Goal: Task Accomplishment & Management: Manage account settings

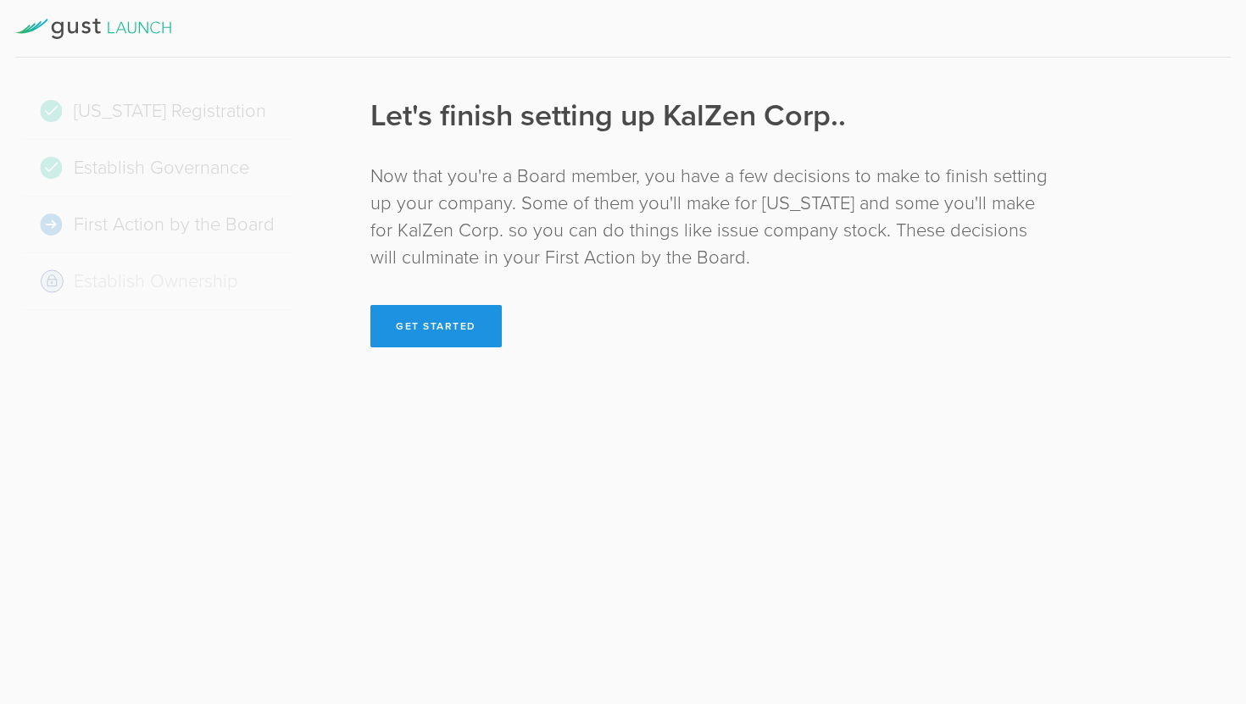
click at [433, 320] on button "Get Started" at bounding box center [435, 326] width 131 height 42
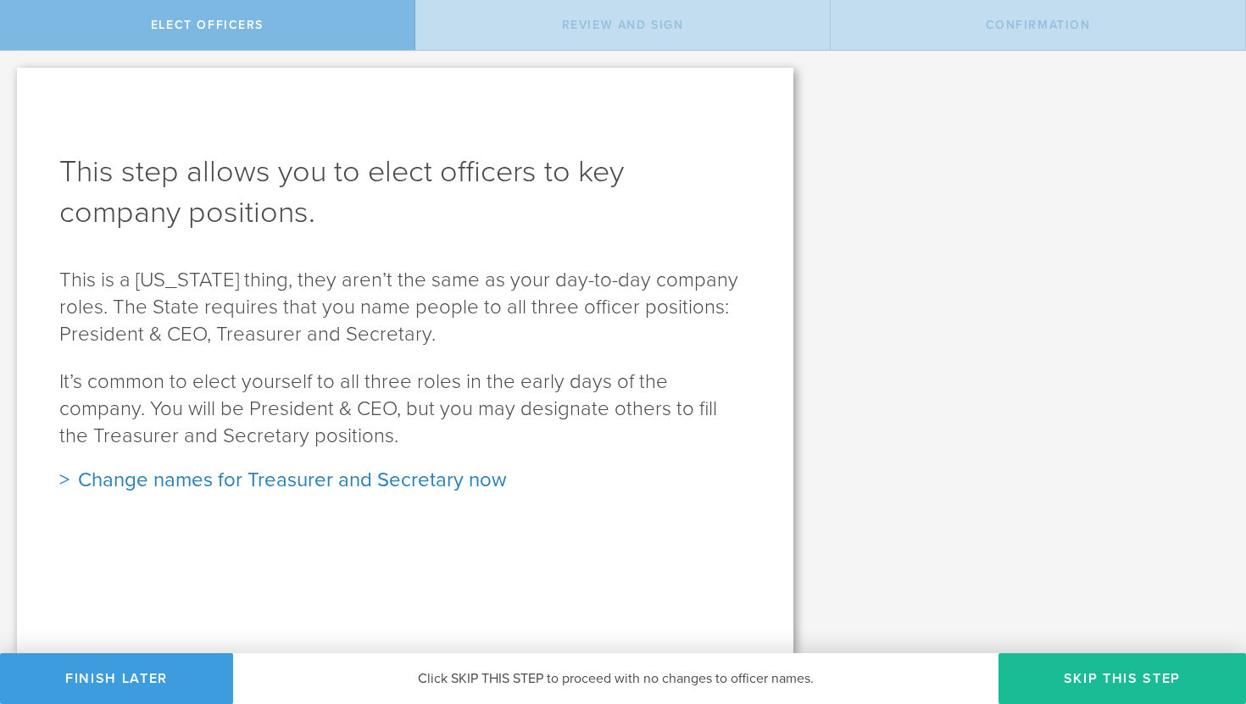
click at [227, 482] on div "Change names for Treasurer and Secretary now" at bounding box center [405, 480] width 692 height 27
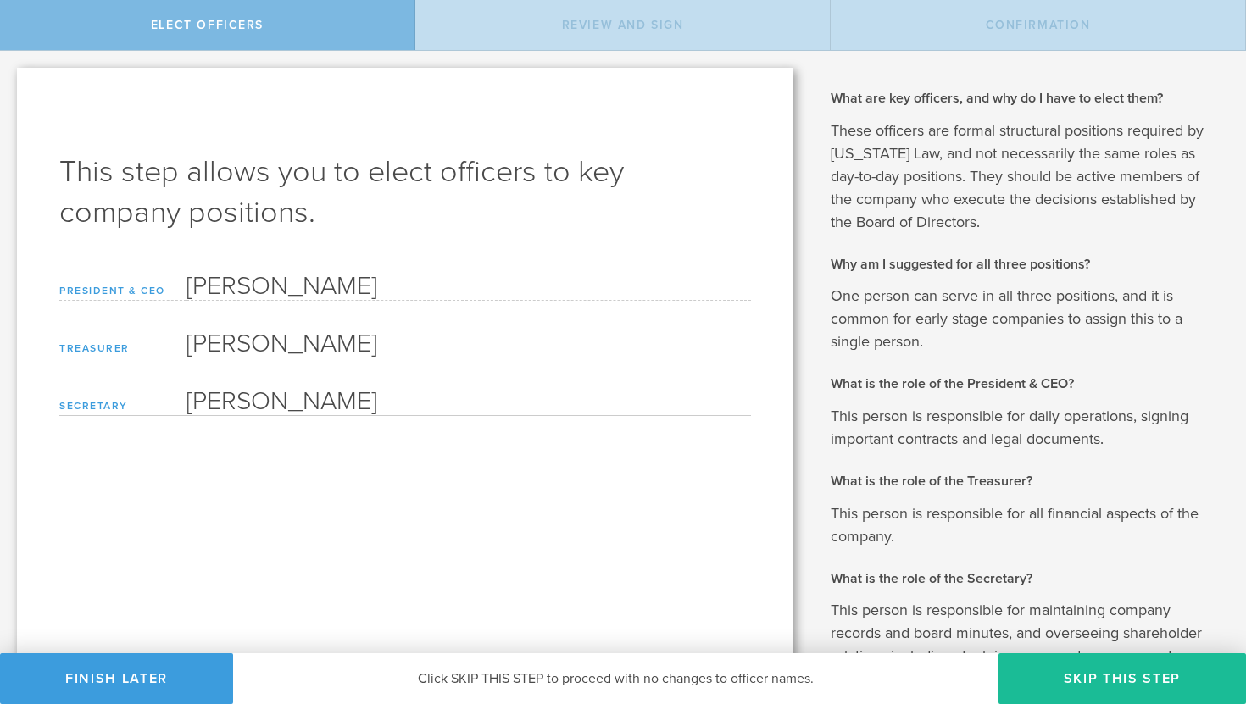
click at [359, 364] on form "President & CEO Sourabh Prakash Treasurer Sourabh Prakash Please enter a name S…" at bounding box center [405, 341] width 692 height 149
click at [513, 679] on span "Click SKIP THIS STEP to proceed with no changes to officer names." at bounding box center [616, 678] width 396 height 17
click at [292, 25] on div "Elect Officers" at bounding box center [207, 25] width 415 height 50
click at [613, 686] on span "Click SKIP THIS STEP to proceed with no changes to officer names." at bounding box center [616, 678] width 396 height 17
click at [564, 21] on span "Review and Sign" at bounding box center [623, 25] width 122 height 14
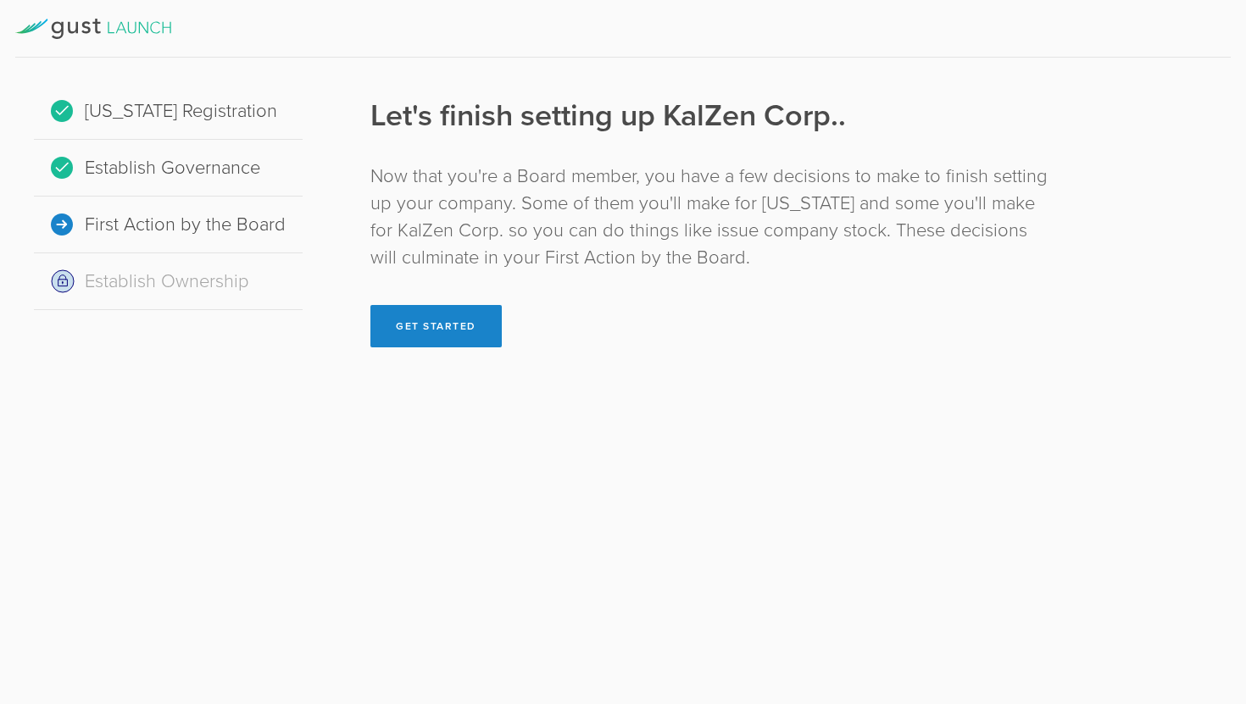
click at [162, 164] on div "Establish Governance" at bounding box center [168, 168] width 269 height 57
click at [437, 320] on button "Get Started" at bounding box center [435, 326] width 131 height 42
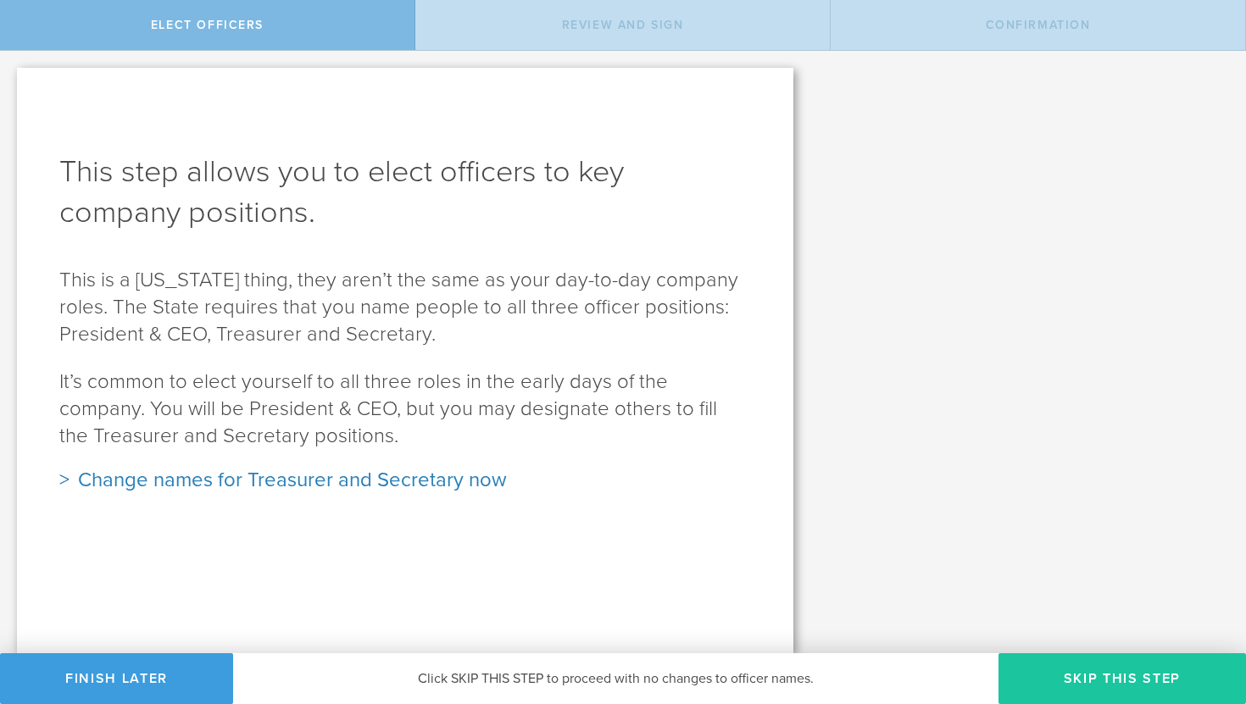
click at [1100, 691] on button "Skip this step" at bounding box center [1121, 678] width 247 height 51
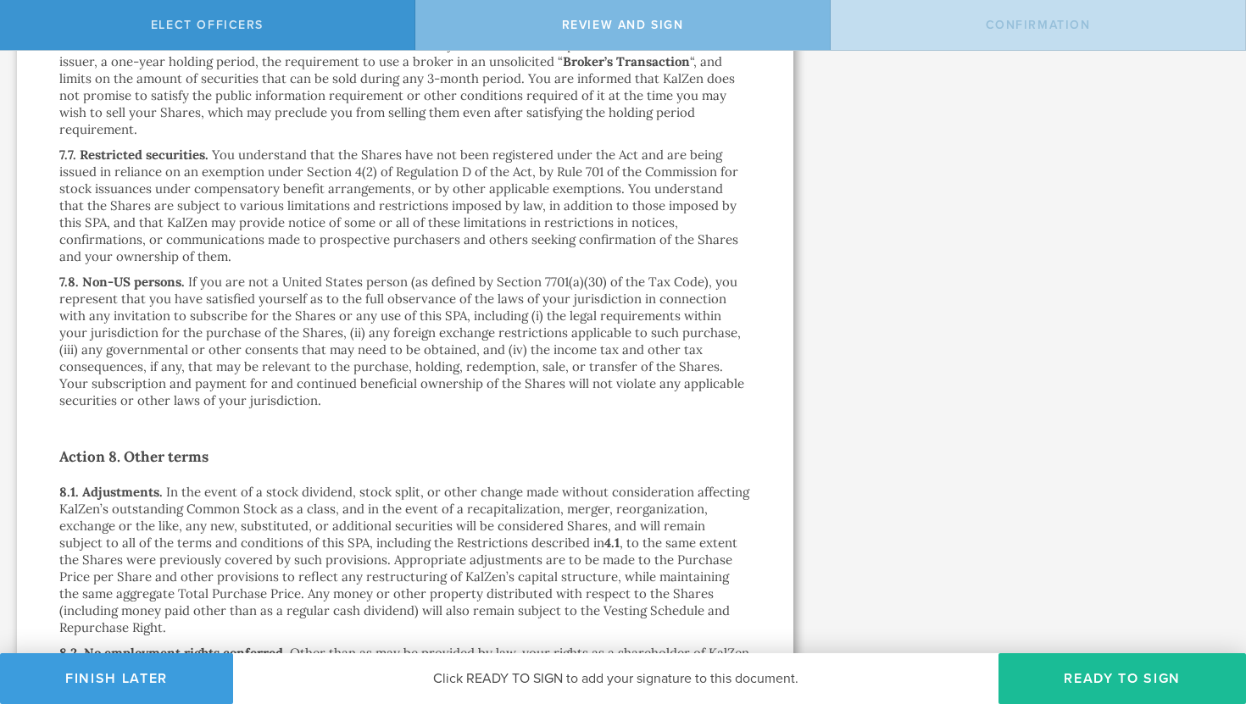
scroll to position [11505, 0]
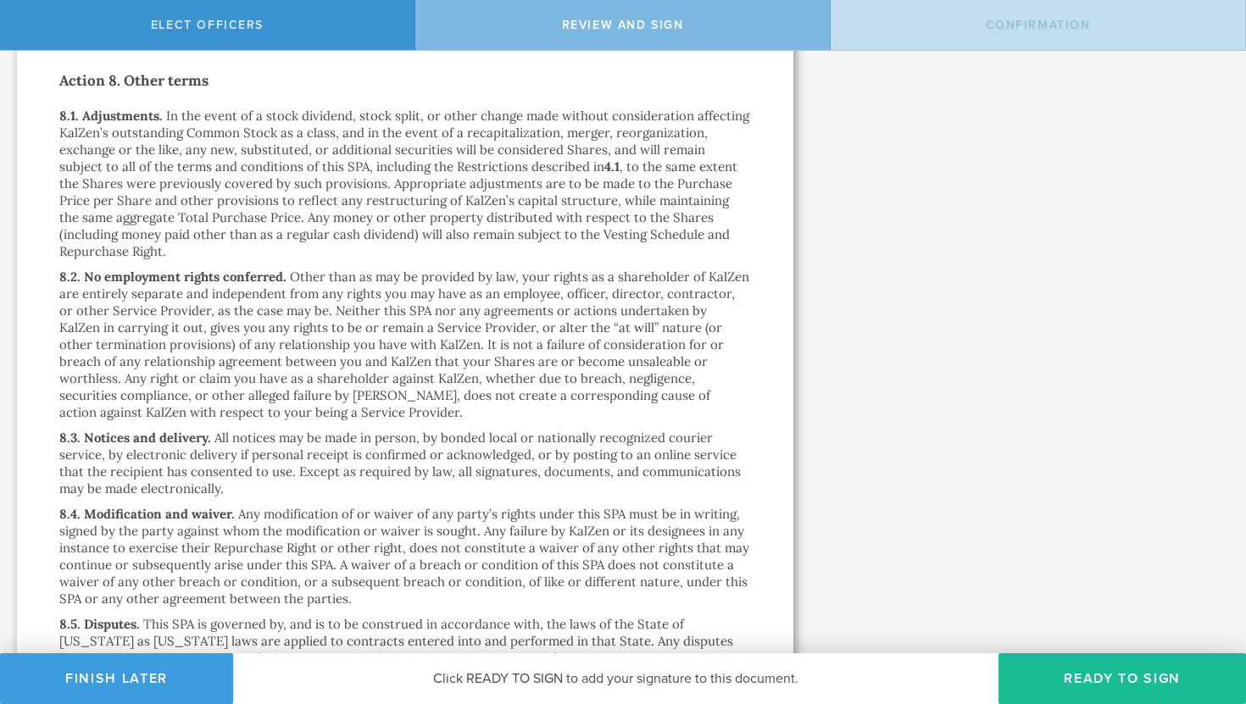
click at [647, 687] on div "Click READY TO SIGN to add your signature to this document." at bounding box center [615, 678] width 765 height 51
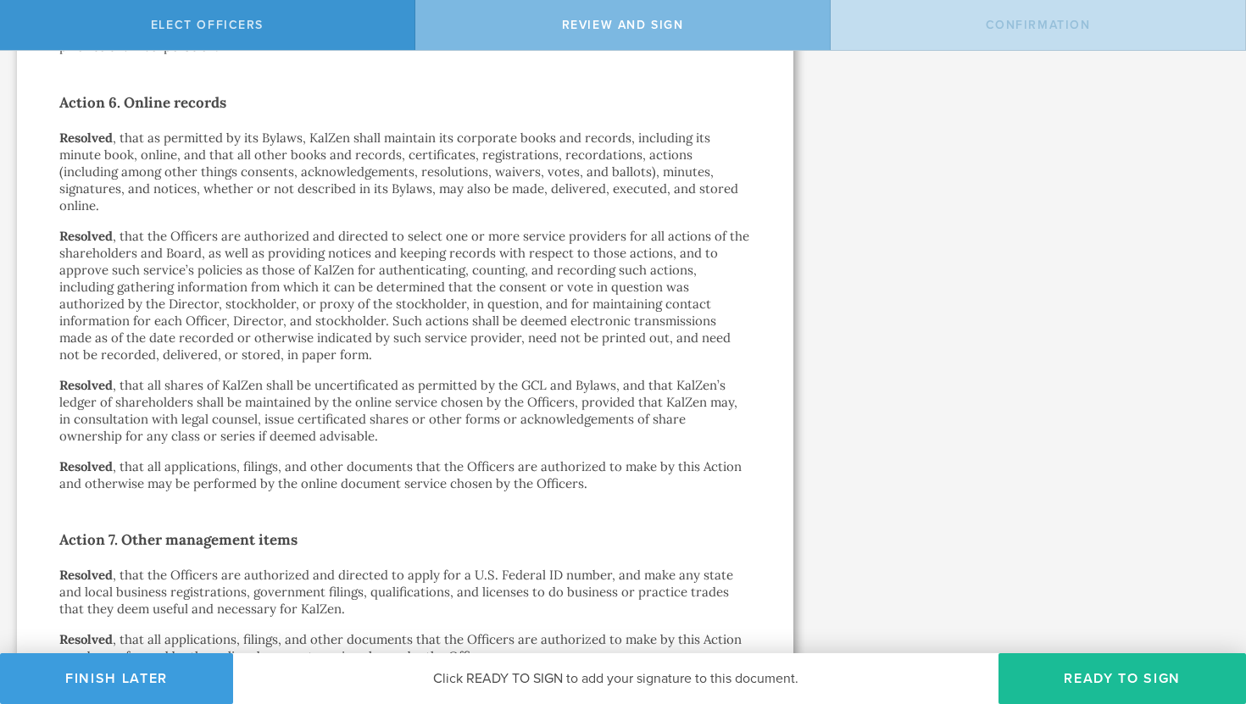
scroll to position [0, 0]
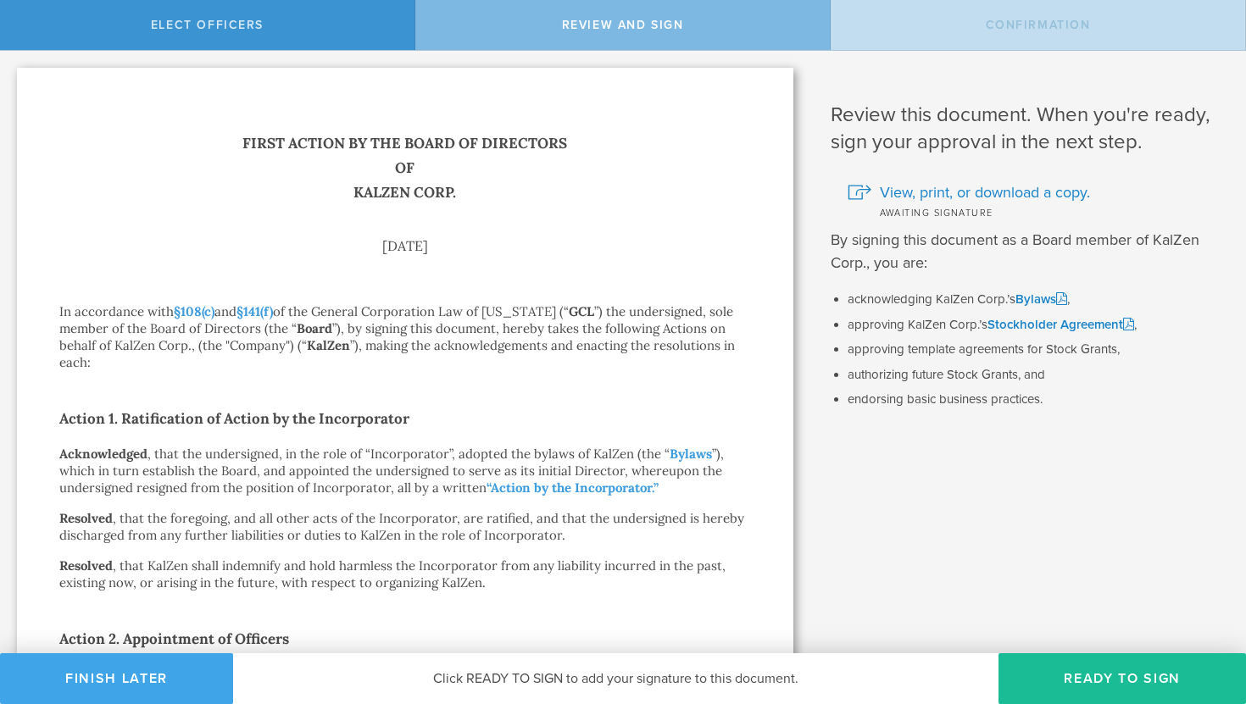
click at [117, 701] on button "Finish Later" at bounding box center [116, 678] width 233 height 51
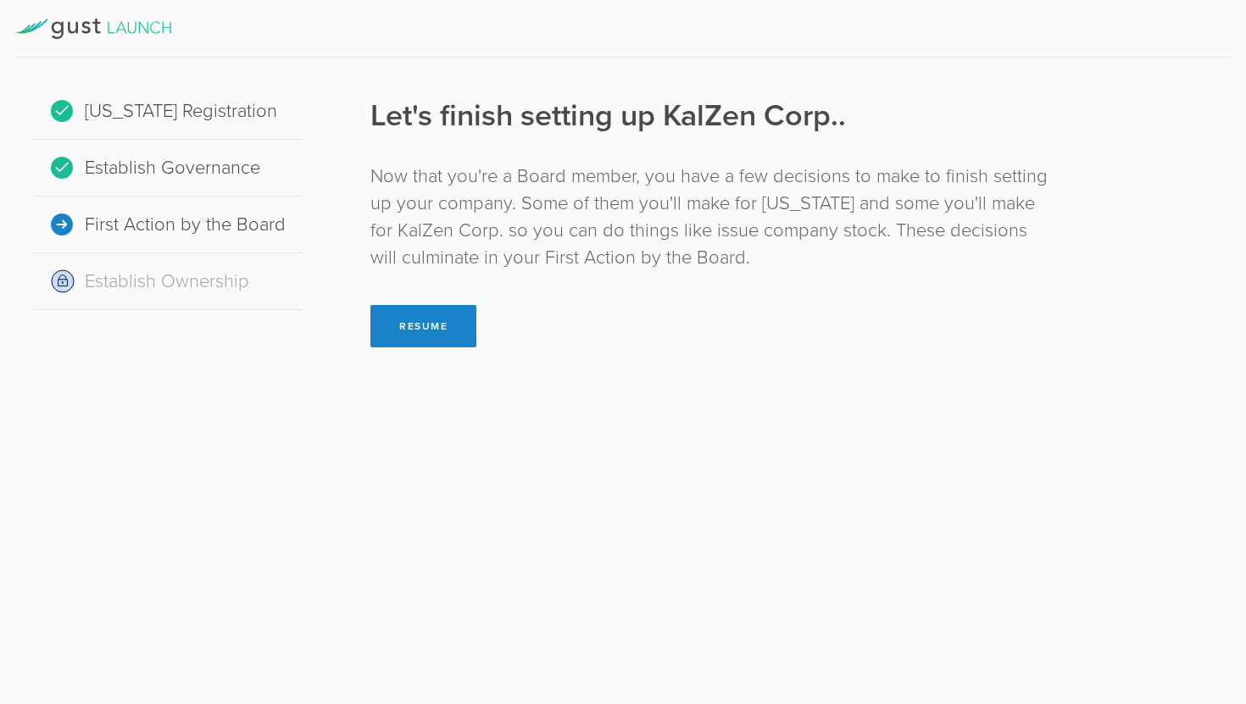
click at [199, 231] on div "First Action by the Board" at bounding box center [168, 225] width 269 height 57
click at [180, 169] on div "Establish Governance" at bounding box center [168, 168] width 269 height 57
click at [430, 327] on button "Resume" at bounding box center [423, 326] width 106 height 42
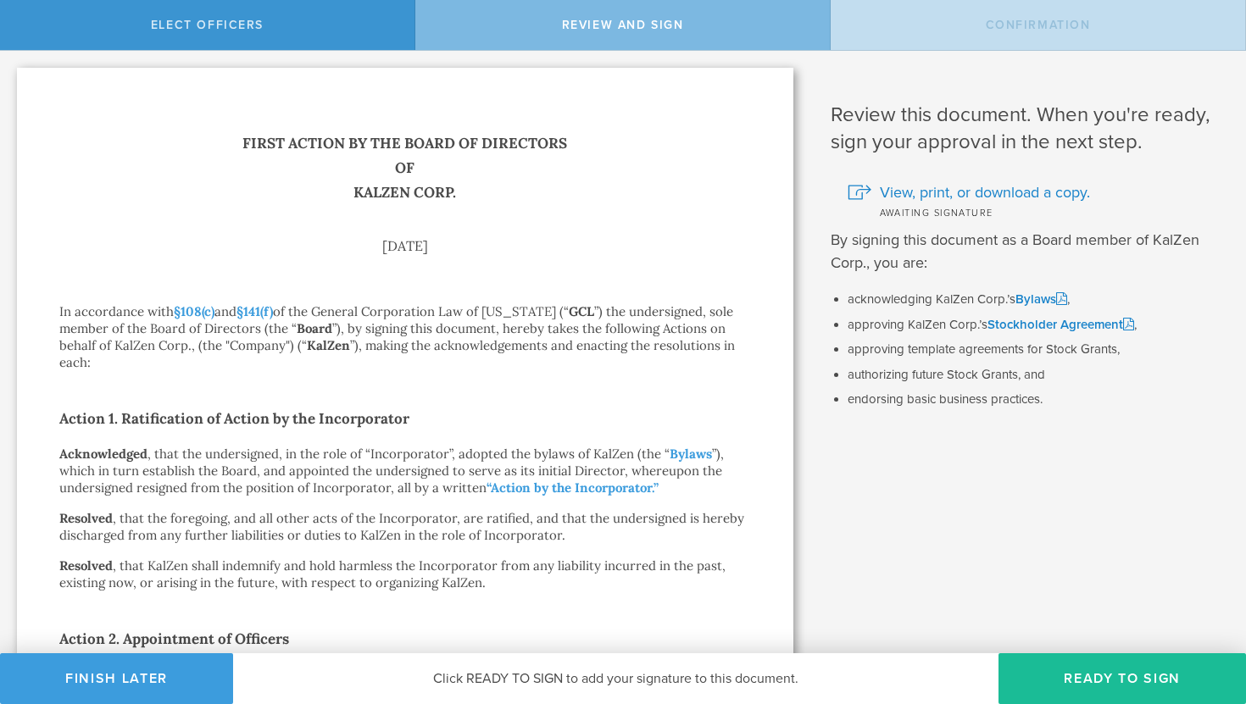
click at [559, 687] on span "Click READY TO SIGN to add your signature to this document." at bounding box center [615, 678] width 365 height 17
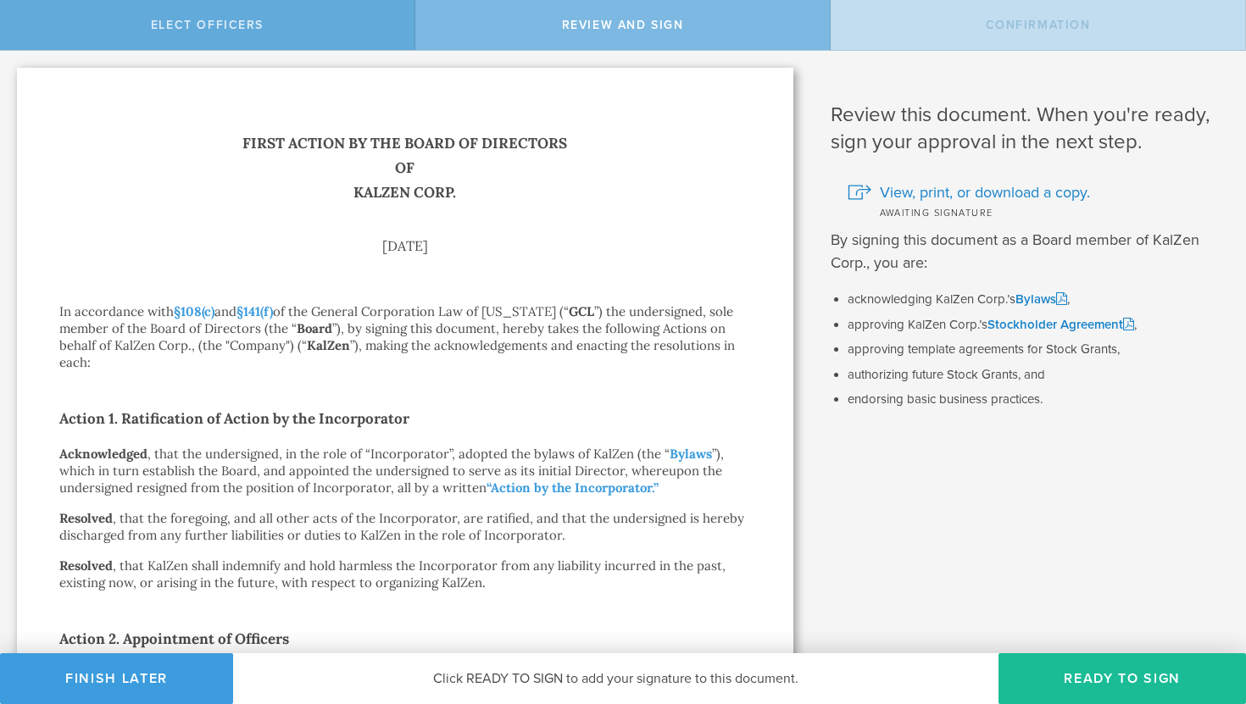
click at [292, 24] on div "Elect Officers" at bounding box center [207, 25] width 415 height 50
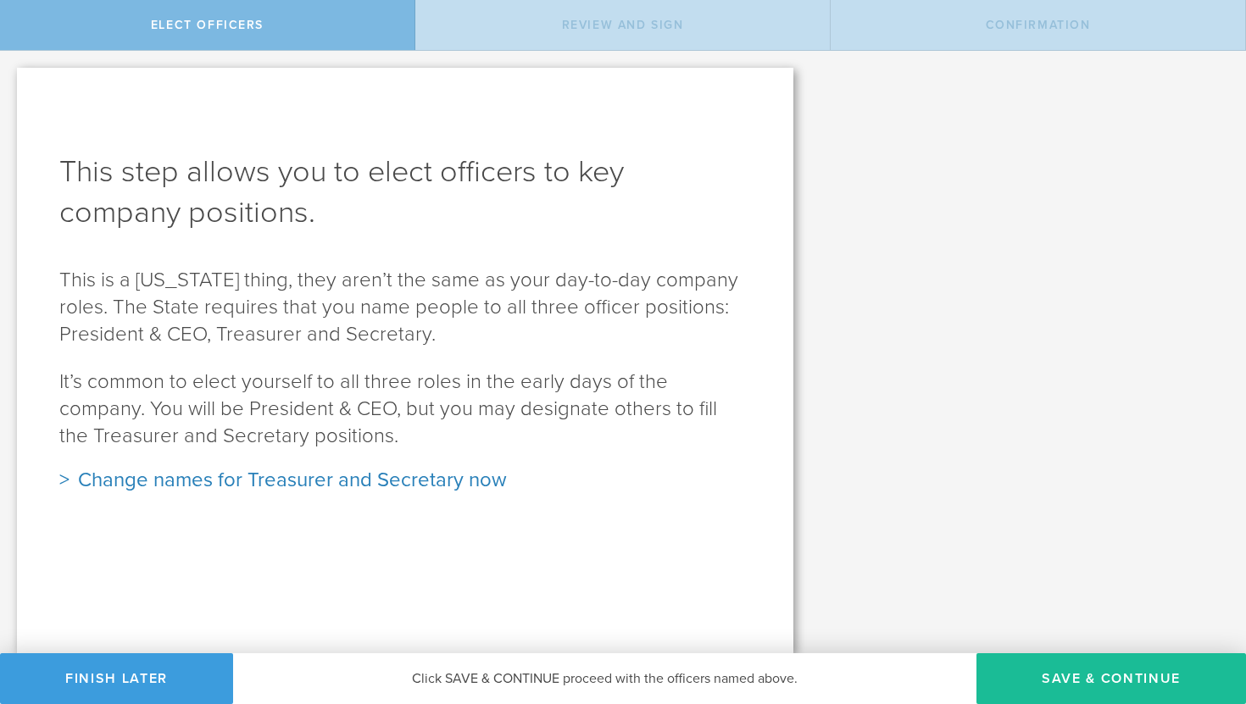
click at [155, 482] on div "Change names for Treasurer and Secretary now" at bounding box center [405, 480] width 692 height 27
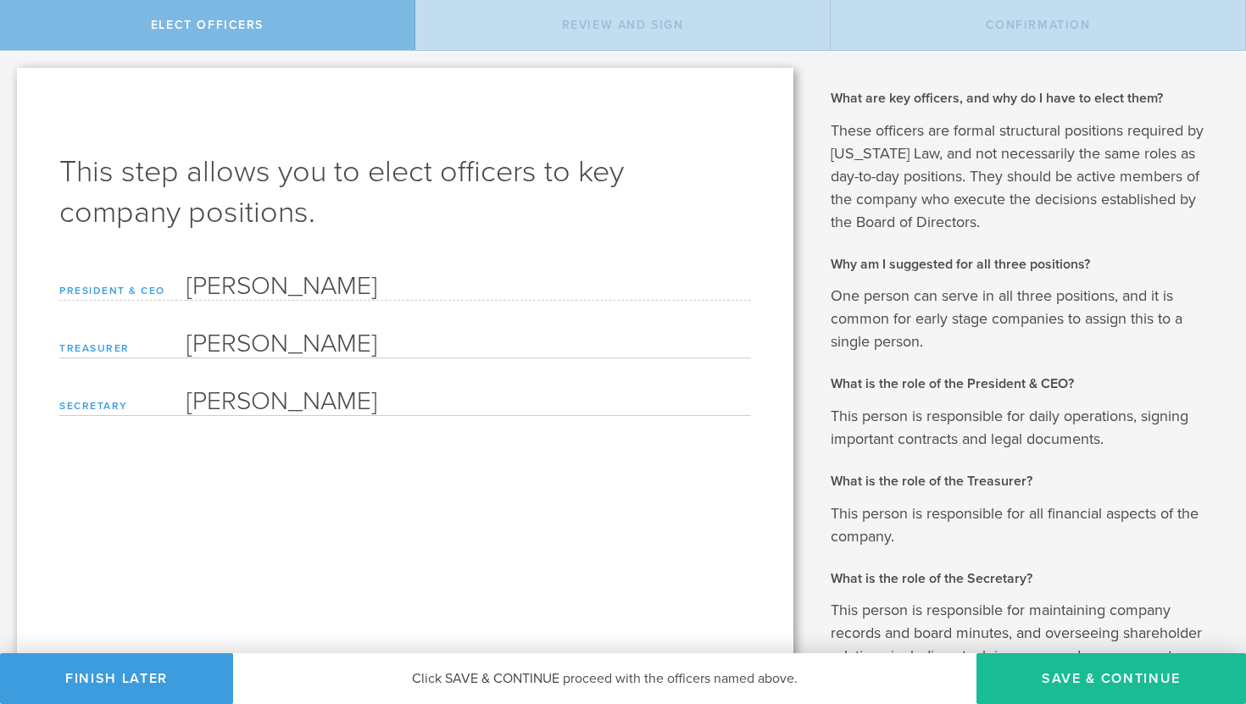
click at [252, 366] on form "President & CEO Sourabh Prakash Treasurer Sourabh Prakash Please enter a name S…" at bounding box center [405, 341] width 692 height 149
click at [257, 411] on input "[PERSON_NAME]" at bounding box center [468, 399] width 564 height 34
click at [293, 311] on form "President & CEO Sourabh Prakash Treasurer Sourabh Prakash Please enter a name S…" at bounding box center [405, 341] width 692 height 149
click at [240, 347] on input "[PERSON_NAME]" at bounding box center [468, 342] width 564 height 34
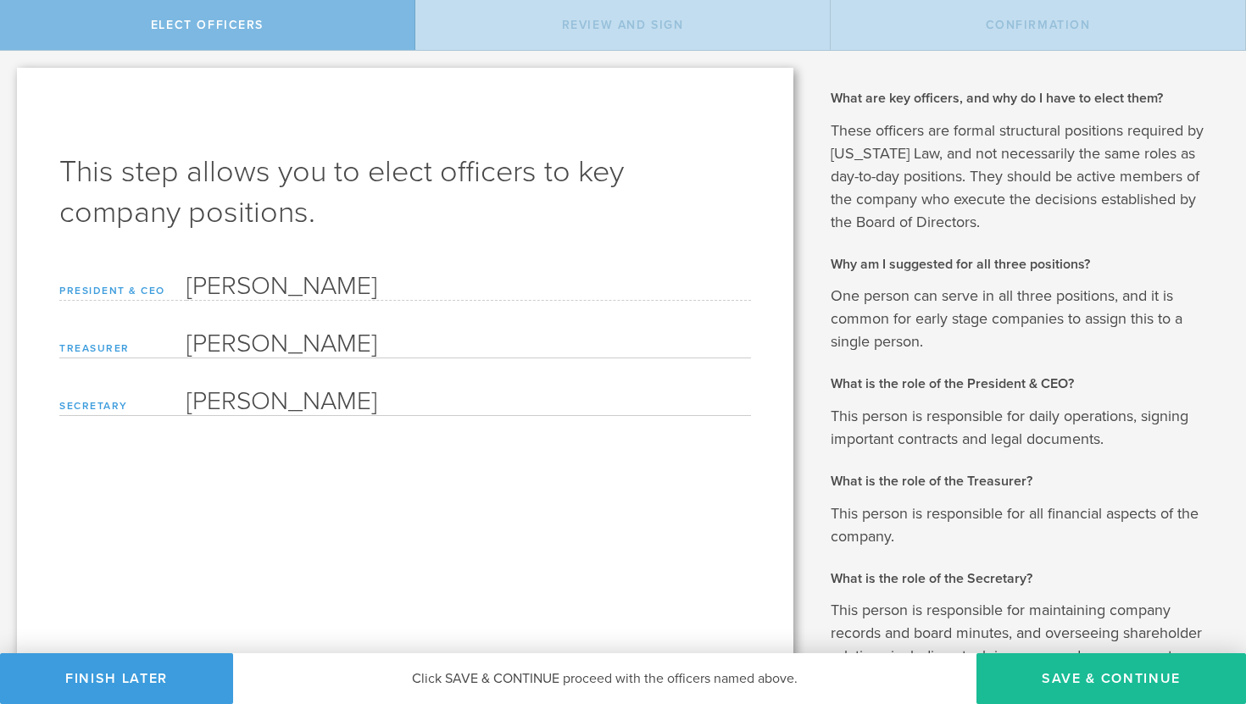
type input "Jingye Yang"
click at [243, 398] on input "[PERSON_NAME]" at bounding box center [468, 399] width 564 height 34
type input "[PERSON_NAME]"
click at [497, 682] on span "Click SAVE & CONTINUE proceed with the officers named above." at bounding box center [605, 678] width 386 height 17
click at [236, 36] on div "Elect Officers" at bounding box center [207, 25] width 415 height 50
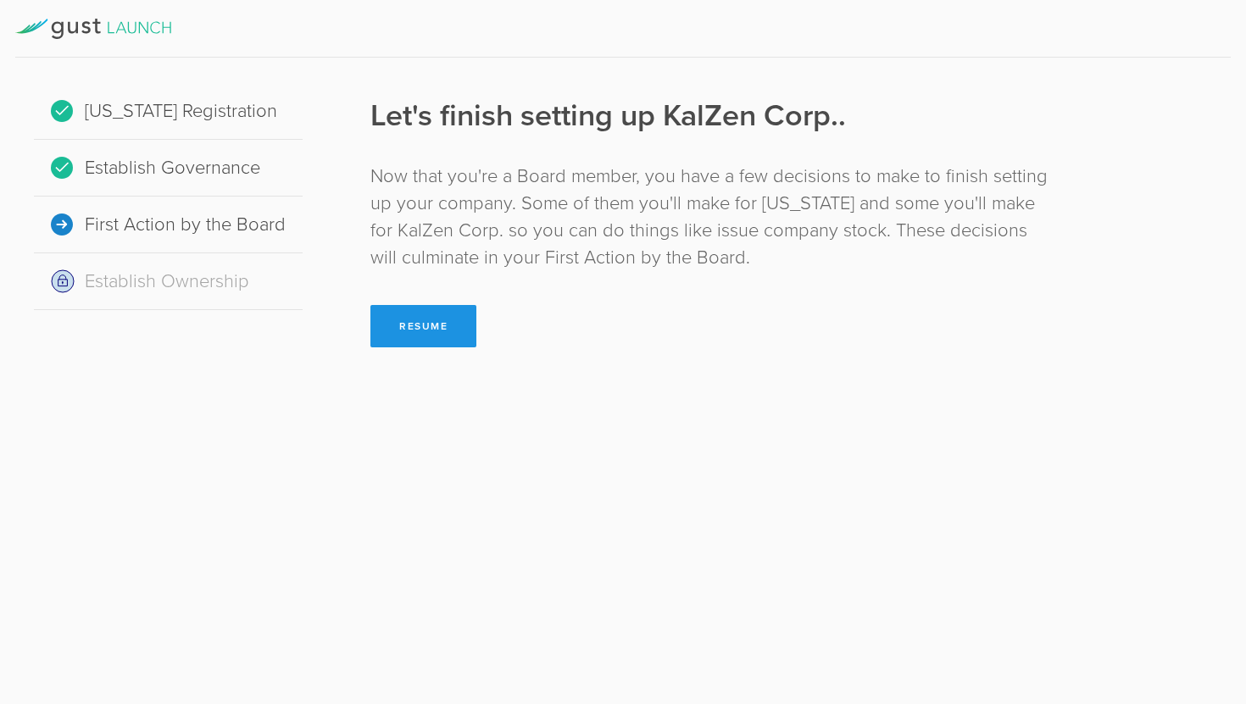
click at [402, 316] on button "Resume" at bounding box center [423, 326] width 106 height 42
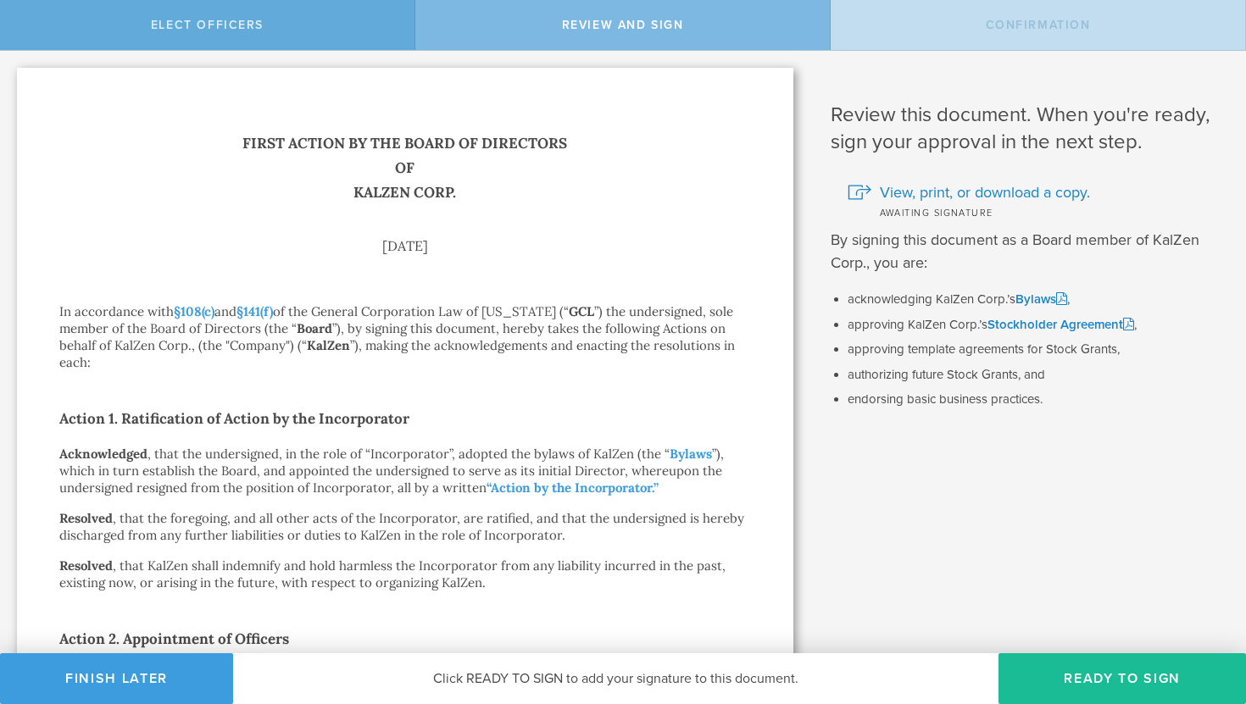
click at [261, 43] on div "Elect Officers" at bounding box center [207, 25] width 415 height 50
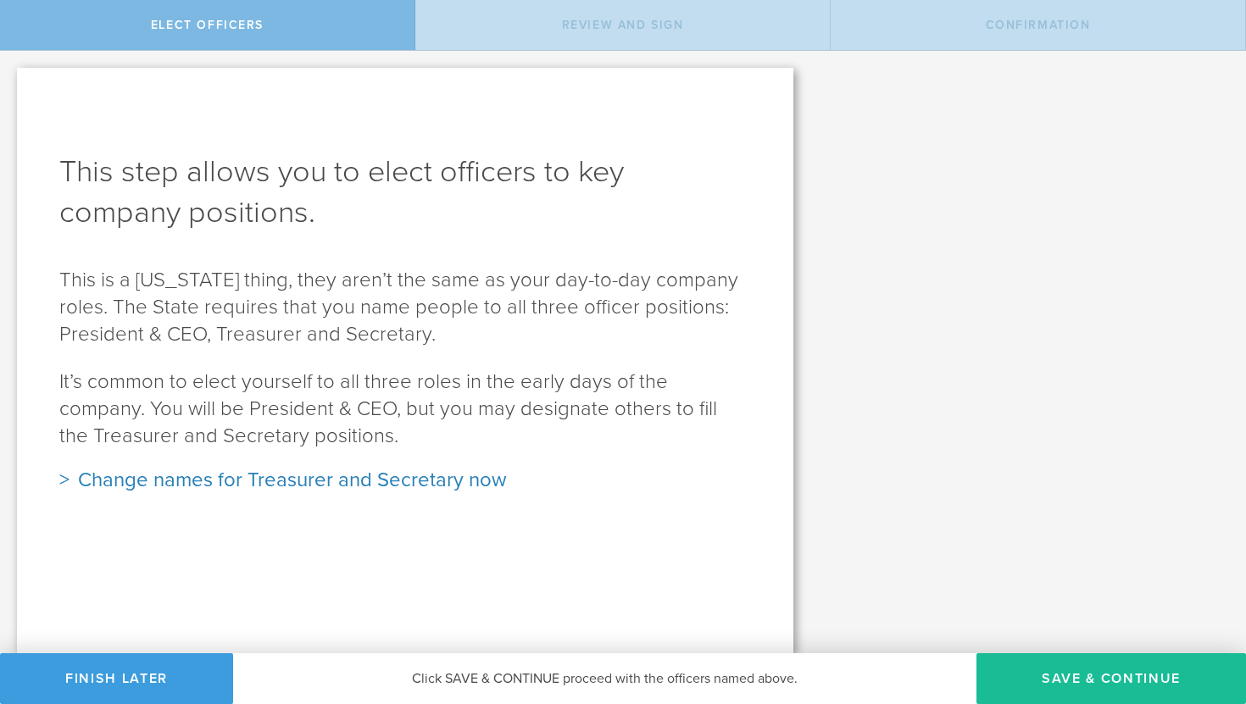
click at [374, 482] on div "Change names for Treasurer and Secretary now" at bounding box center [405, 480] width 692 height 27
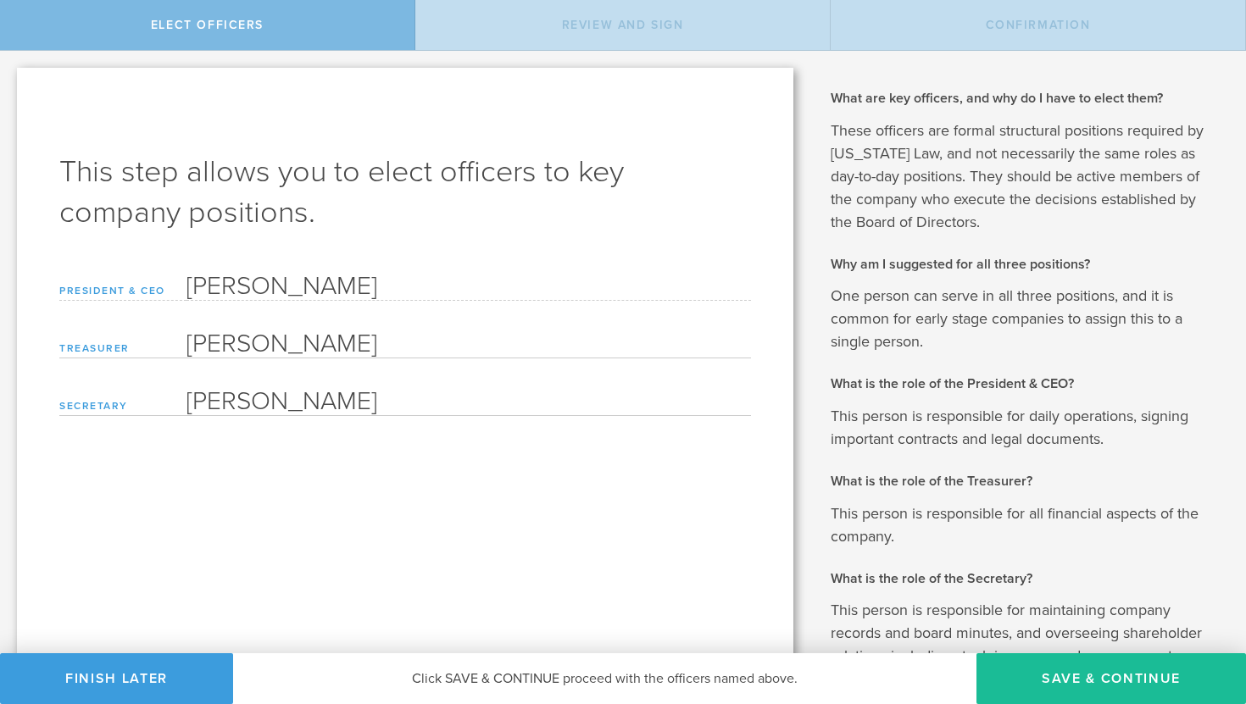
drag, startPoint x: 393, startPoint y: 343, endPoint x: 190, endPoint y: 347, distance: 203.4
click at [190, 347] on input "Sourabh Prakash" at bounding box center [468, 342] width 564 height 34
type input "Jingye Yang"
drag, startPoint x: 402, startPoint y: 397, endPoint x: 181, endPoint y: 386, distance: 220.6
click at [181, 386] on div "Secretary Sourabh Prakash Please enter a name" at bounding box center [405, 399] width 692 height 34
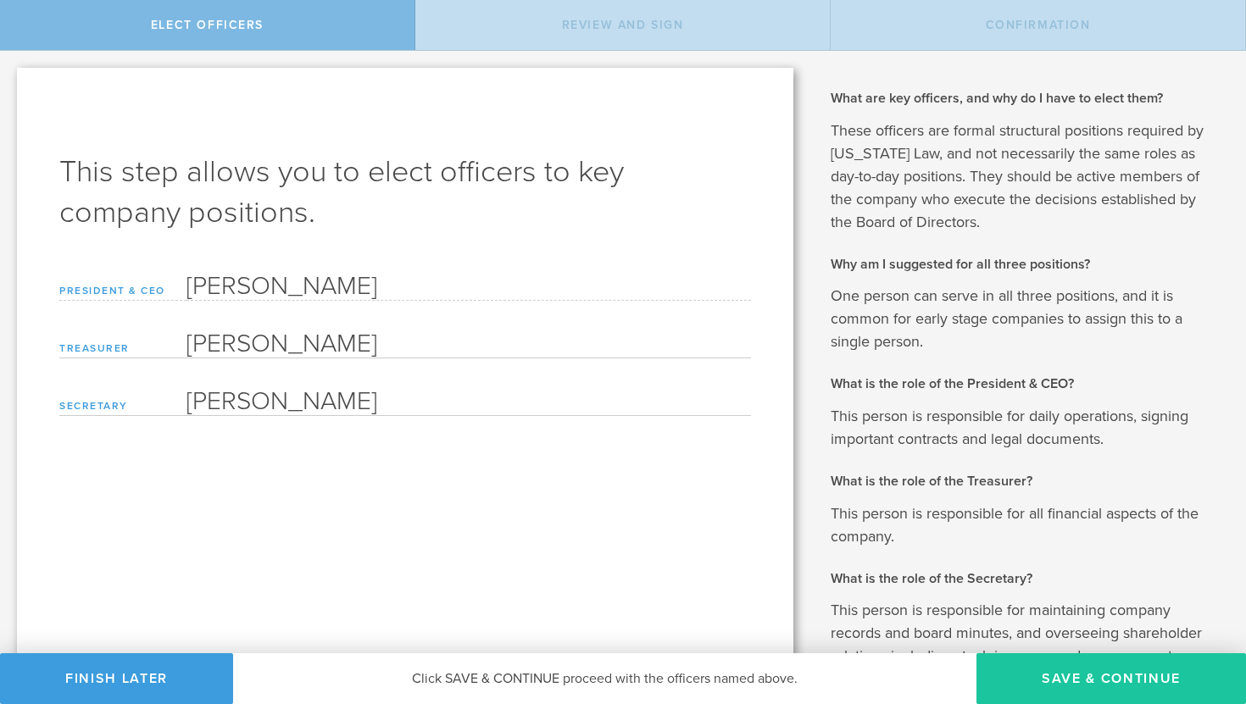
type input "Jingye Yang"
click at [1085, 690] on button "Save & Continue" at bounding box center [1111, 678] width 270 height 51
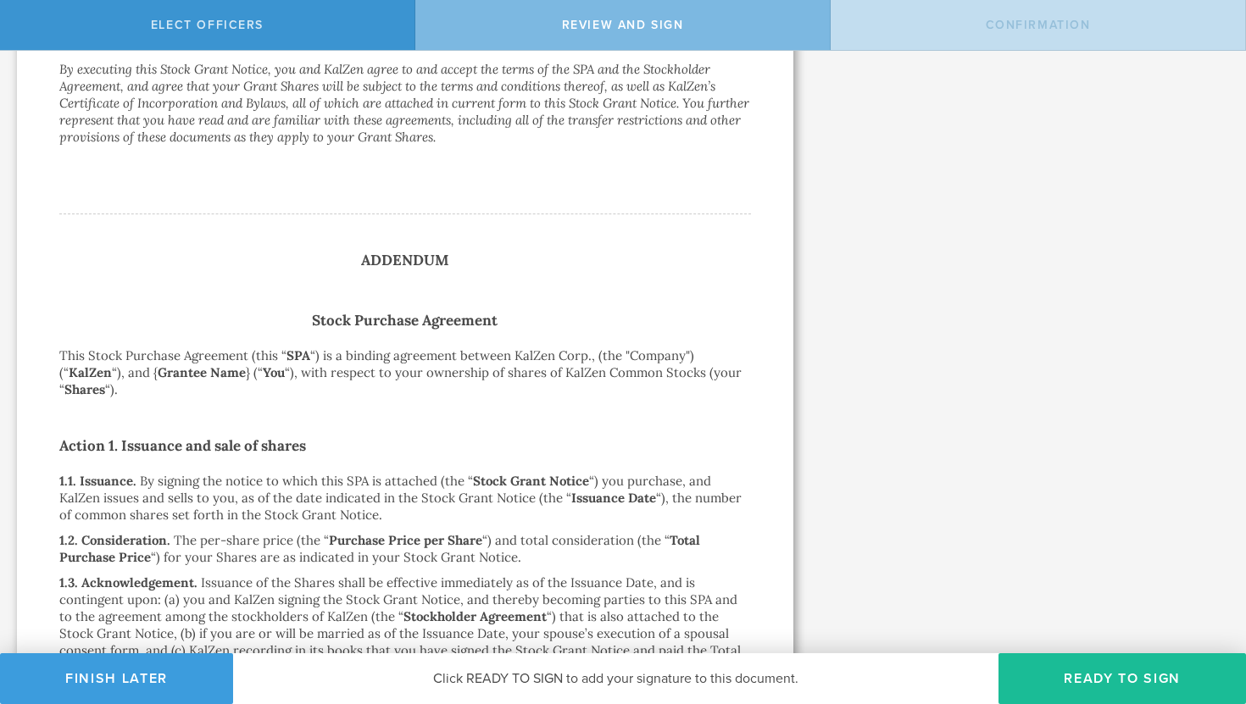
scroll to position [4380, 0]
click at [1150, 686] on button "Ready to Sign" at bounding box center [1121, 678] width 247 height 51
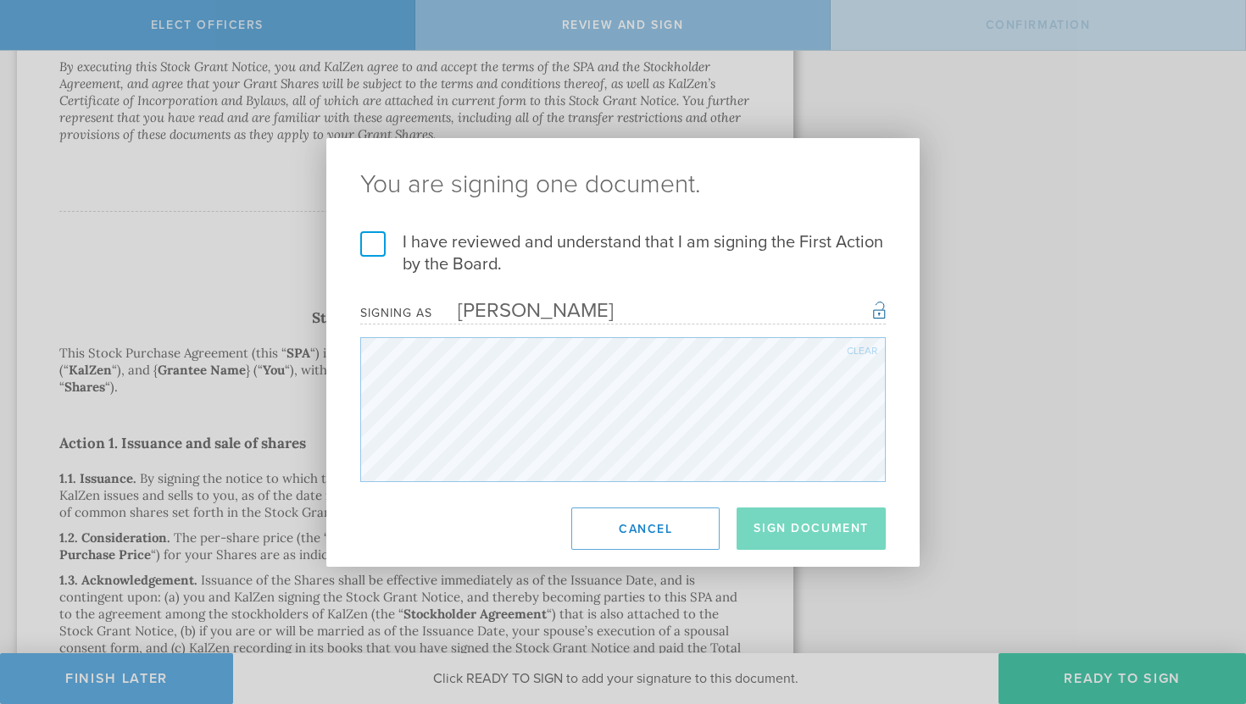
click at [377, 239] on label "I have reviewed and understand that I am signing the First Action by the Board." at bounding box center [622, 253] width 525 height 44
click at [0, 0] on input "I have reviewed and understand that I am signing the First Action by the Board." at bounding box center [0, 0] width 0 height 0
click at [808, 527] on button "Sign Document" at bounding box center [811, 529] width 149 height 42
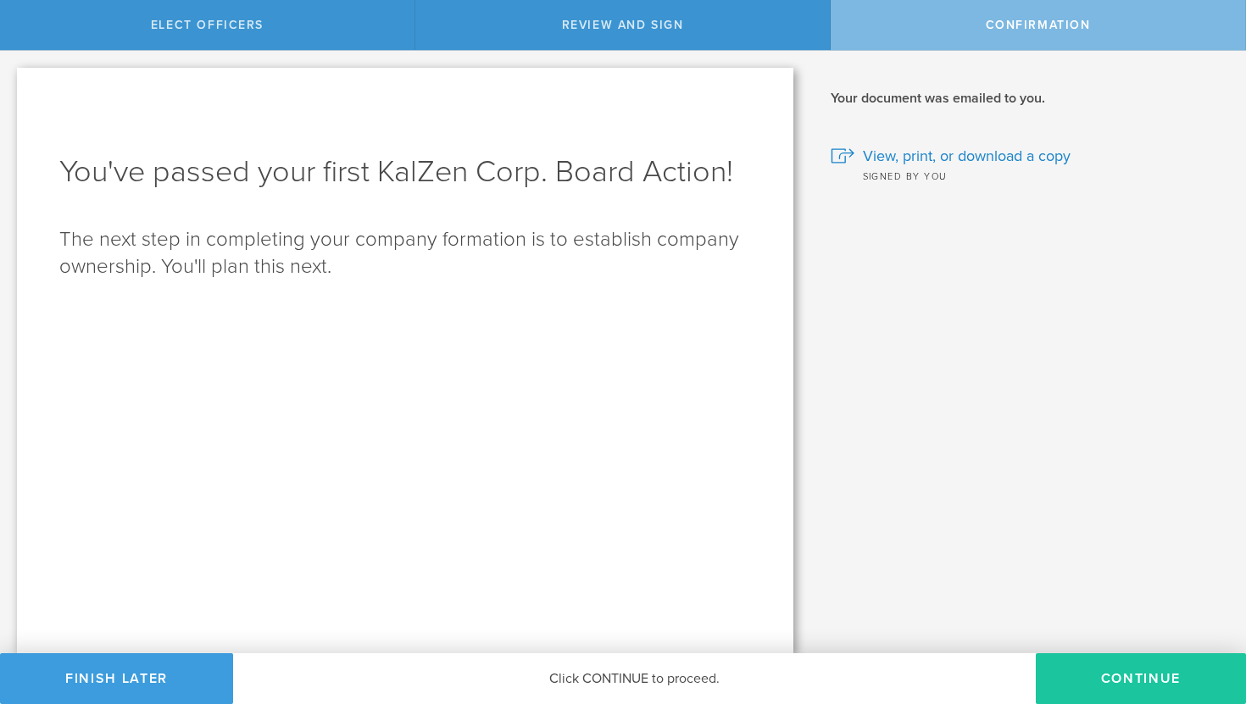
click at [1128, 687] on button "Continue" at bounding box center [1141, 678] width 210 height 51
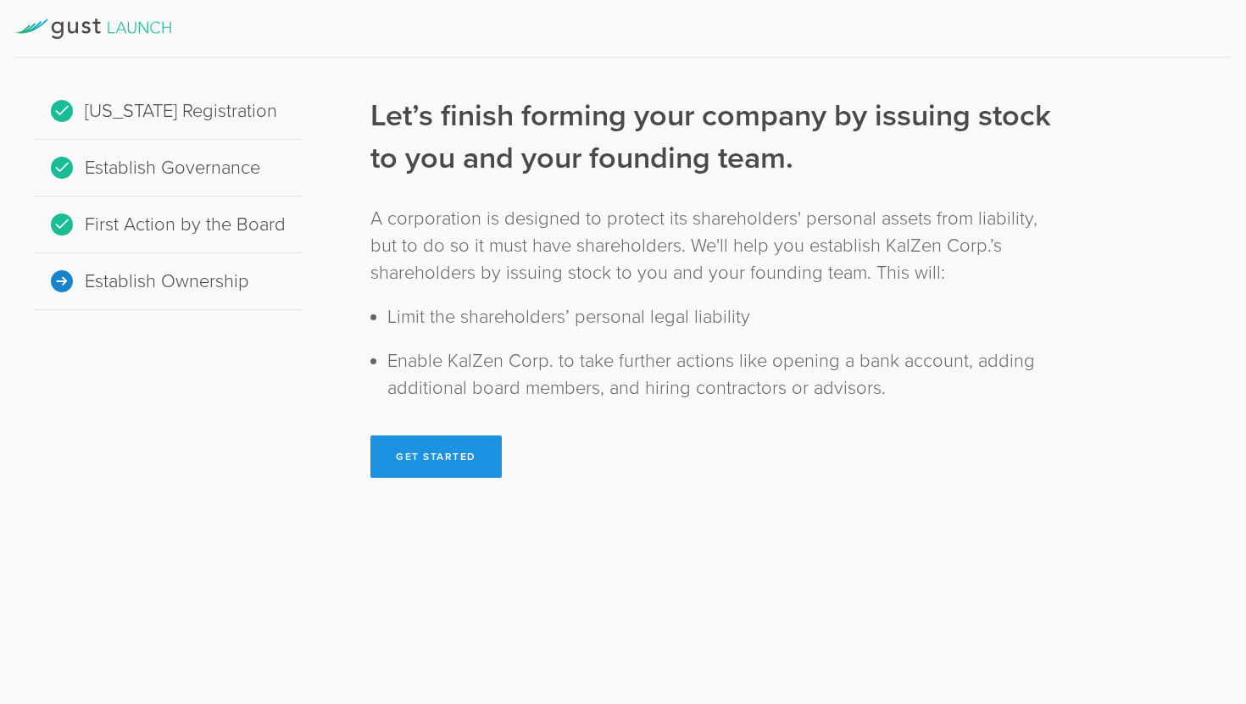
click at [446, 464] on button "Get Started" at bounding box center [435, 457] width 131 height 42
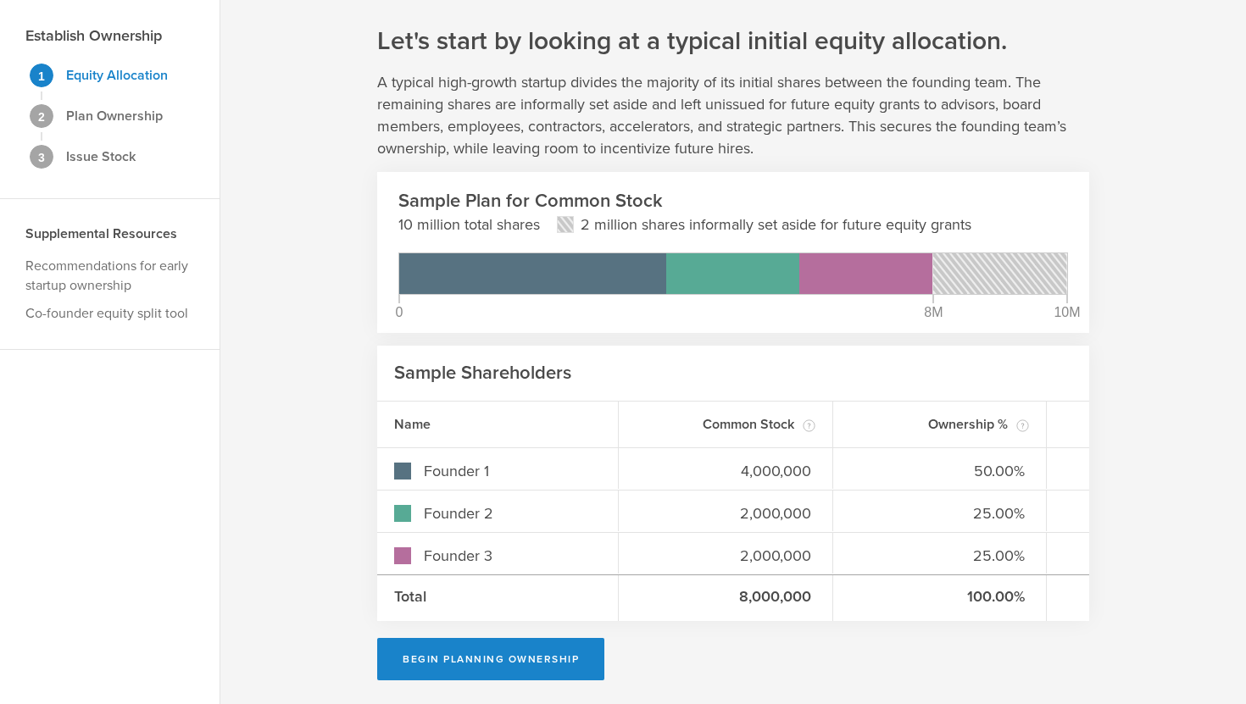
scroll to position [53, 0]
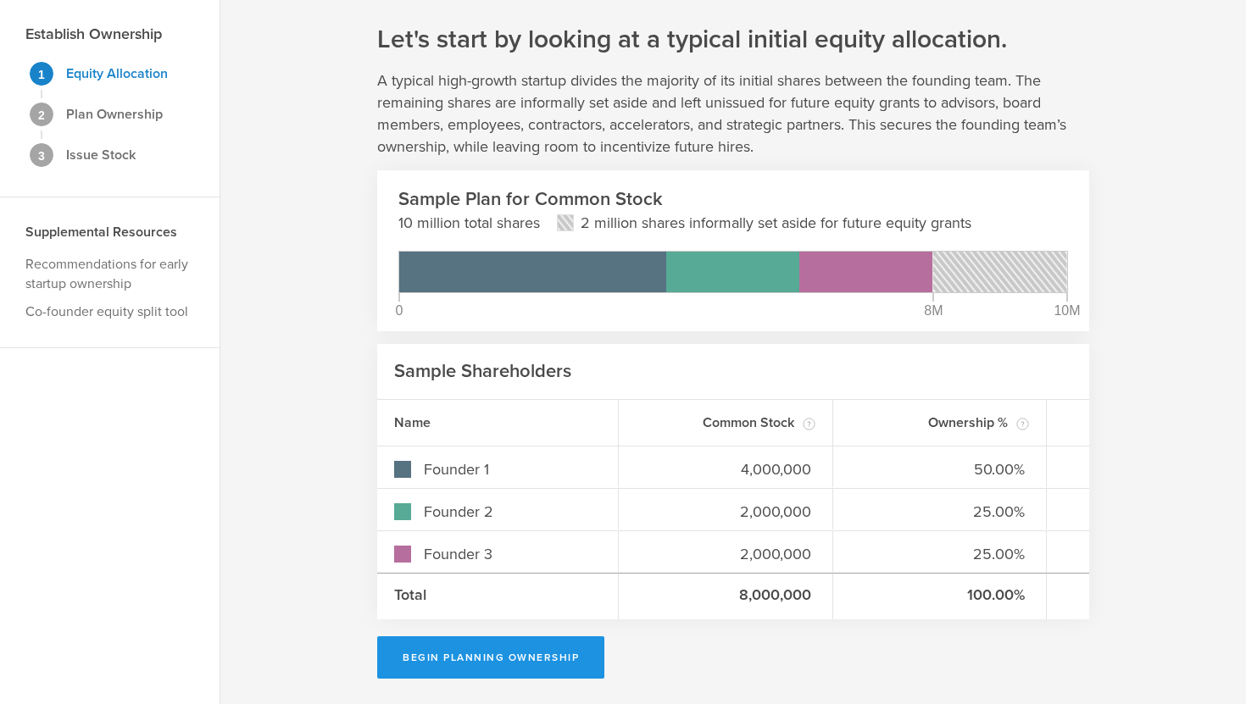
click at [496, 665] on button "Begin Planning Ownership" at bounding box center [490, 657] width 227 height 42
type input "Sourabh Prakash"
type input "-"
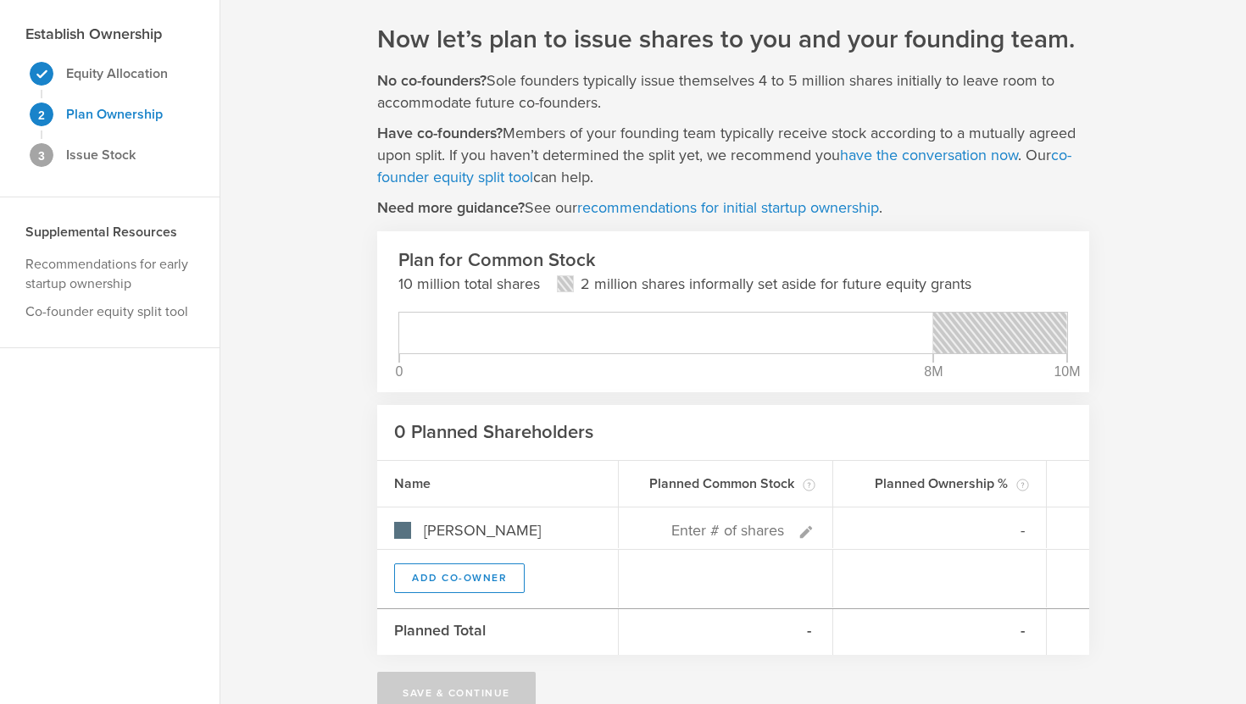
click at [487, 340] on div at bounding box center [666, 333] width 534 height 41
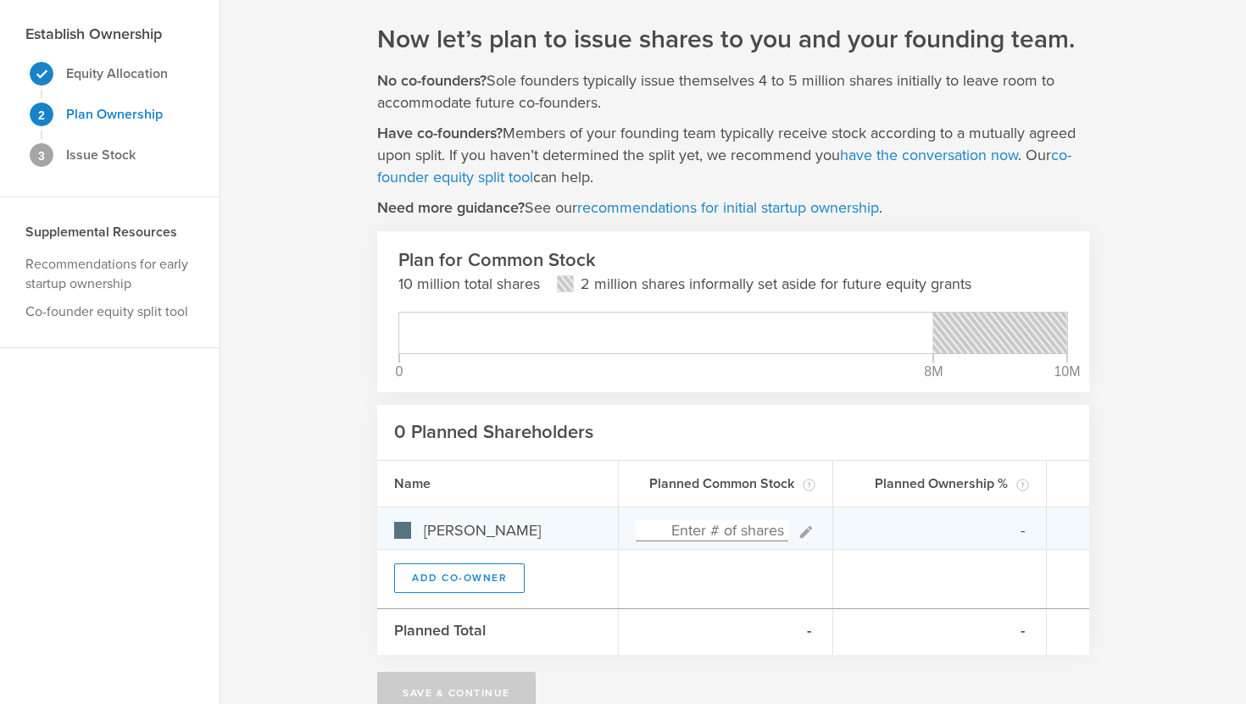
scroll to position [89, 0]
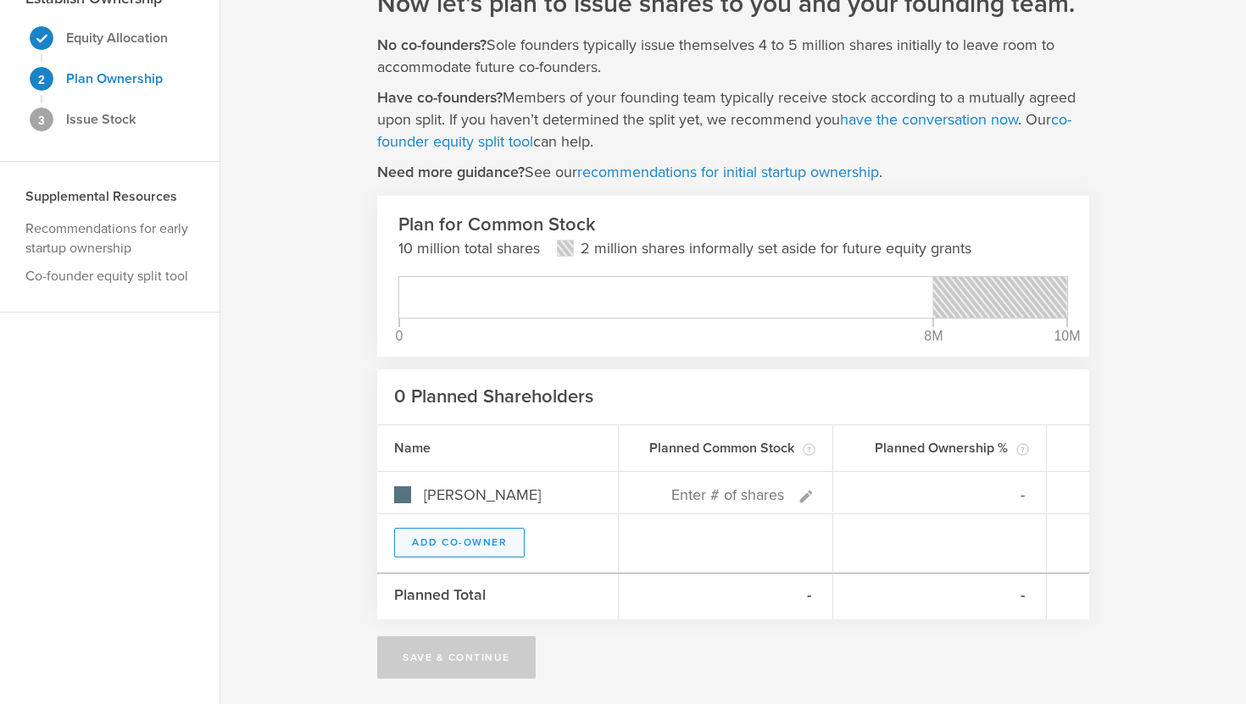
click at [473, 539] on button "Add Co-Owner" at bounding box center [459, 543] width 131 height 30
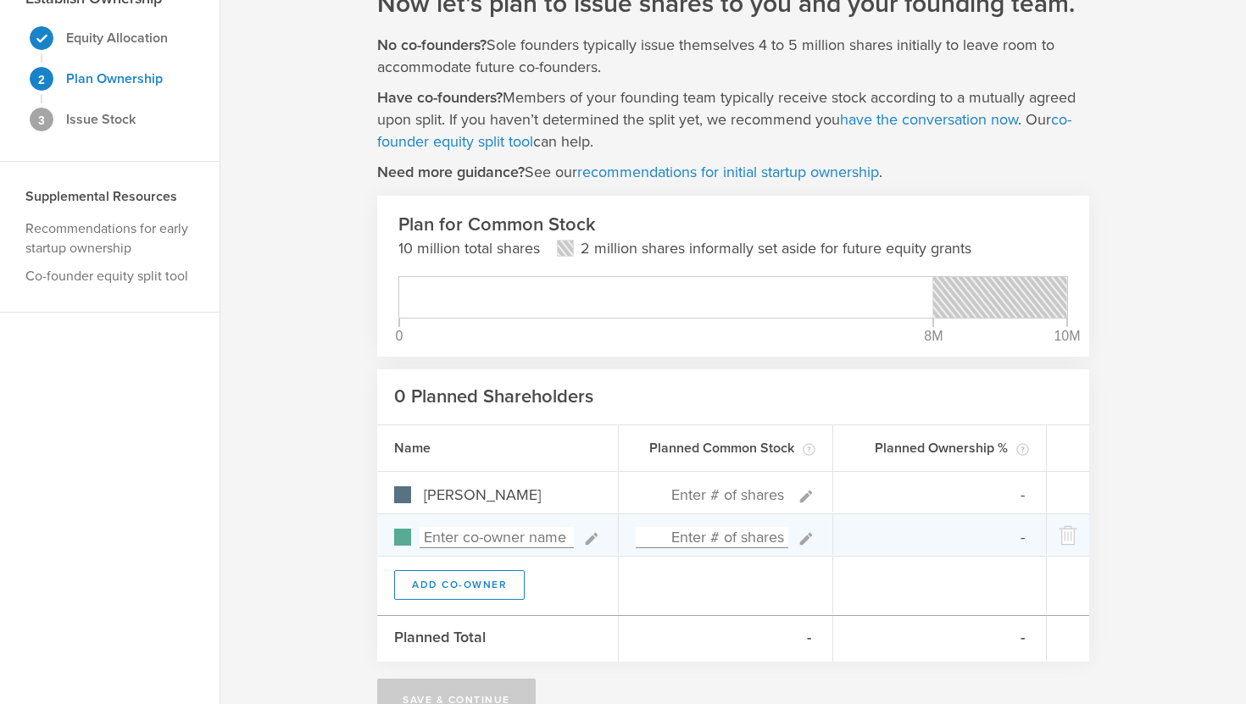
click at [476, 539] on input at bounding box center [497, 537] width 154 height 21
type input "J"
type input "Ashrya Agrawal"
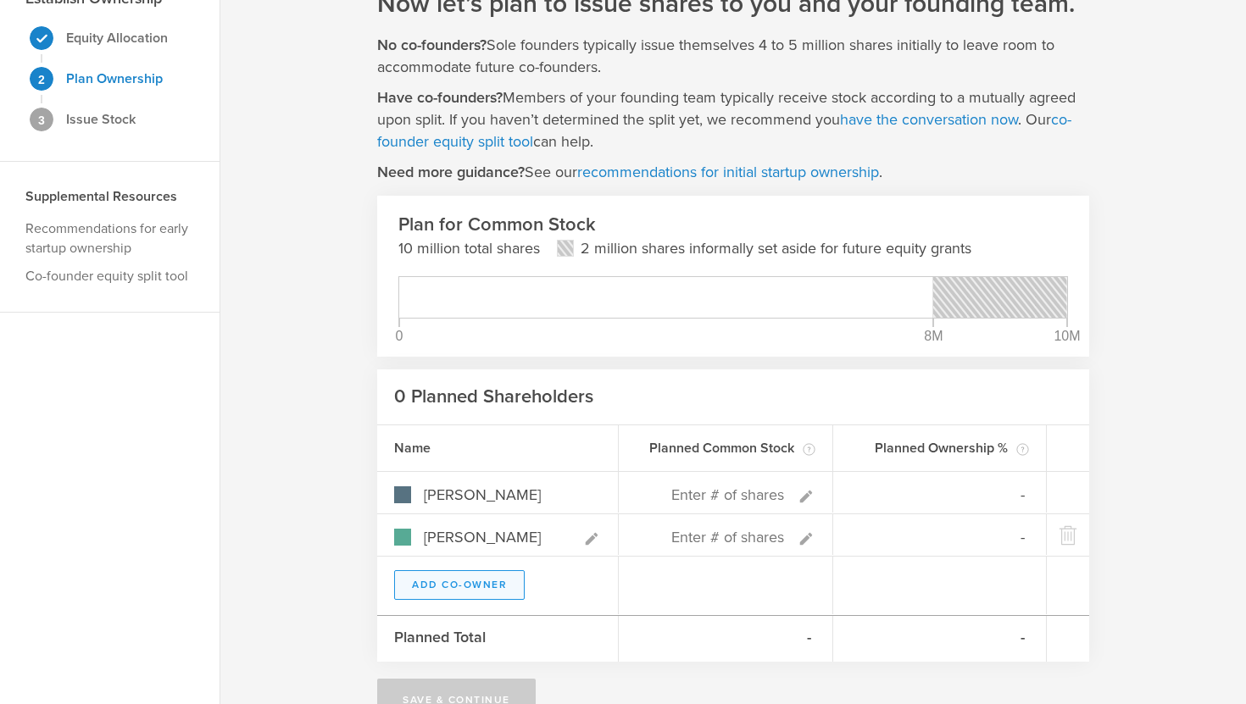
type input "0%"
type input "Ashrya Agrawal"
click at [470, 592] on button "Add Co-Owner" at bounding box center [459, 585] width 131 height 30
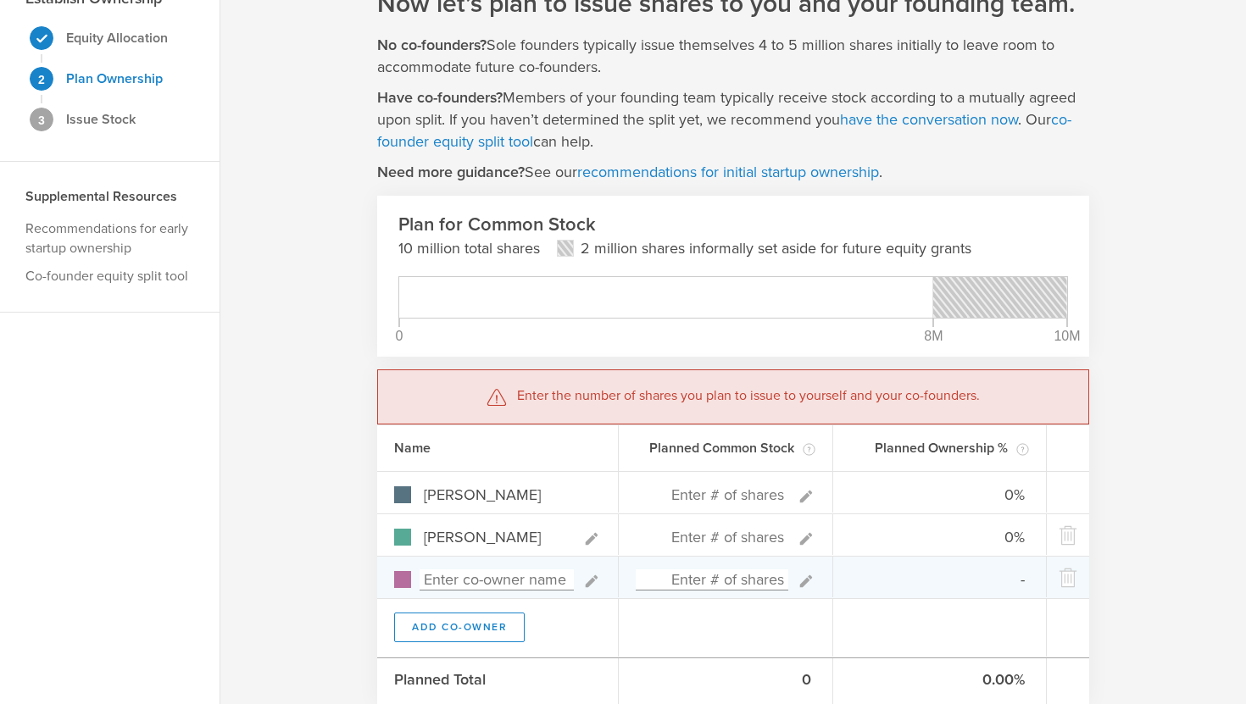
click at [486, 581] on input at bounding box center [497, 580] width 154 height 21
type input "Jingye Yang"
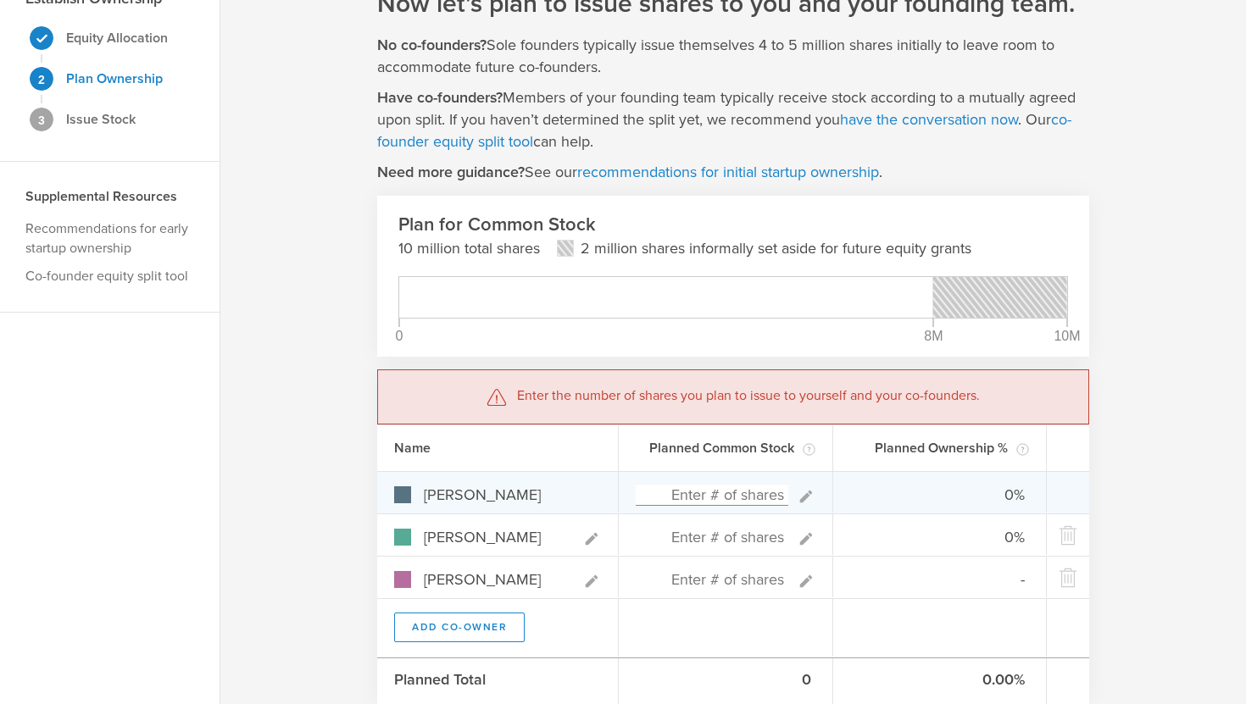
type input "0%"
type input "Jingye Yang"
click at [703, 498] on input at bounding box center [712, 495] width 153 height 21
click at [724, 490] on input at bounding box center [712, 495] width 153 height 21
click at [731, 498] on input at bounding box center [712, 495] width 153 height 21
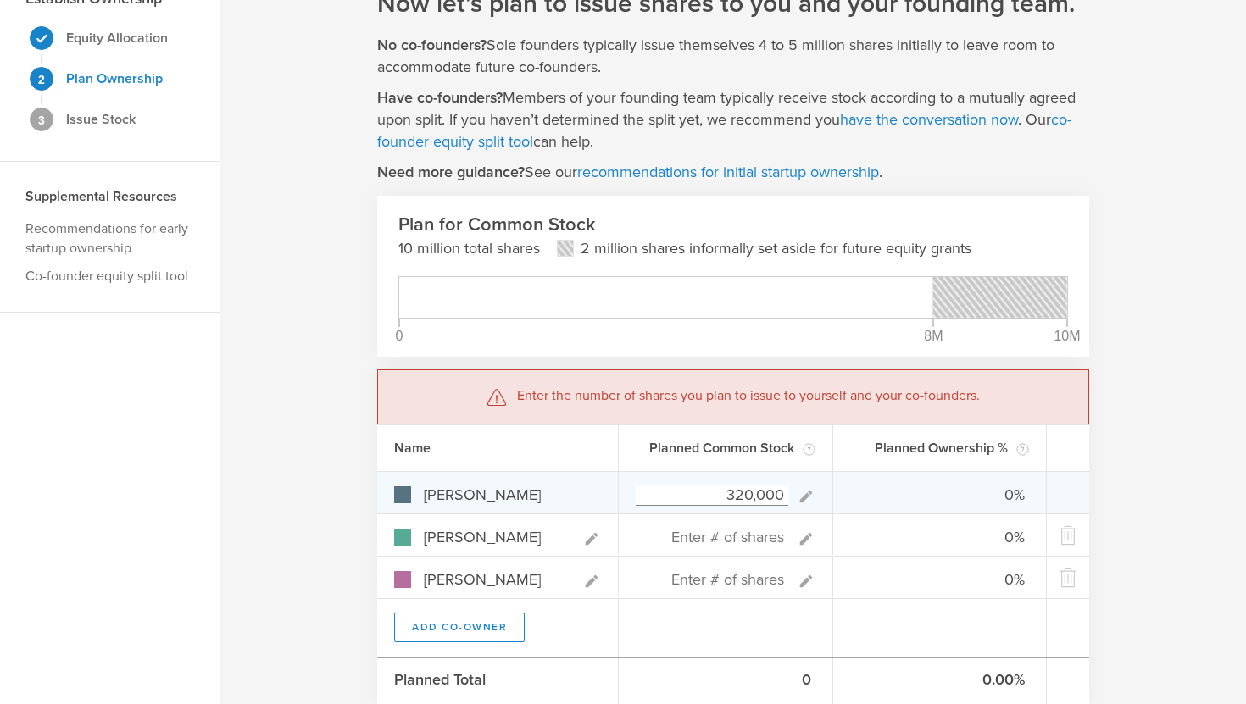
type input "3,200,000"
type input "100.00%"
type input "0.00%"
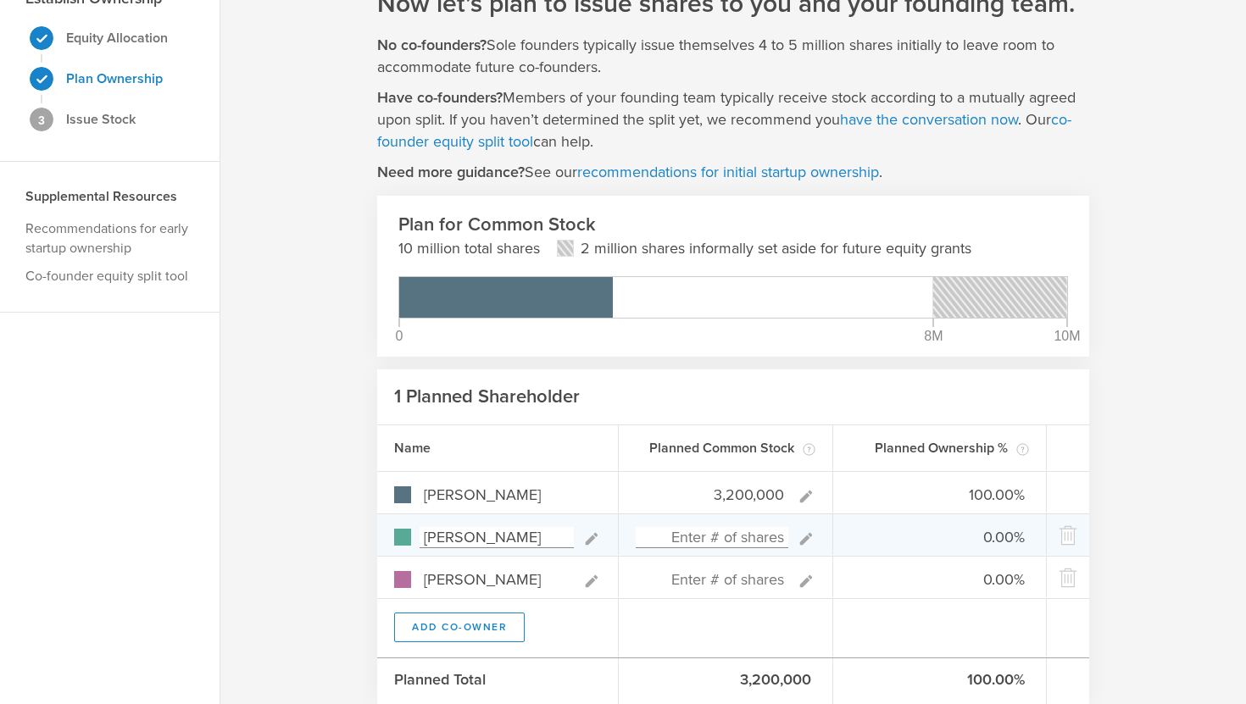
type input "3,200,000"
type gust-number-field "3200000"
click at [739, 527] on input at bounding box center [712, 537] width 153 height 21
type input "3,120,000"
type input "50.63%"
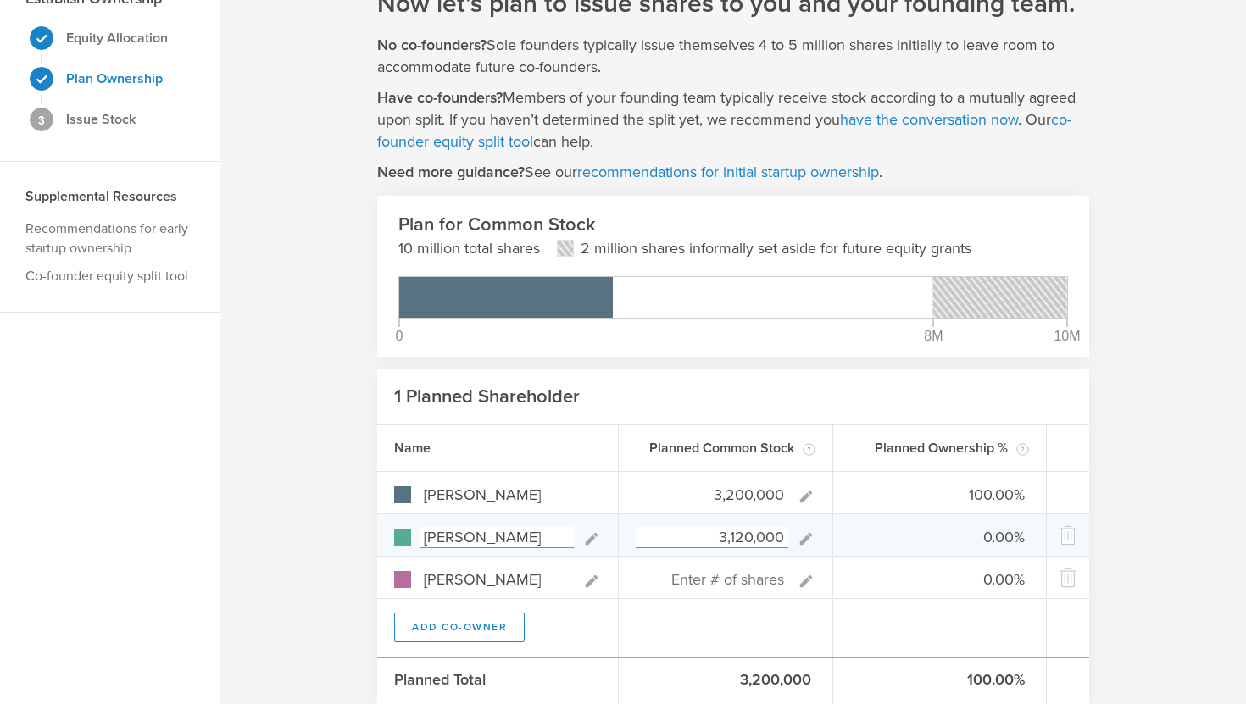
type input "49.37%"
type input "10,000,000"
type input "-"
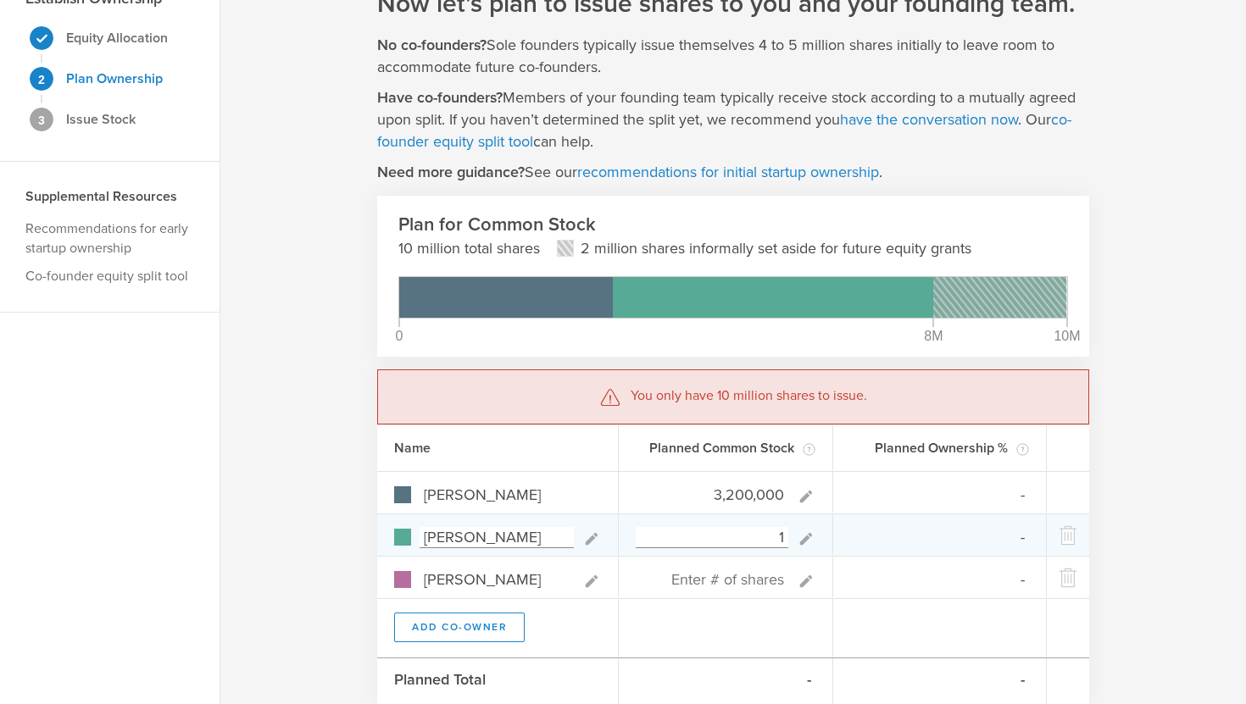
type input "0"
type input "100.00%"
type input "0.00%"
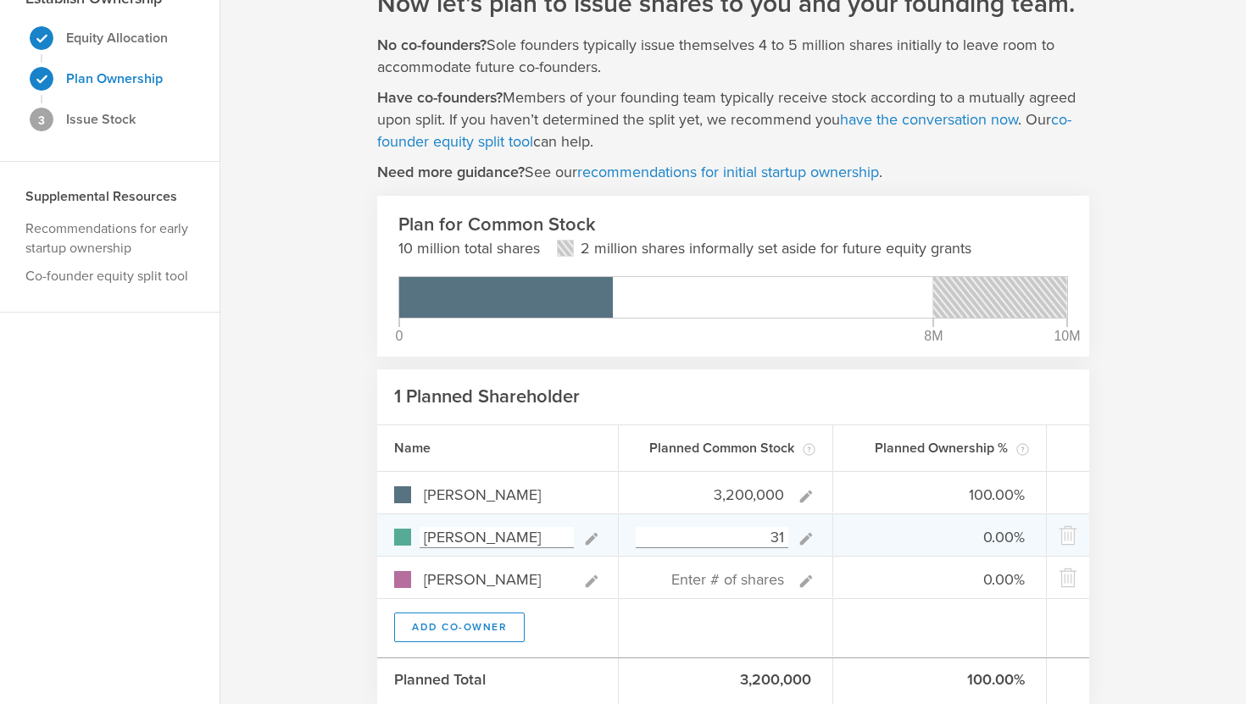
type input "312"
type input "99.99%"
type input "0.01%"
type input "3,120,000"
type input "50.63%"
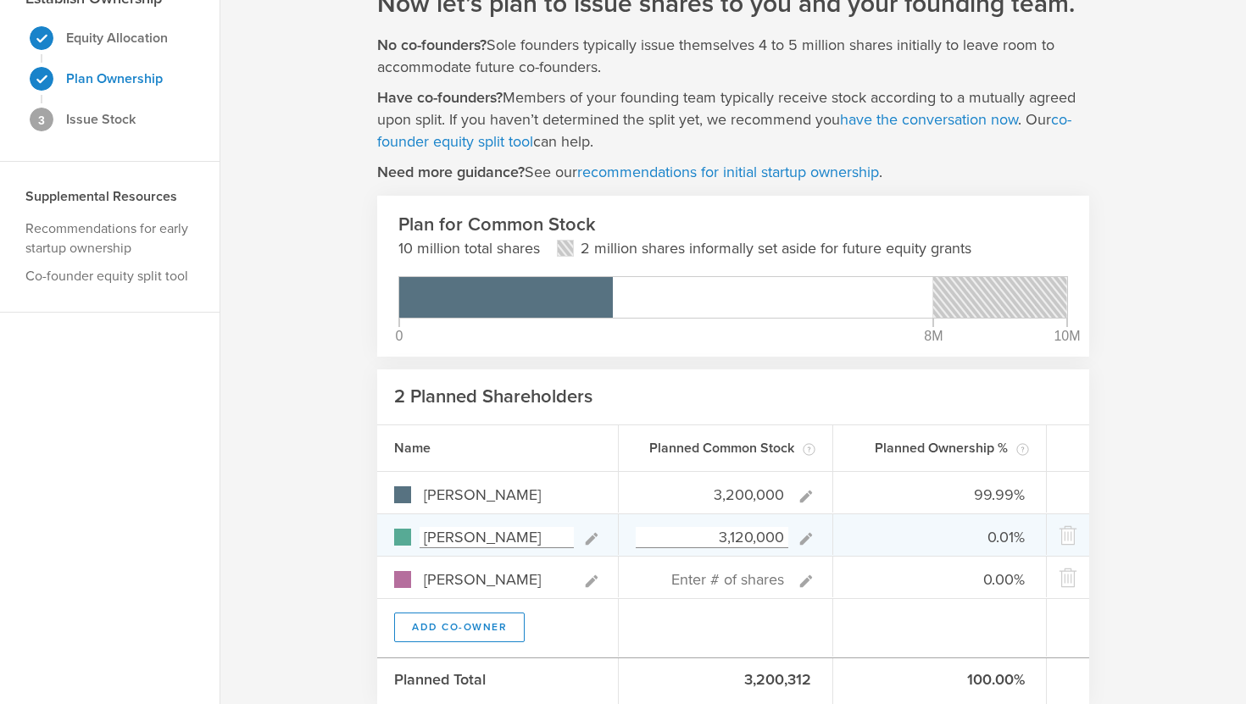
type input "49.37%"
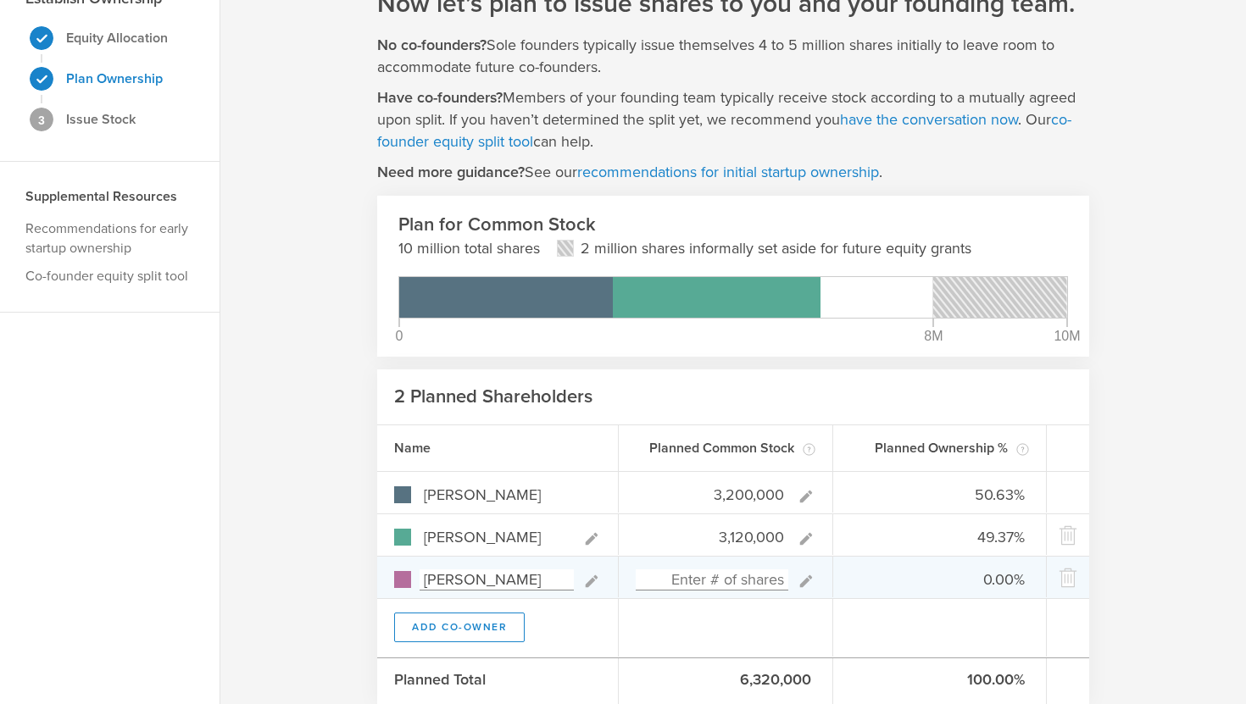
type input "3,120,000"
type gust-number-field "3120000"
click at [770, 574] on input at bounding box center [712, 580] width 153 height 21
type input "1,680,000"
type input "40.00%"
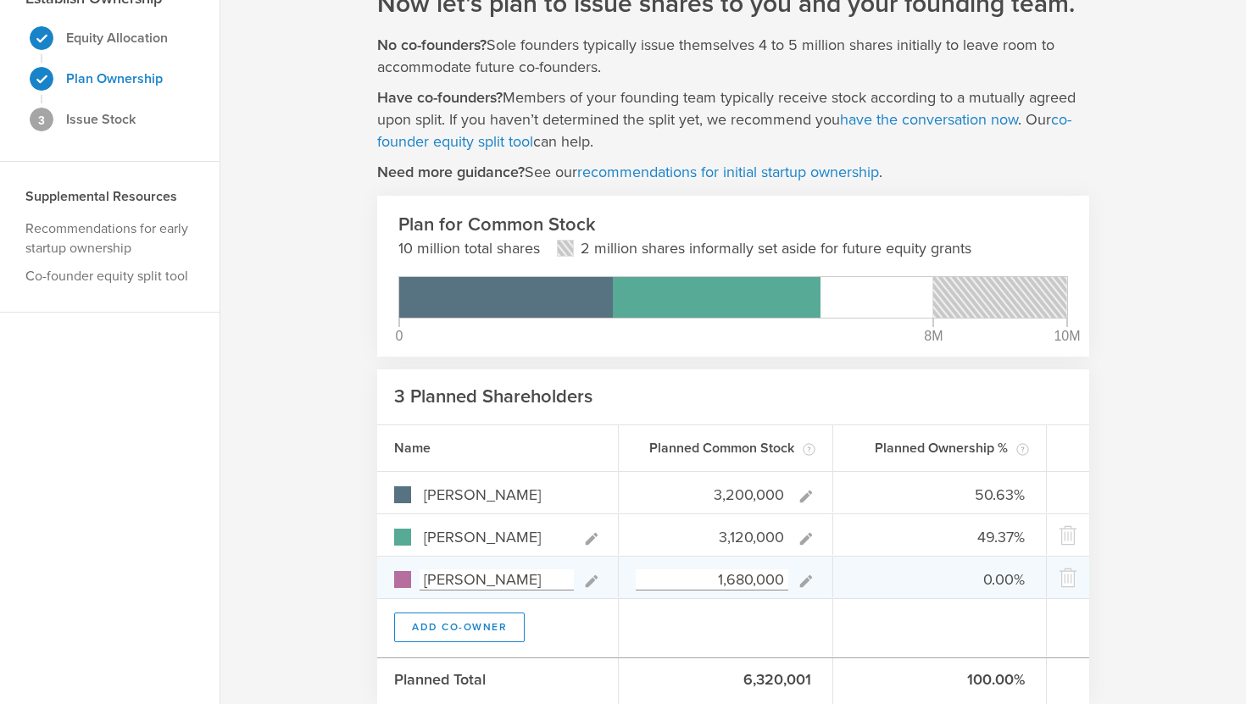
type input "39.00%"
type input "21.00%"
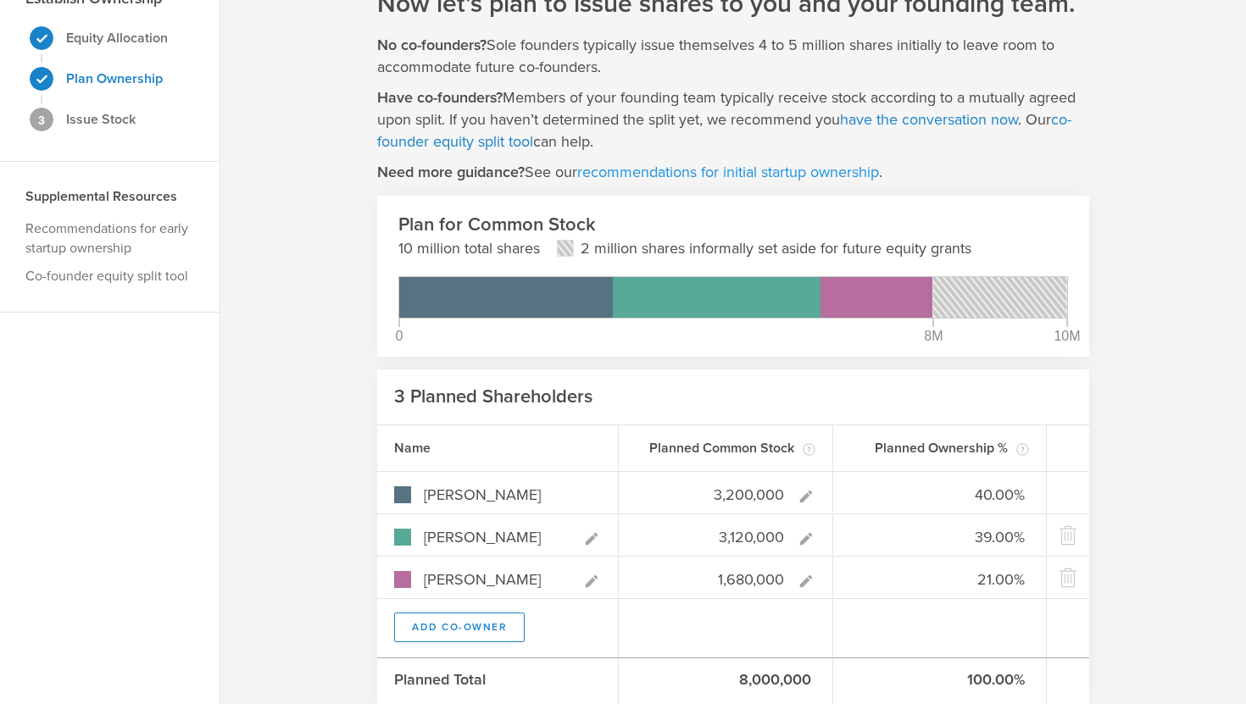
type input "1,680,000"
type gust-number-field "1680000"
click at [732, 170] on link "recommendations for initial startup ownership" at bounding box center [728, 172] width 302 height 19
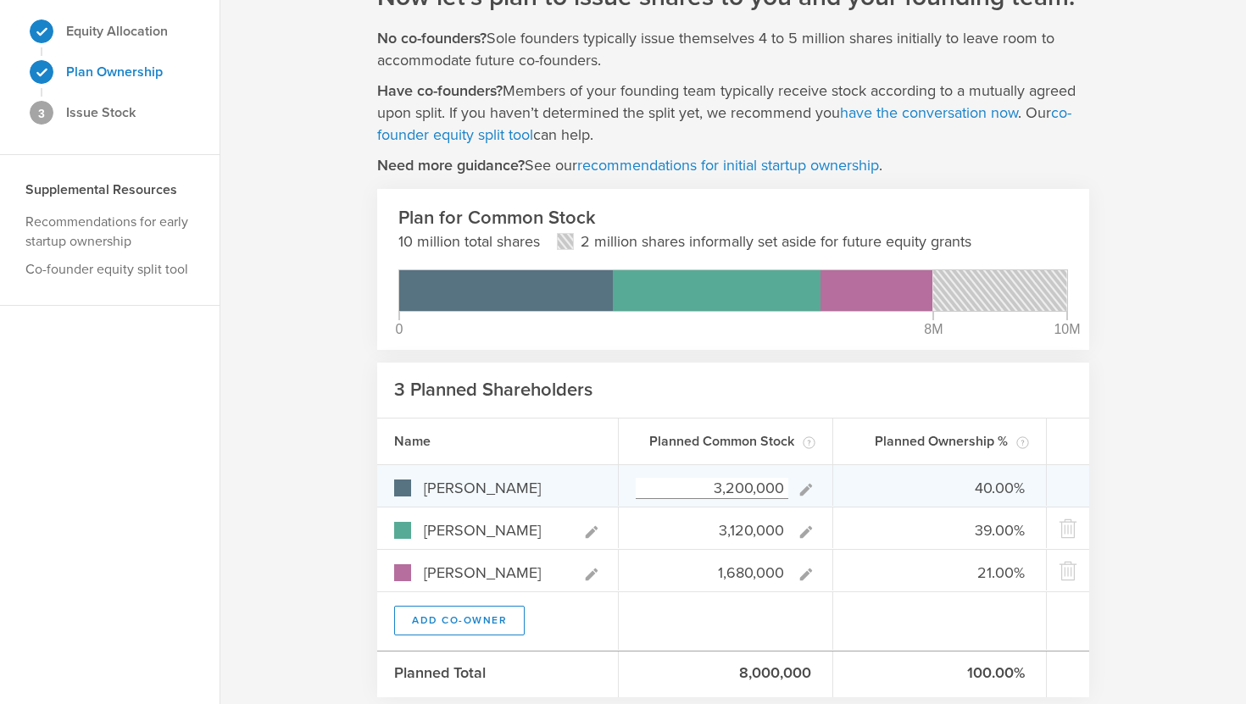
scroll to position [92, 0]
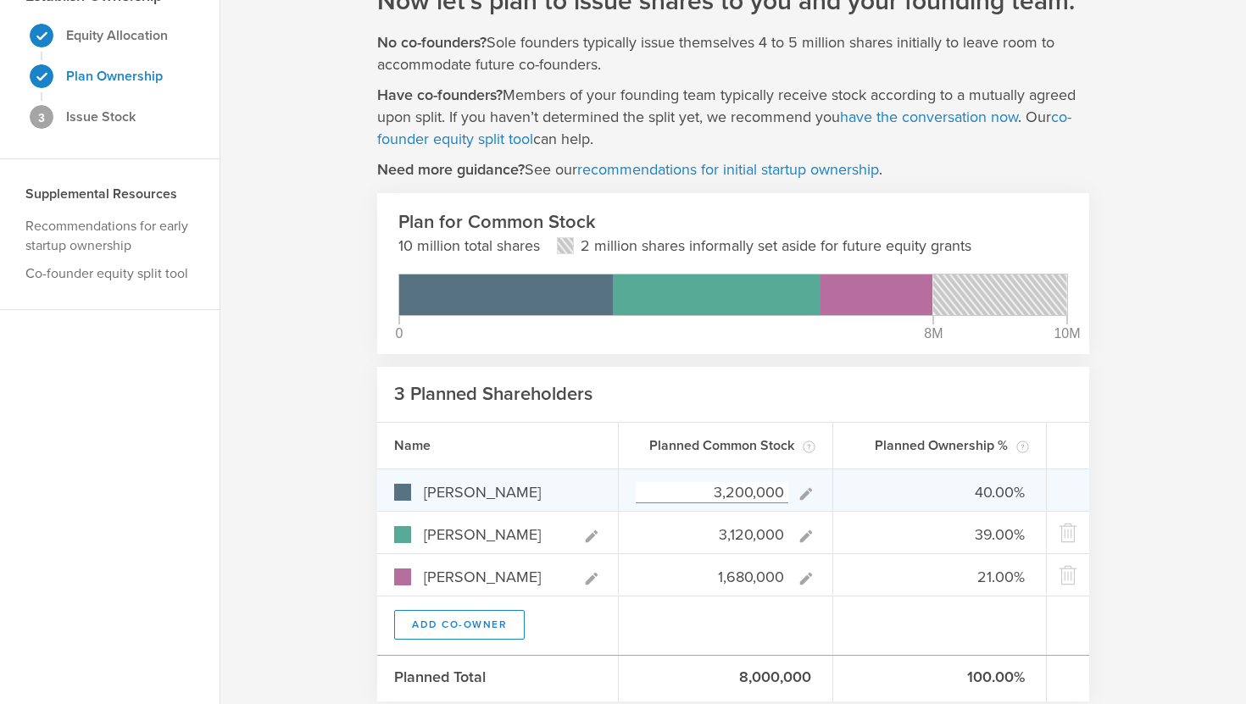
click at [730, 495] on input "3,200,000" at bounding box center [712, 492] width 153 height 21
type input "3,600,000"
type input "42.86%"
type input "37.14%"
type input "20.00%"
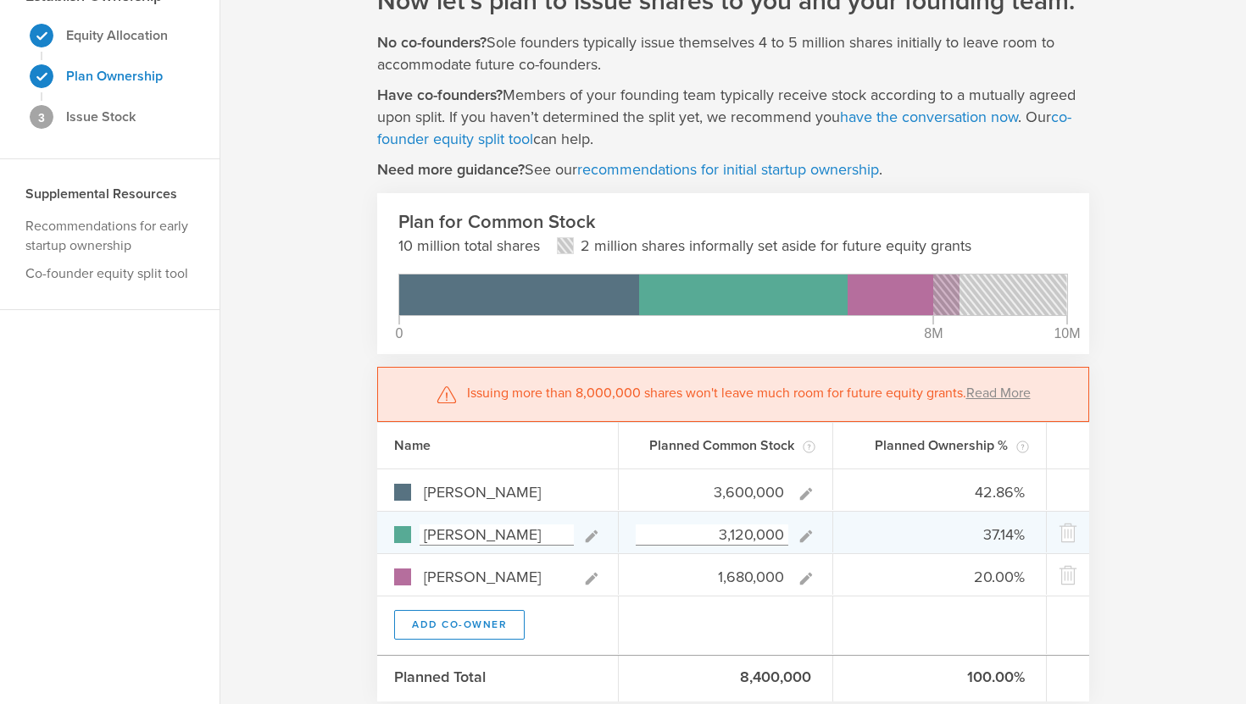
type input "3,600,000"
type gust-number-field "3600000"
click at [732, 534] on input "3,120,000" at bounding box center [712, 535] width 153 height 21
type input "3,510,000"
type input "40.96%"
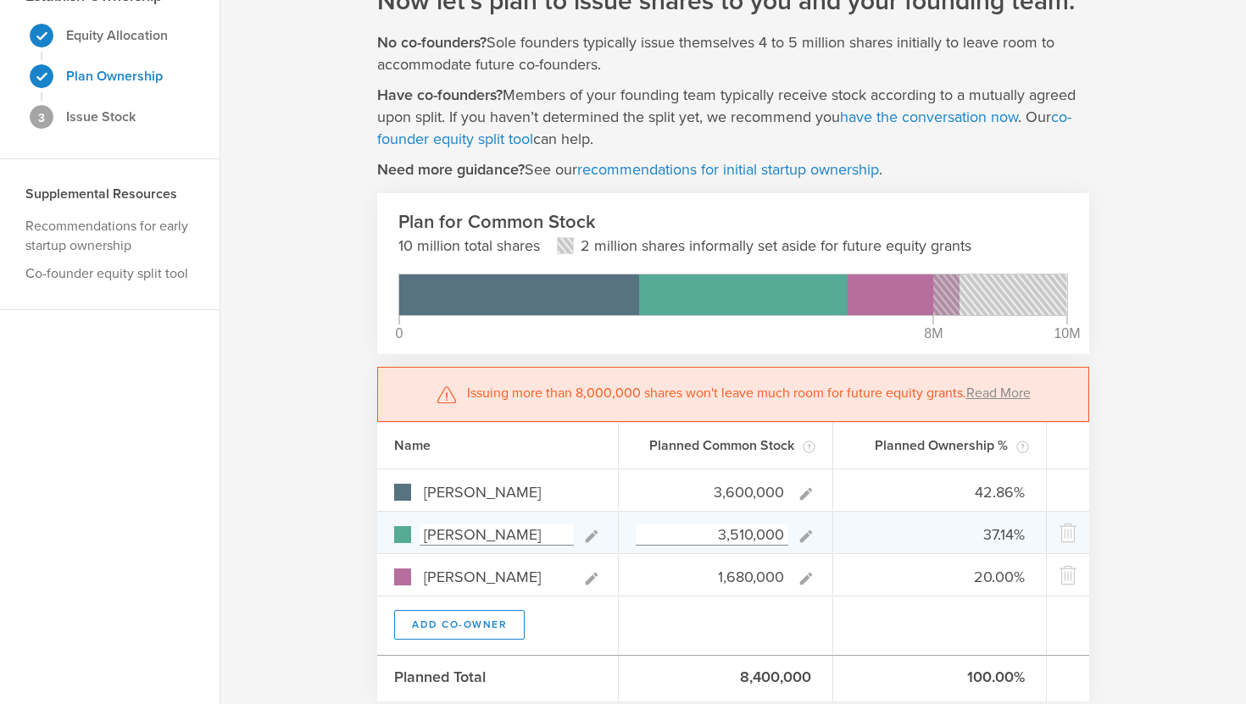
type input "39.93%"
type input "19.11%"
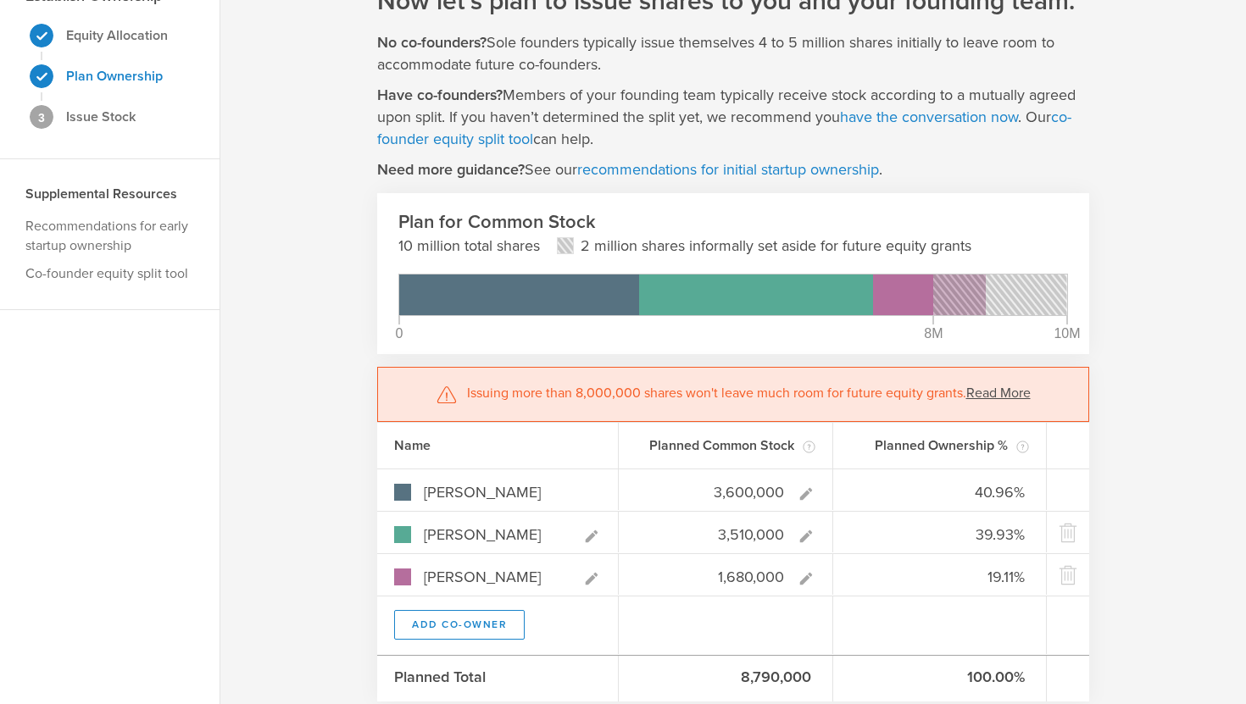
type input "3,510,000"
type gust-number-field "3510000"
click at [998, 397] on link "Read More" at bounding box center [998, 393] width 64 height 17
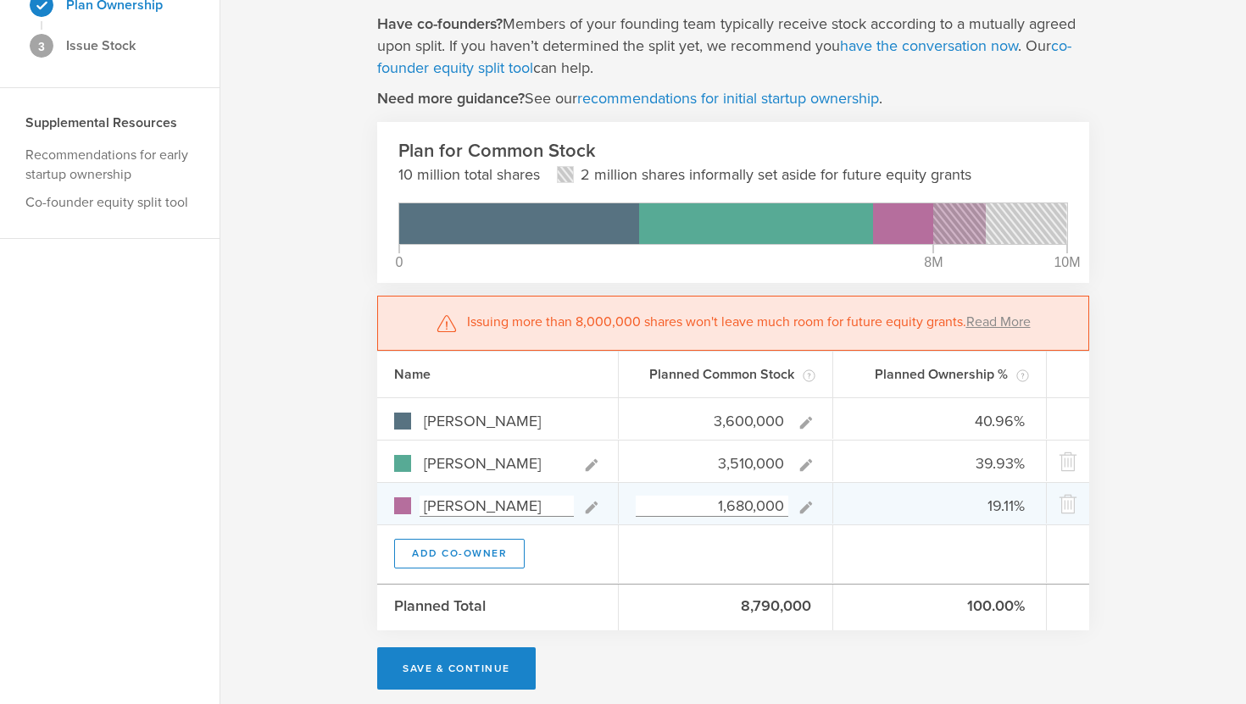
scroll to position [174, 0]
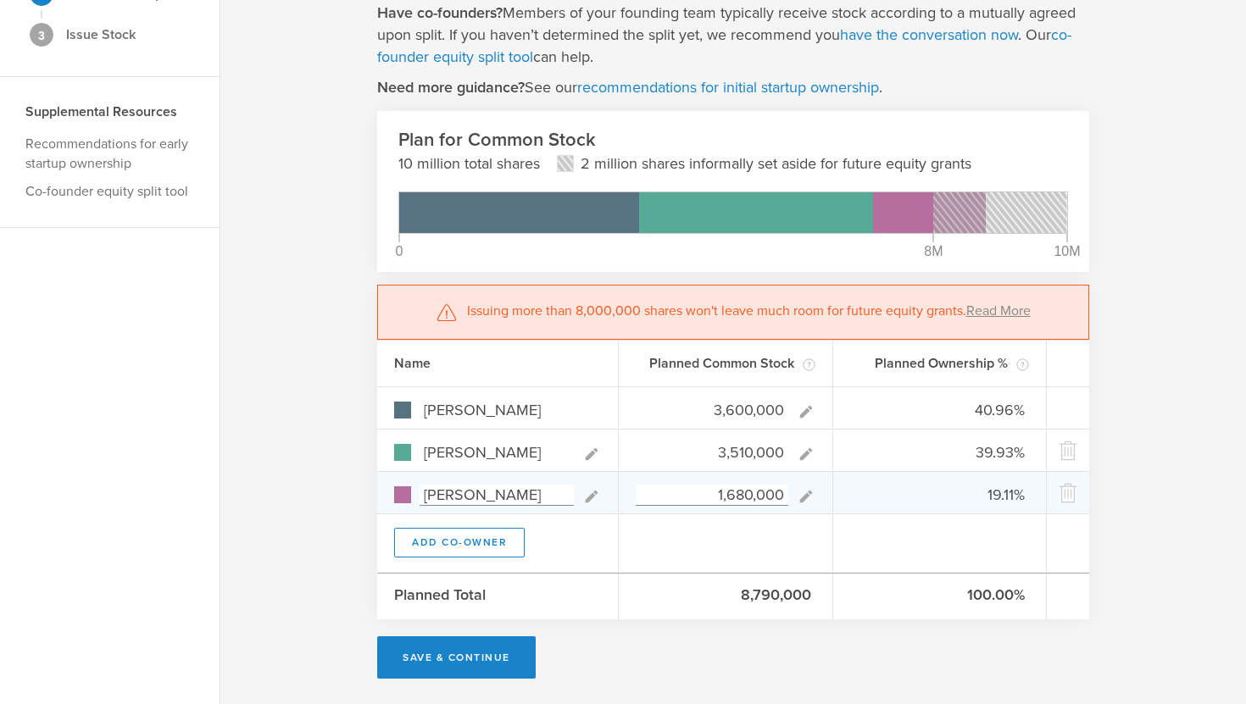
click at [730, 496] on input "1,680,000" at bounding box center [712, 495] width 153 height 21
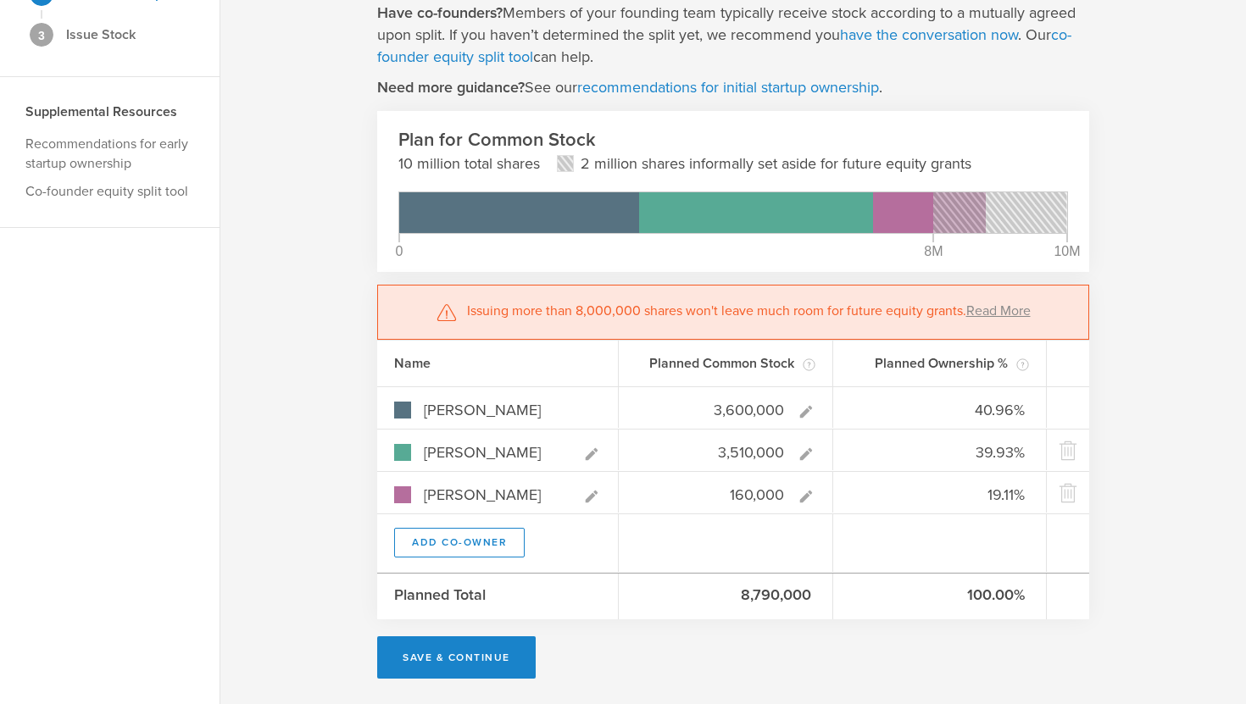
type input "10,000"
type input "50.56%"
type input "49.30%"
type input "0.14%"
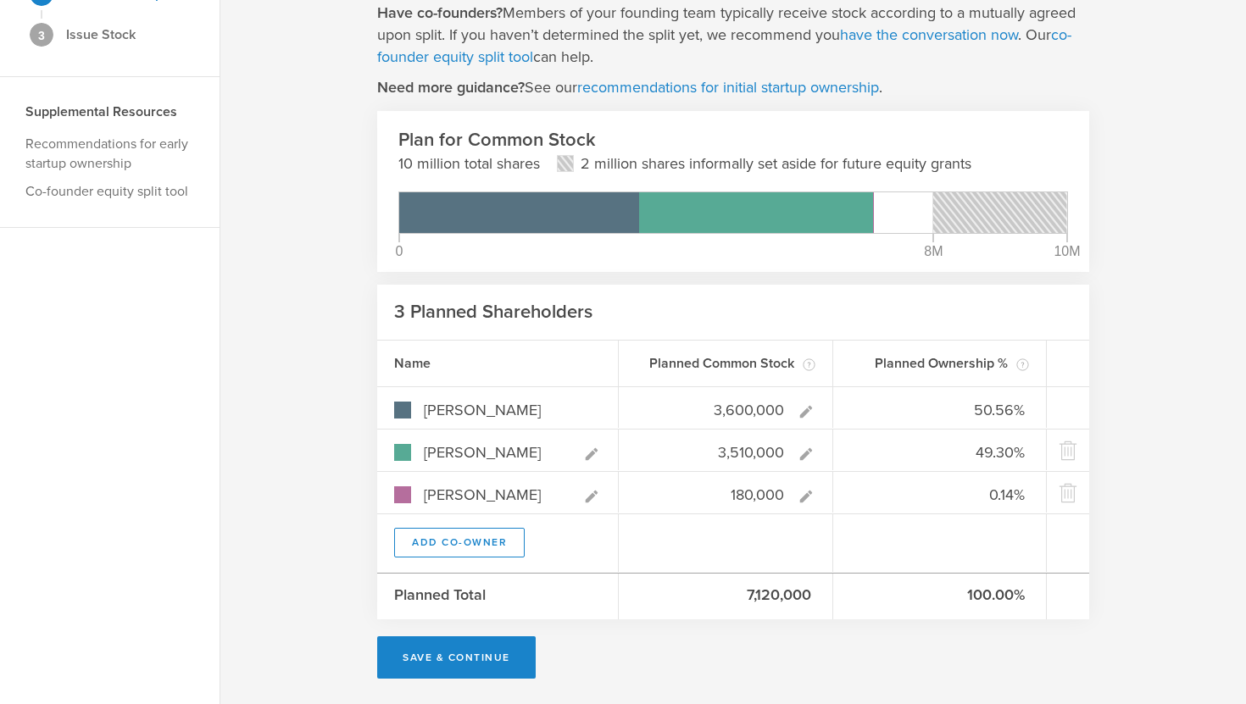
type input "1,890,000"
type input "40.00%"
type input "39.00%"
type input "21.00%"
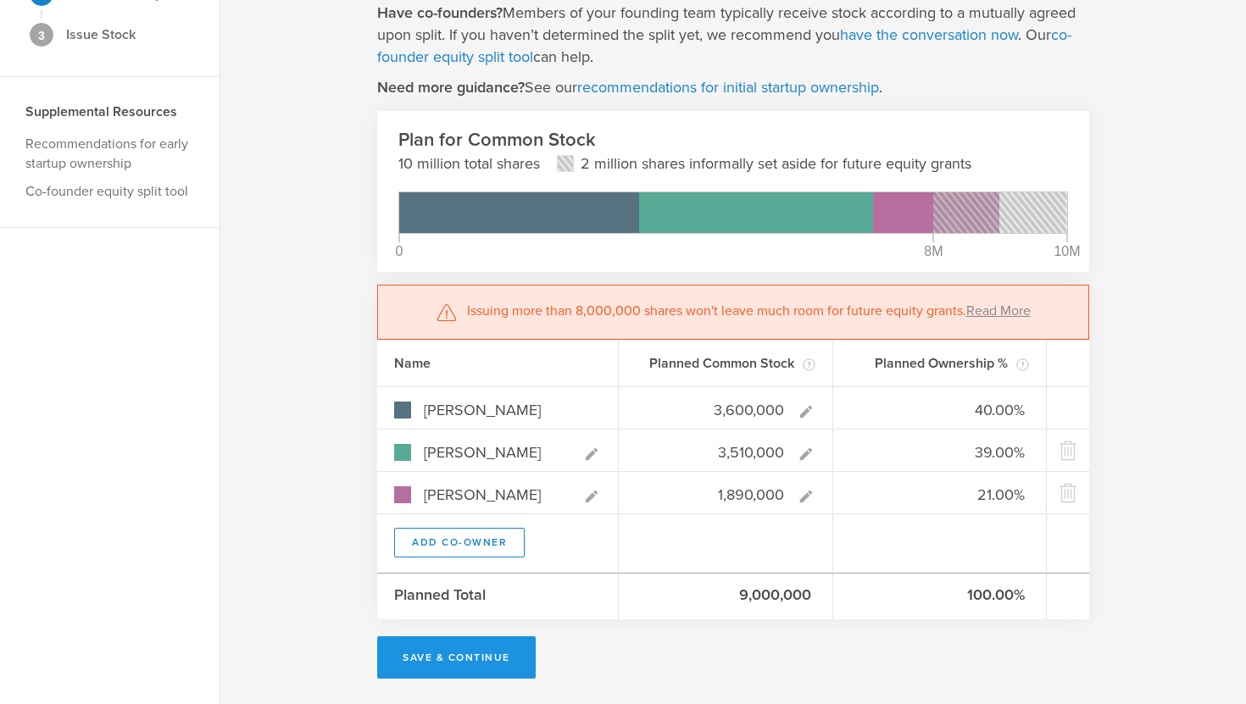
type input "1,890,000"
type gust-number-field "1890000"
click at [479, 661] on button "Save & Continue" at bounding box center [456, 657] width 158 height 42
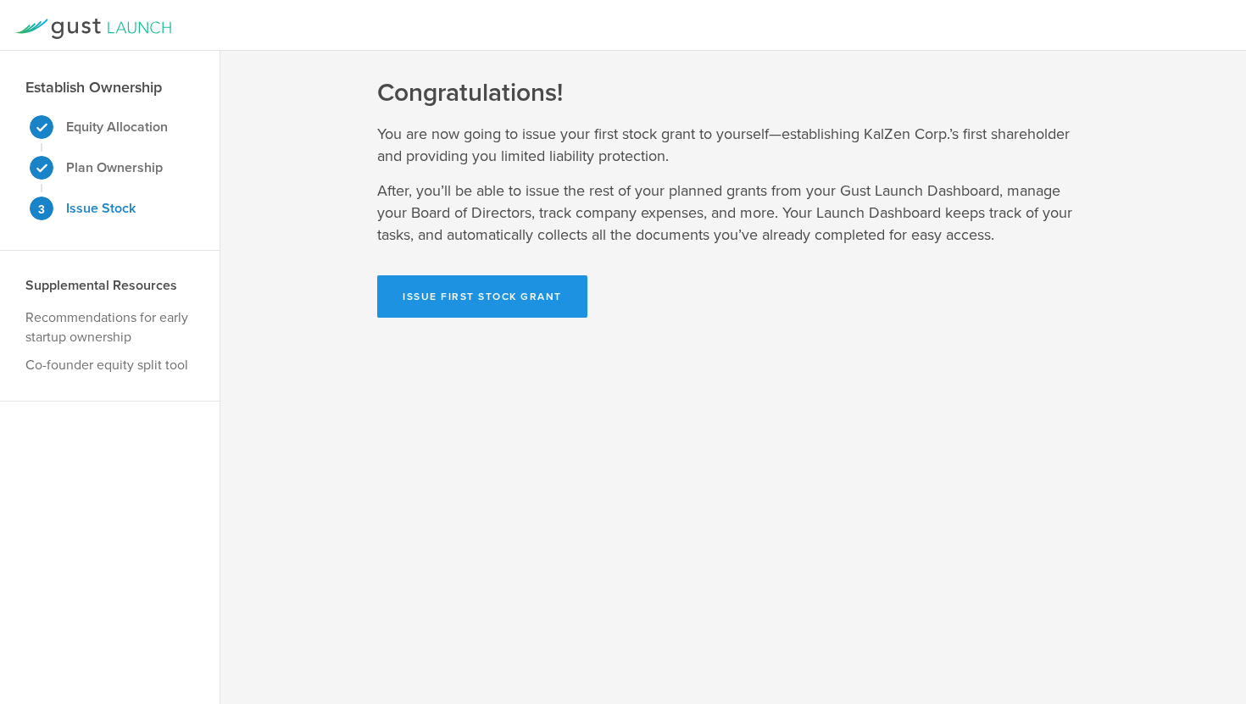
click at [514, 305] on button "Issue First Stock Grant" at bounding box center [482, 296] width 210 height 42
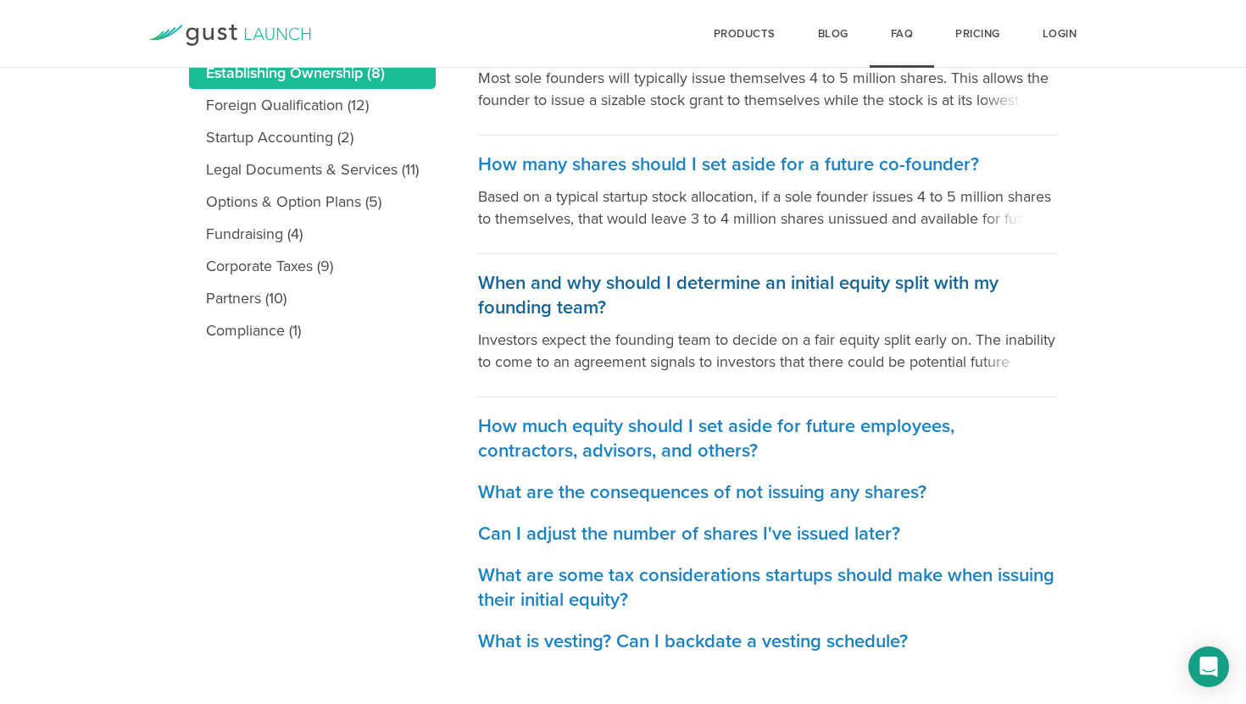
scroll to position [430, 0]
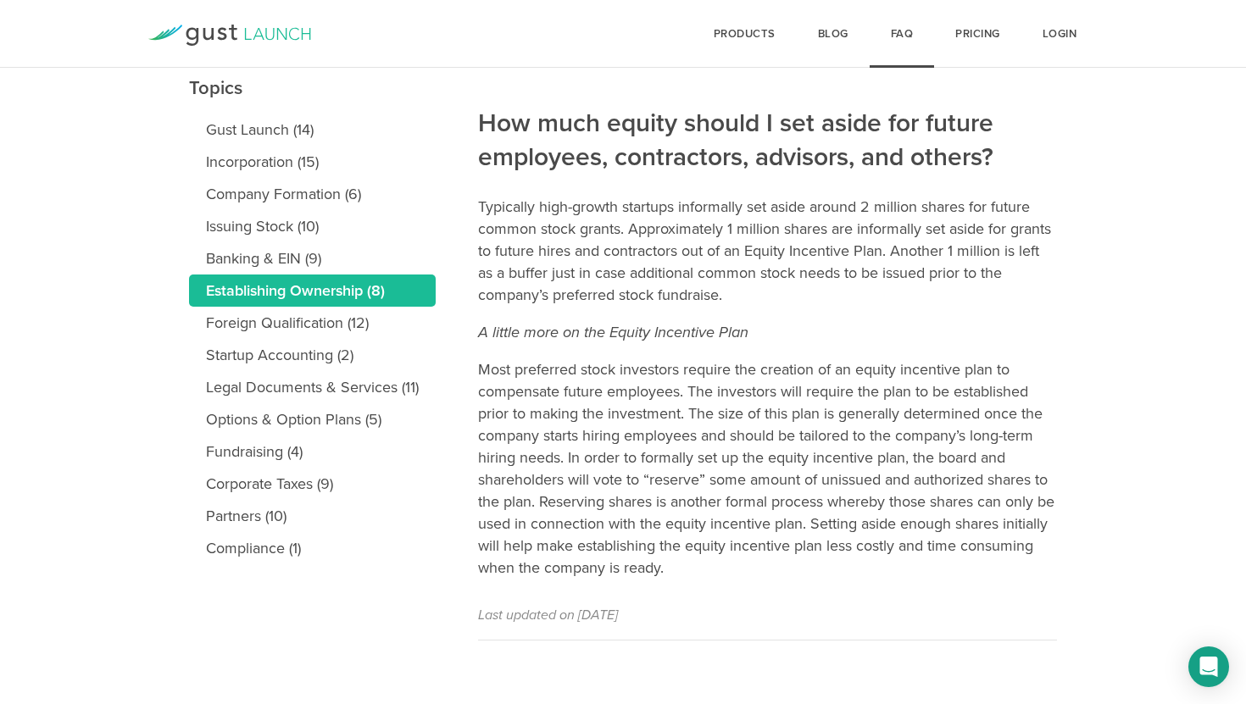
scroll to position [199, 0]
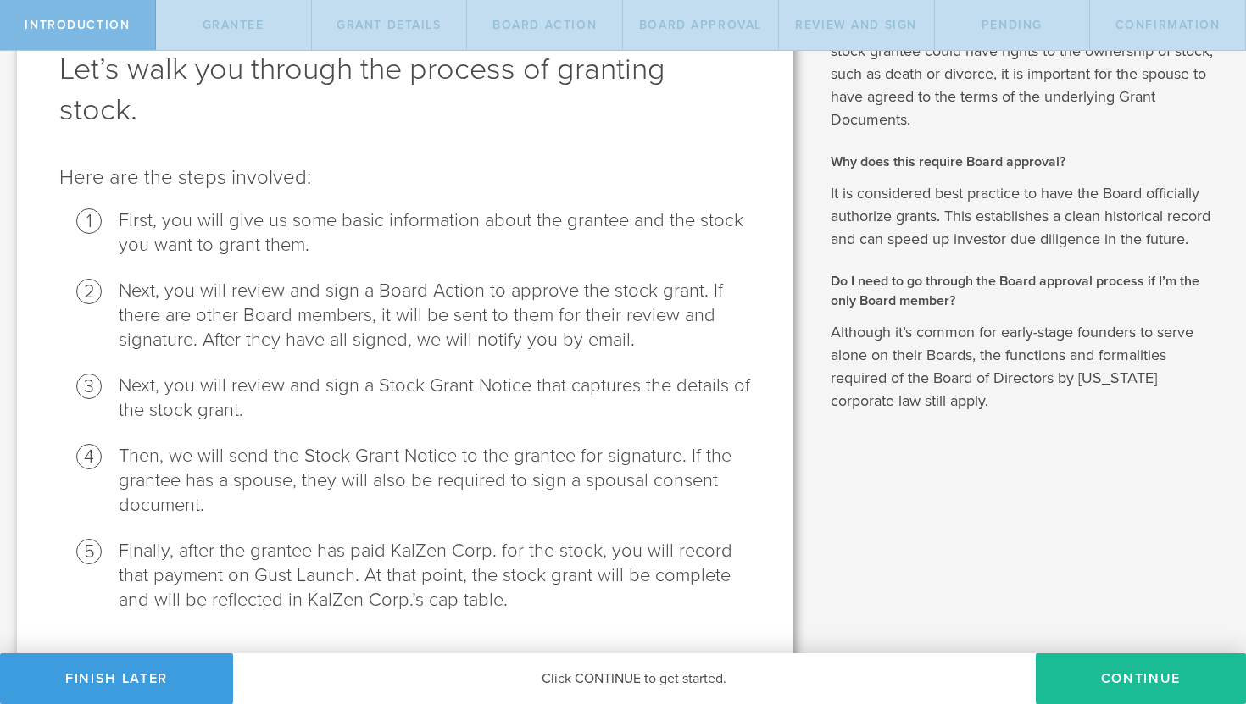
scroll to position [147, 0]
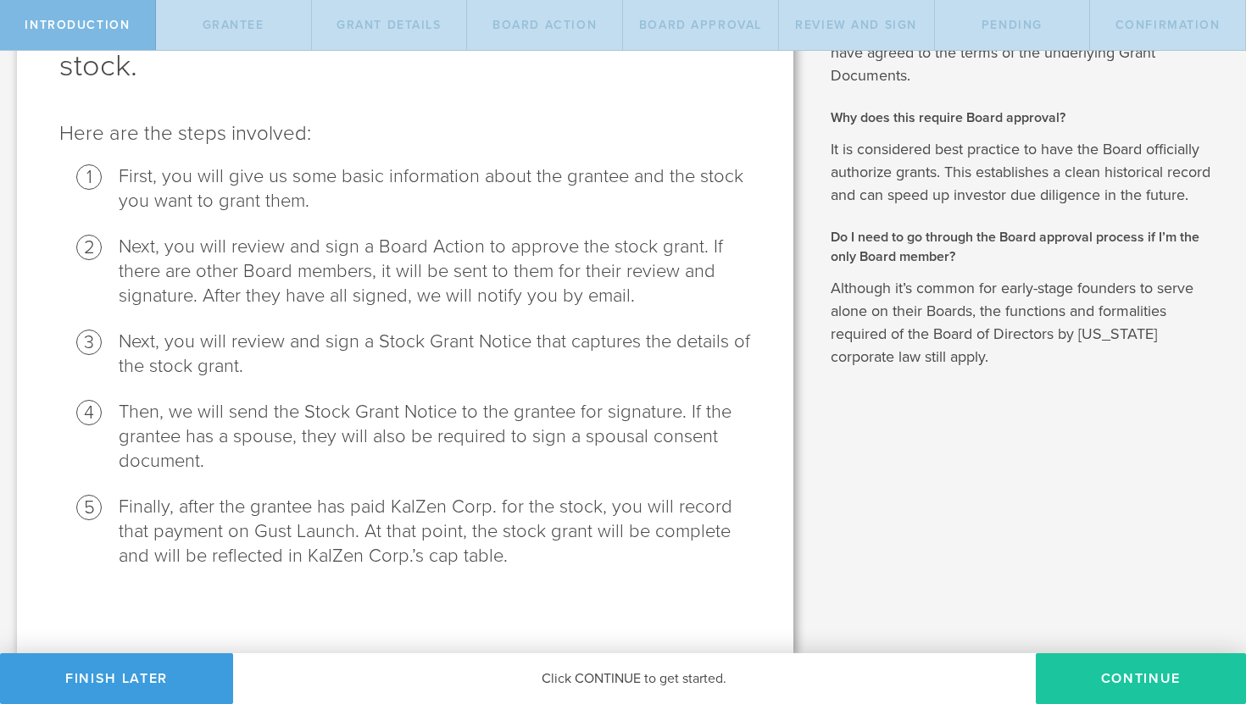
click at [1154, 686] on button "Continue" at bounding box center [1141, 678] width 210 height 51
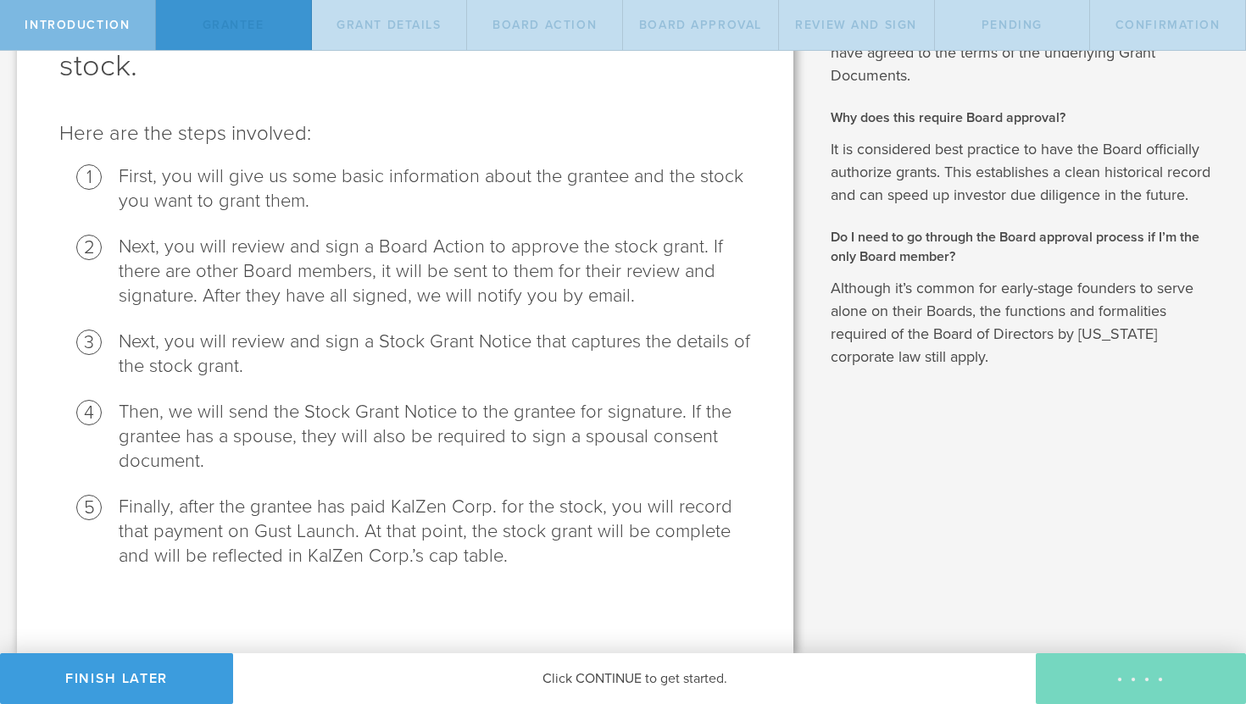
radio input "true"
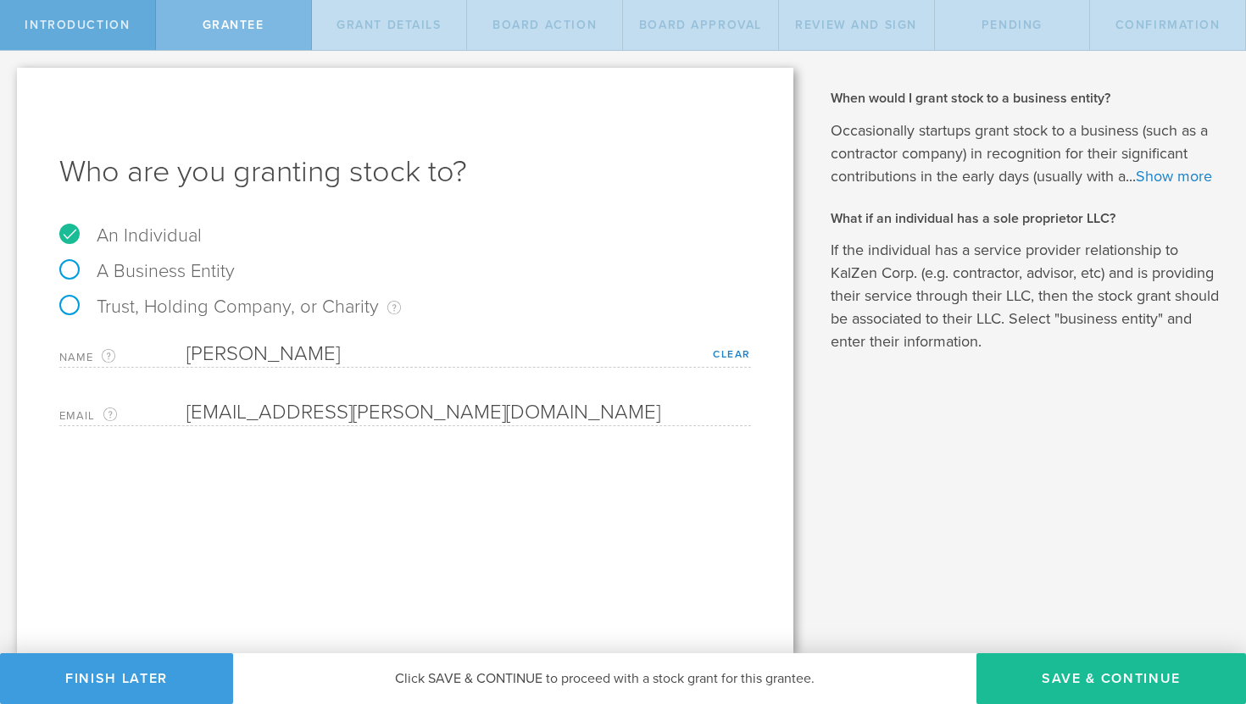
click at [101, 26] on span "Introduction" at bounding box center [77, 25] width 105 height 14
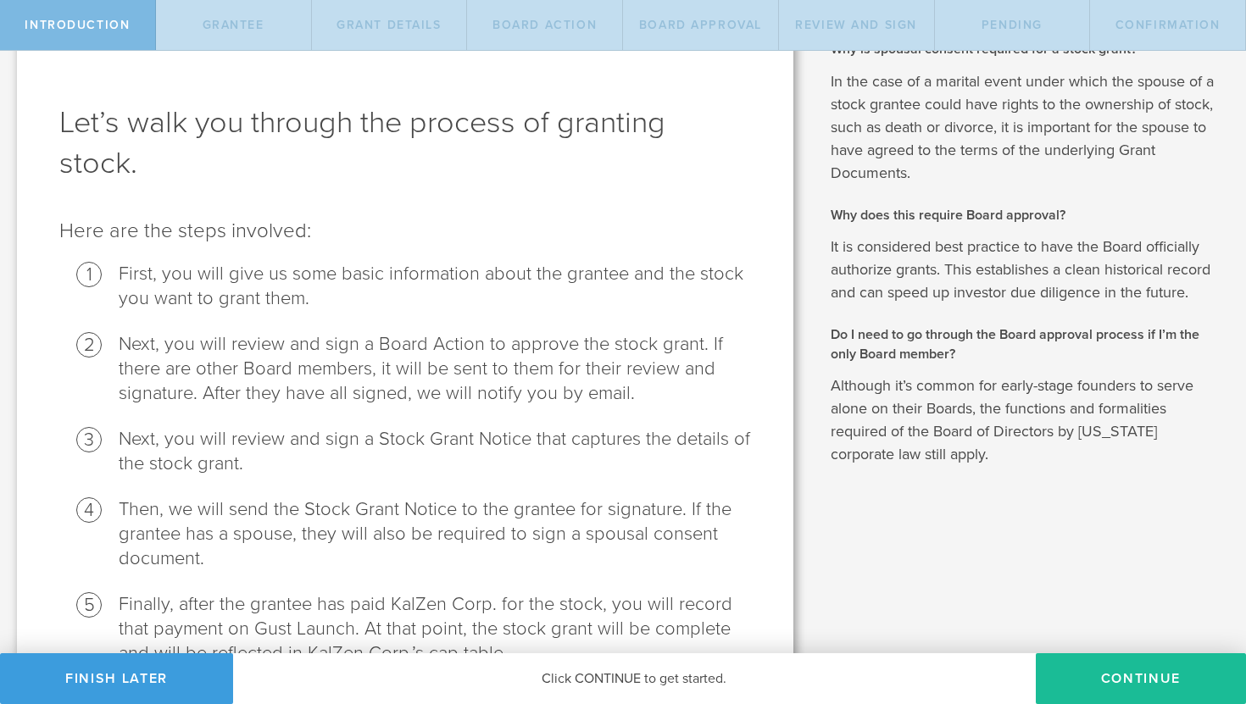
scroll to position [33, 0]
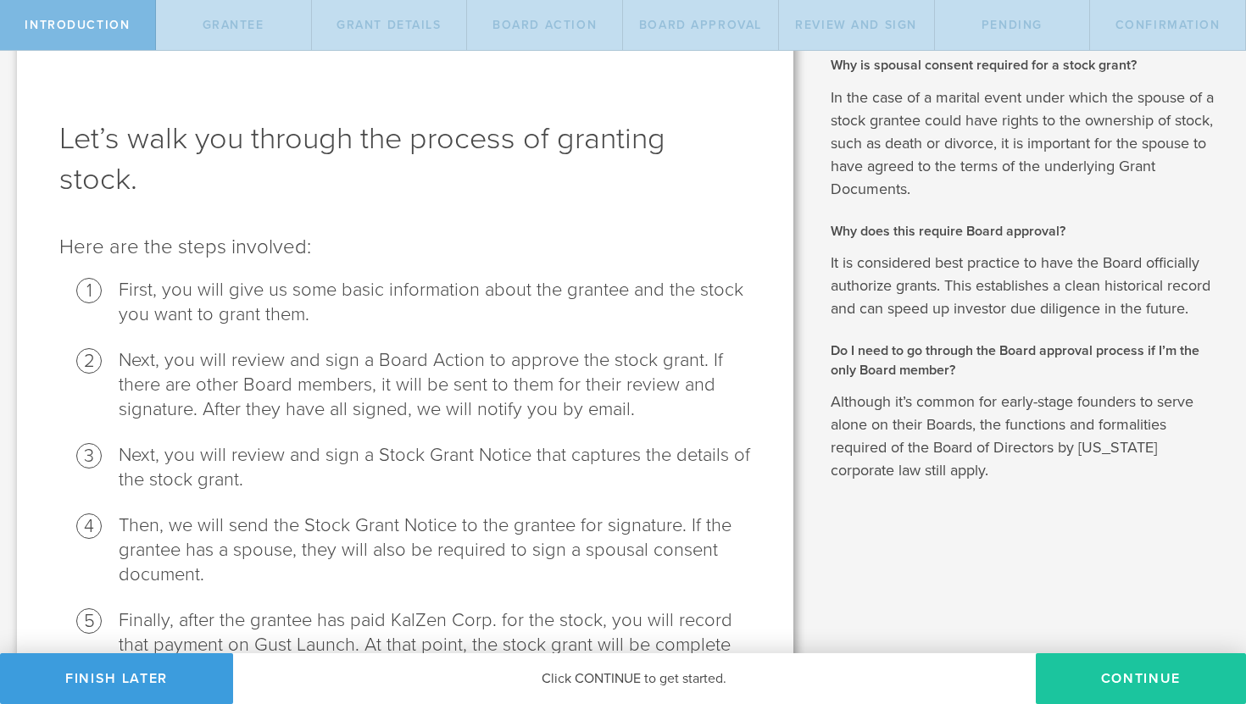
click at [1131, 674] on button "Continue" at bounding box center [1141, 678] width 210 height 51
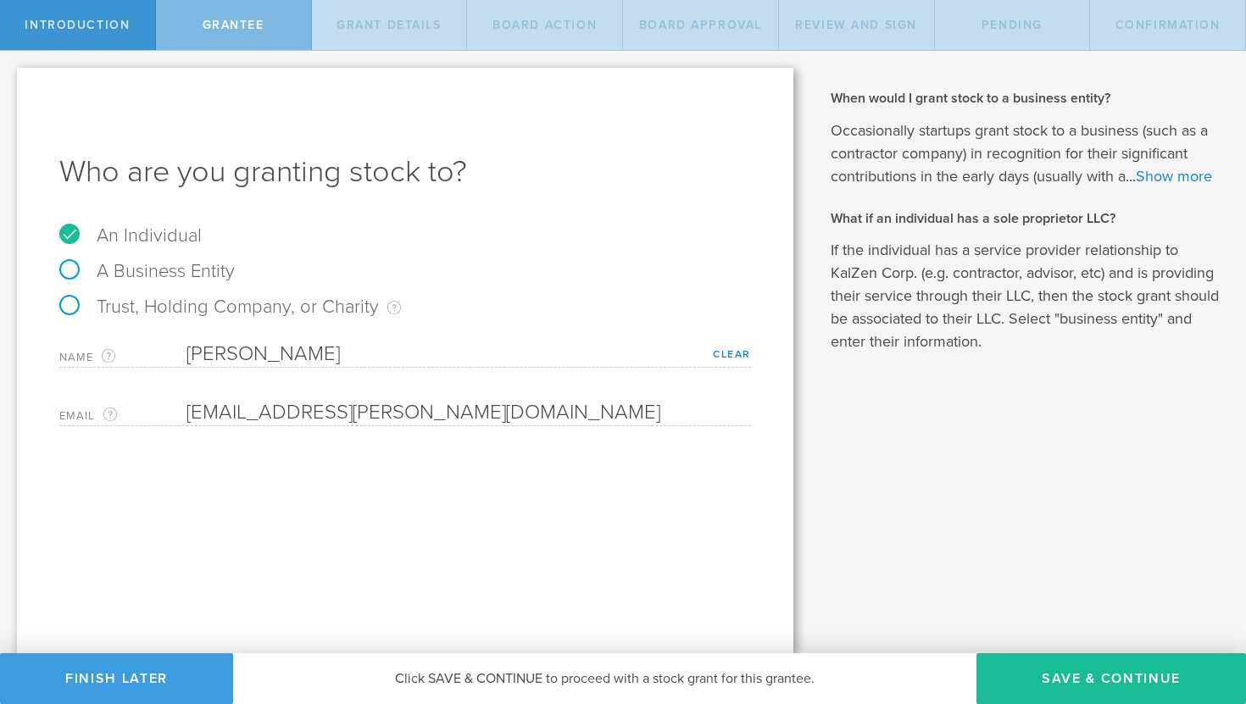
click at [142, 274] on label "A Business Entity" at bounding box center [146, 271] width 175 height 22
click at [11, 78] on input "A Business Entity" at bounding box center [5, 64] width 11 height 27
radio input "true"
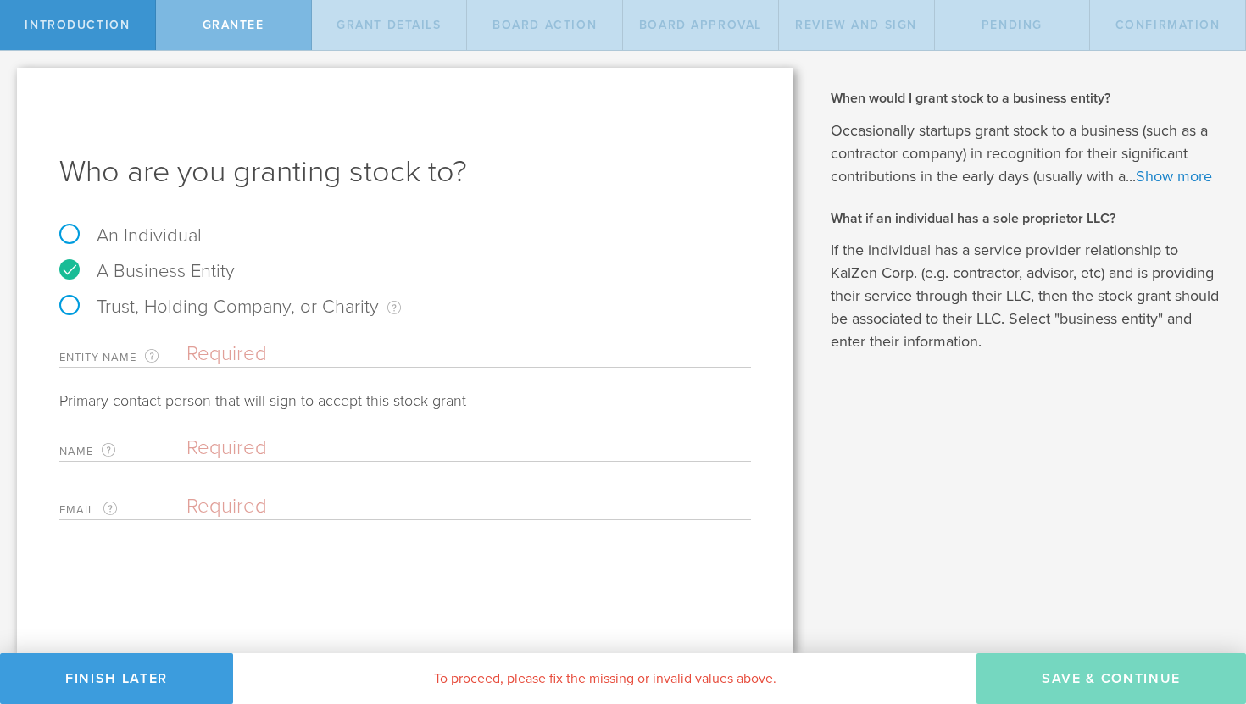
click at [142, 231] on label "An Individual" at bounding box center [130, 236] width 142 height 22
click at [11, 78] on input "An Individual" at bounding box center [5, 64] width 11 height 27
radio input "true"
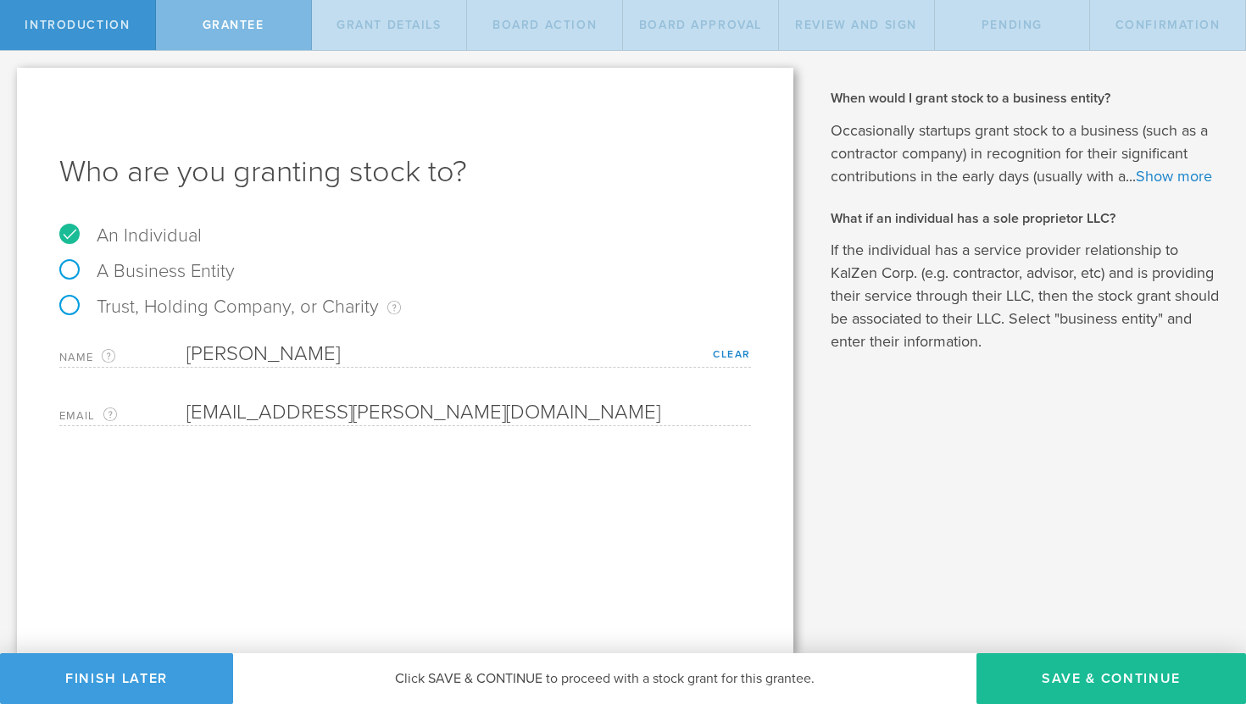
click at [181, 311] on label "Trust, Holding Company, or Charity An individual that has a service provider re…" at bounding box center [230, 307] width 342 height 22
click at [11, 78] on input "Trust, Holding Company, or Charity An individual that has a service provider re…" at bounding box center [5, 64] width 11 height 27
radio input "true"
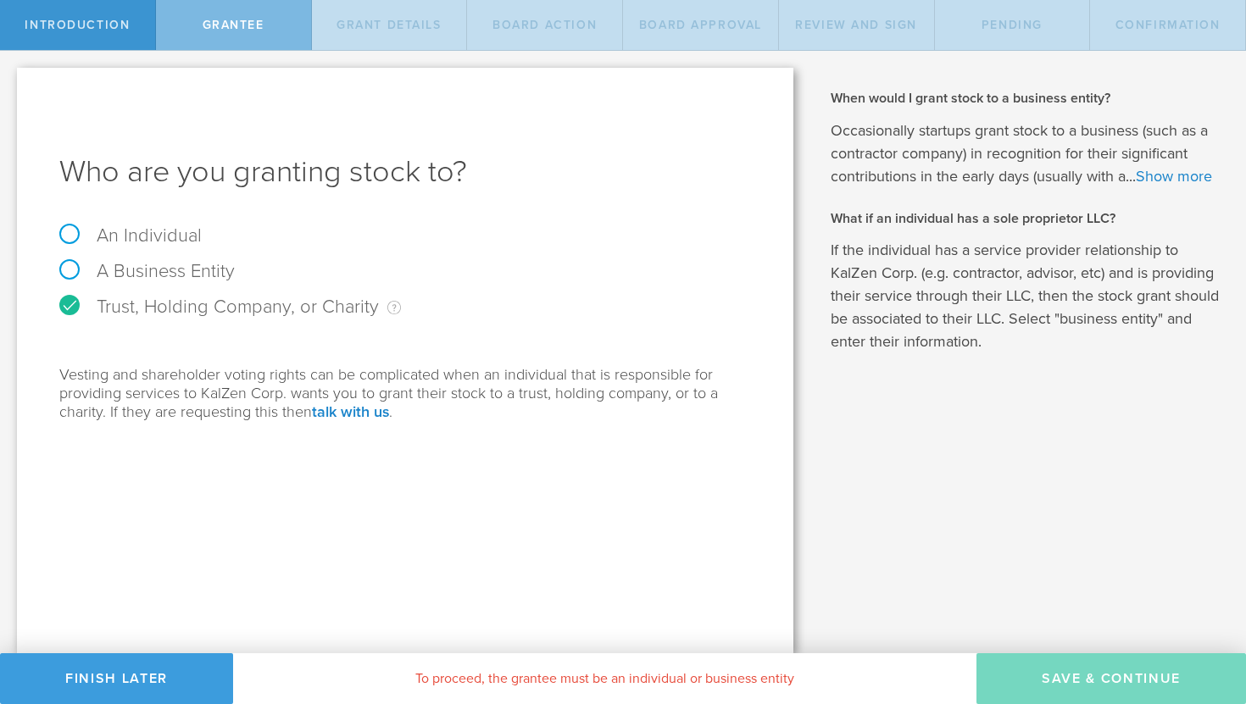
click at [145, 227] on label "An Individual" at bounding box center [130, 236] width 142 height 22
click at [11, 78] on input "An Individual" at bounding box center [5, 64] width 11 height 27
radio input "true"
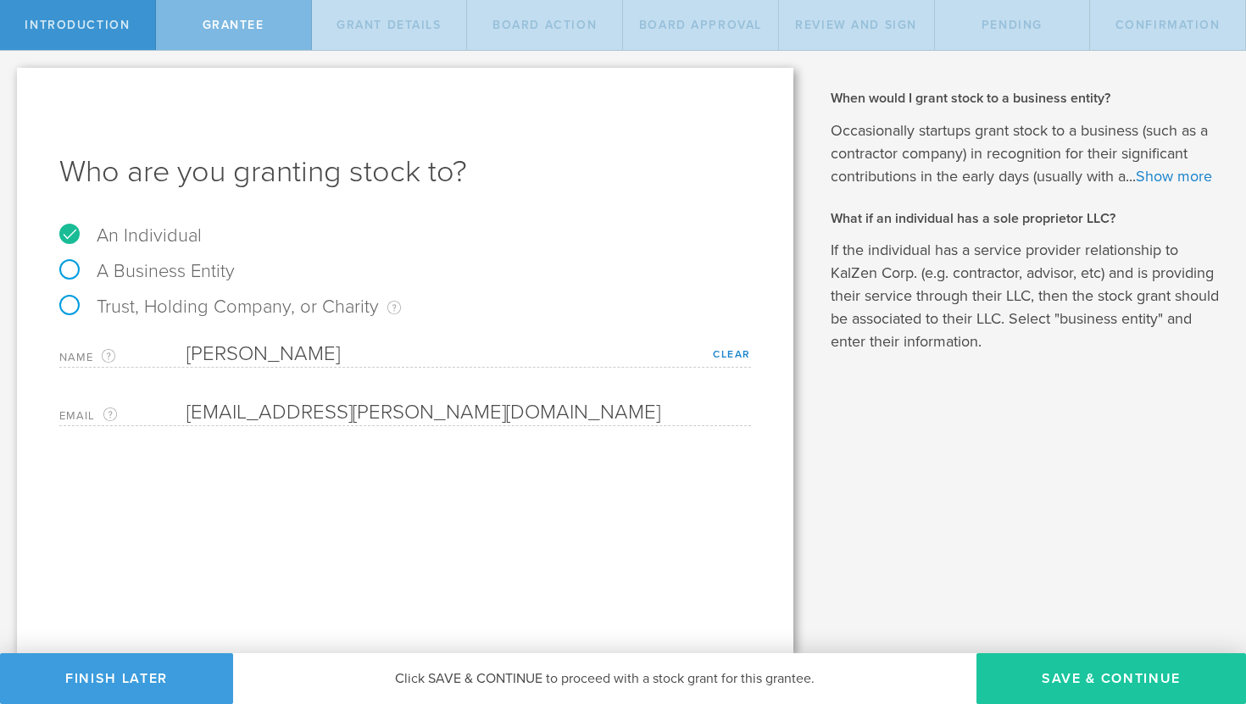
click at [1141, 702] on button "Save & Continue" at bounding box center [1111, 678] width 270 height 51
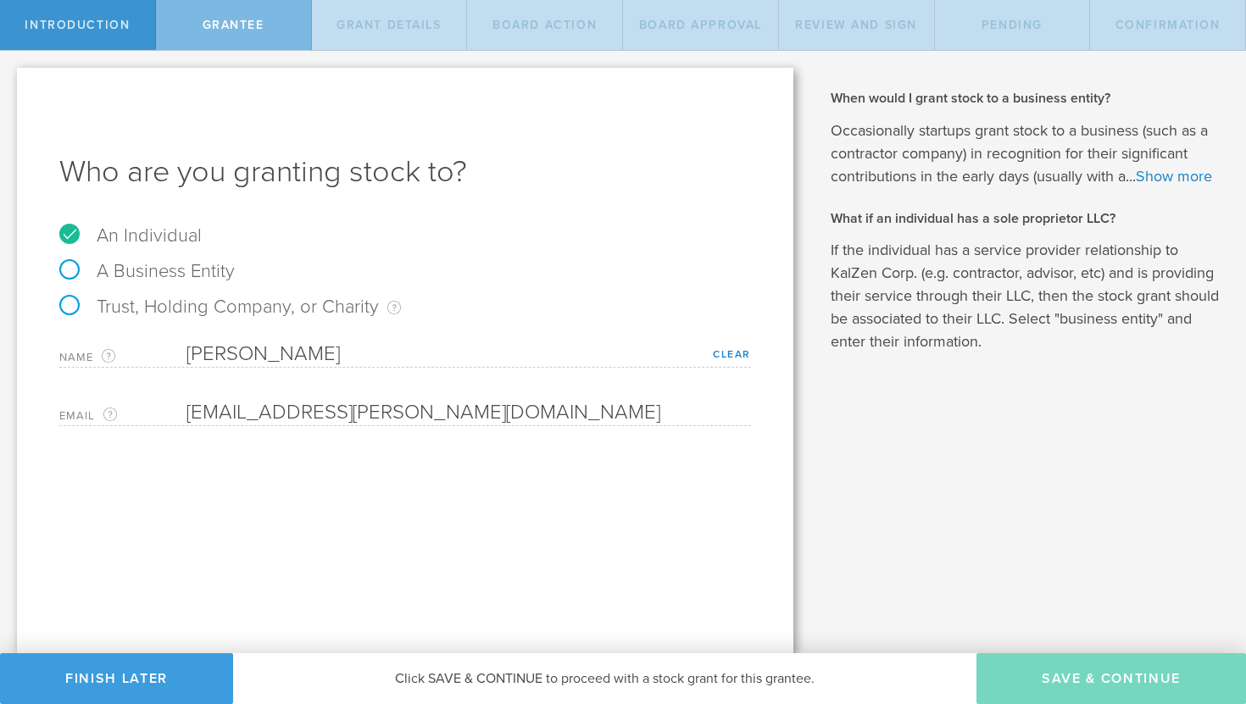
type input "3,600,000"
type input "48"
type input "12"
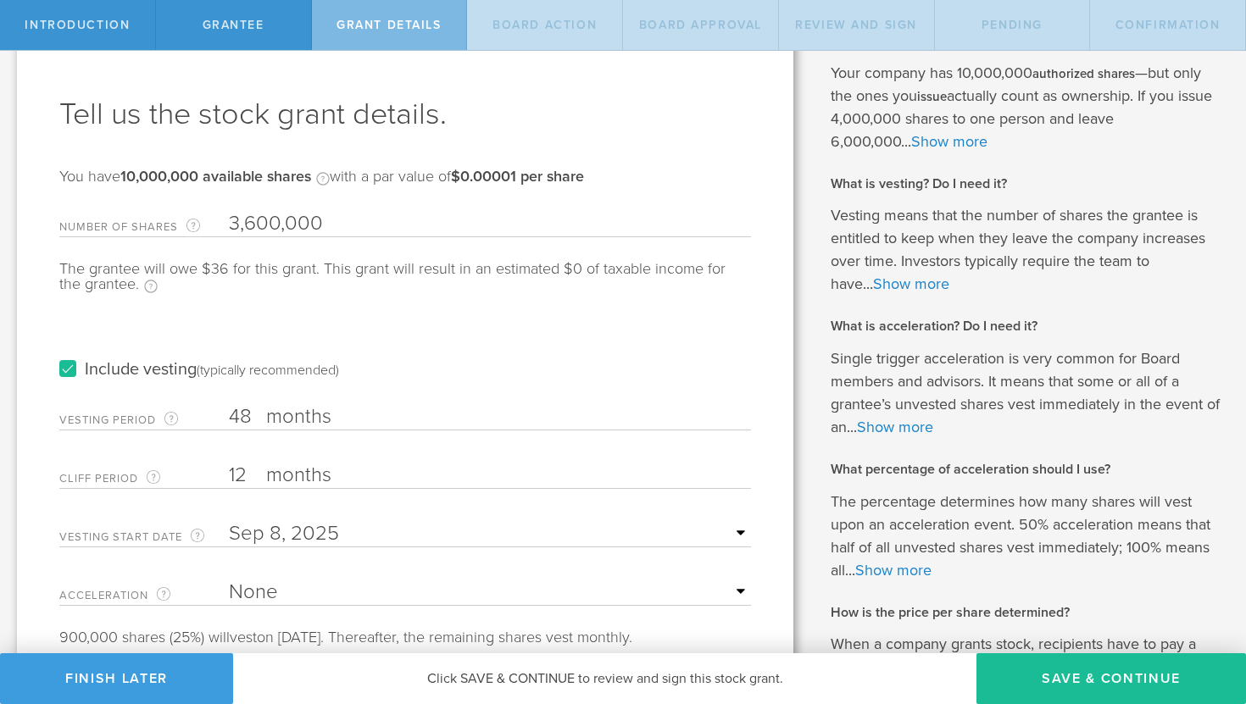
scroll to position [103, 0]
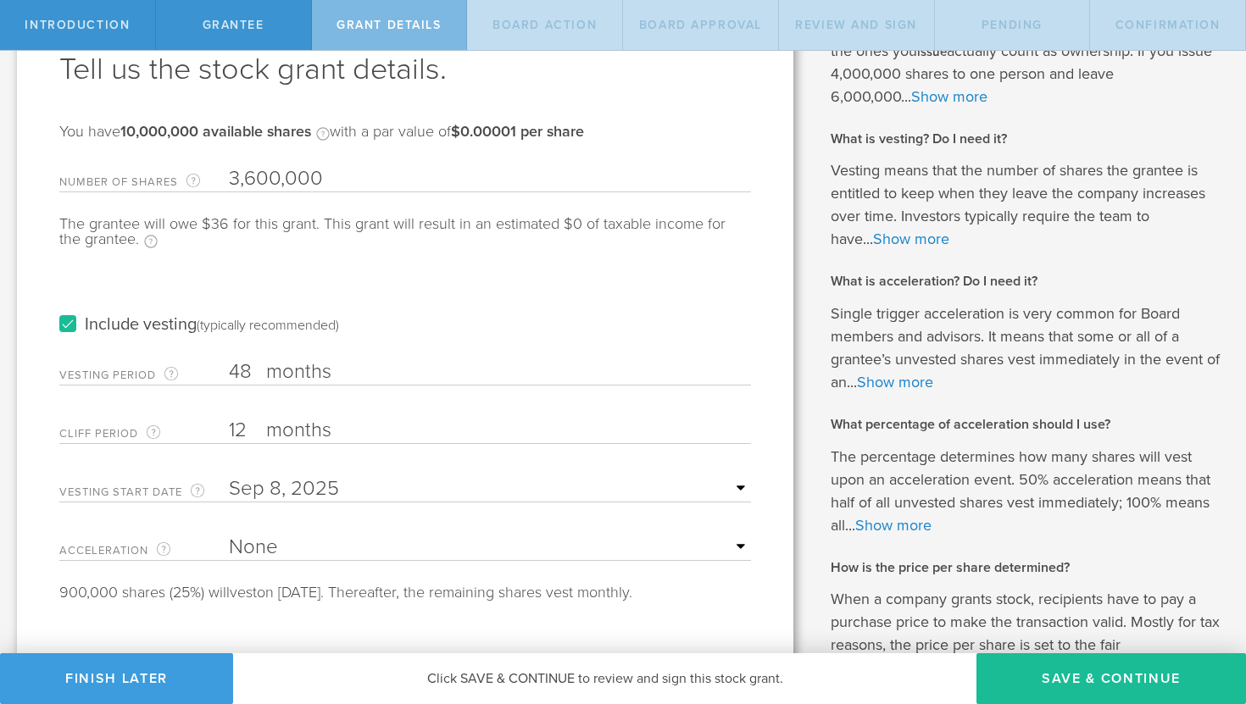
click at [540, 499] on input "text" at bounding box center [490, 488] width 522 height 25
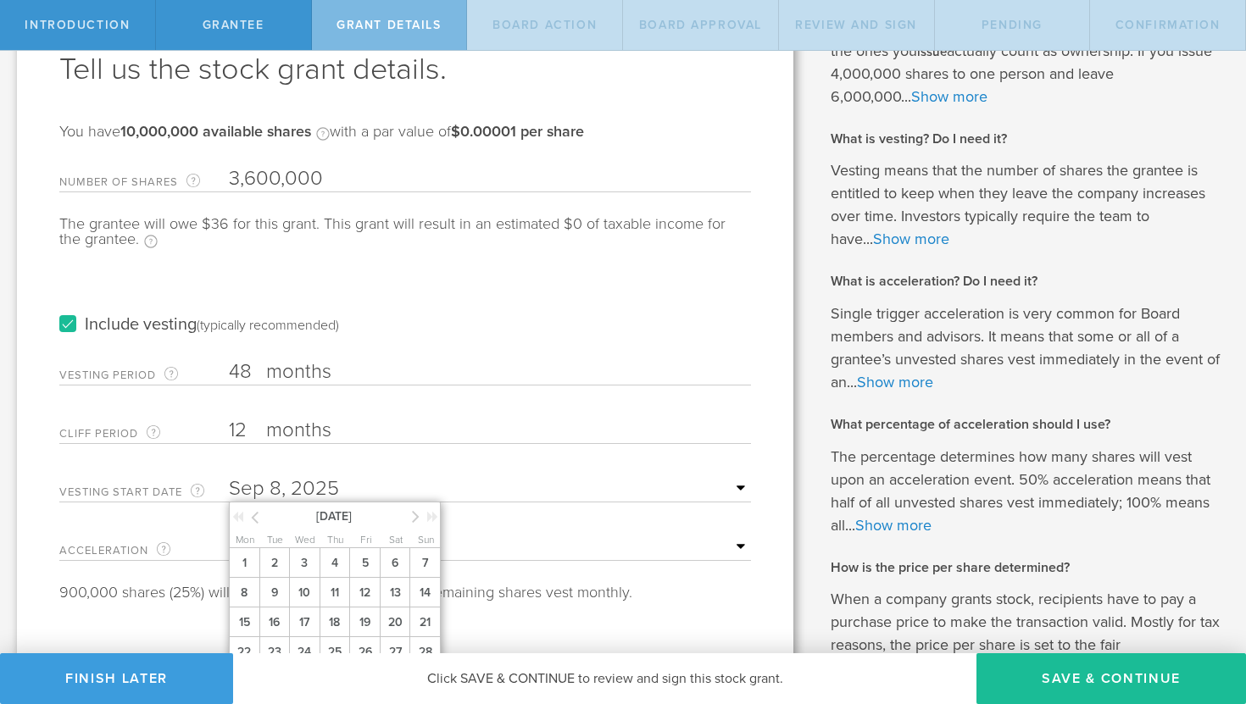
scroll to position [106, 0]
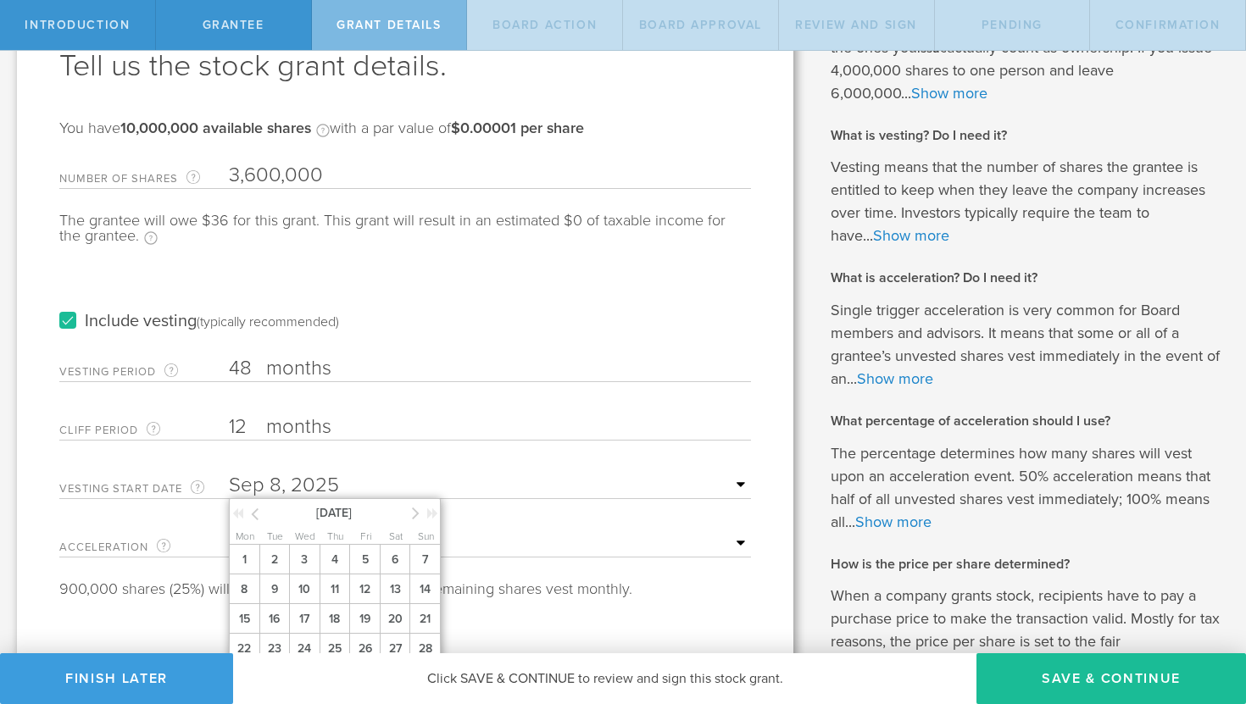
click at [470, 303] on div "Include vesting (typically recommended)" at bounding box center [405, 305] width 692 height 86
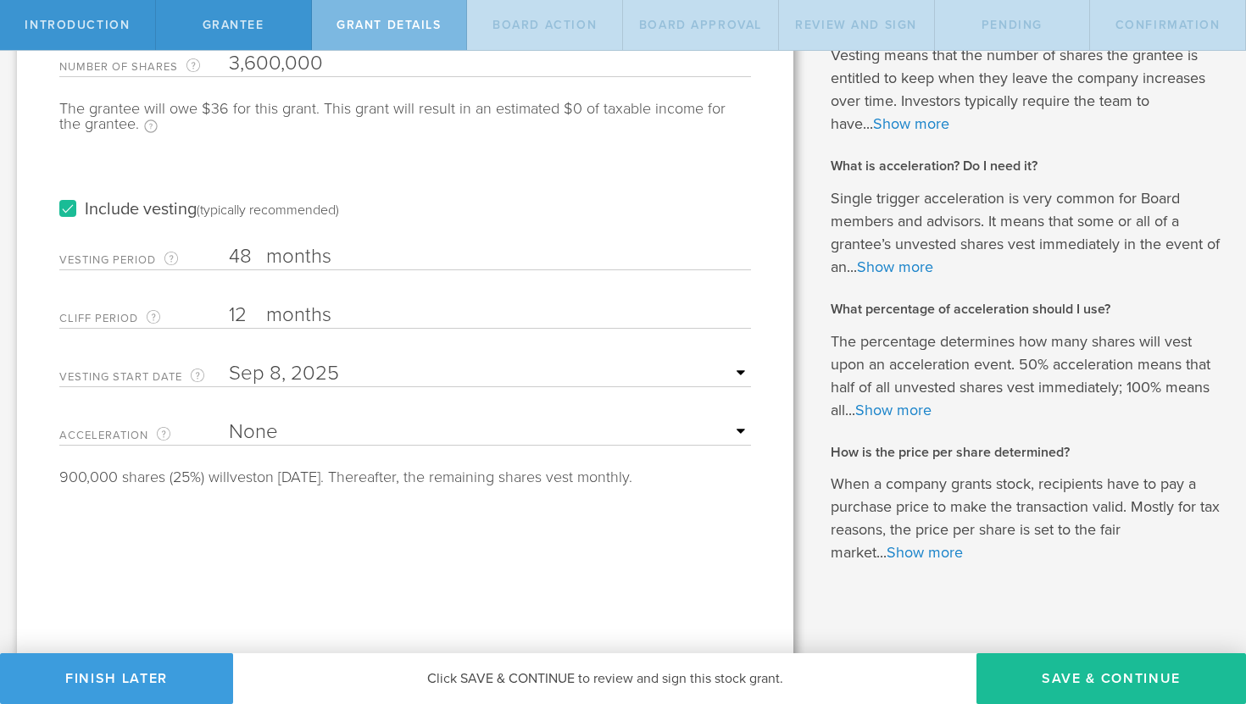
scroll to position [229, 0]
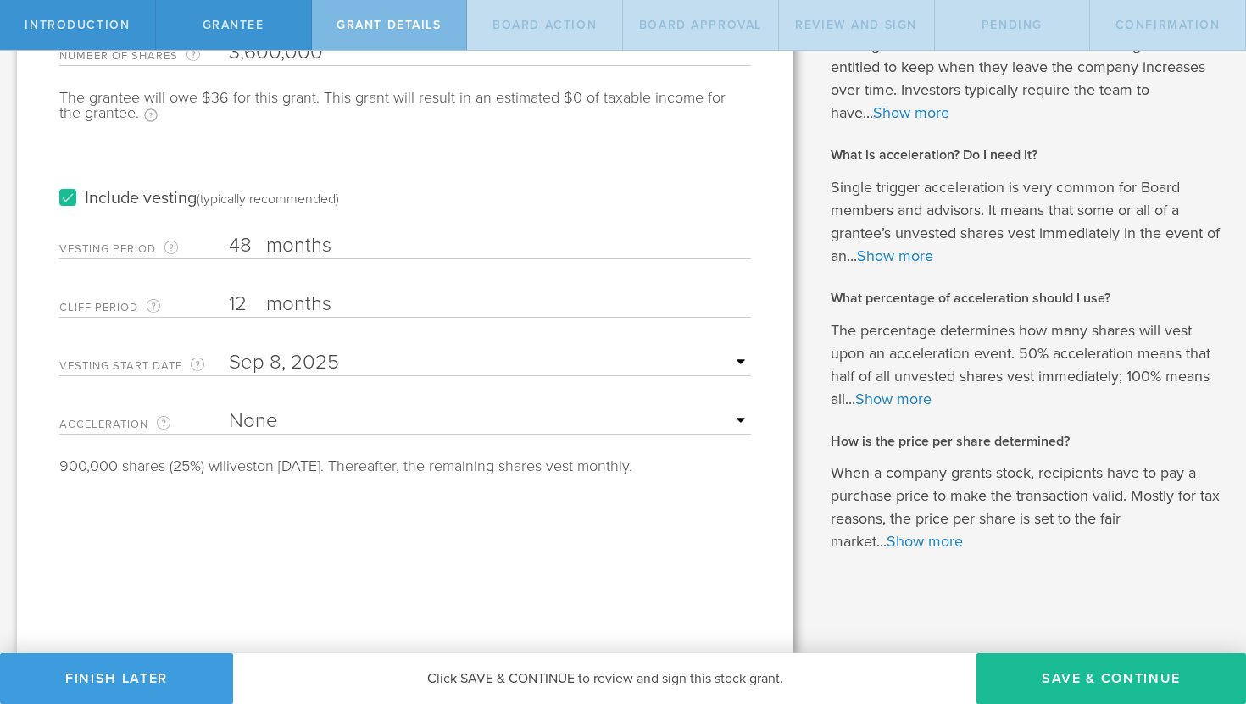
click at [470, 431] on select "None Single Trigger Double Trigger" at bounding box center [490, 421] width 522 height 25
click at [229, 409] on select "None Single Trigger Double Trigger" at bounding box center [490, 421] width 522 height 25
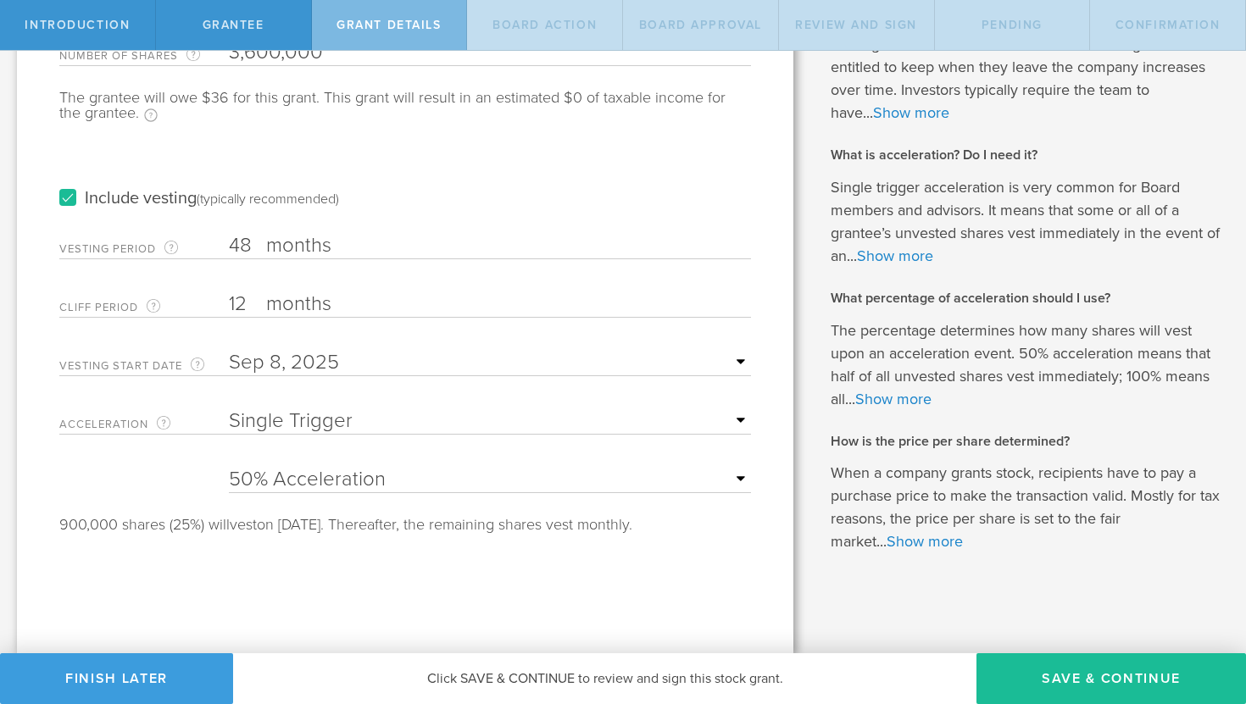
click at [481, 403] on div "Acceleration The way the vesting schedule is affected by a future change of com…" at bounding box center [405, 417] width 692 height 35
click at [494, 412] on select "None Single Trigger Double Trigger" at bounding box center [490, 421] width 522 height 25
select select "double"
click at [229, 409] on select "None Single Trigger Double Trigger" at bounding box center [490, 421] width 522 height 25
click at [456, 473] on select "25% Acceleration 50% Acceleration 75% Acceleration 100% Acceleration" at bounding box center [490, 479] width 522 height 25
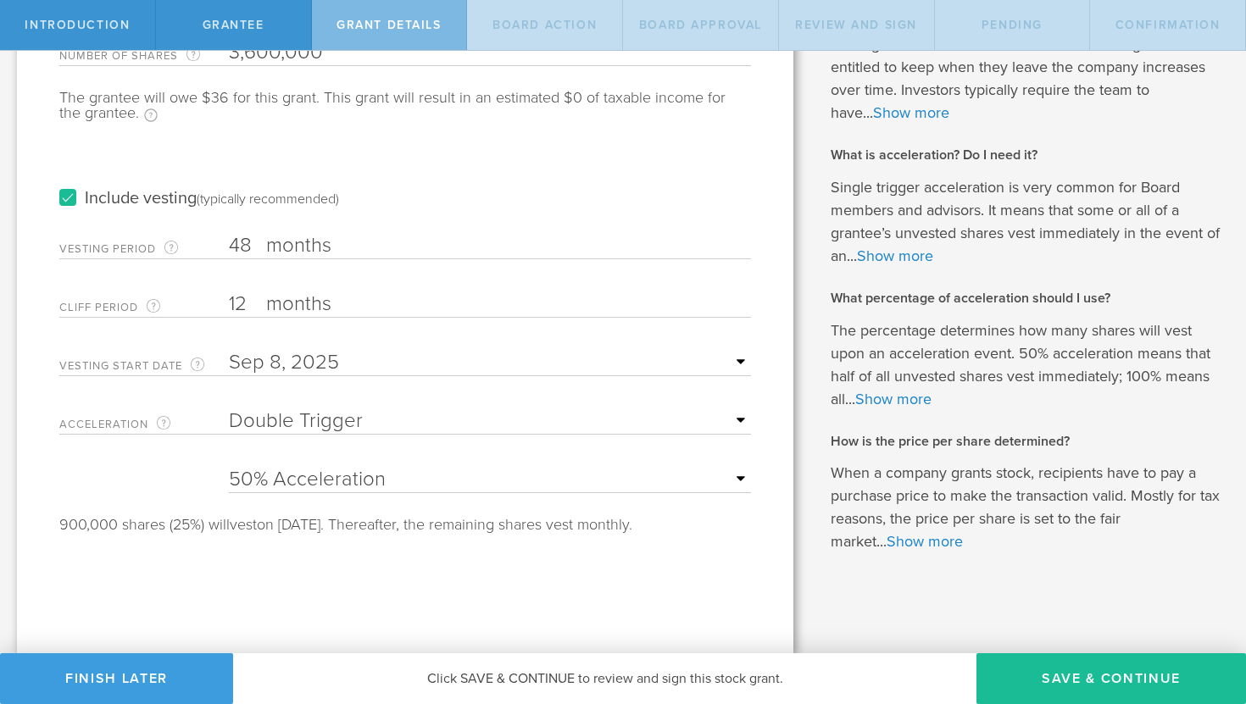
select select "25"
click at [229, 467] on select "25% Acceleration 50% Acceleration 75% Acceleration 100% Acceleration" at bounding box center [490, 479] width 522 height 25
click at [481, 421] on select "None Single Trigger Double Trigger" at bounding box center [490, 421] width 522 height 25
select select "single"
click at [229, 409] on select "None Single Trigger Double Trigger" at bounding box center [490, 421] width 522 height 25
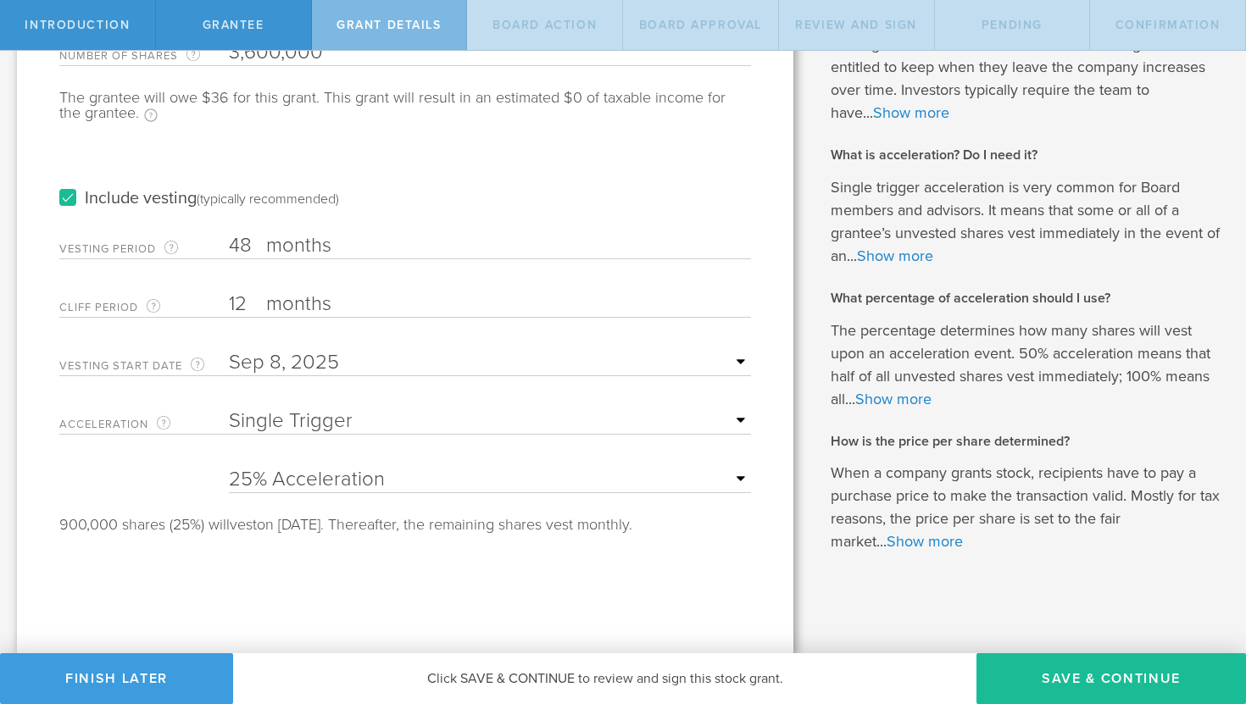
click at [262, 250] on input "48" at bounding box center [490, 245] width 522 height 25
click at [515, 359] on input "text" at bounding box center [490, 362] width 522 height 25
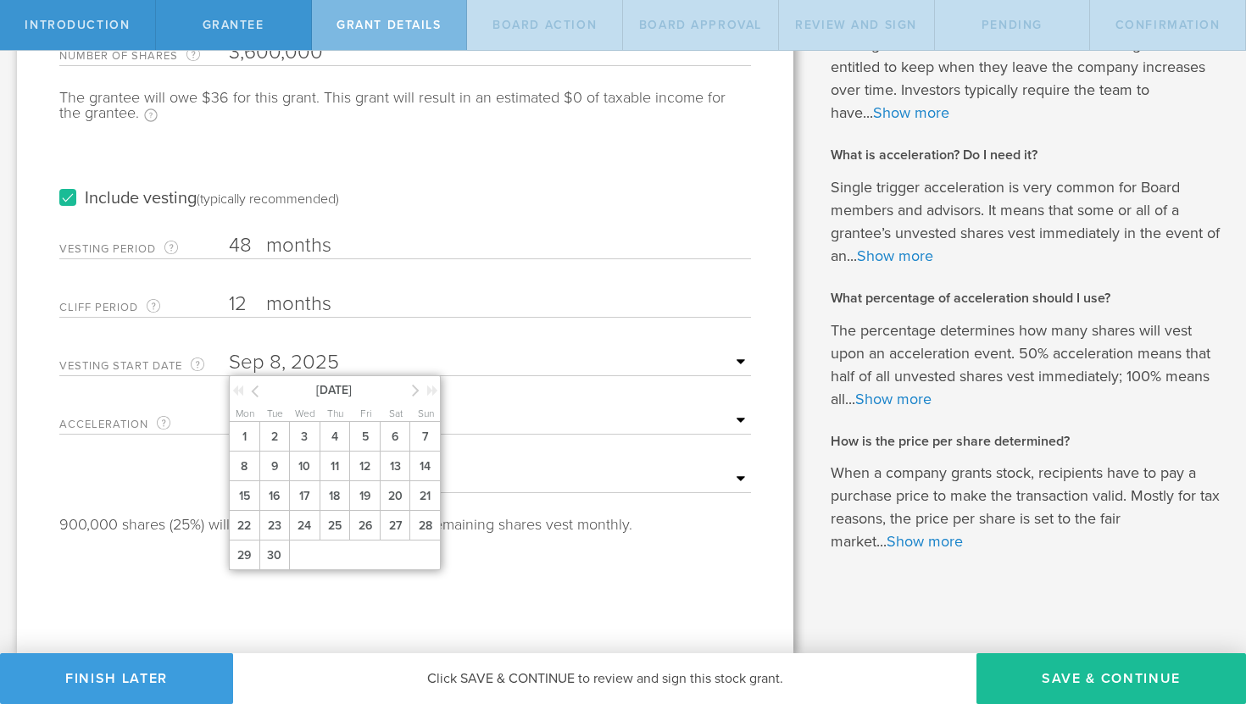
click at [259, 395] on div at bounding box center [247, 393] width 30 height 17
click at [257, 394] on icon at bounding box center [255, 391] width 8 height 21
click at [418, 386] on icon at bounding box center [416, 390] width 8 height 21
click at [433, 474] on span "10" at bounding box center [424, 467] width 31 height 30
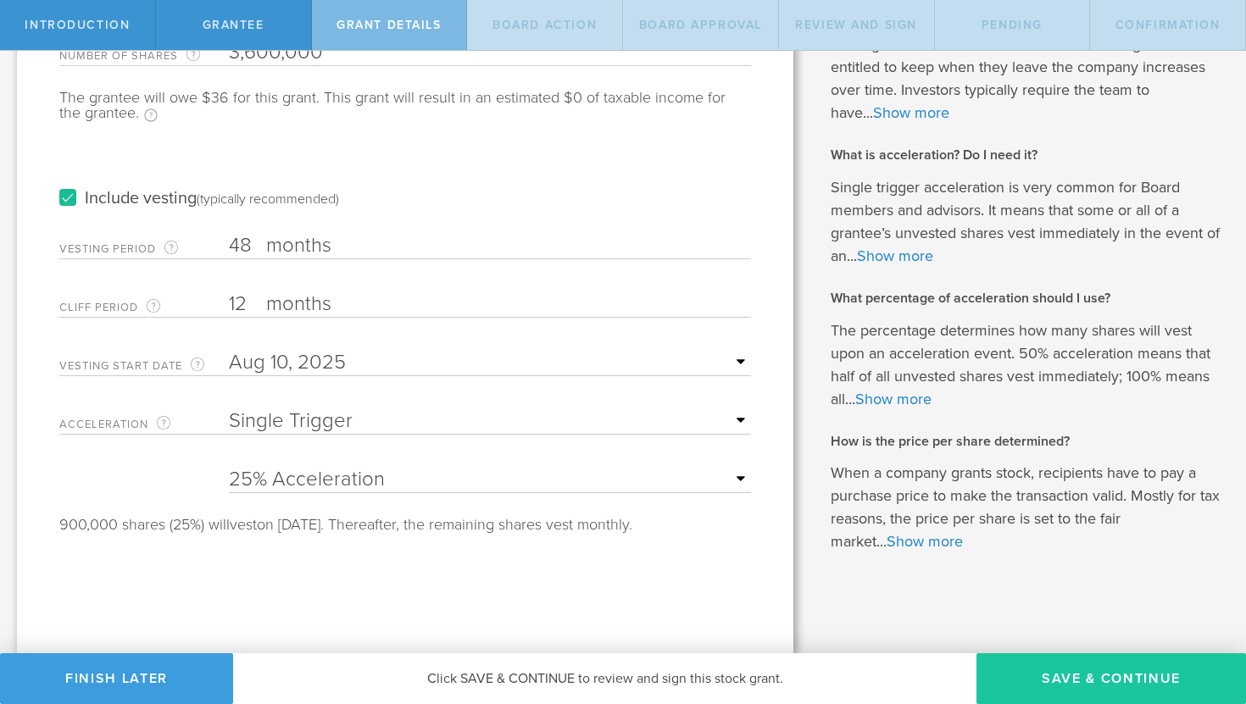
click at [1076, 667] on button "Save & Continue" at bounding box center [1111, 678] width 270 height 51
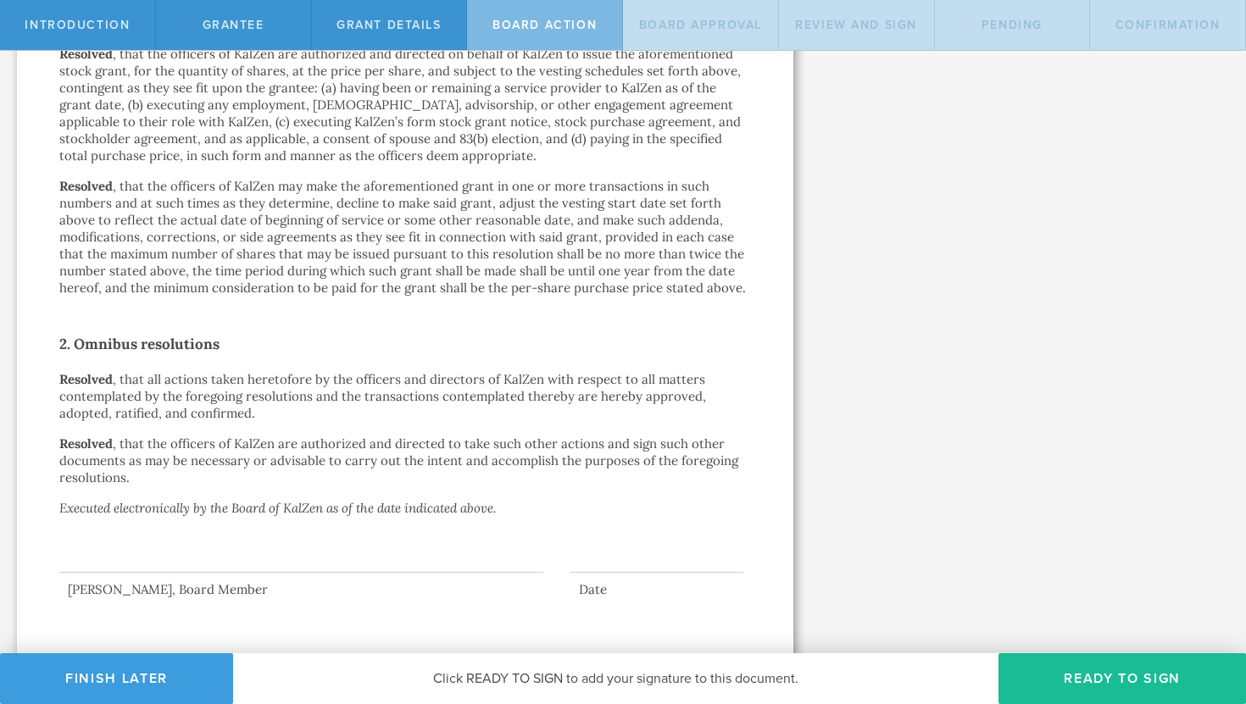
scroll to position [964, 0]
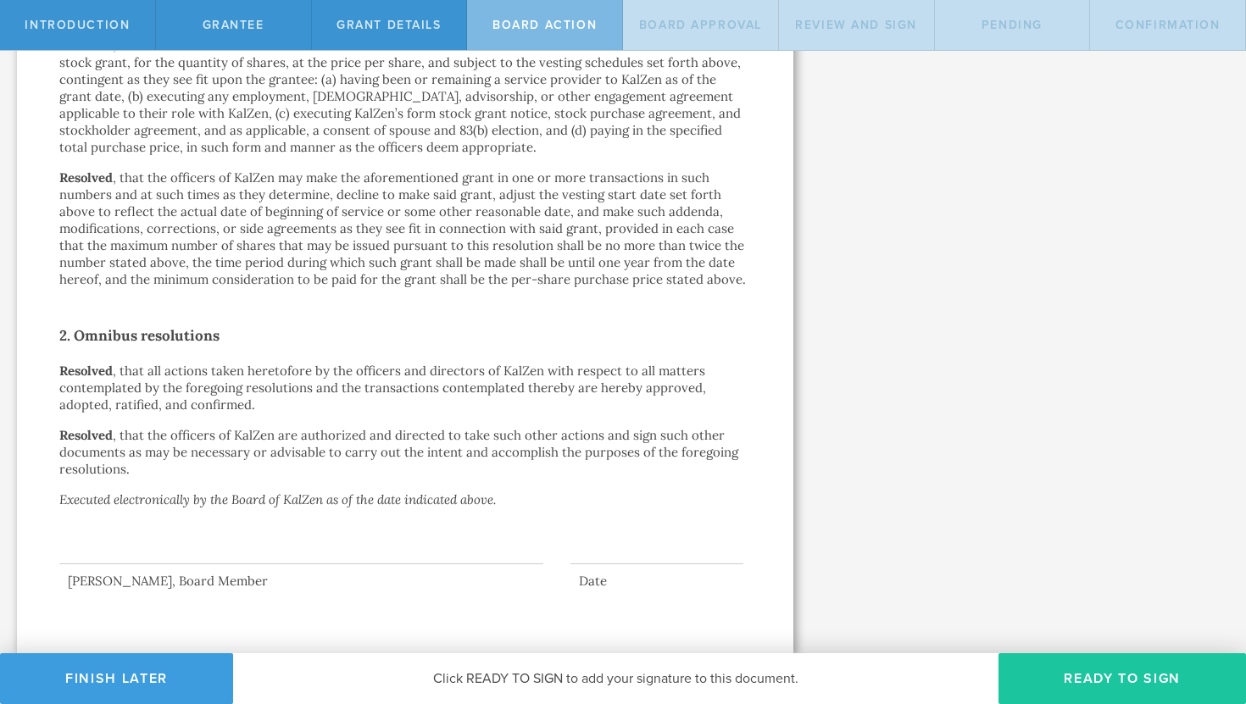
click at [1105, 685] on button "Ready to Sign" at bounding box center [1121, 678] width 247 height 51
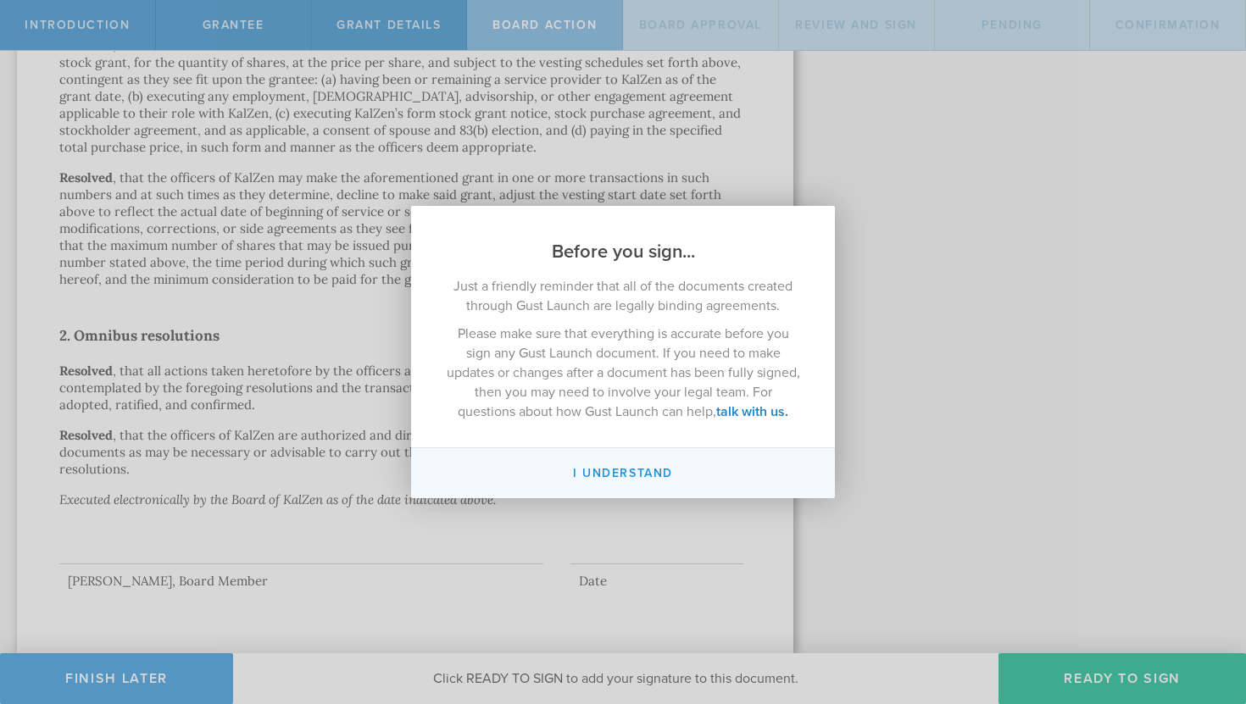
click at [618, 475] on button "I understand" at bounding box center [623, 473] width 424 height 50
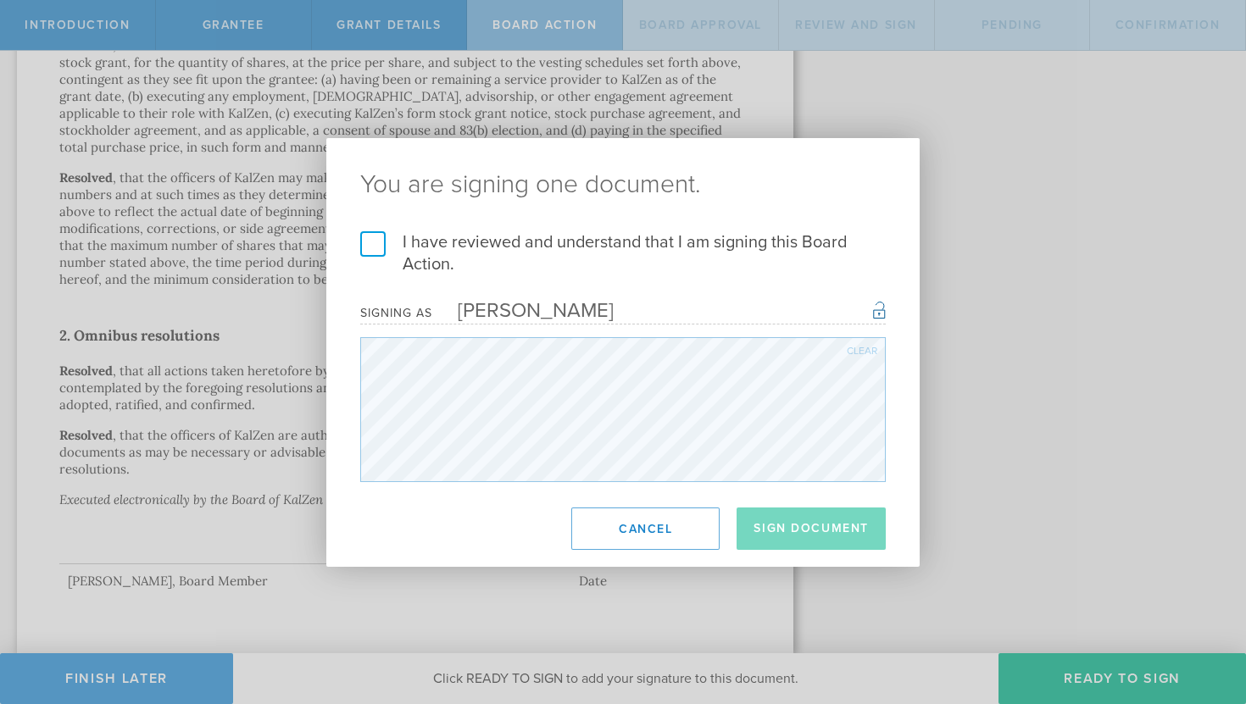
click at [375, 247] on label "I have reviewed and understand that I am signing this Board Action." at bounding box center [622, 253] width 525 height 44
click at [0, 0] on input "I have reviewed and understand that I am signing this Board Action." at bounding box center [0, 0] width 0 height 0
click at [798, 538] on button "Sign Document" at bounding box center [811, 529] width 149 height 42
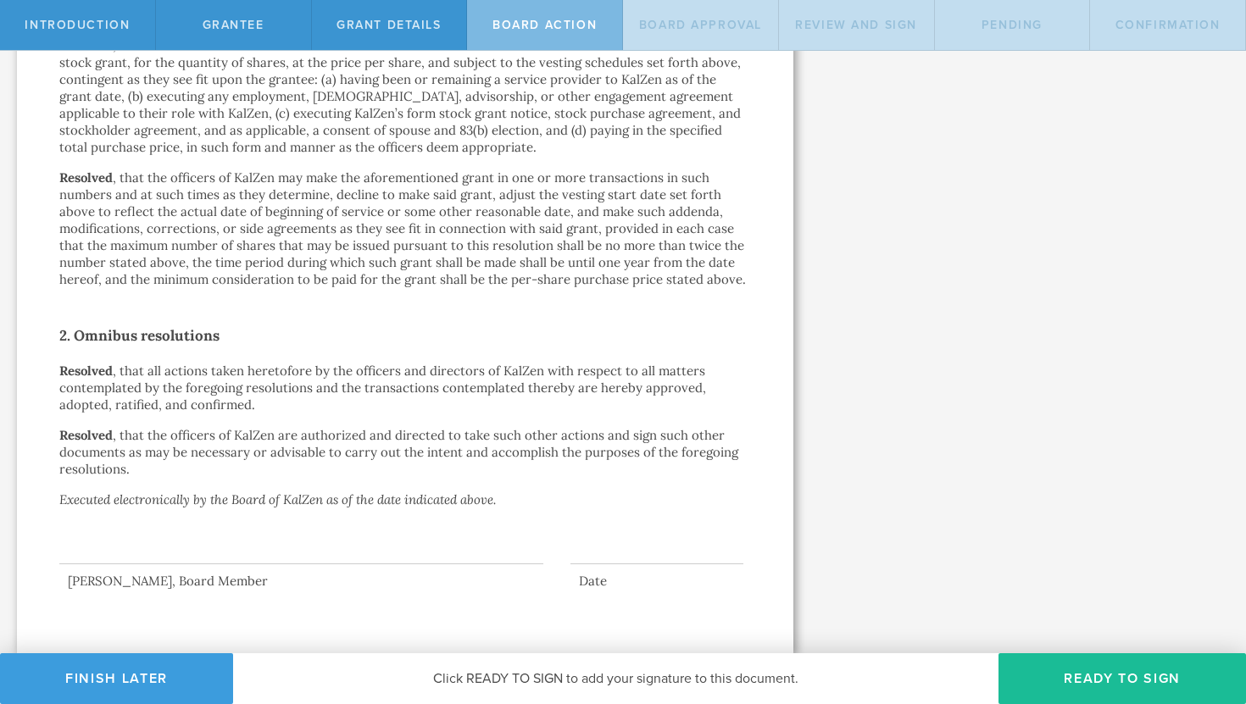
scroll to position [0, 0]
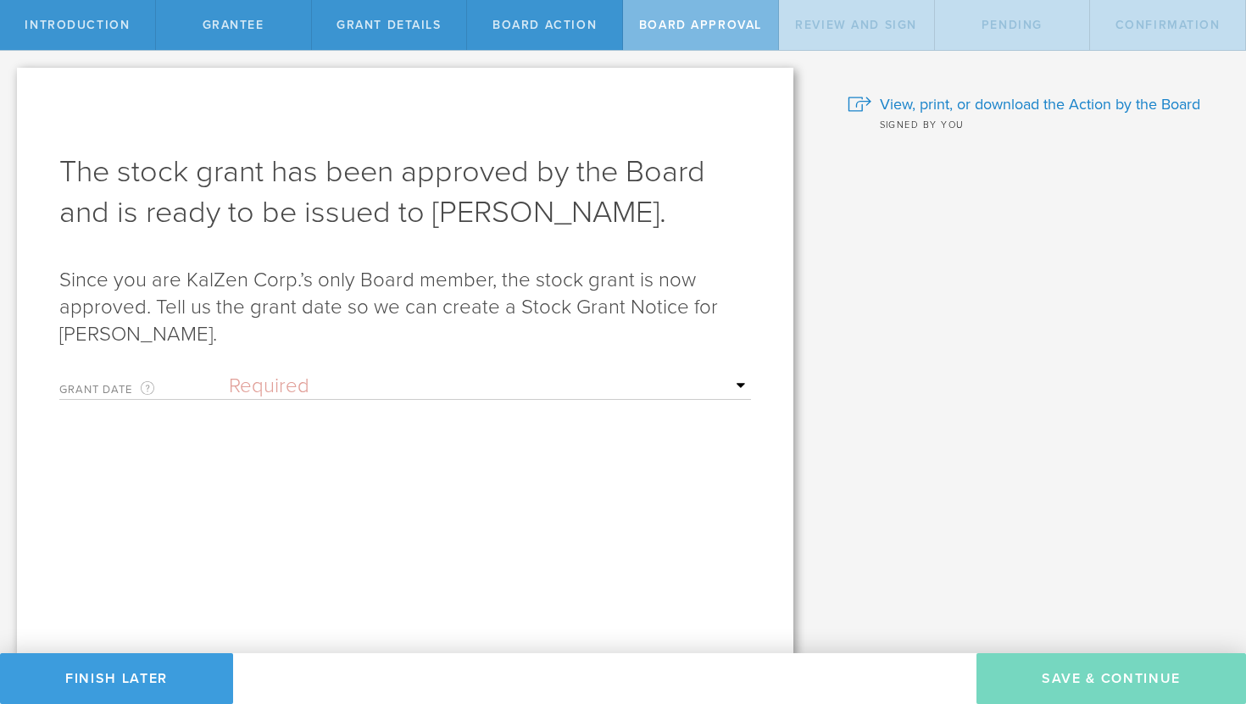
click at [341, 387] on select "Required Upon grantee's signature A specific date" at bounding box center [490, 386] width 522 height 25
select select "uponGranteeSignature"
click at [229, 374] on select "Required Upon grantee's signature A specific date" at bounding box center [490, 386] width 522 height 25
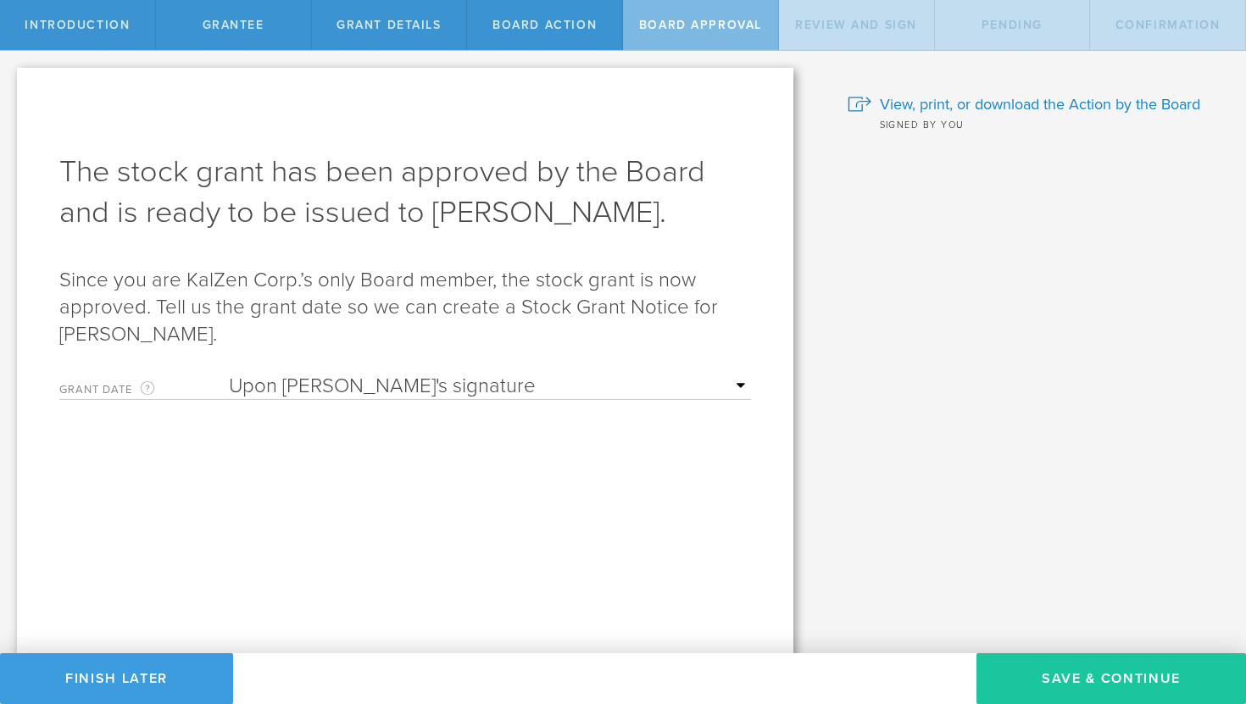
click at [1114, 687] on button "Save & Continue" at bounding box center [1111, 678] width 270 height 51
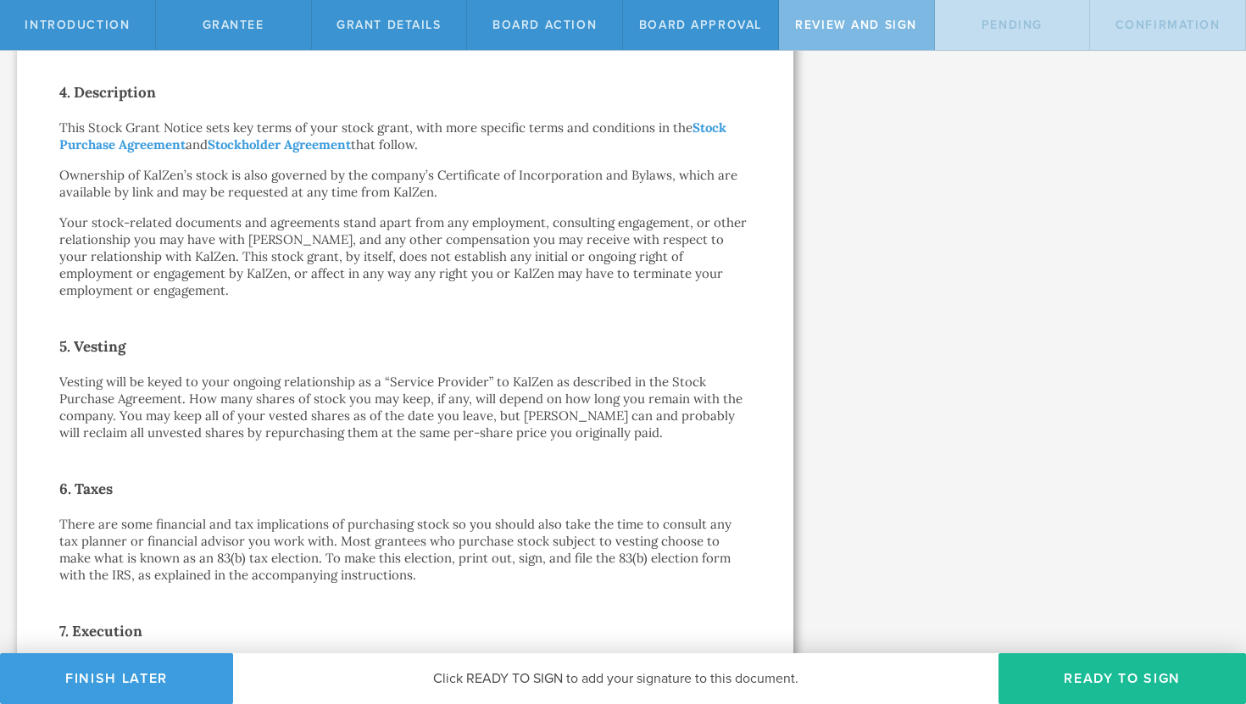
scroll to position [1152, 0]
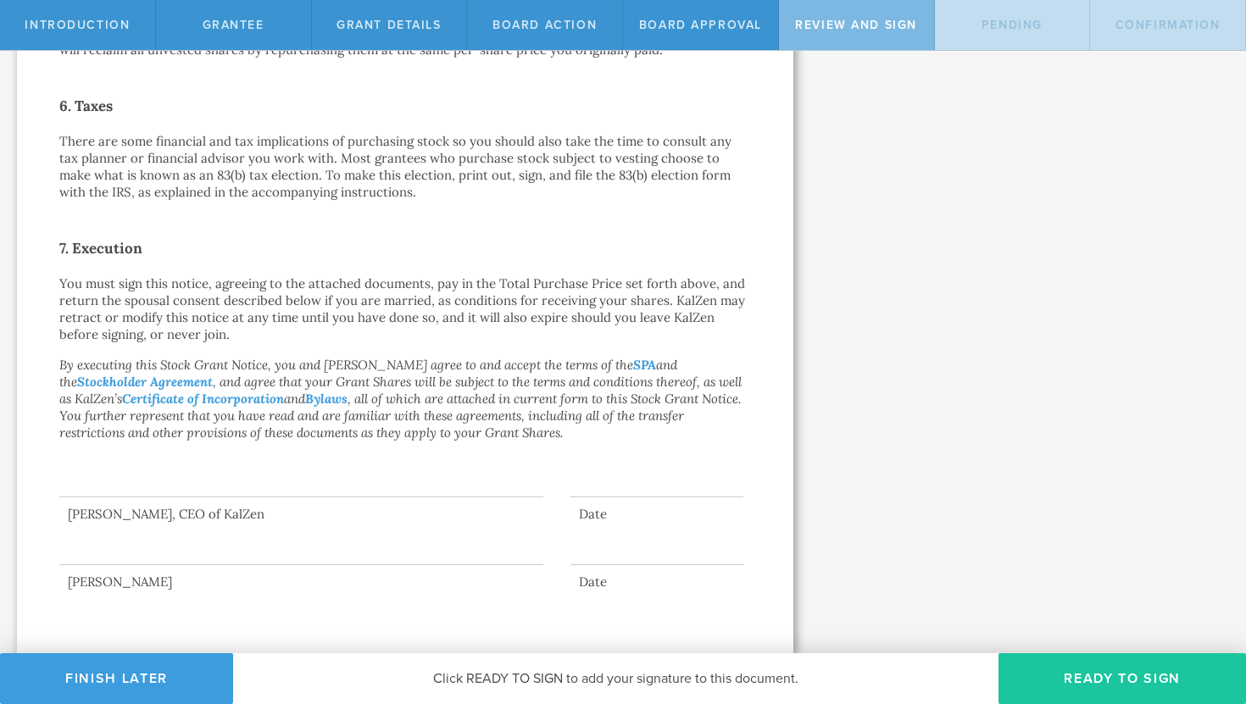
click at [1176, 692] on button "Ready to Sign" at bounding box center [1121, 678] width 247 height 51
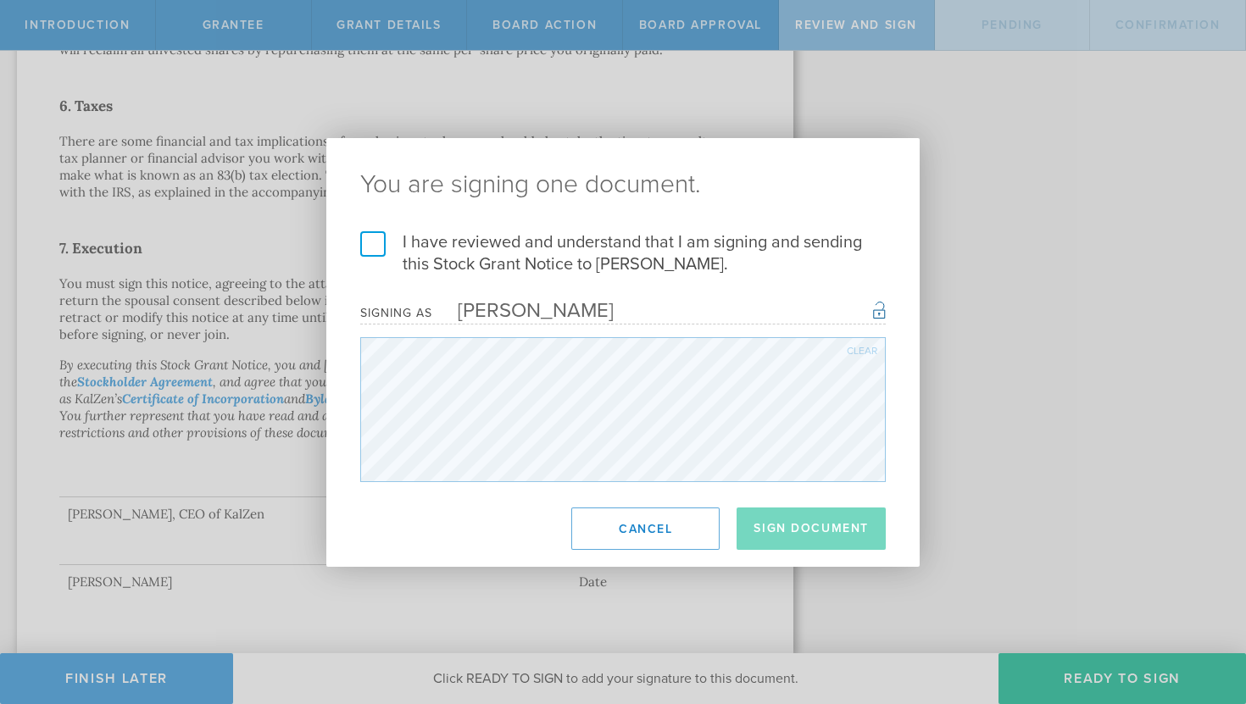
click at [380, 232] on label "I have reviewed and understand that I am signing and sending this Stock Grant N…" at bounding box center [622, 253] width 525 height 44
click at [0, 0] on input "I have reviewed and understand that I am signing and sending this Stock Grant N…" at bounding box center [0, 0] width 0 height 0
click at [794, 521] on button "Sign Document" at bounding box center [811, 529] width 149 height 42
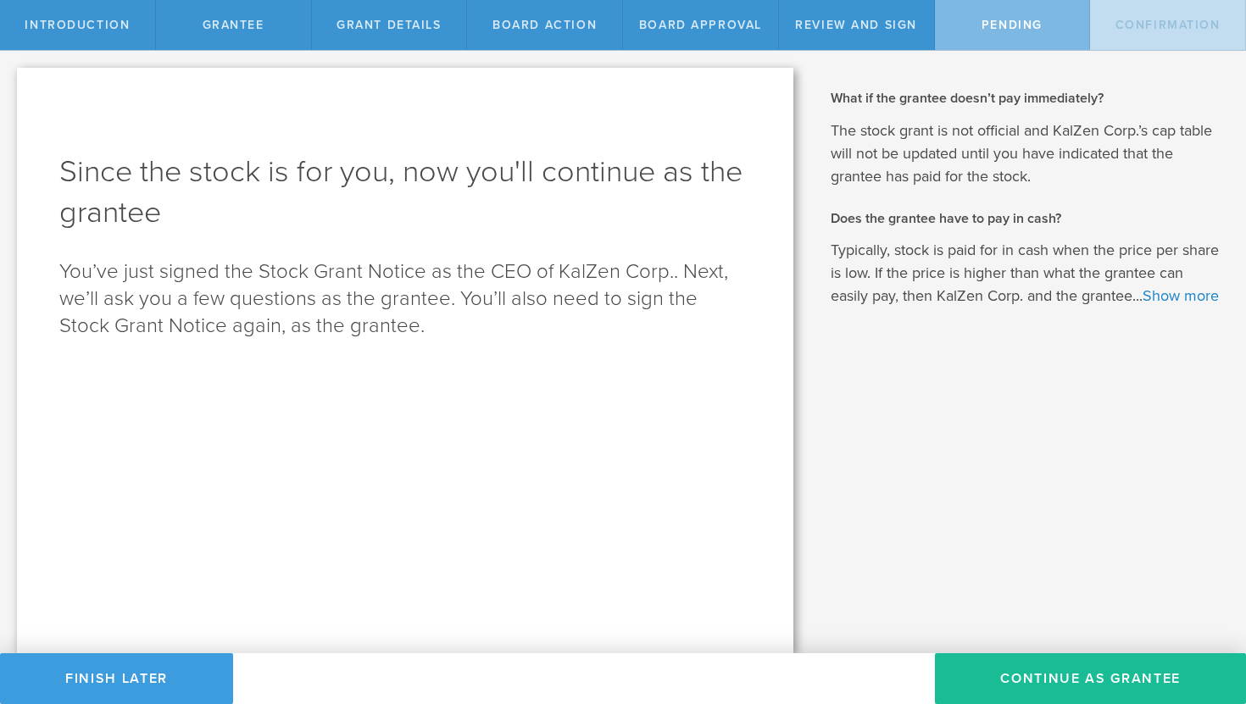
scroll to position [0, 0]
click at [1103, 698] on button "Continue as Grantee" at bounding box center [1090, 678] width 311 height 51
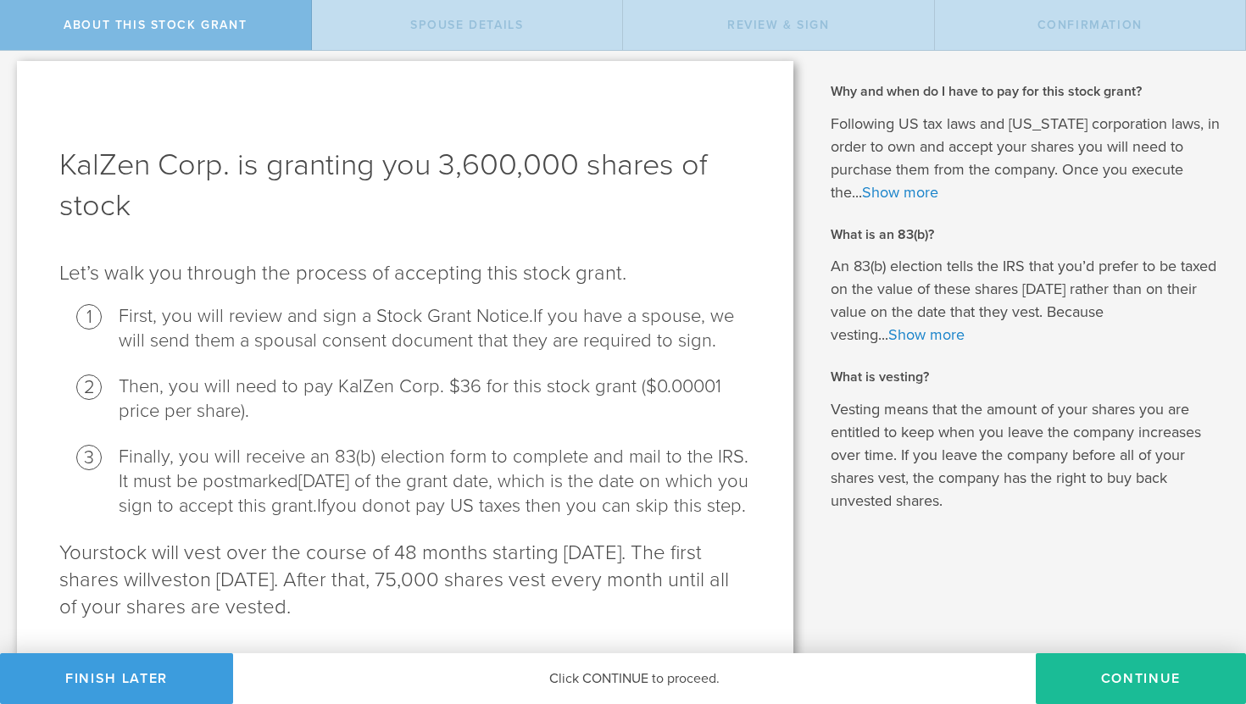
scroll to position [80, 0]
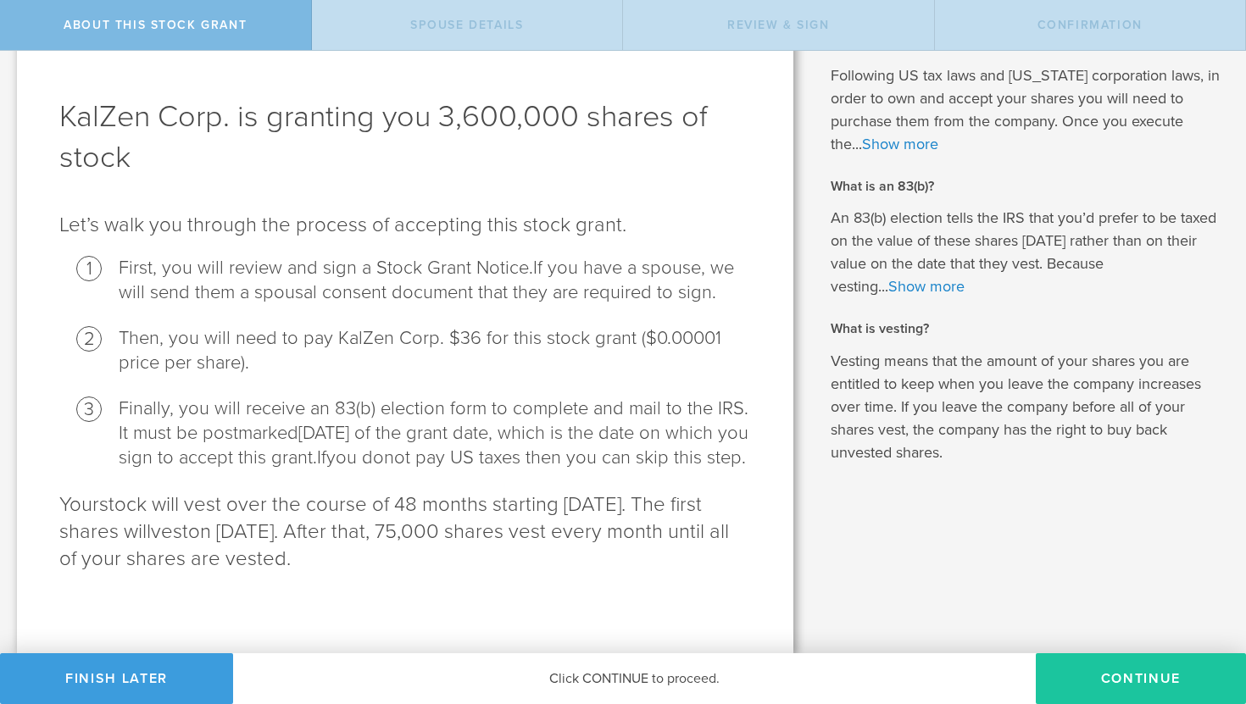
click at [1121, 687] on button "CONTINUE" at bounding box center [1141, 678] width 210 height 51
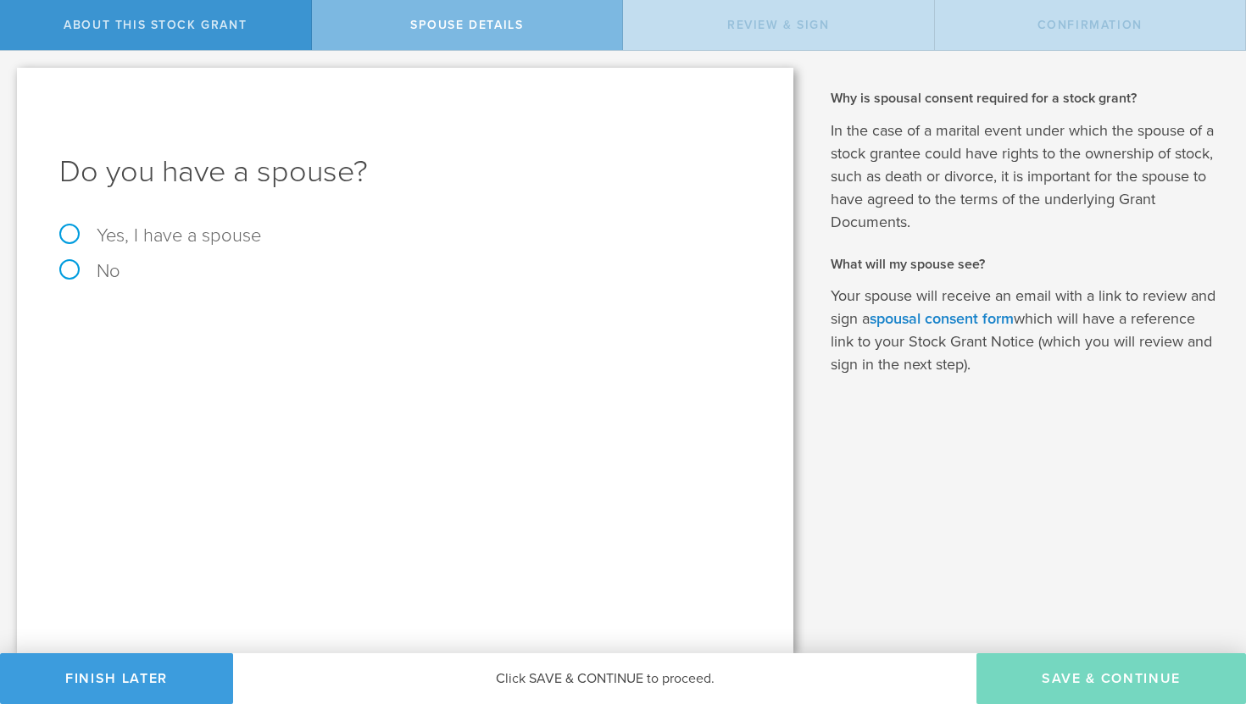
scroll to position [0, 0]
click at [81, 270] on label "No" at bounding box center [405, 271] width 692 height 19
click at [11, 78] on input "No" at bounding box center [5, 64] width 11 height 27
radio input "true"
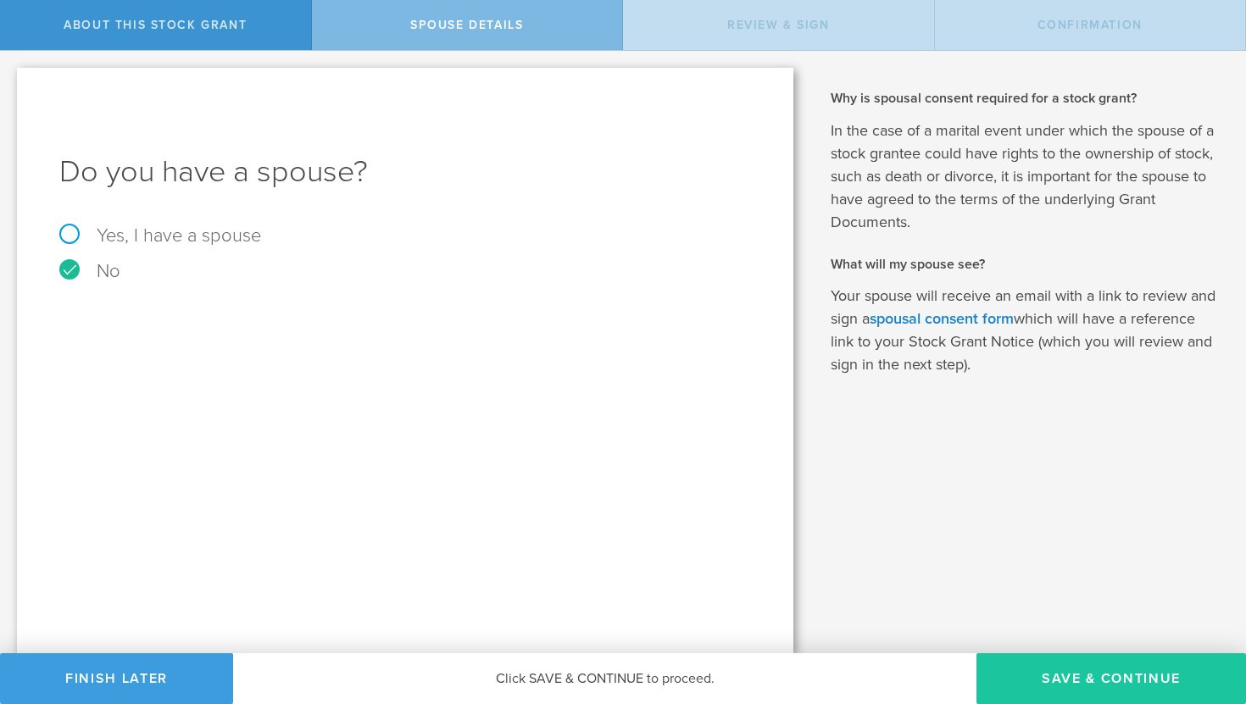
click at [1087, 670] on button "Save & Continue" at bounding box center [1111, 678] width 270 height 51
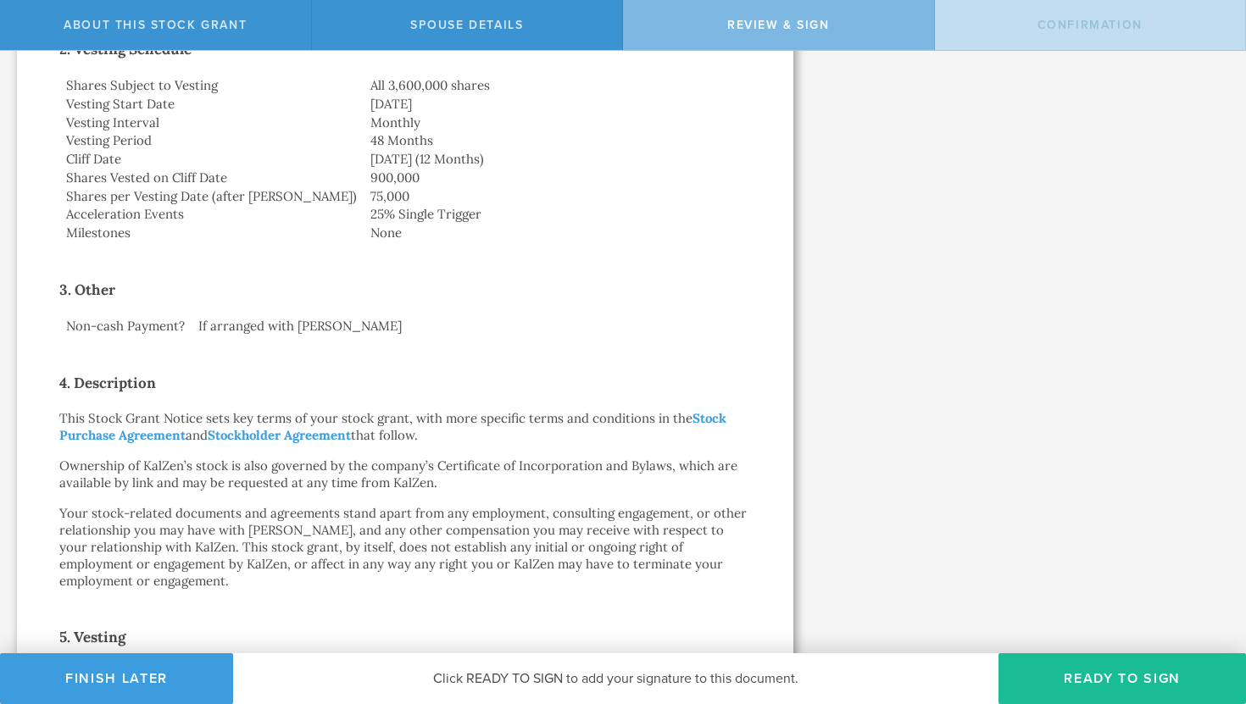
scroll to position [1203, 0]
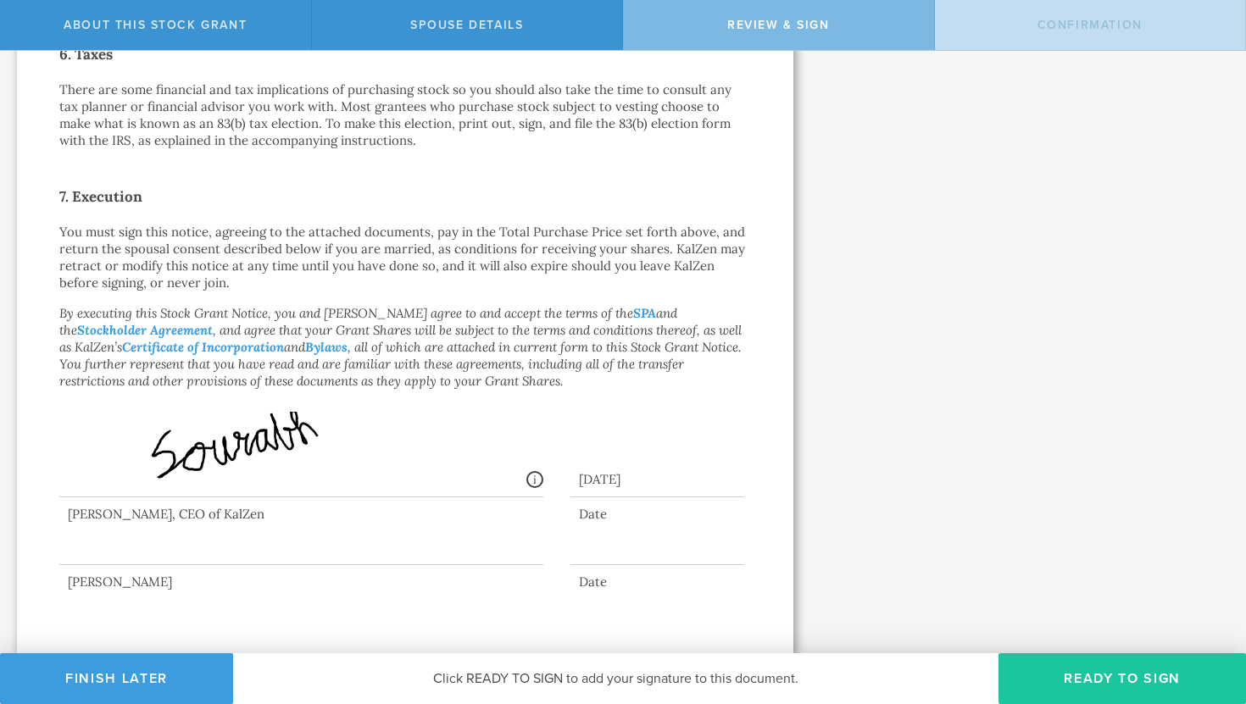
click at [1103, 675] on button "Ready to Sign" at bounding box center [1121, 678] width 247 height 51
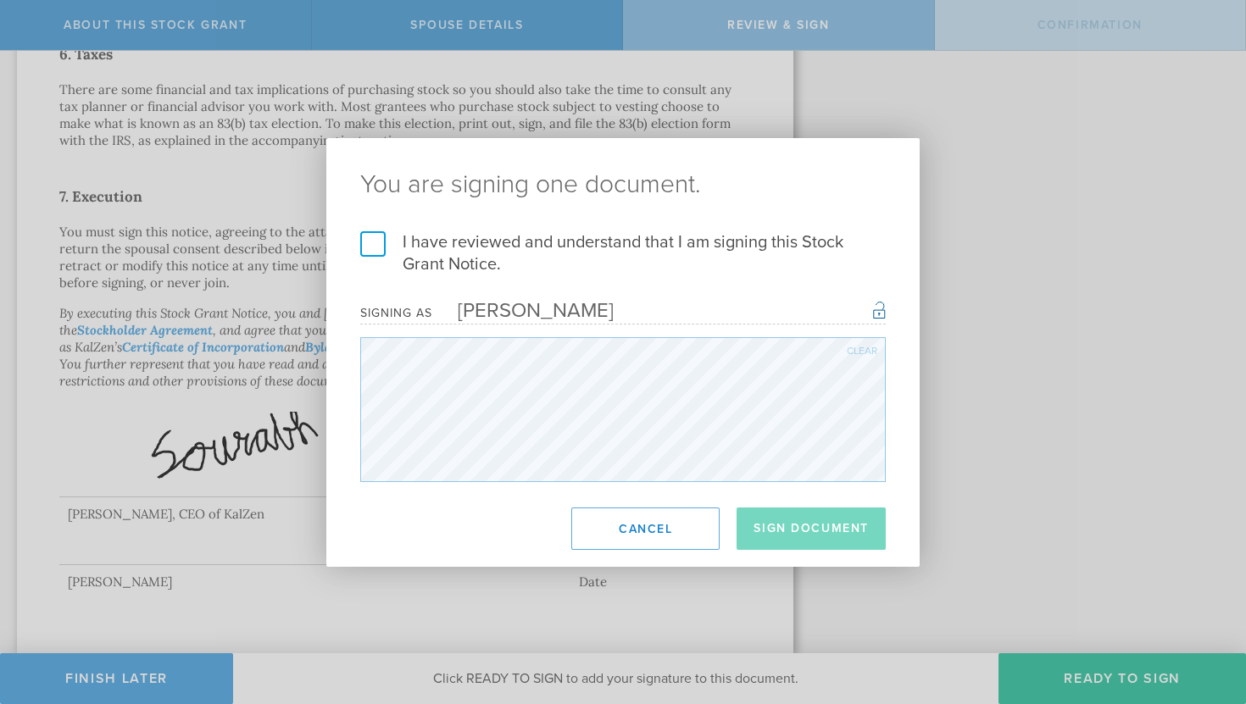
click at [373, 236] on label "I have reviewed and understand that I am signing this Stock Grant Notice." at bounding box center [622, 253] width 525 height 44
click at [0, 0] on input "I have reviewed and understand that I am signing this Stock Grant Notice." at bounding box center [0, 0] width 0 height 0
click at [842, 531] on button "Sign Document" at bounding box center [811, 529] width 149 height 42
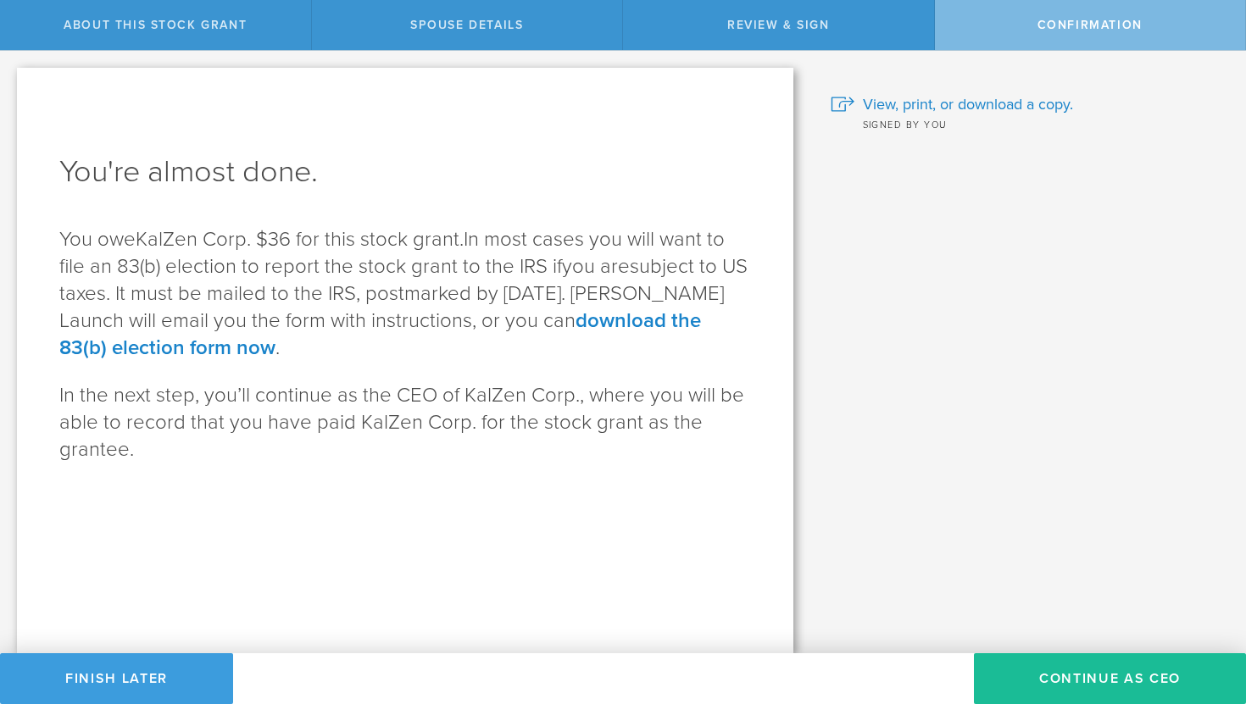
scroll to position [0, 0]
click at [1125, 690] on button "Continue as CEO" at bounding box center [1110, 678] width 272 height 51
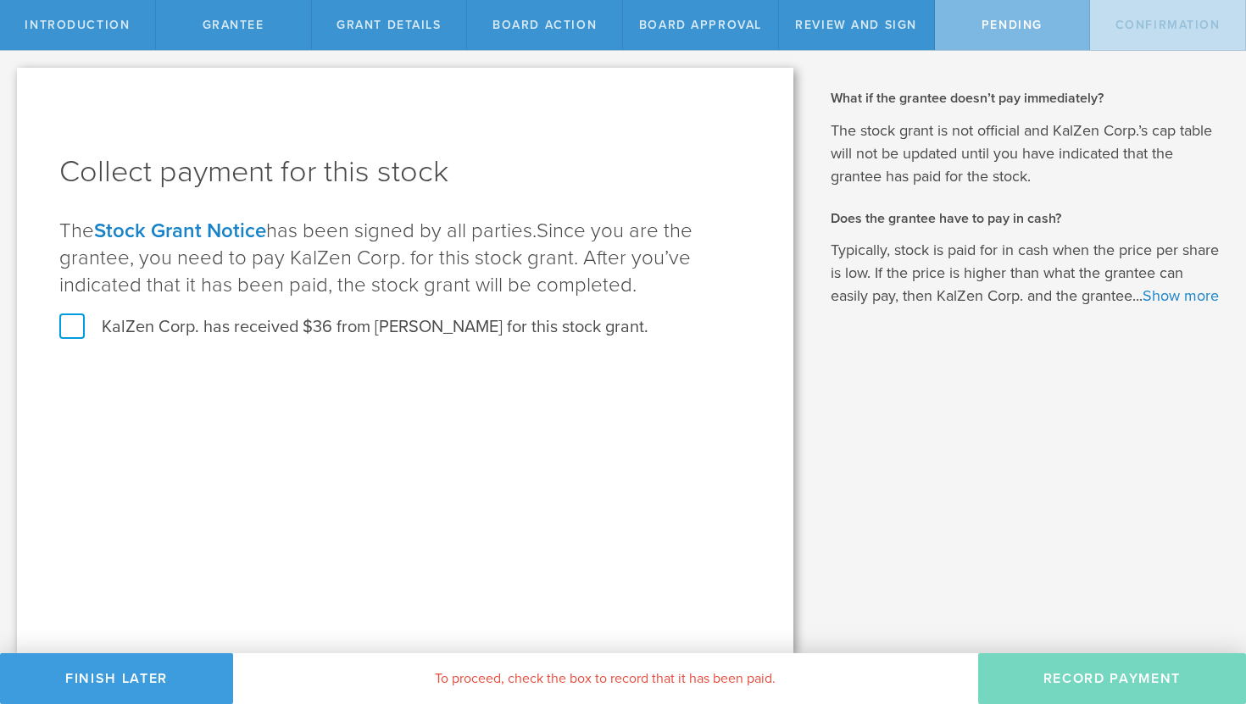
click at [75, 331] on label "KalZen Corp. has received $36 from [PERSON_NAME] for this stock grant." at bounding box center [353, 327] width 589 height 22
click at [0, 0] on input "KalZen Corp. has received $36 from [PERSON_NAME] for this stock grant." at bounding box center [0, 0] width 0 height 0
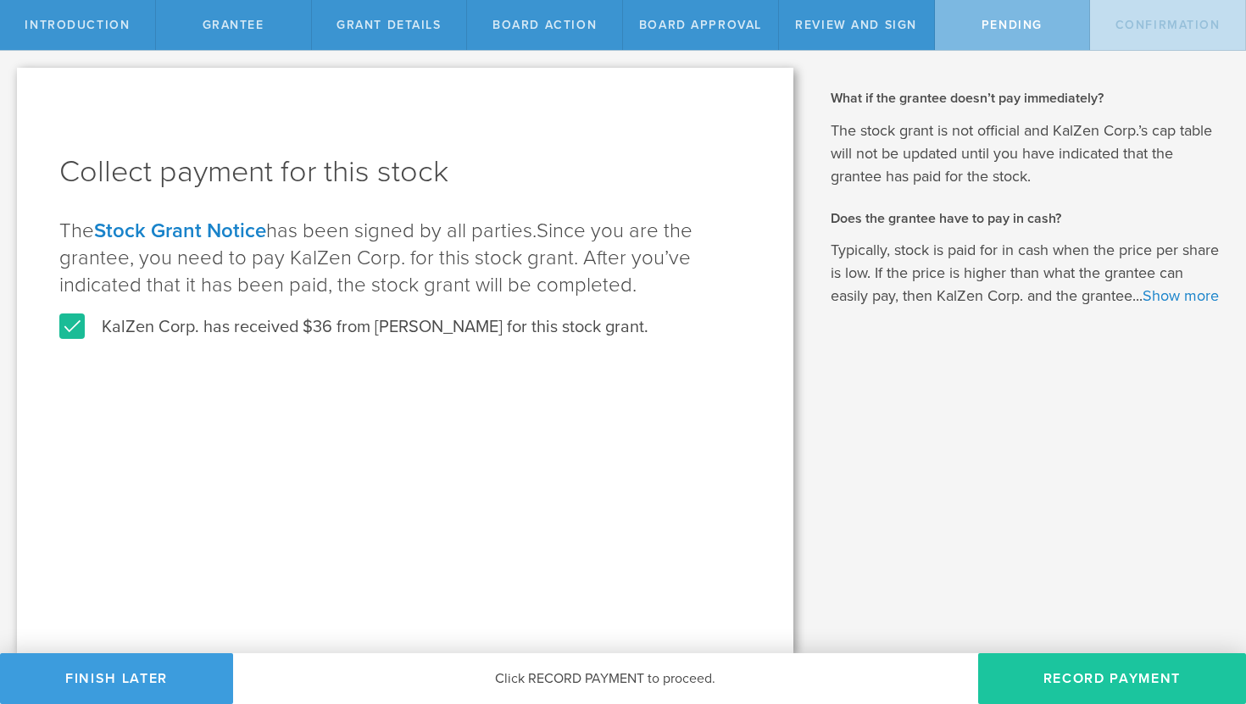
click at [1087, 669] on button "Record Payment" at bounding box center [1112, 678] width 268 height 51
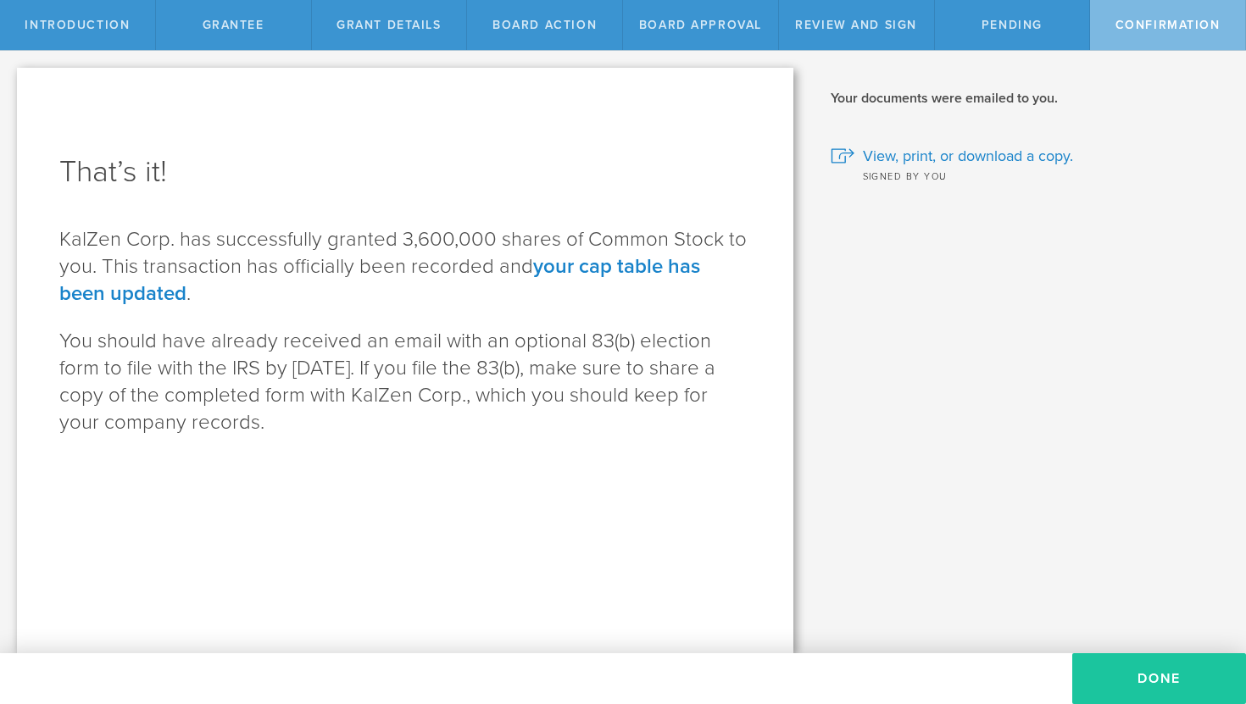
click at [1143, 681] on button "Done" at bounding box center [1159, 678] width 174 height 51
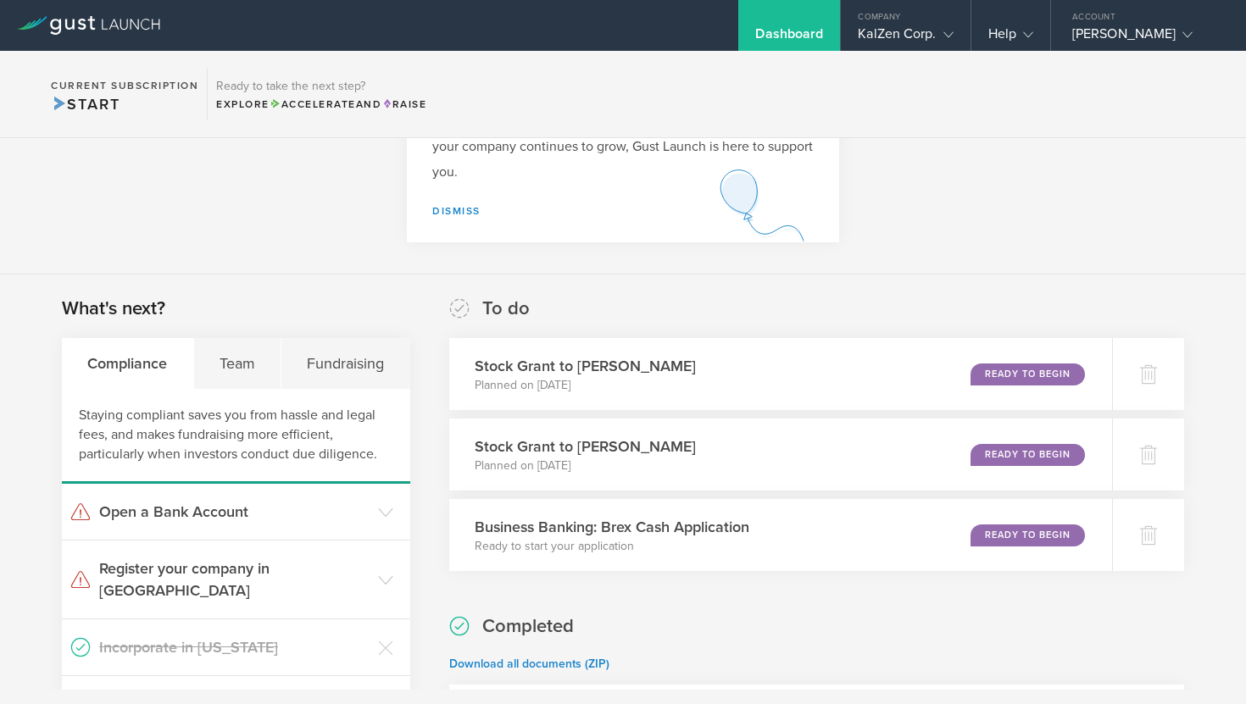
scroll to position [168, 0]
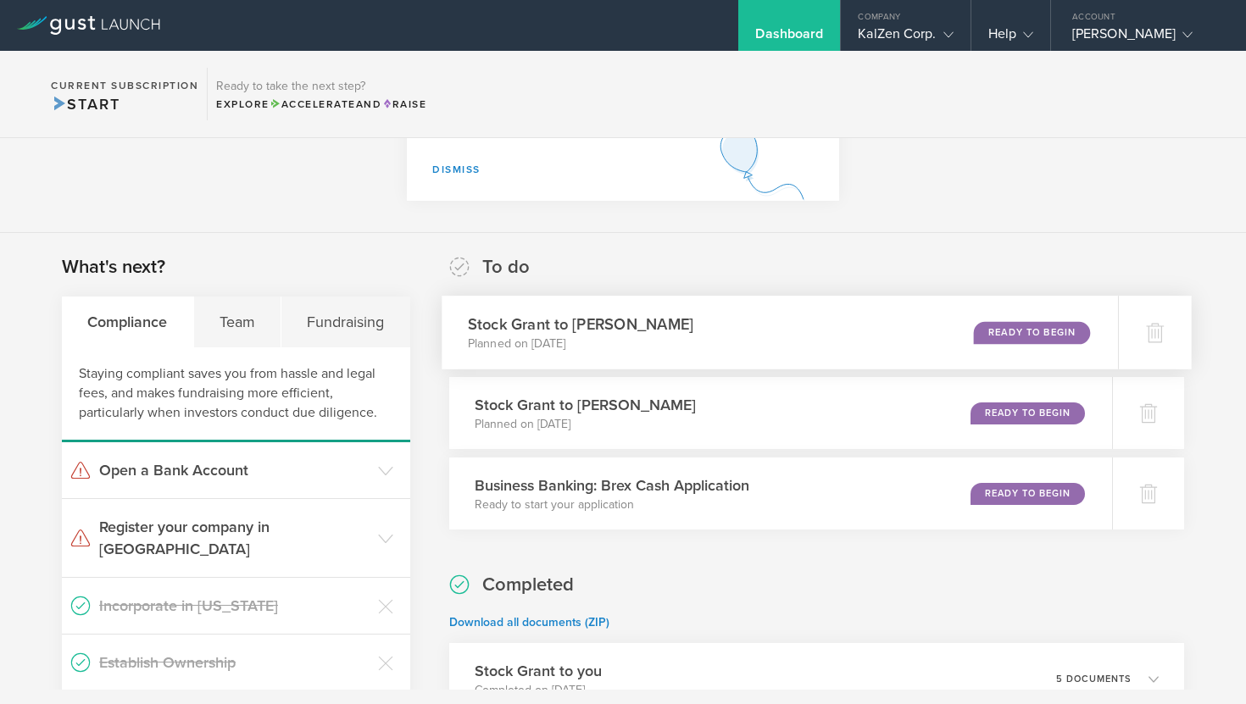
click at [1010, 342] on div "Ready to Begin" at bounding box center [1032, 332] width 116 height 23
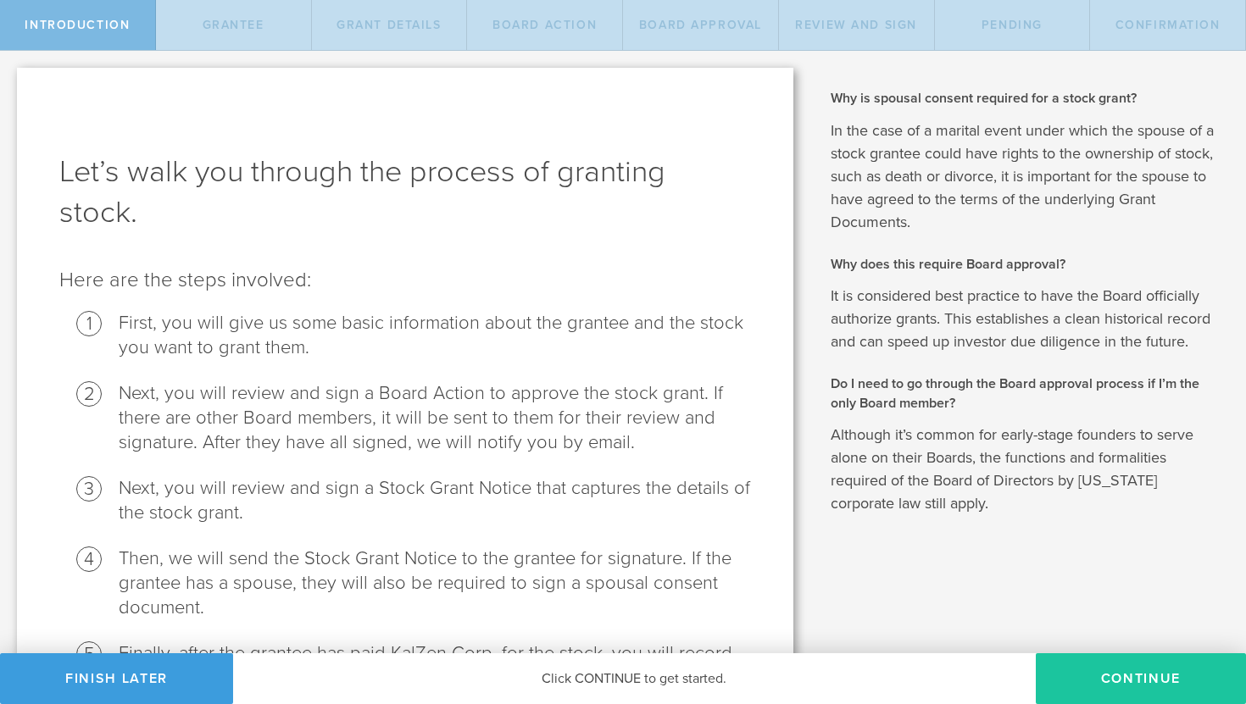
click at [1108, 682] on button "Continue" at bounding box center [1141, 678] width 210 height 51
radio input "true"
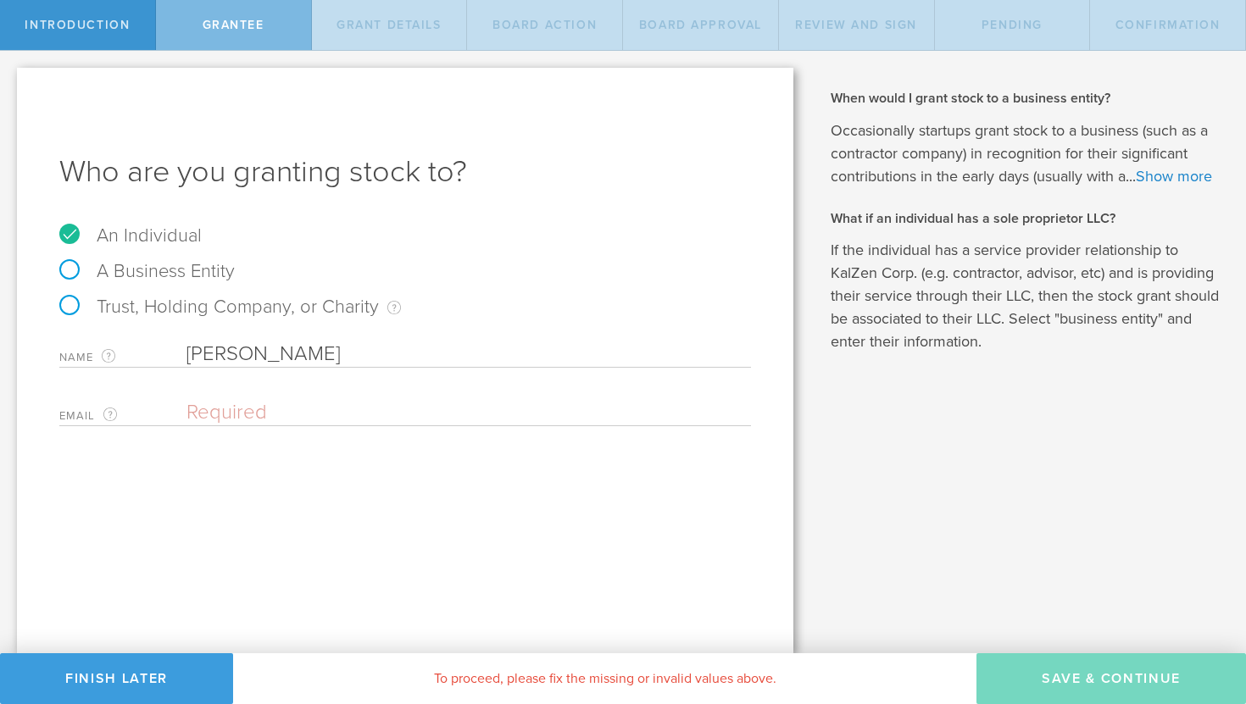
click at [254, 409] on input "email" at bounding box center [464, 412] width 556 height 25
paste input "[EMAIL_ADDRESS][DOMAIN_NAME]"
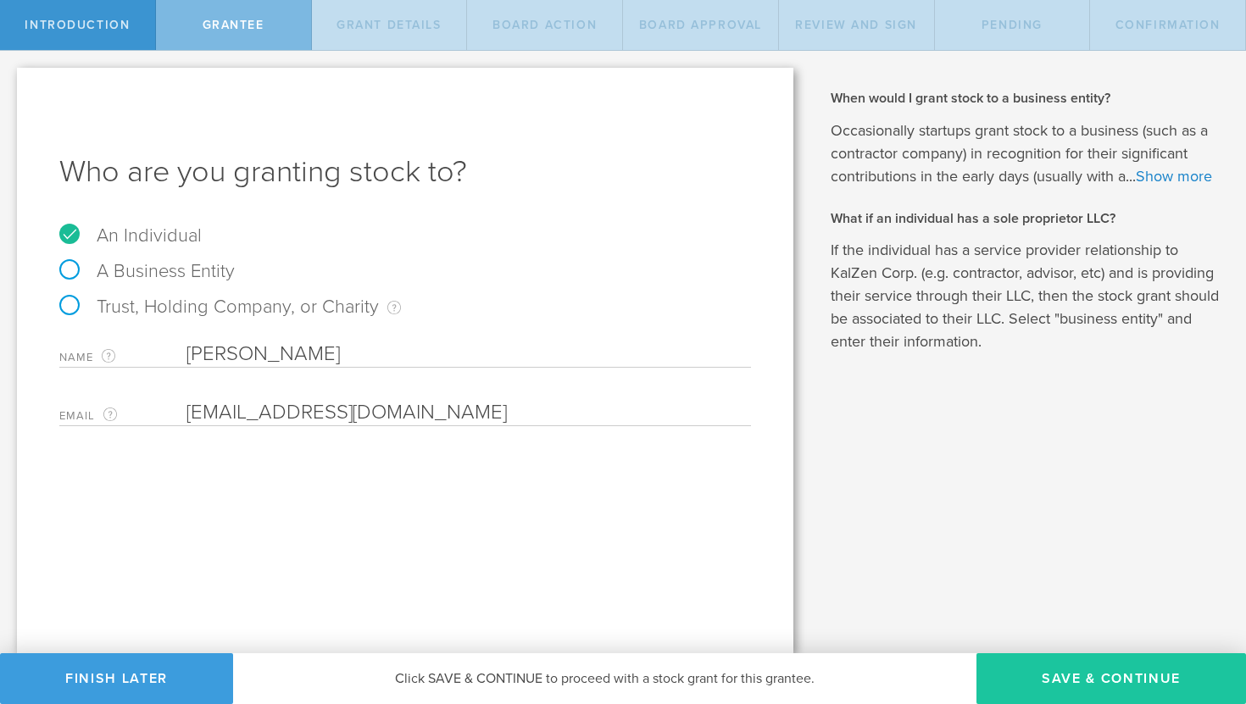
type input "[EMAIL_ADDRESS][DOMAIN_NAME]"
click at [1084, 677] on button "Save & Continue" at bounding box center [1111, 678] width 270 height 51
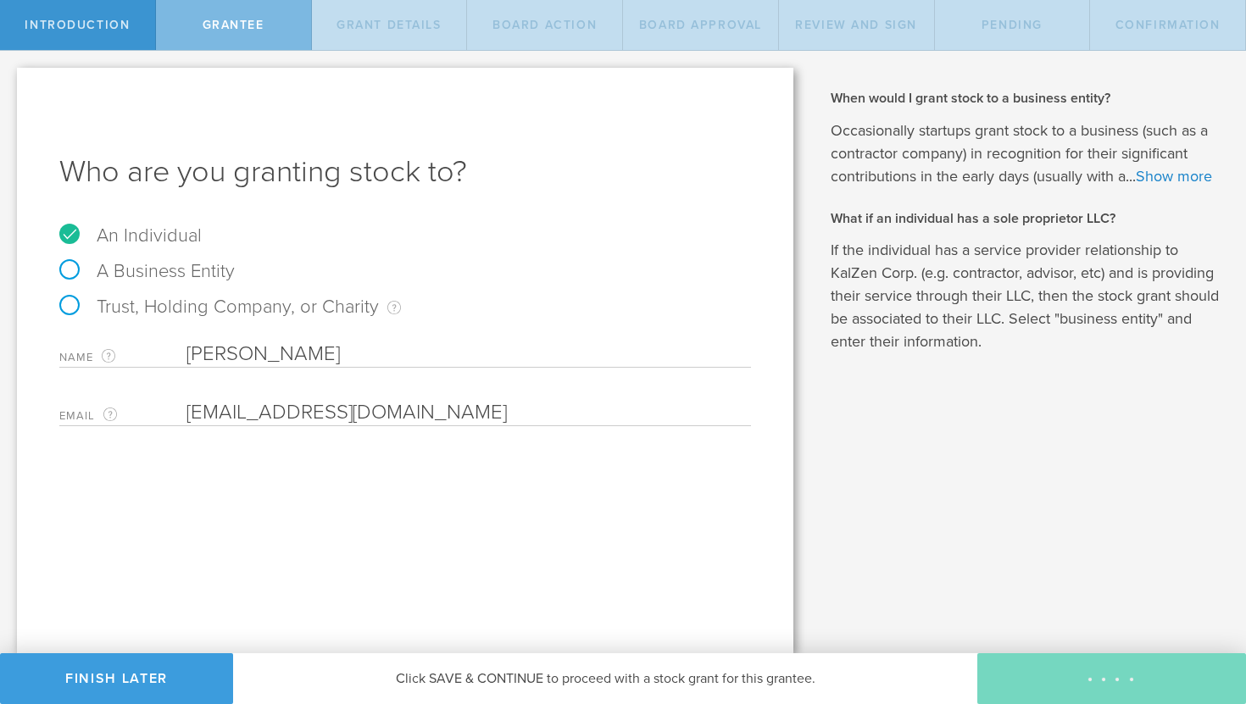
type input "1,890,000"
type input "48"
type input "12"
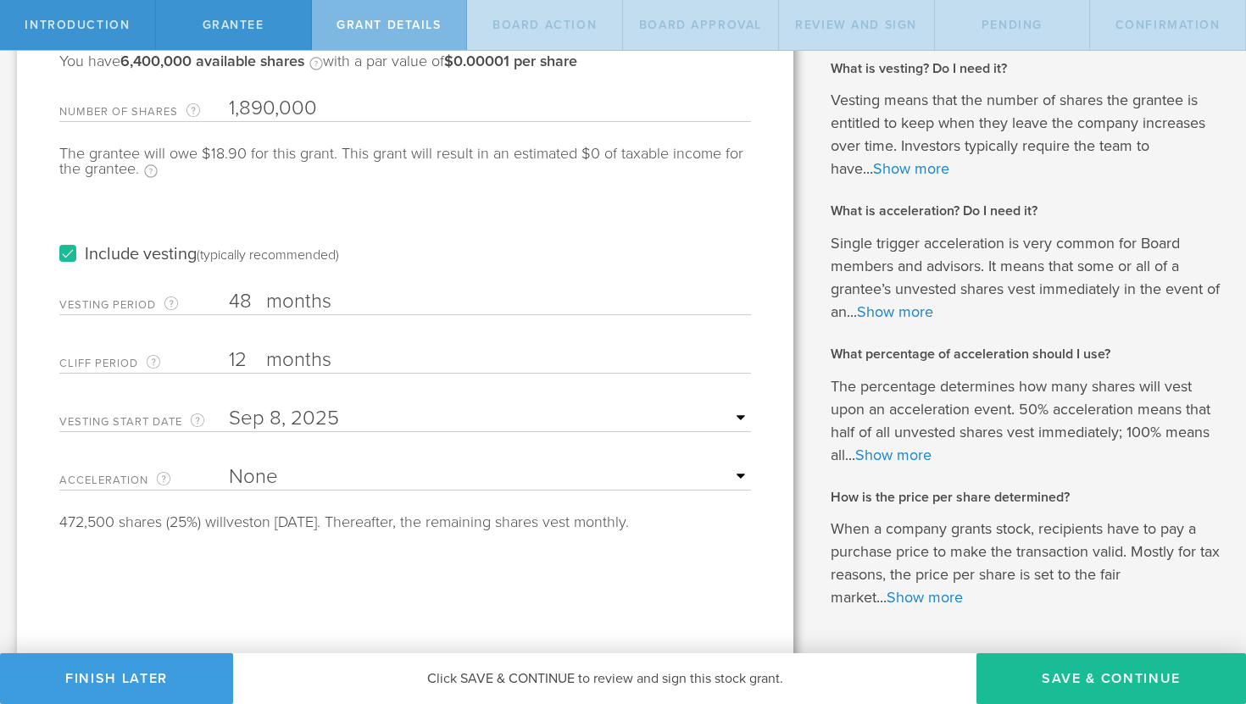
scroll to position [189, 0]
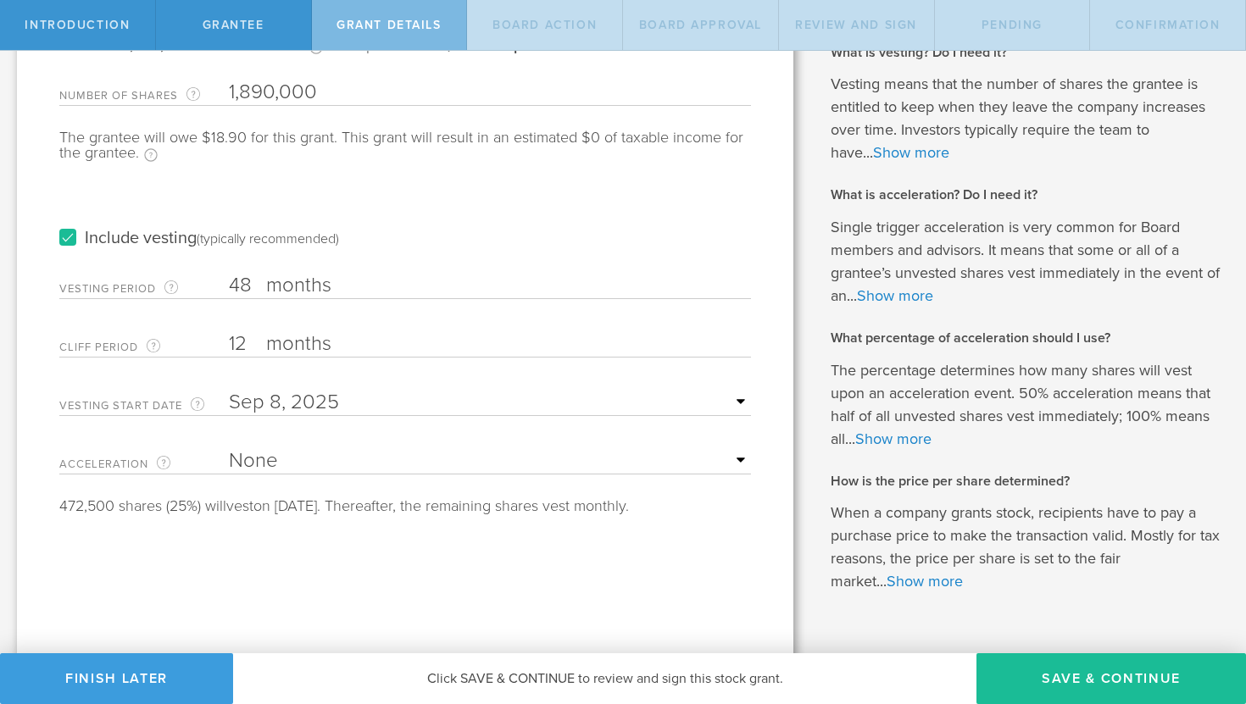
click at [736, 392] on input "text" at bounding box center [490, 402] width 522 height 25
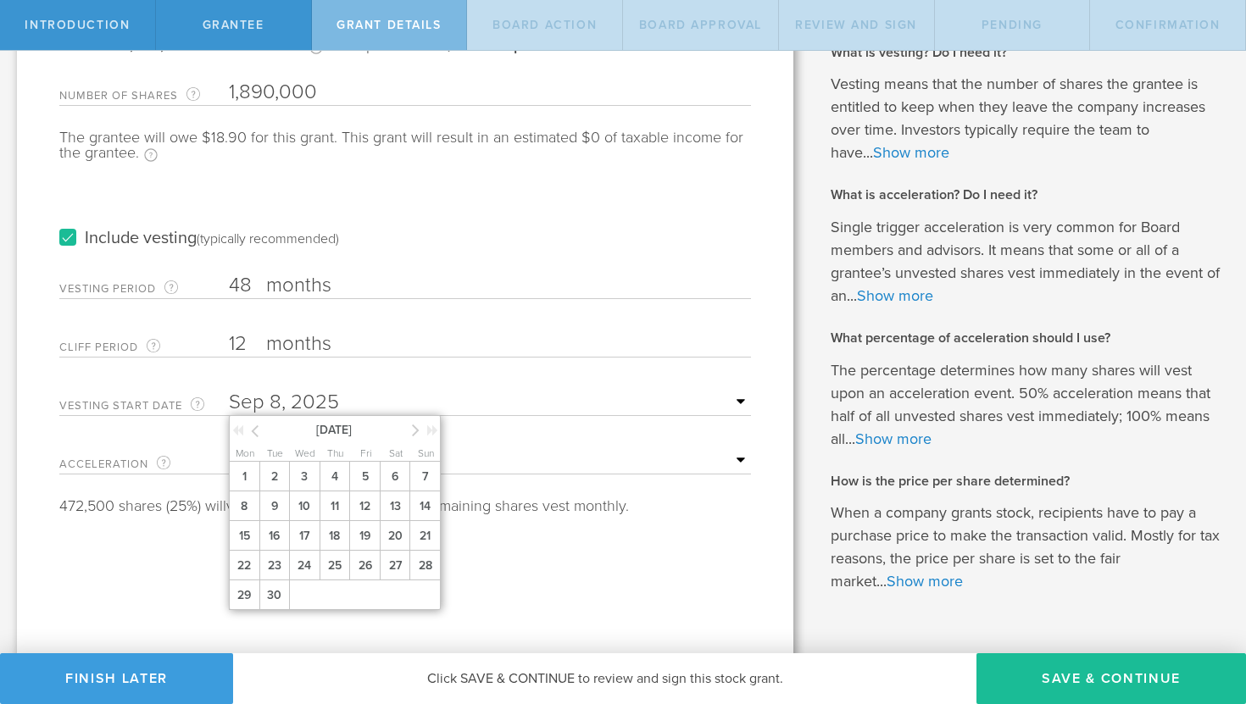
click at [256, 428] on icon at bounding box center [255, 430] width 8 height 21
click at [420, 509] on span "10" at bounding box center [424, 507] width 31 height 30
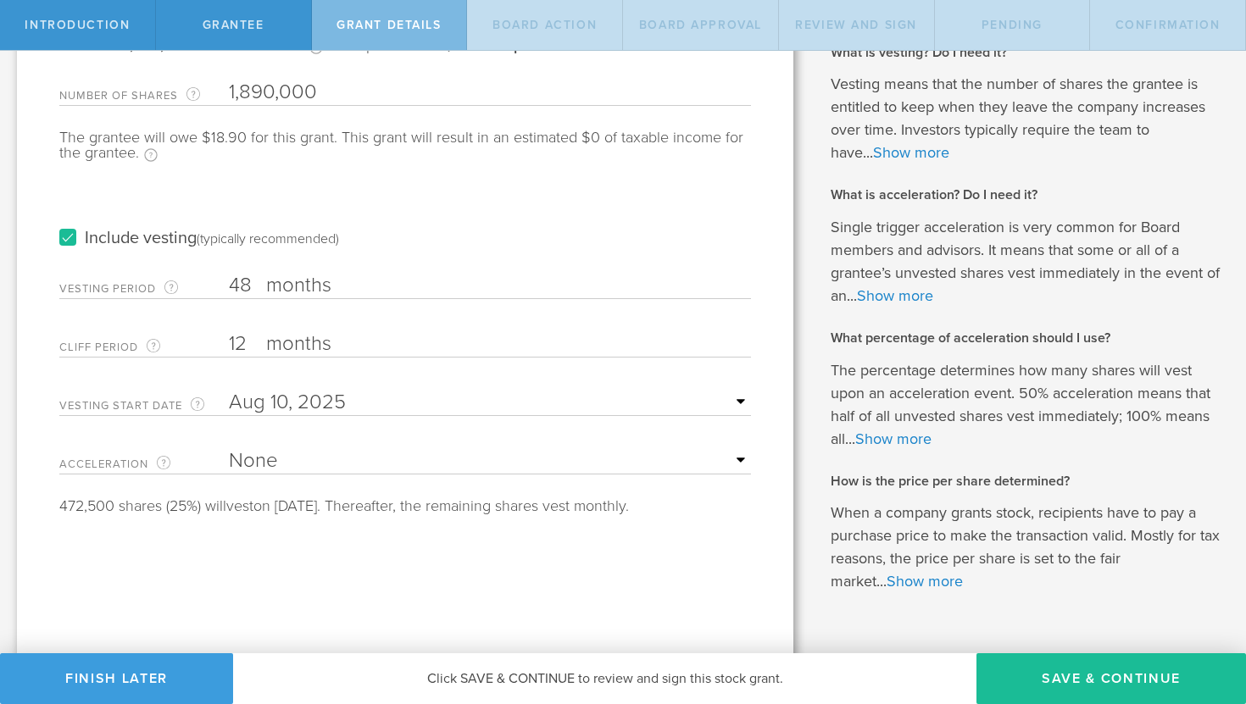
click at [476, 465] on select "None Single Trigger Double Trigger" at bounding box center [490, 460] width 522 height 25
select select "single"
click at [229, 448] on select "None Single Trigger Double Trigger" at bounding box center [490, 460] width 522 height 25
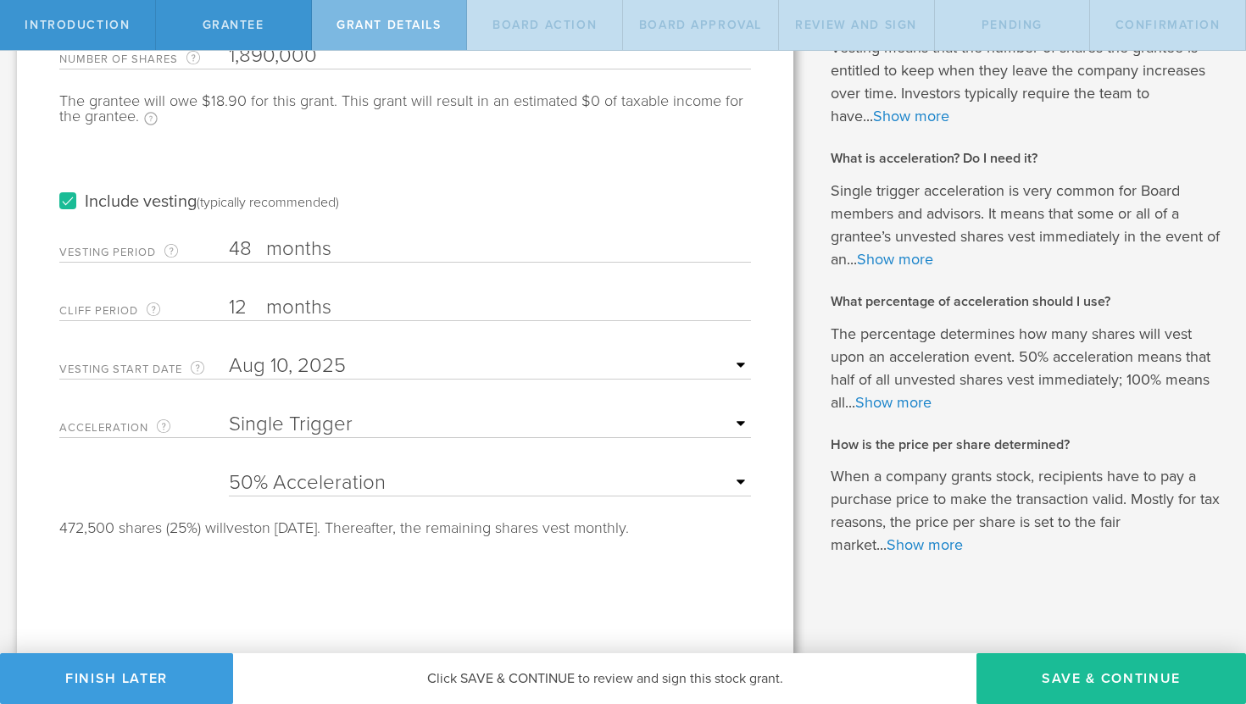
scroll to position [229, 0]
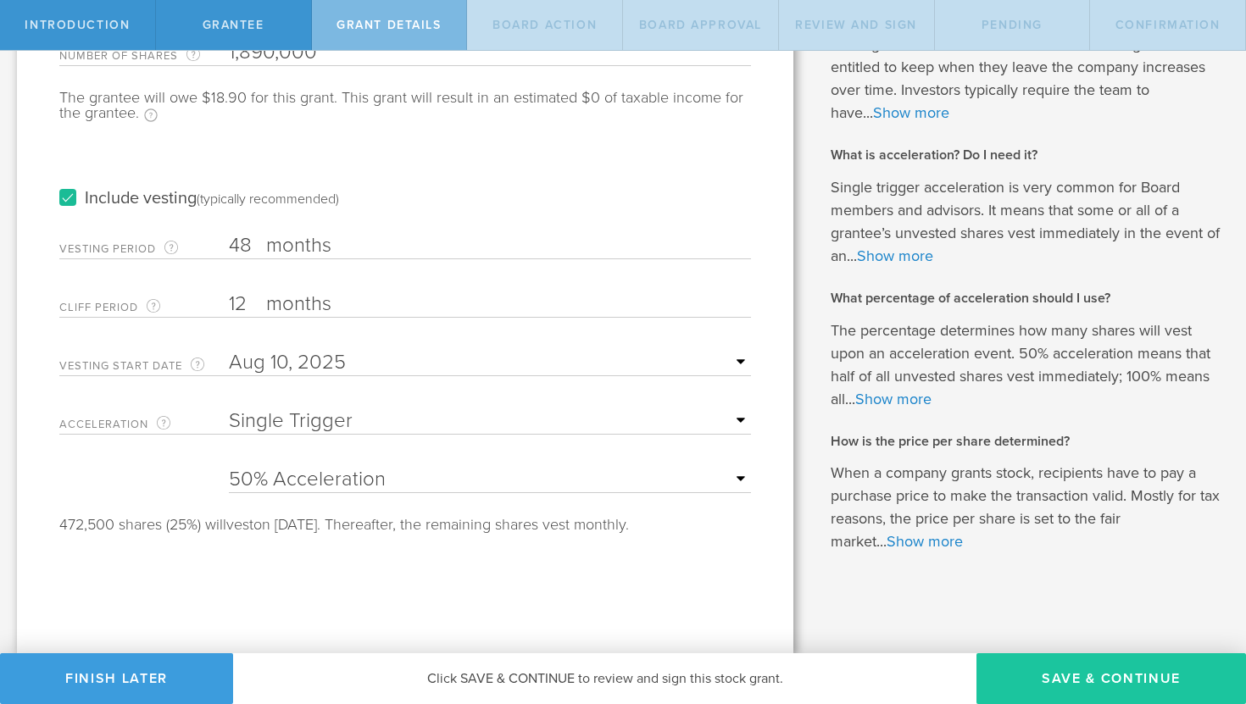
click at [1092, 694] on button "Save & Continue" at bounding box center [1111, 678] width 270 height 51
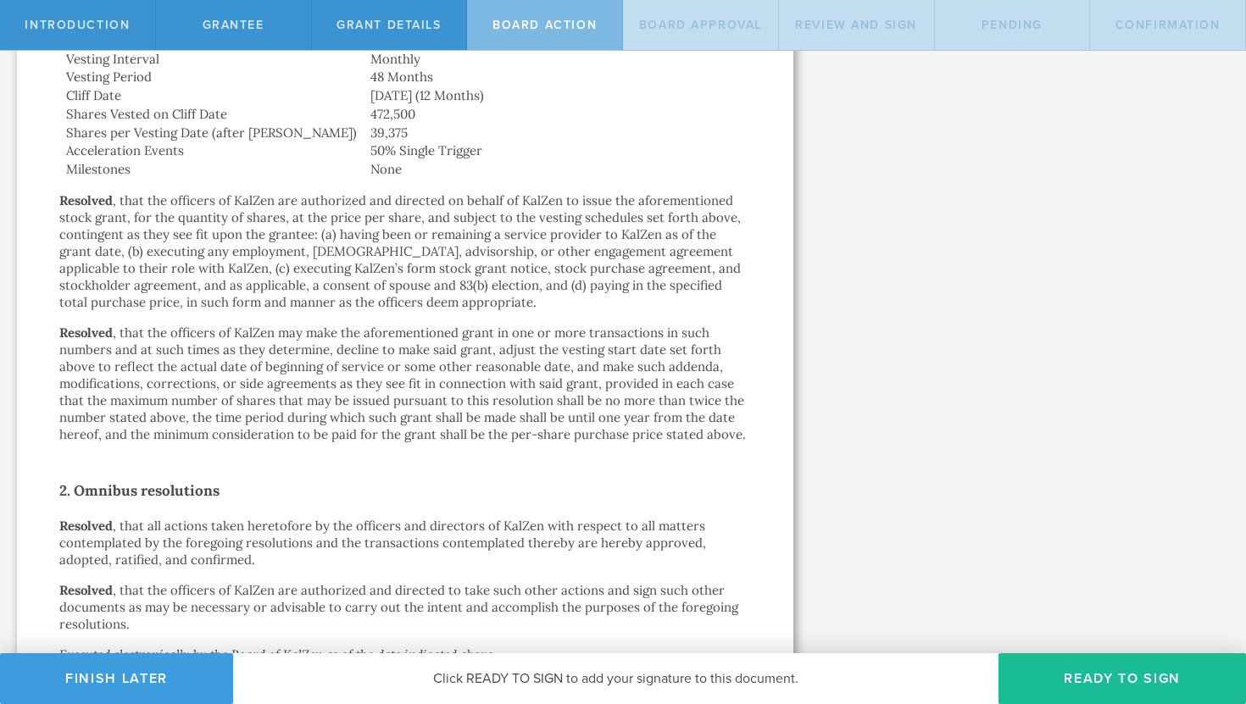
scroll to position [964, 0]
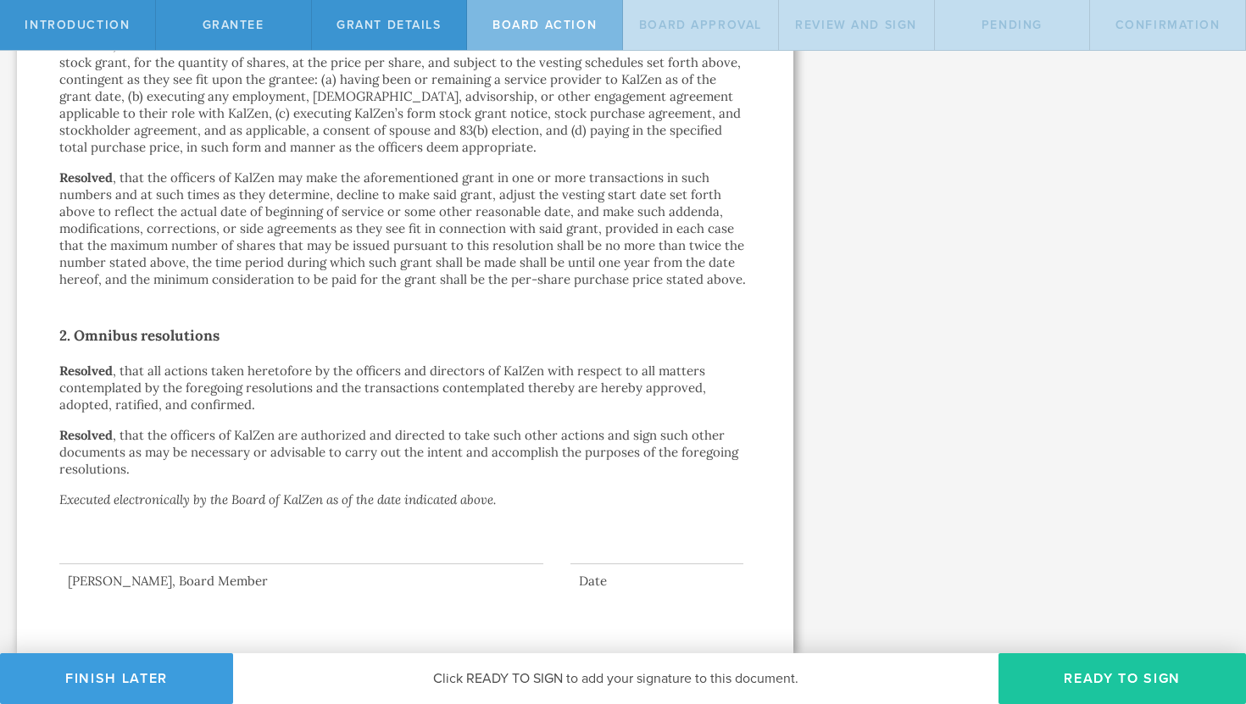
click at [1126, 682] on button "Ready to Sign" at bounding box center [1121, 678] width 247 height 51
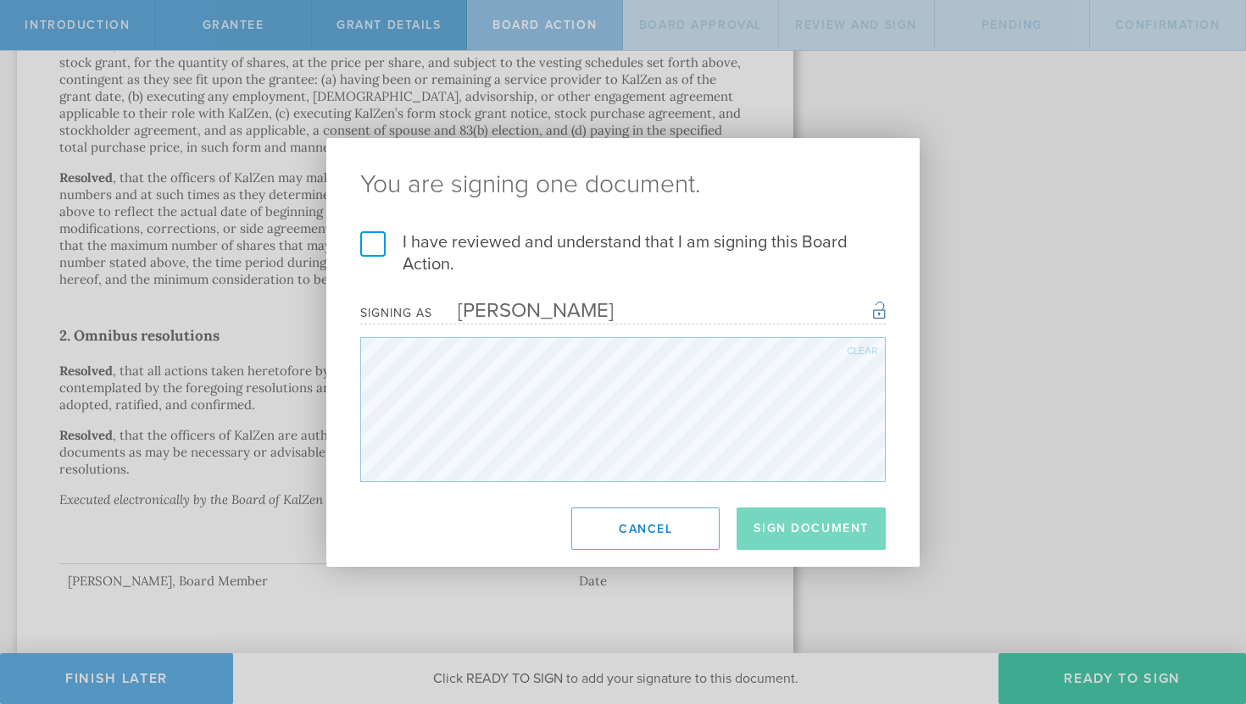
click at [376, 242] on label "I have reviewed and understand that I am signing this Board Action." at bounding box center [622, 253] width 525 height 44
click at [0, 0] on input "I have reviewed and understand that I am signing this Board Action." at bounding box center [0, 0] width 0 height 0
click at [837, 525] on button "Sign Document" at bounding box center [811, 529] width 149 height 42
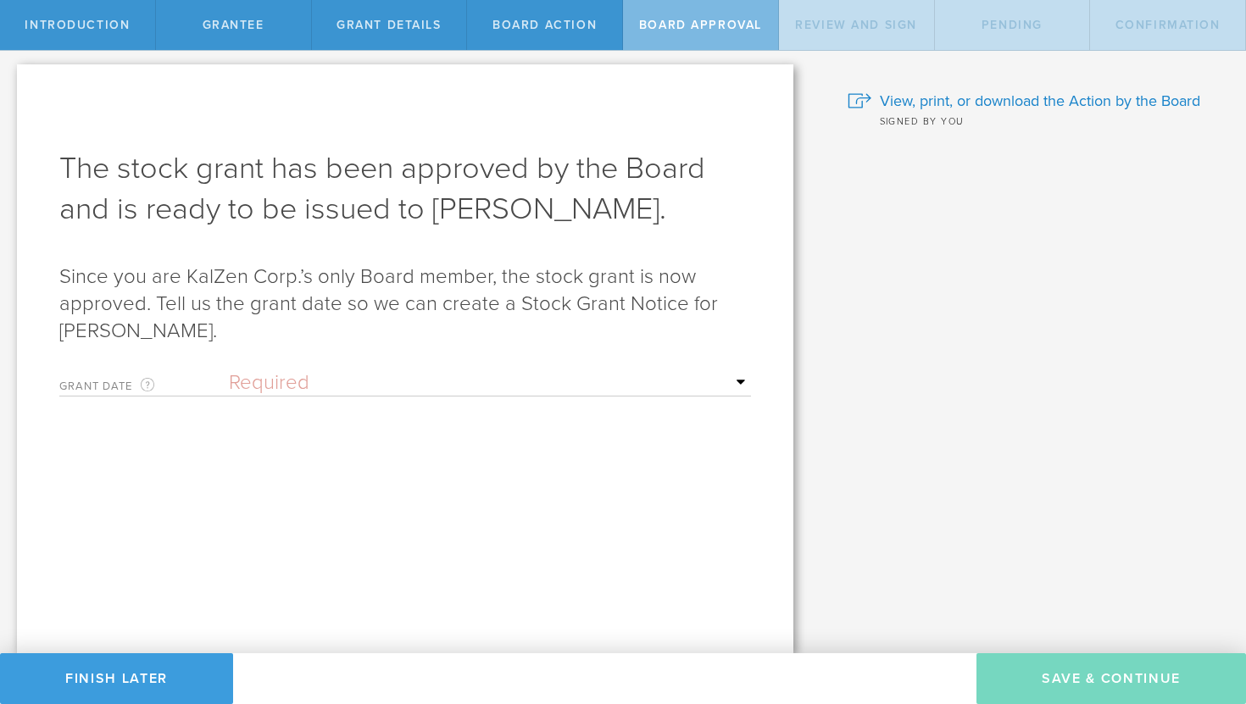
scroll to position [0, 0]
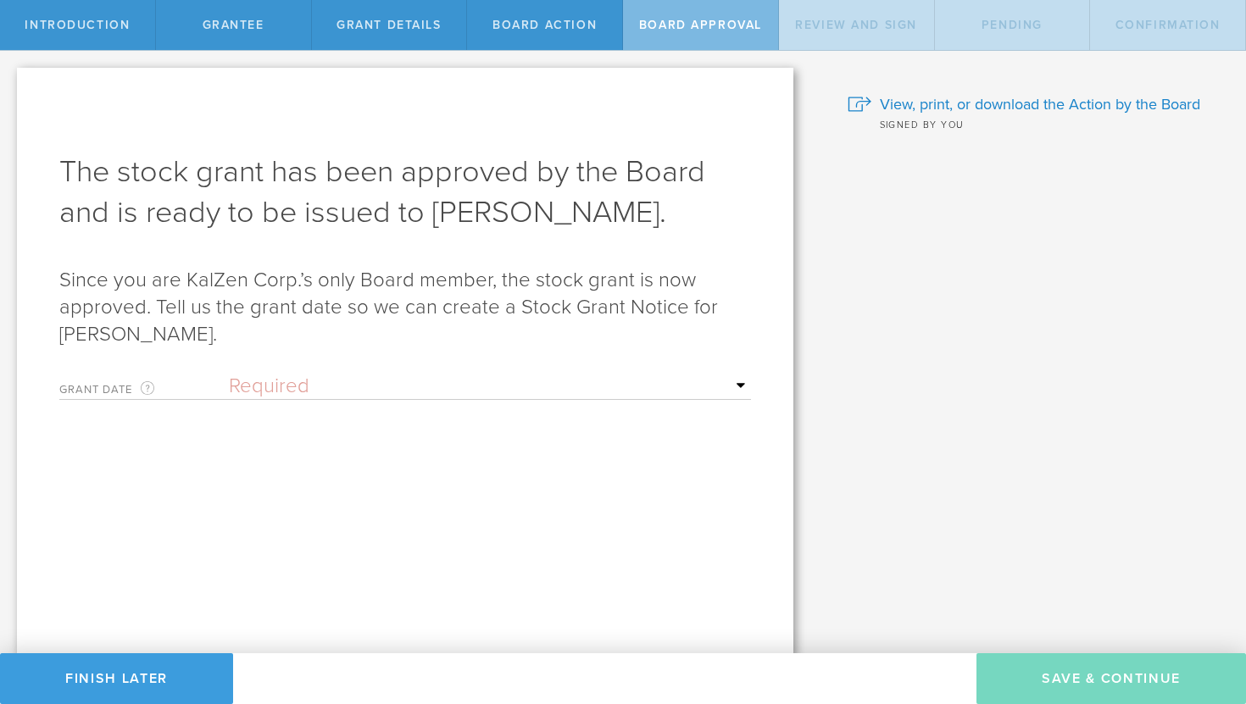
click at [519, 382] on select "Required Upon grantee's signature A specific date" at bounding box center [490, 386] width 522 height 25
select select "uponGranteeSignature"
click at [229, 374] on select "Required Upon grantee's signature A specific date" at bounding box center [490, 386] width 522 height 25
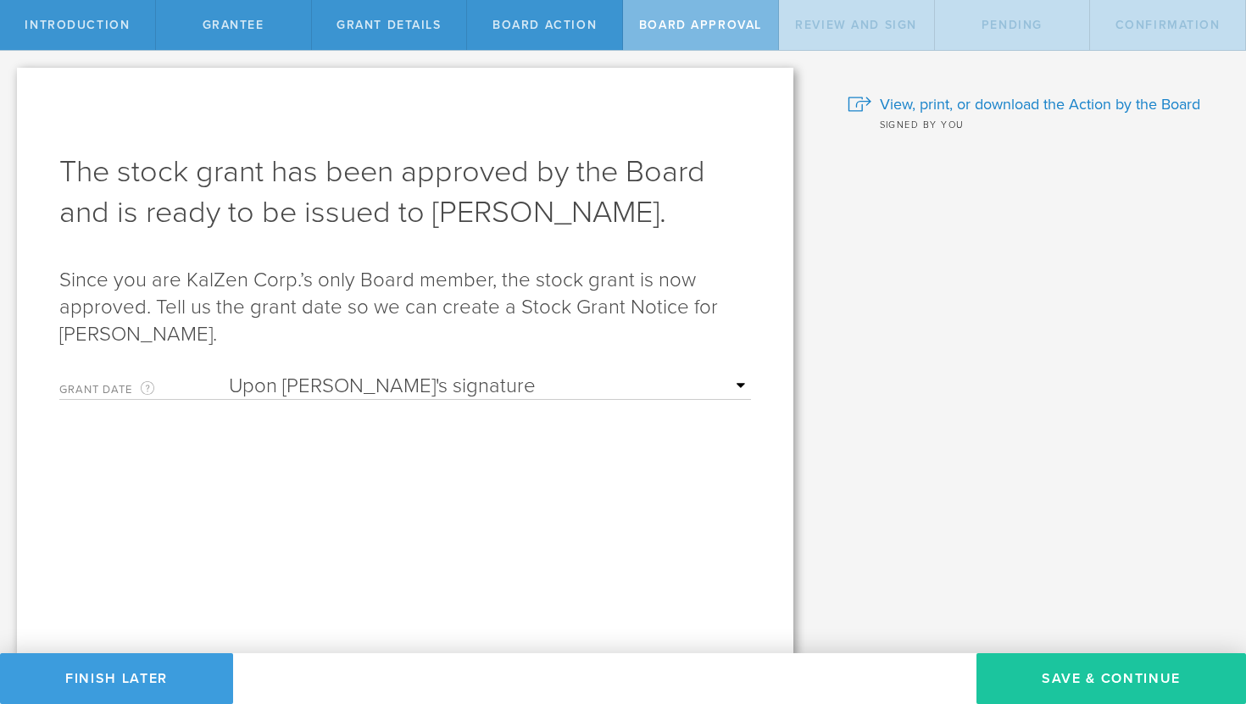
click at [1104, 689] on button "Save & Continue" at bounding box center [1111, 678] width 270 height 51
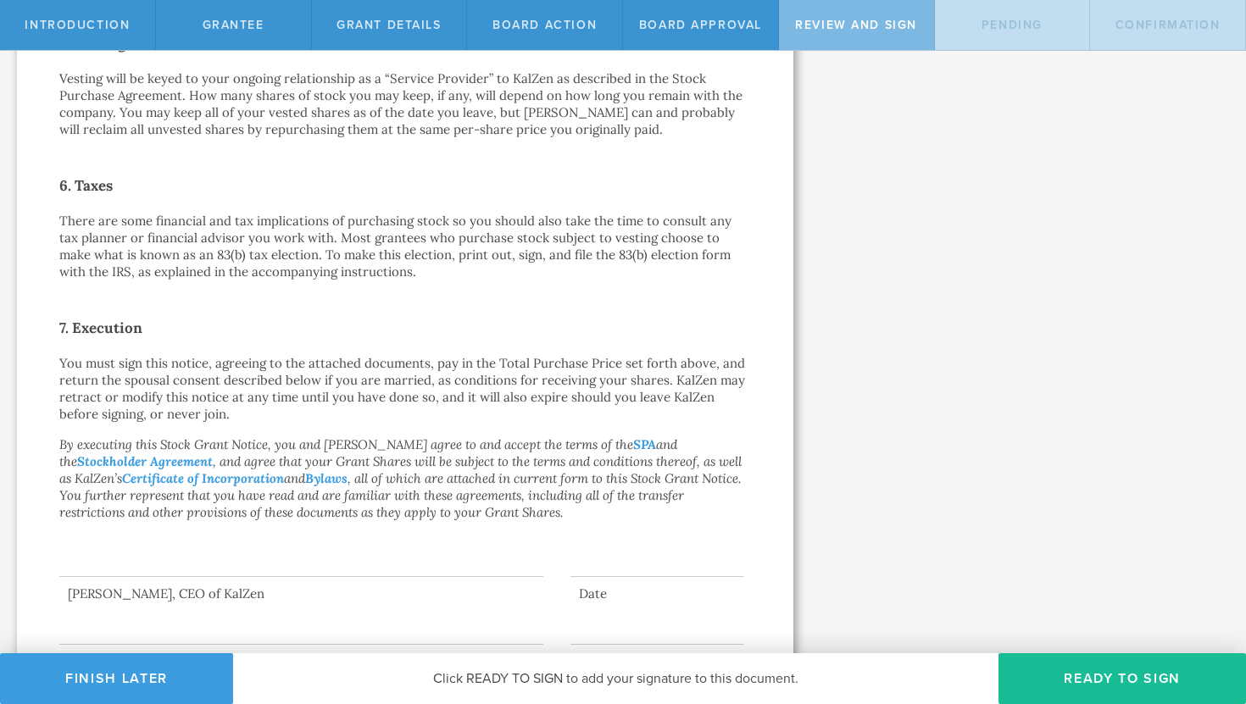
scroll to position [1152, 0]
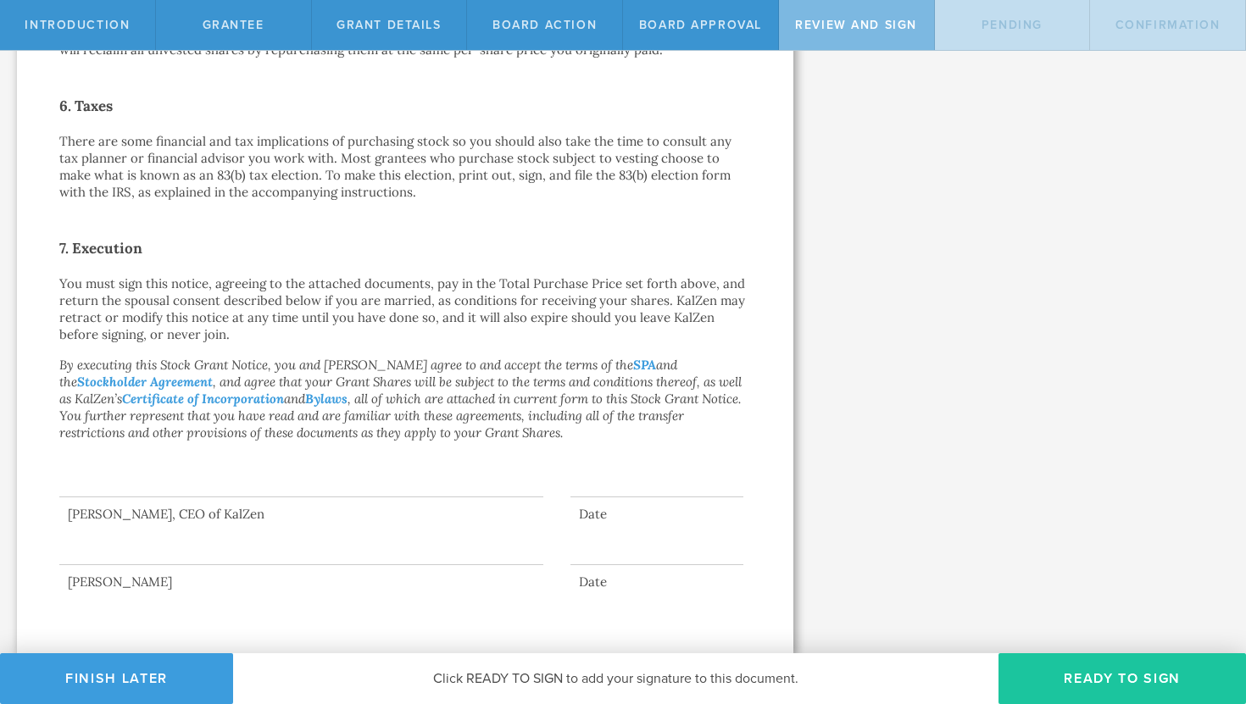
click at [1143, 687] on button "Ready to Sign" at bounding box center [1121, 678] width 247 height 51
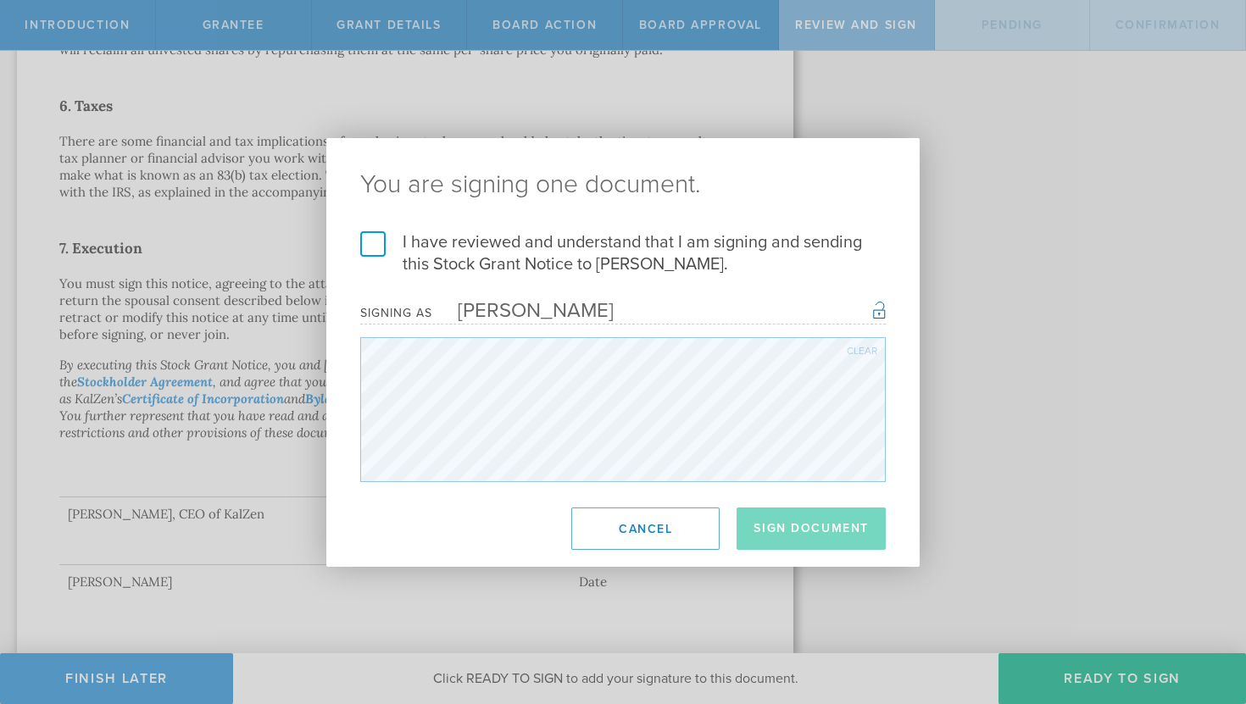
click at [370, 247] on label "I have reviewed and understand that I am signing and sending this Stock Grant N…" at bounding box center [622, 253] width 525 height 44
click at [0, 0] on input "I have reviewed and understand that I am signing and sending this Stock Grant N…" at bounding box center [0, 0] width 0 height 0
click at [830, 524] on button "Sign Document" at bounding box center [811, 529] width 149 height 42
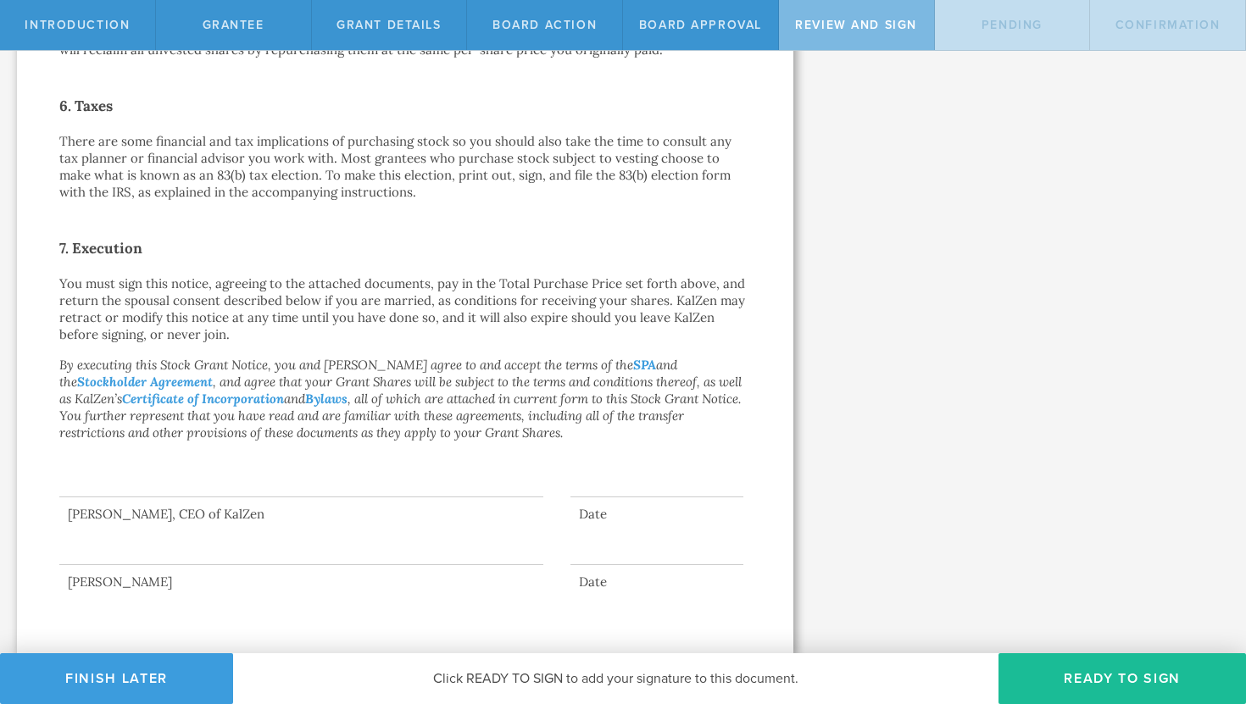
scroll to position [0, 0]
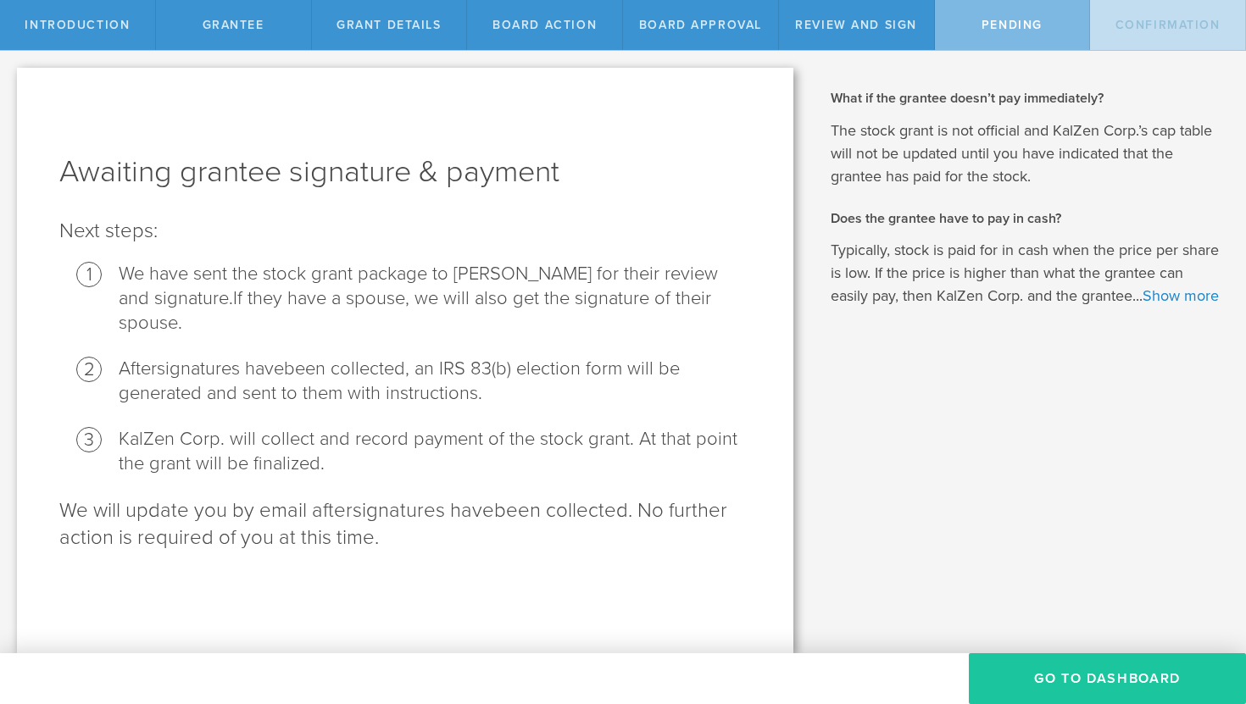
click at [1105, 696] on button "Go To Dashboard" at bounding box center [1107, 678] width 277 height 51
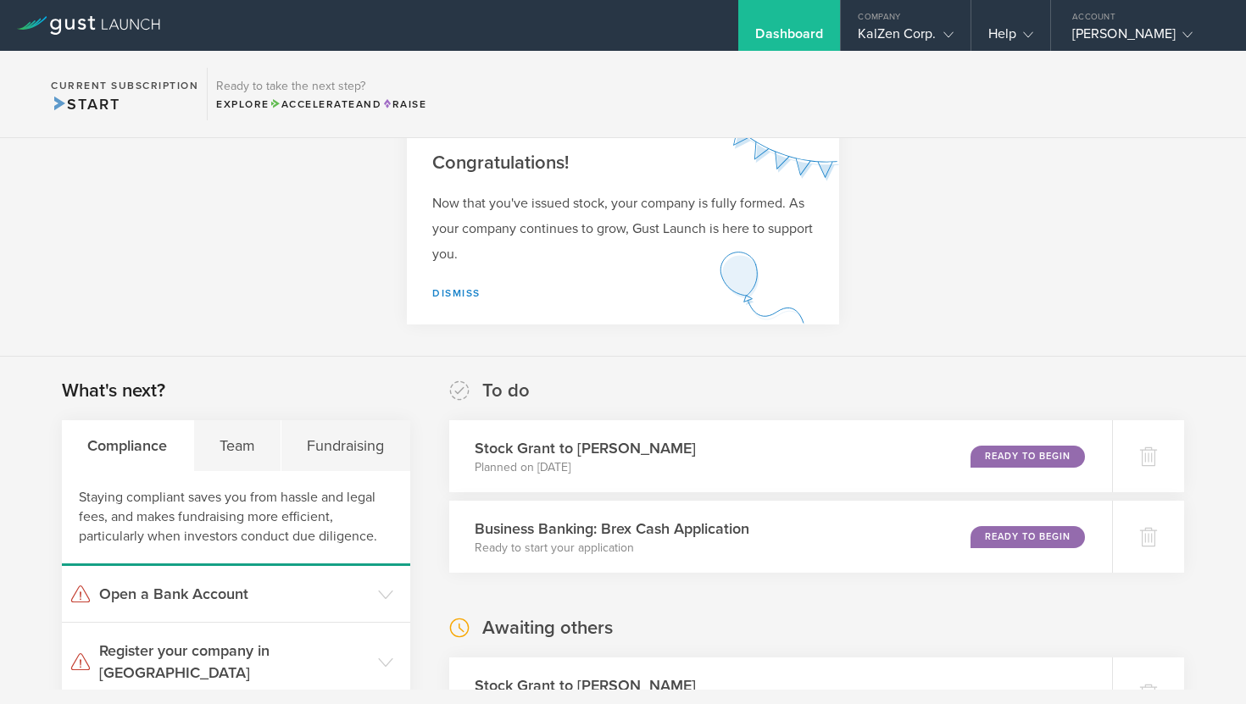
scroll to position [45, 0]
click at [1013, 453] on div "Ready to Begin" at bounding box center [1032, 455] width 116 height 23
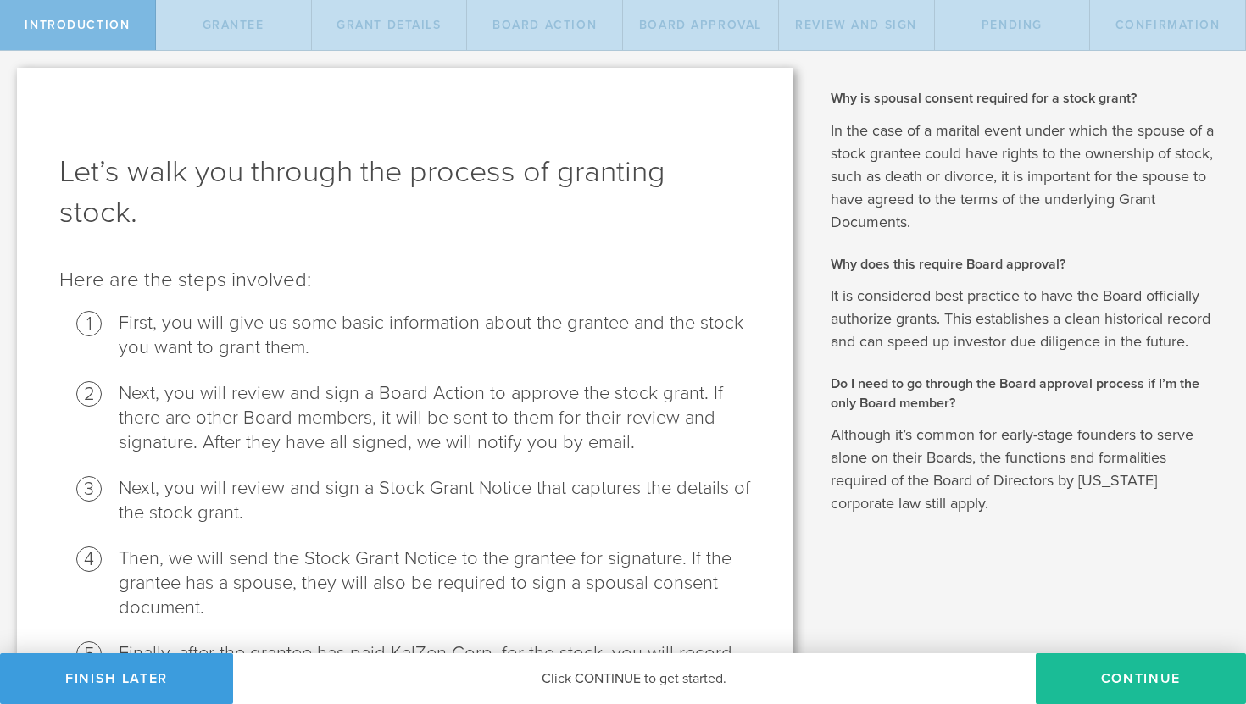
scroll to position [147, 0]
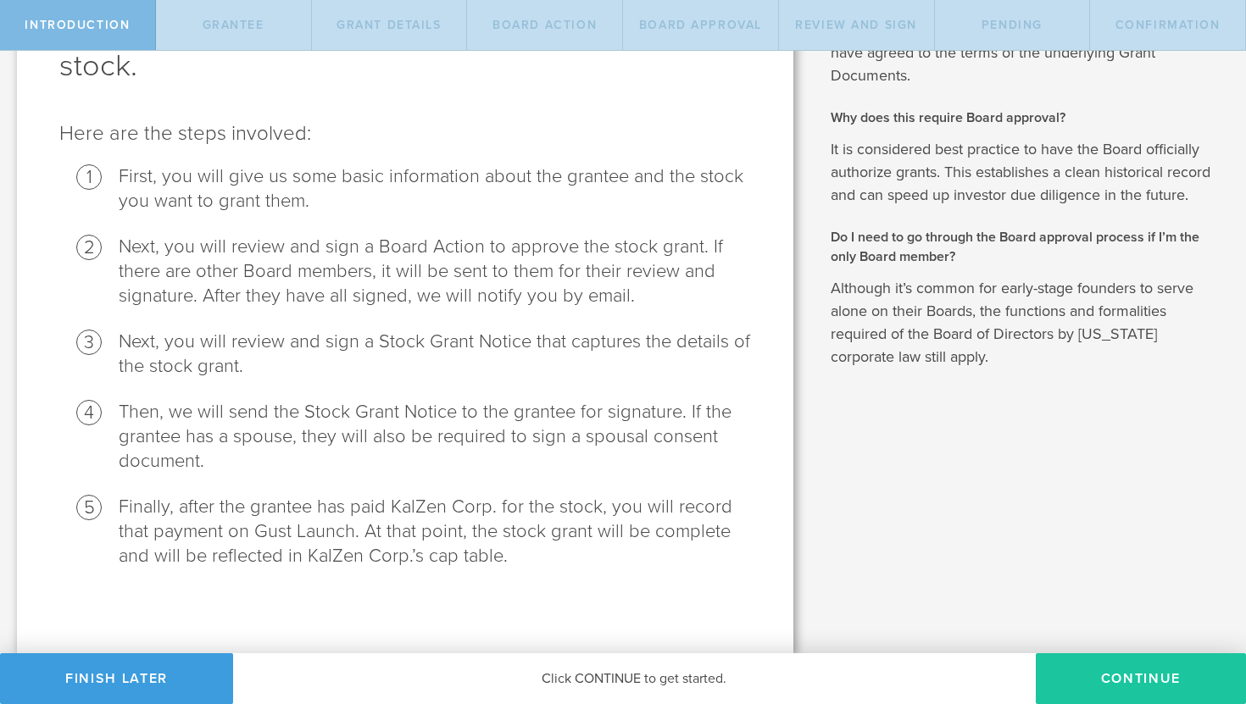
click at [1115, 696] on button "Continue" at bounding box center [1141, 678] width 210 height 51
radio input "true"
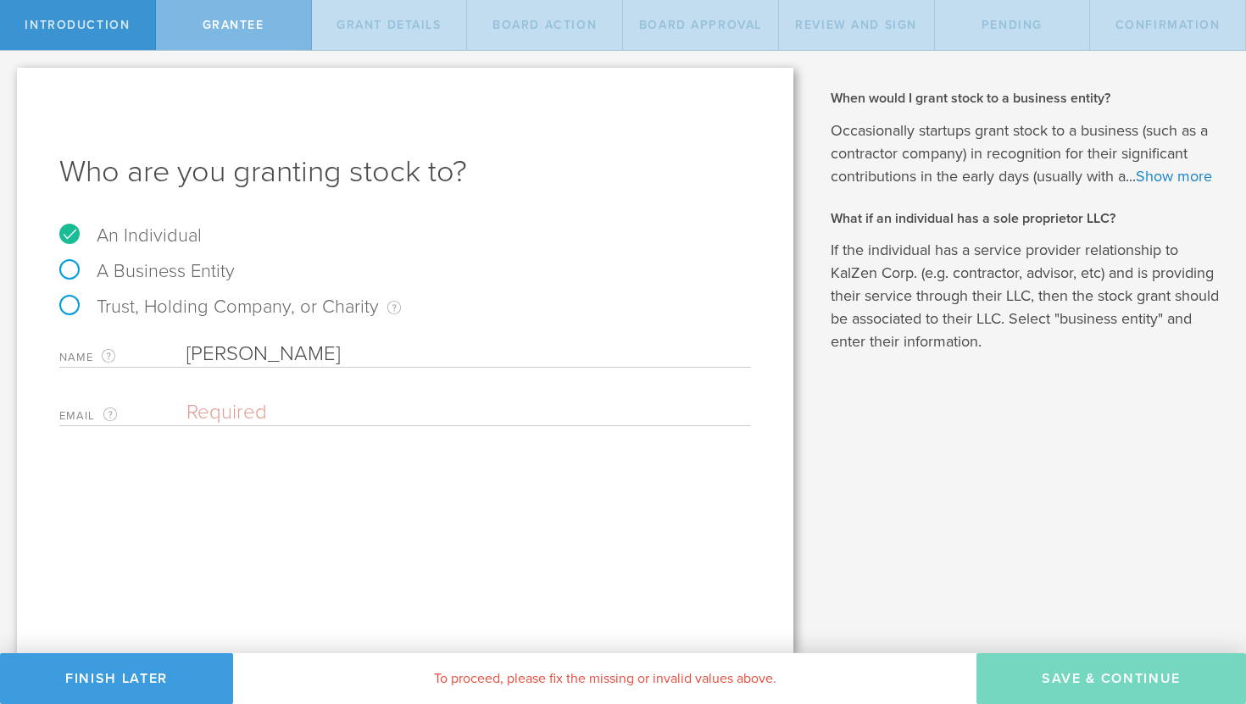
scroll to position [0, 0]
click at [253, 405] on input "email" at bounding box center [464, 412] width 556 height 25
paste input "[EMAIL_ADDRESS][DOMAIN_NAME]"
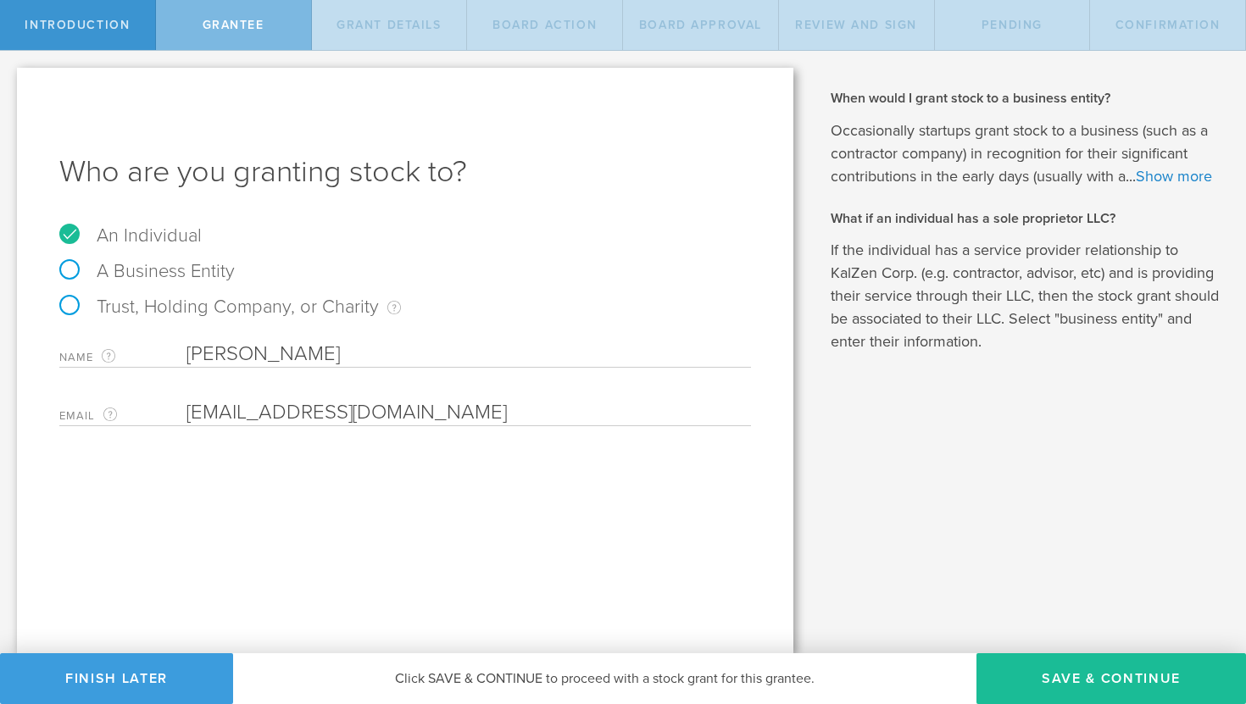
click at [231, 422] on input "[EMAIL_ADDRESS][DOMAIN_NAME]" at bounding box center [464, 412] width 556 height 25
type input "[EMAIL_ADDRESS][DOMAIN_NAME]"
click at [1065, 679] on button "Save & Continue" at bounding box center [1111, 678] width 270 height 51
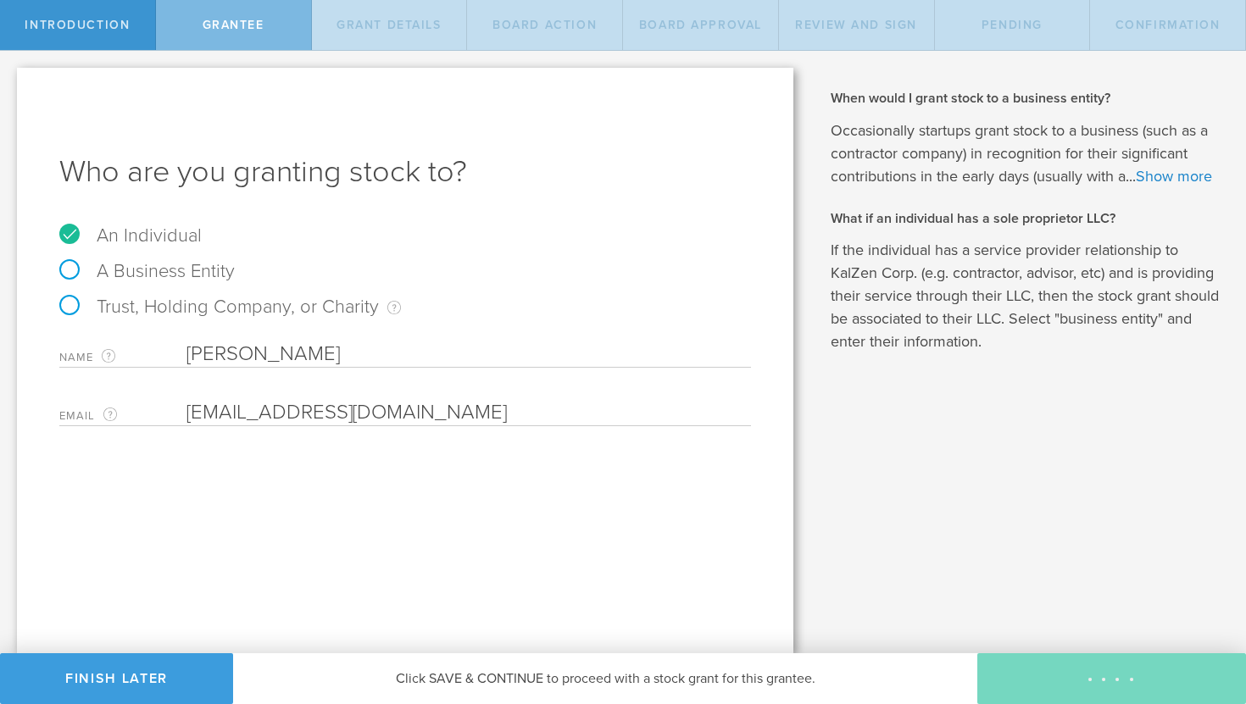
type input "3,510,000"
type input "48"
type input "12"
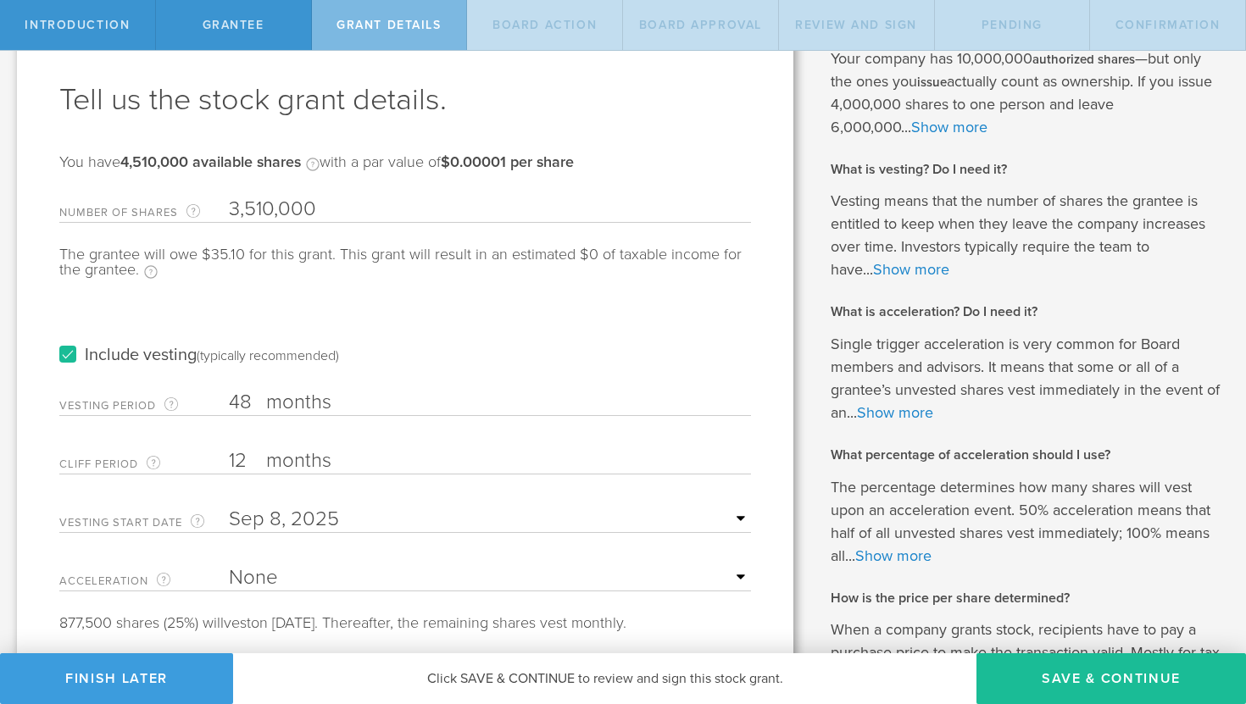
scroll to position [229, 0]
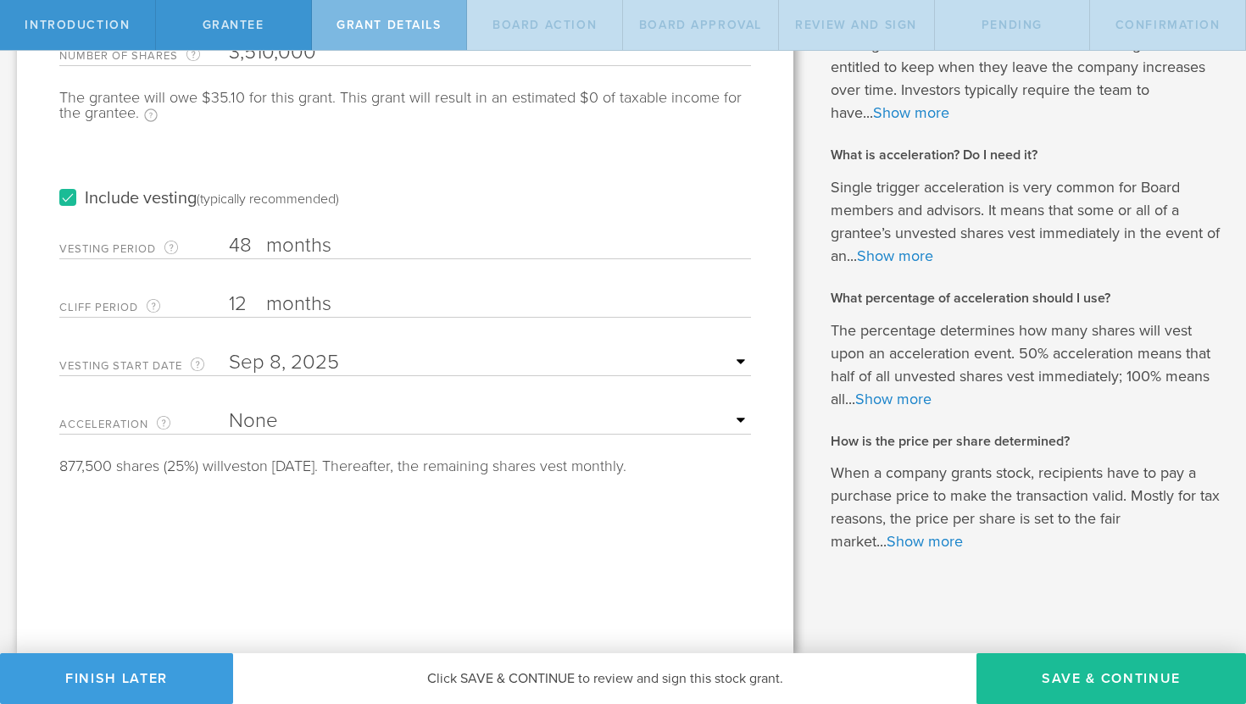
click at [553, 429] on select "None Single Trigger Double Trigger" at bounding box center [490, 421] width 522 height 25
select select "single"
click at [229, 409] on select "None Single Trigger Double Trigger" at bounding box center [490, 421] width 522 height 25
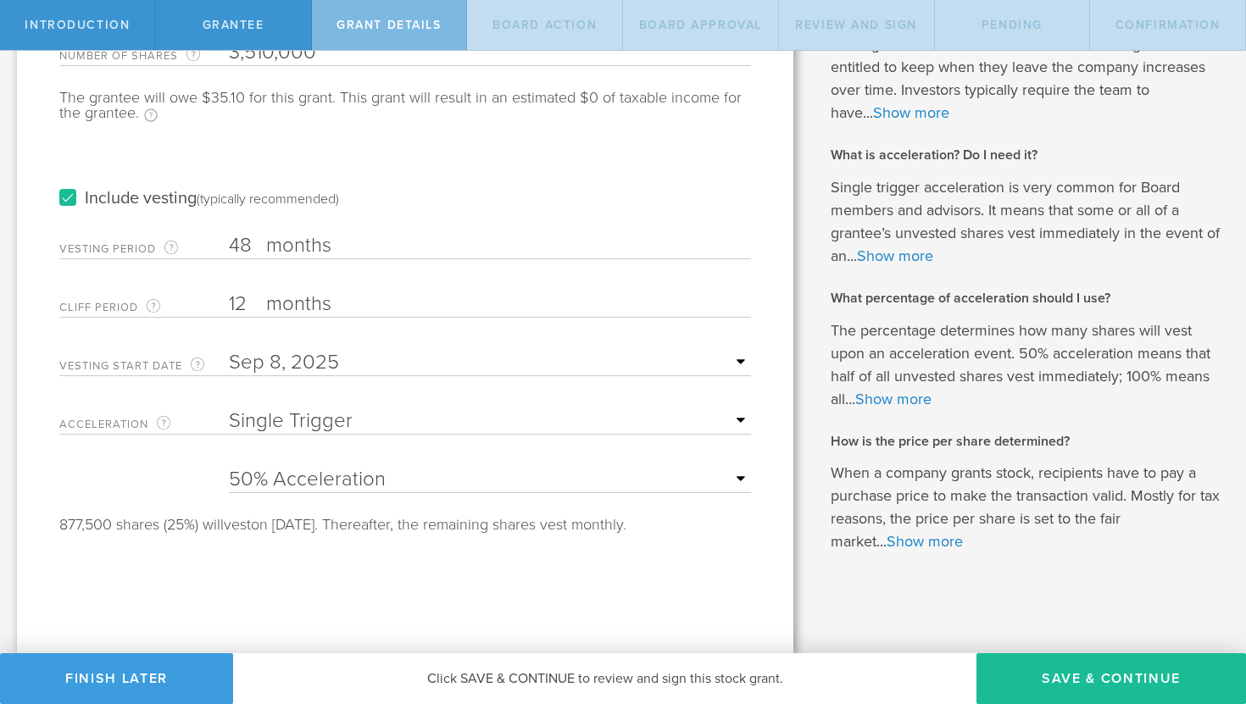
click at [664, 476] on select "25% Acceleration 50% Acceleration 75% Acceleration 100% Acceleration" at bounding box center [490, 479] width 522 height 25
select select "25"
click at [229, 467] on select "25% Acceleration 50% Acceleration 75% Acceleration 100% Acceleration" at bounding box center [490, 479] width 522 height 25
click at [1078, 687] on button "Save & Continue" at bounding box center [1111, 678] width 270 height 51
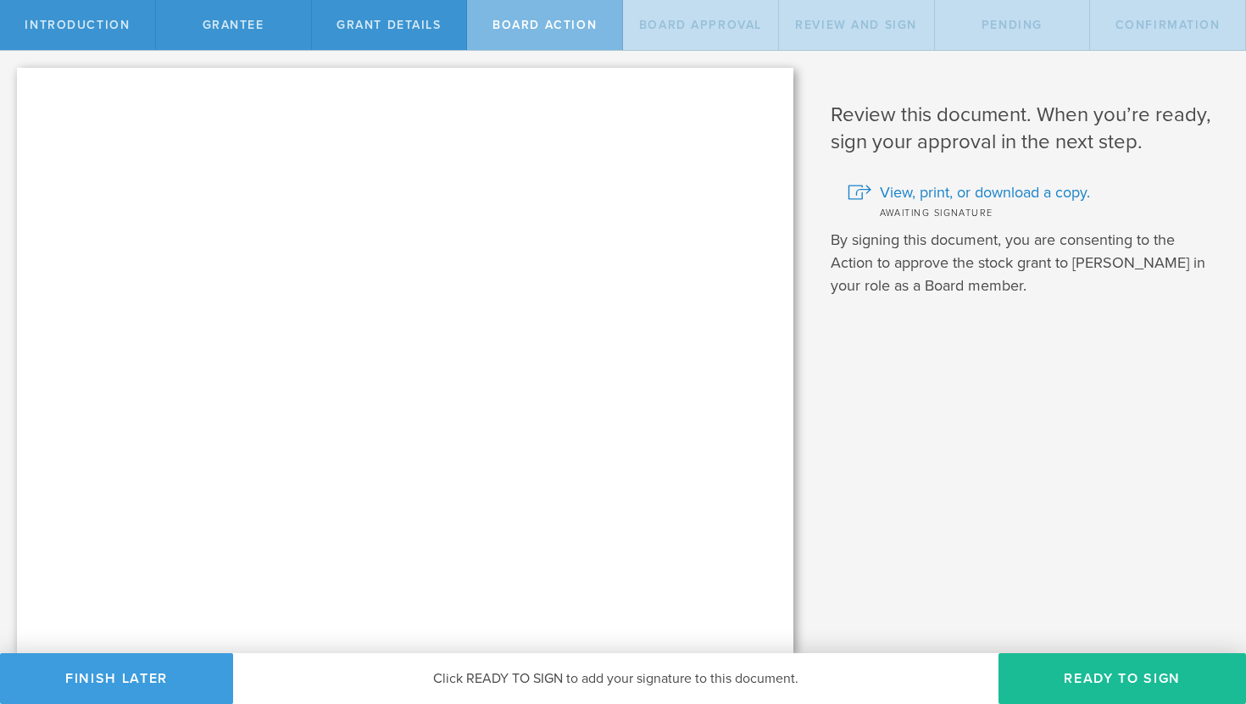
scroll to position [0, 0]
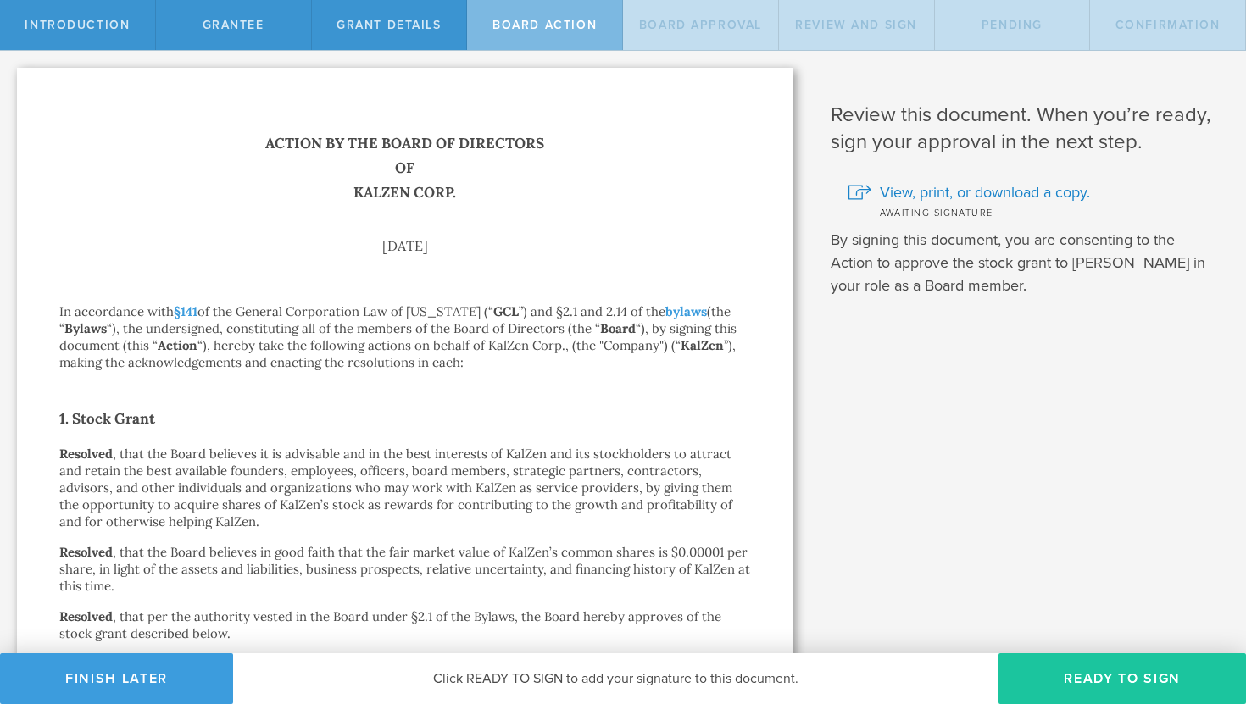
click at [1101, 700] on button "Ready to Sign" at bounding box center [1121, 678] width 247 height 51
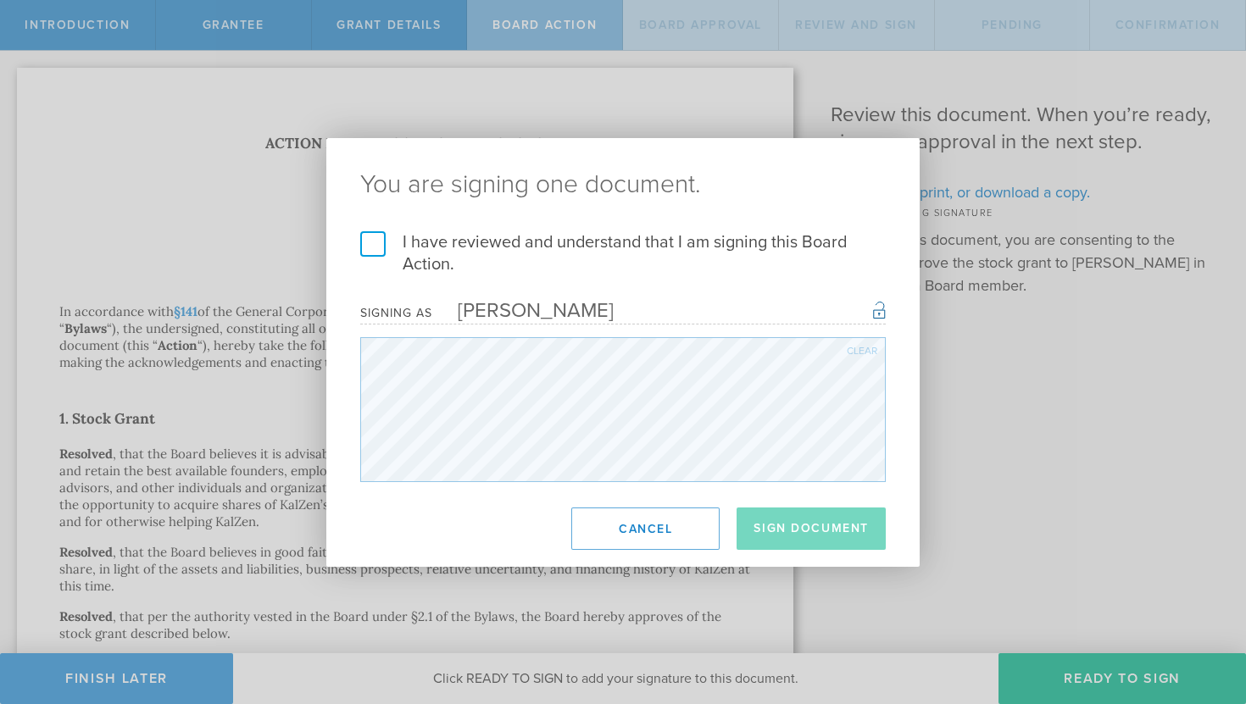
click at [375, 245] on label "I have reviewed and understand that I am signing this Board Action." at bounding box center [622, 253] width 525 height 44
click at [0, 0] on input "I have reviewed and understand that I am signing this Board Action." at bounding box center [0, 0] width 0 height 0
click at [809, 521] on button "Sign Document" at bounding box center [811, 529] width 149 height 42
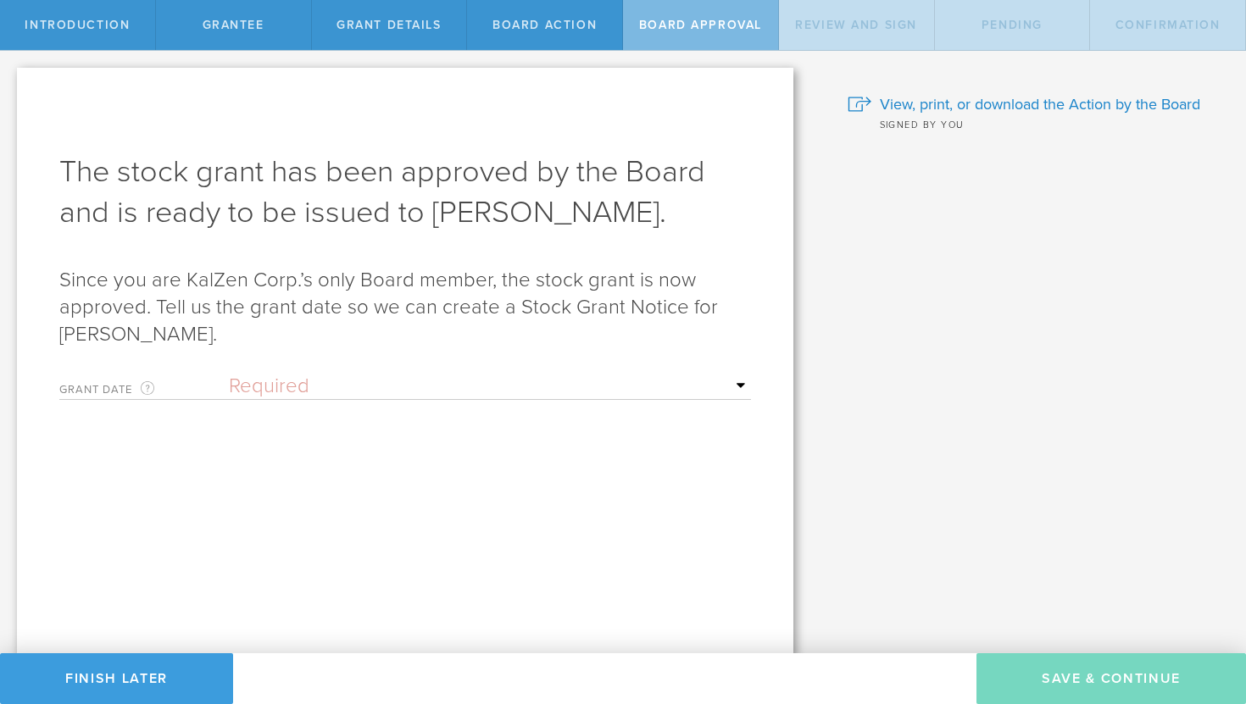
click at [434, 380] on select "Required Upon grantee's signature A specific date" at bounding box center [490, 386] width 522 height 25
select select "uponGranteeSignature"
click at [229, 374] on select "Required Upon grantee's signature A specific date" at bounding box center [490, 386] width 522 height 25
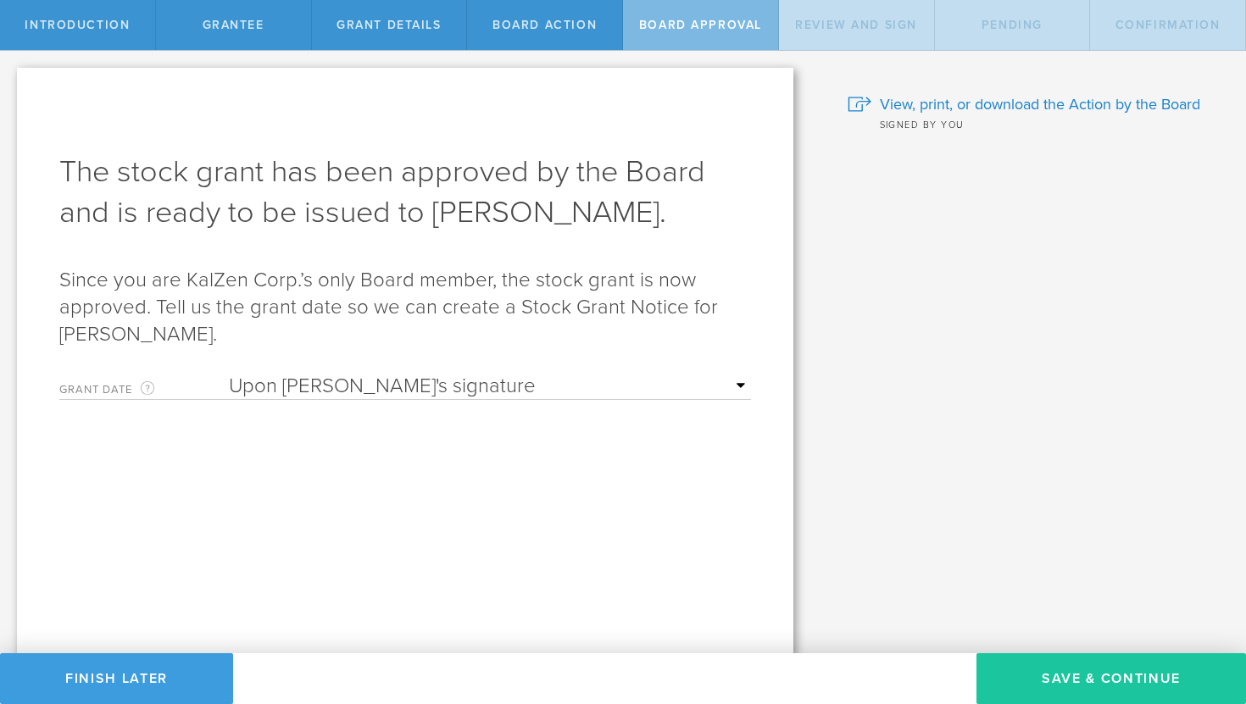
click at [1131, 691] on button "Save & Continue" at bounding box center [1111, 678] width 270 height 51
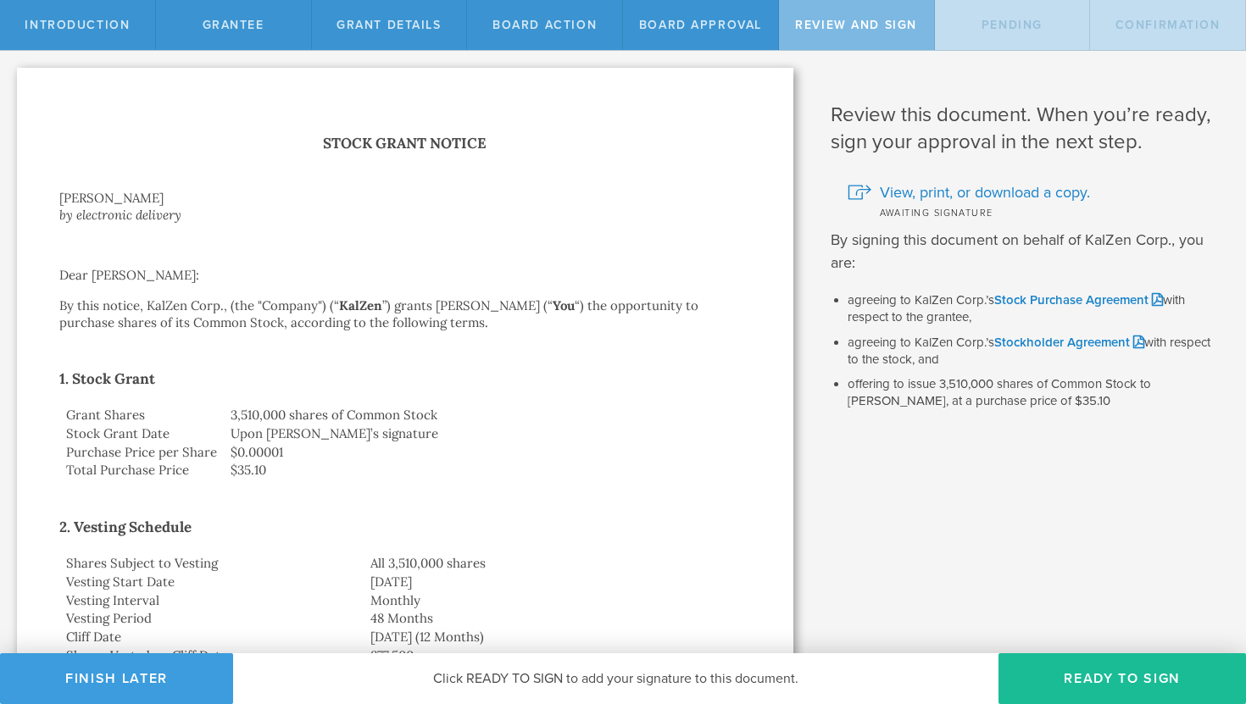
scroll to position [1152, 0]
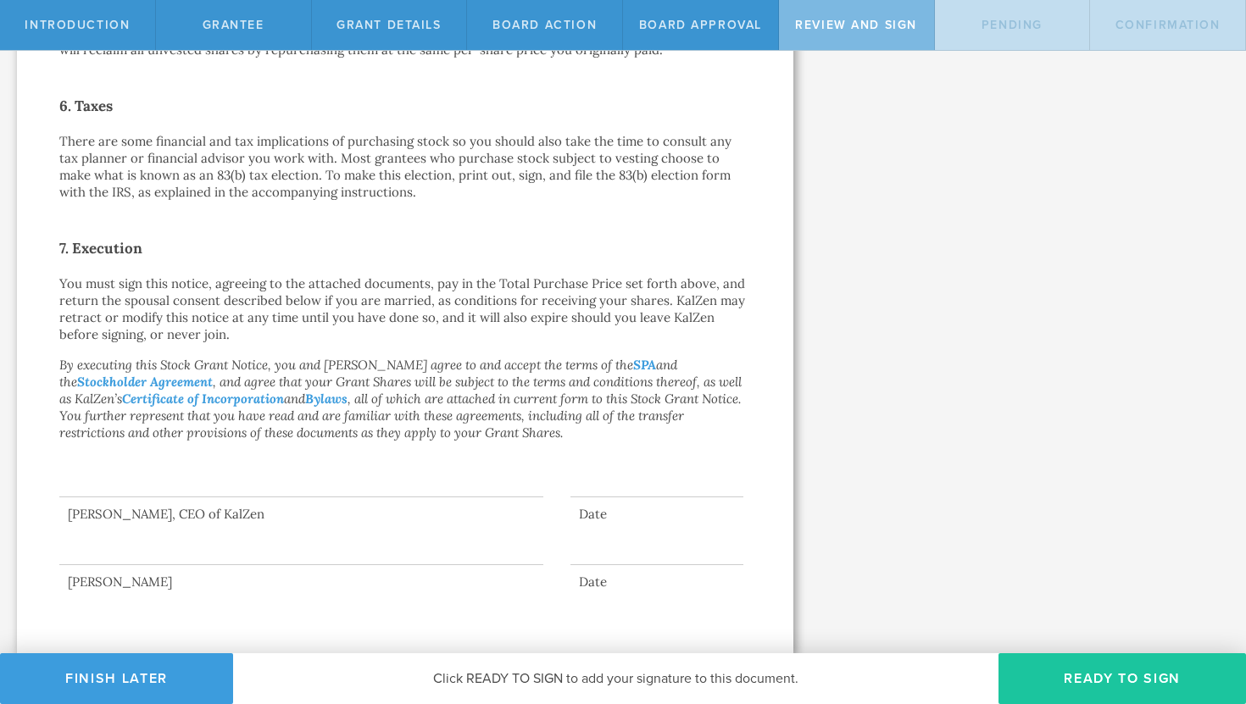
click at [1081, 675] on button "Ready to Sign" at bounding box center [1121, 678] width 247 height 51
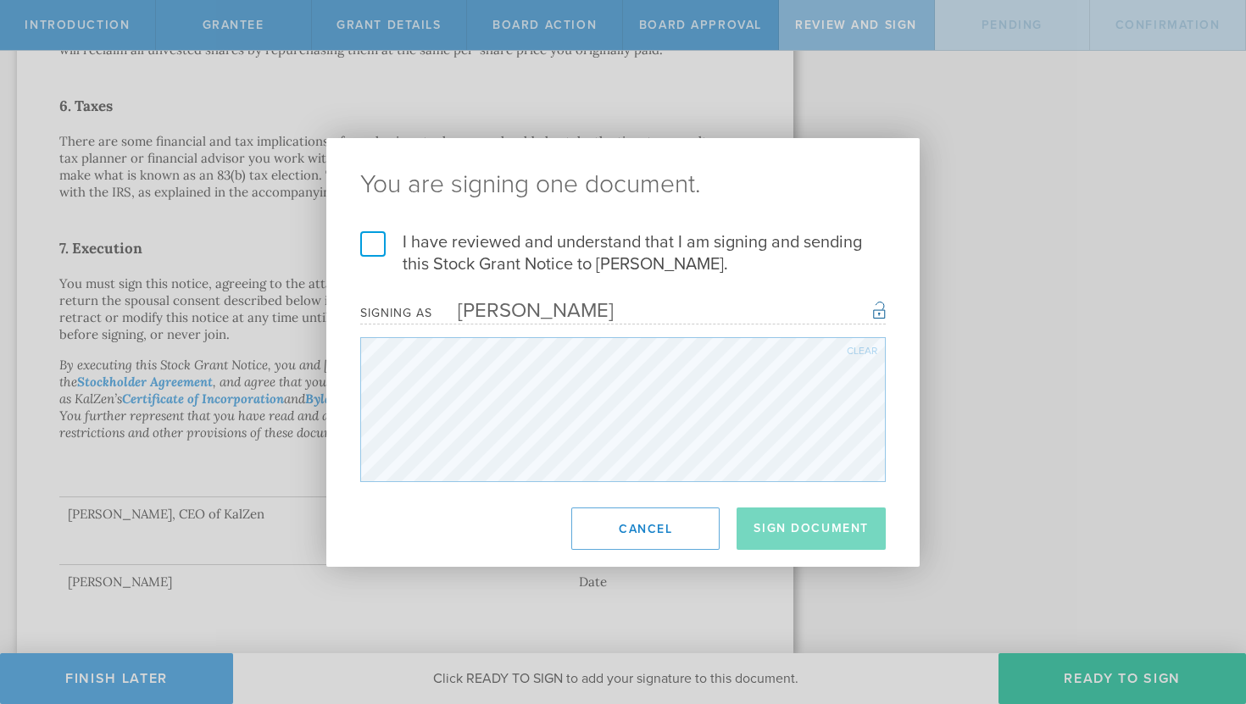
click at [375, 242] on label "I have reviewed and understand that I am signing and sending this Stock Grant N…" at bounding box center [622, 253] width 525 height 44
click at [0, 0] on input "I have reviewed and understand that I am signing and sending this Stock Grant N…" at bounding box center [0, 0] width 0 height 0
click at [830, 528] on button "Sign Document" at bounding box center [811, 529] width 149 height 42
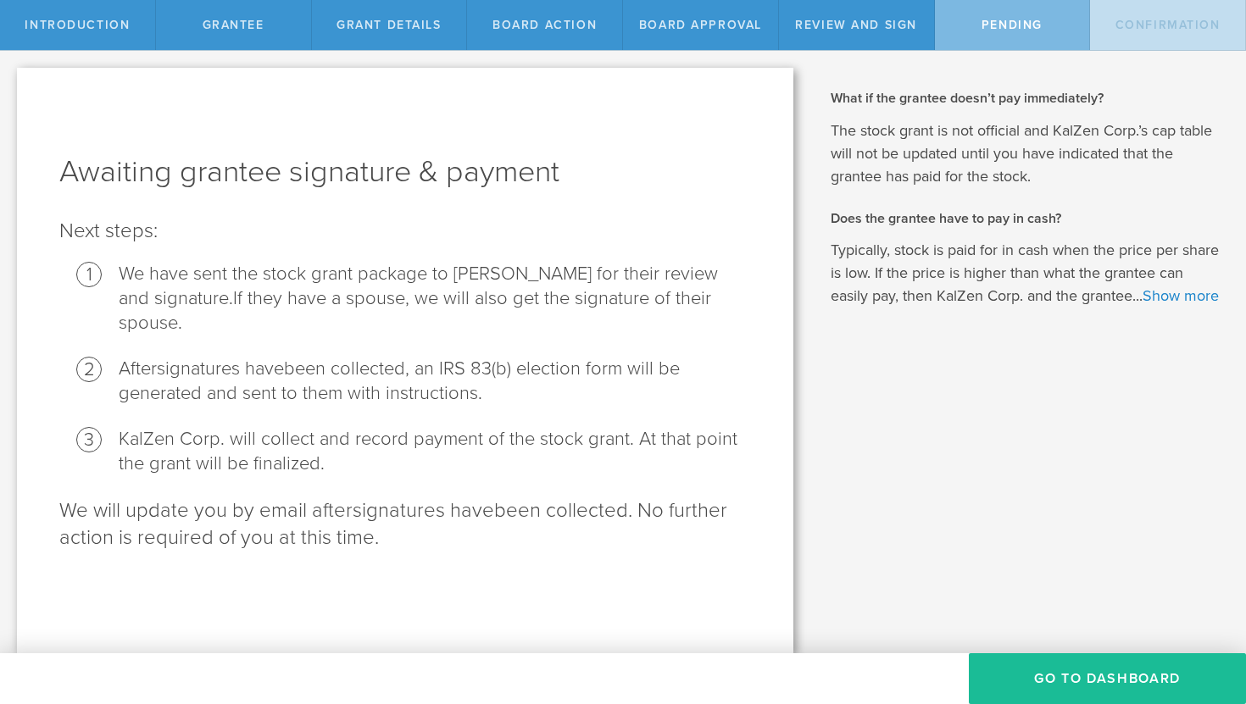
scroll to position [0, 0]
click at [1093, 703] on button "Go To Dashboard" at bounding box center [1107, 678] width 277 height 51
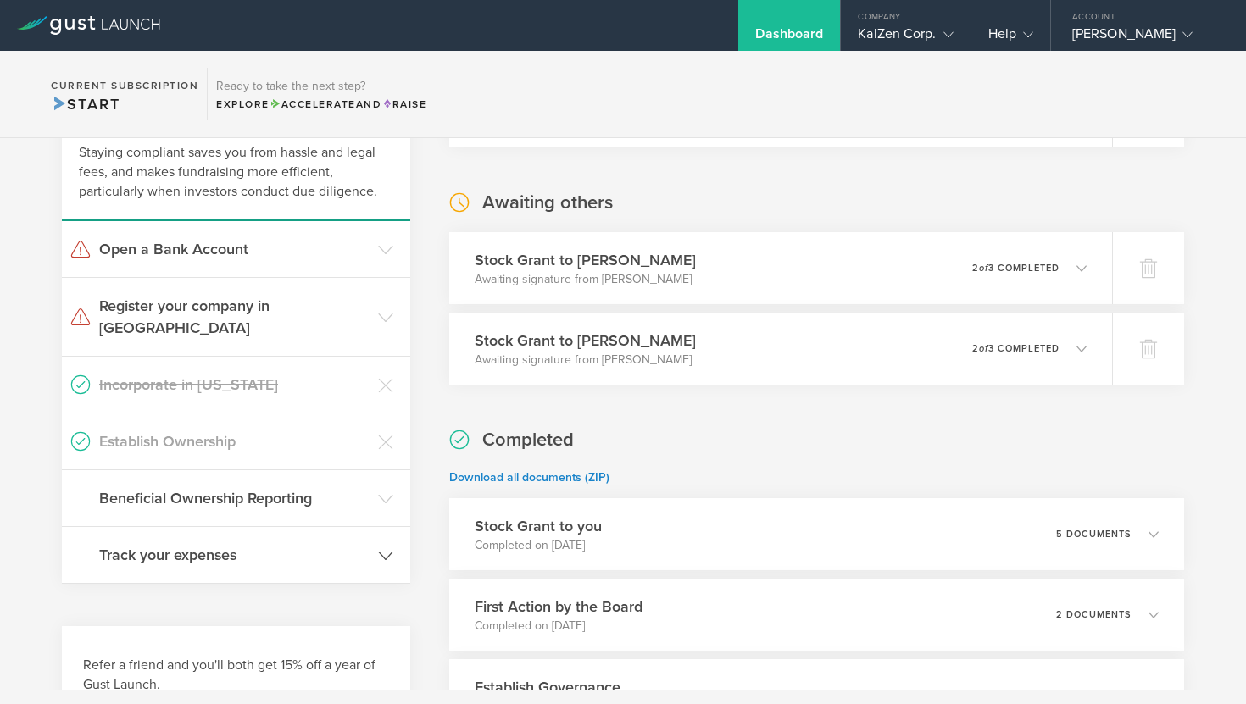
scroll to position [256, 0]
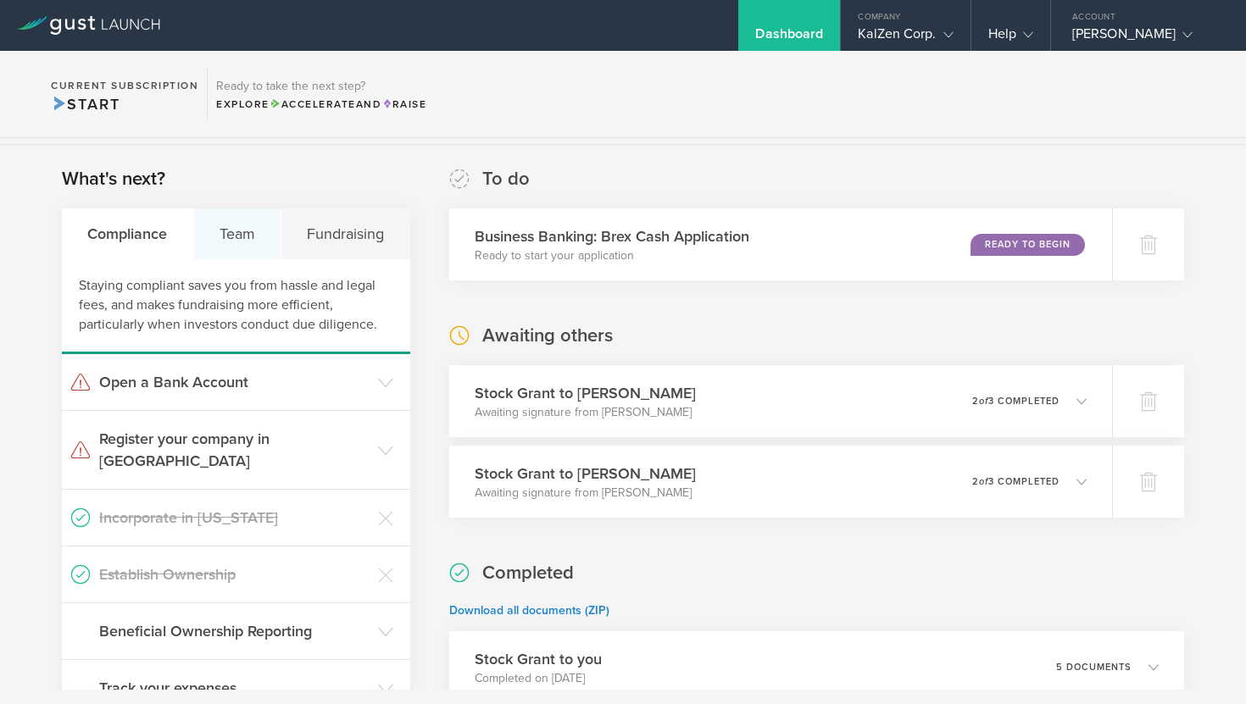
click at [225, 235] on div "Team" at bounding box center [238, 233] width 88 height 51
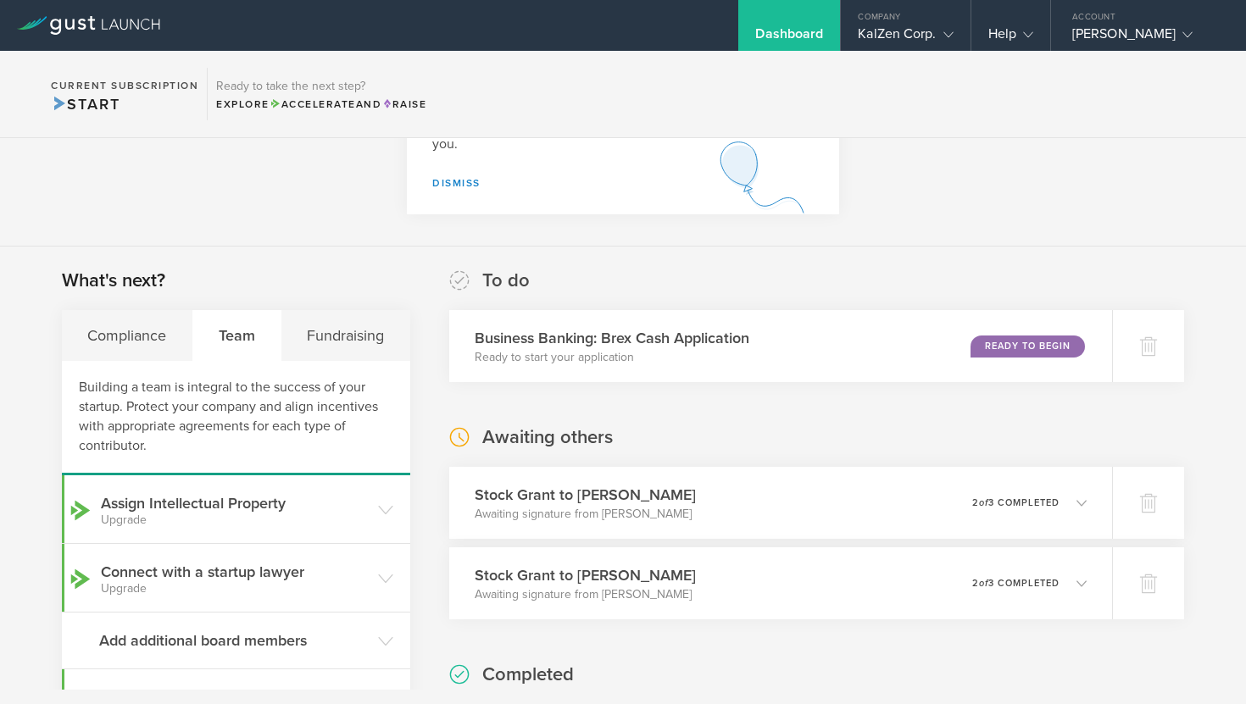
scroll to position [111, 0]
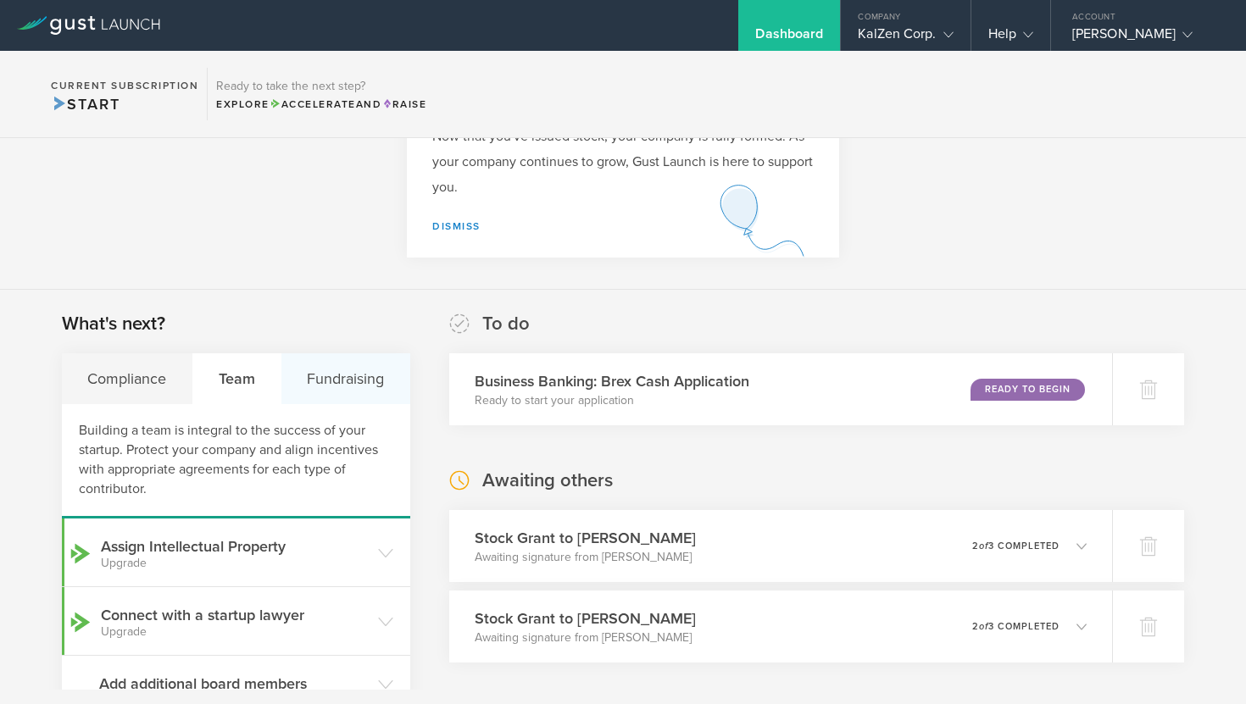
click at [348, 373] on div "Fundraising" at bounding box center [345, 378] width 129 height 51
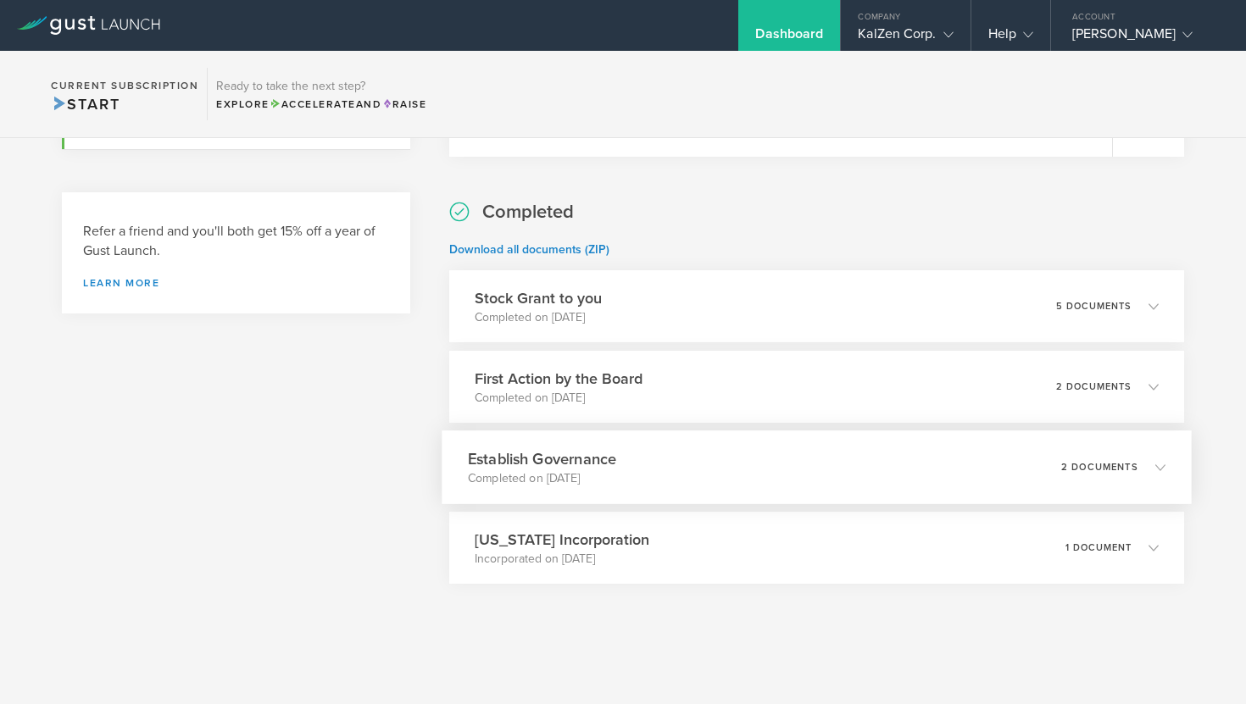
scroll to position [0, 0]
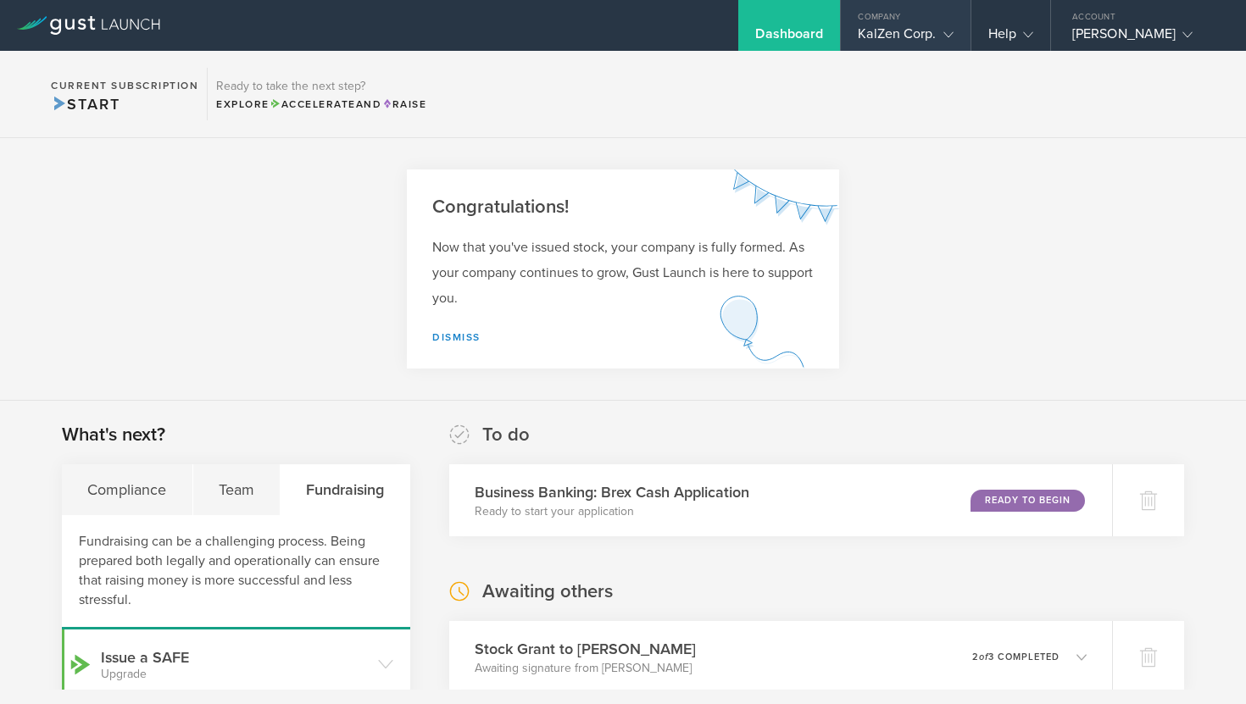
click at [941, 36] on gust-icon at bounding box center [945, 33] width 17 height 17
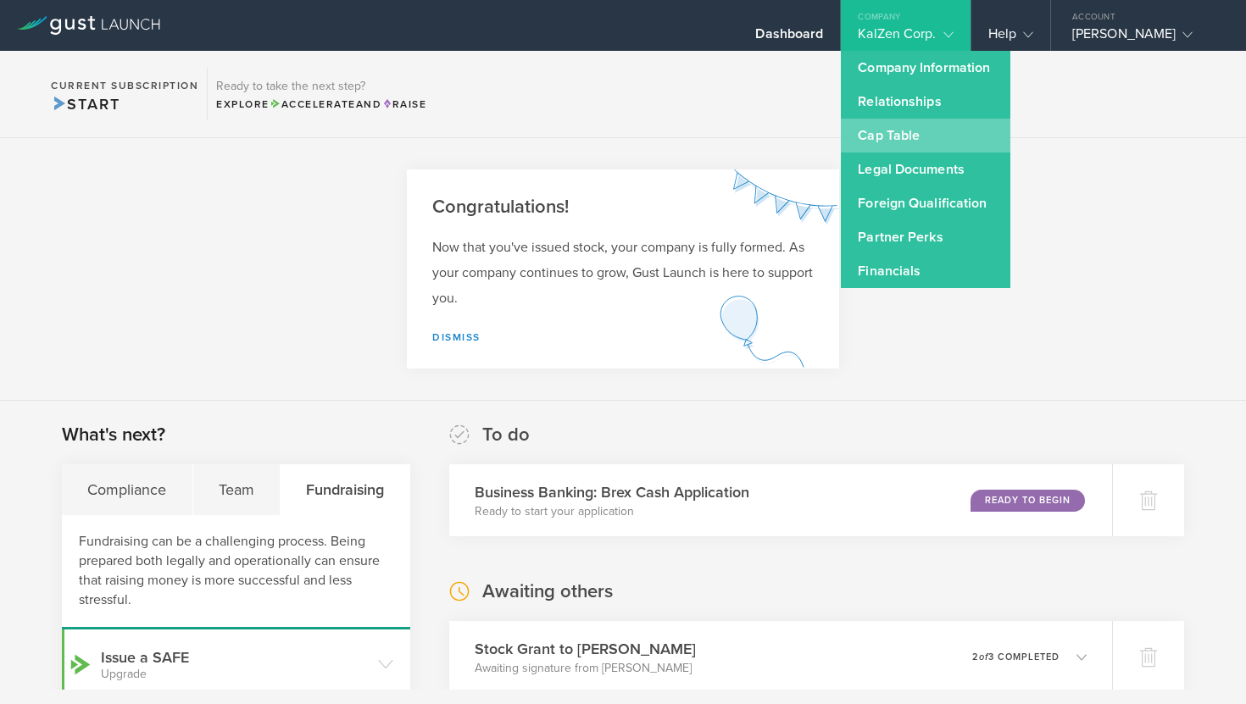
click at [892, 142] on link "Cap Table" at bounding box center [926, 136] width 170 height 34
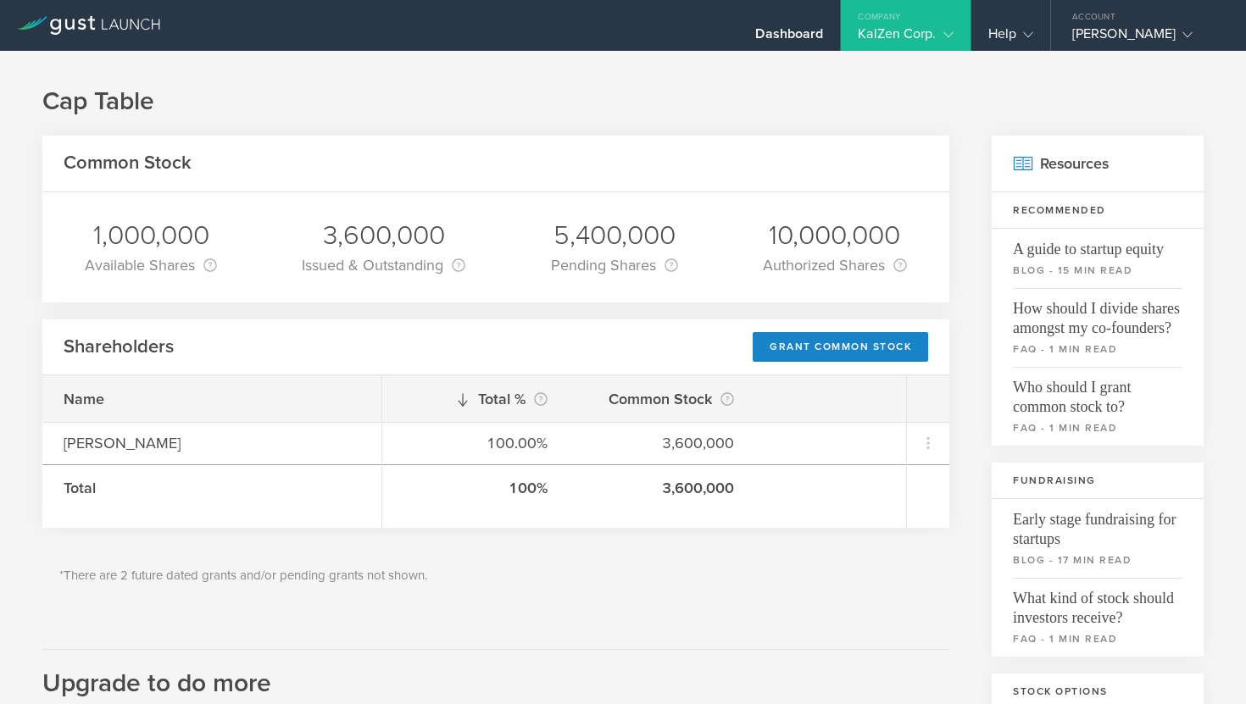
click at [948, 31] on icon at bounding box center [948, 35] width 10 height 10
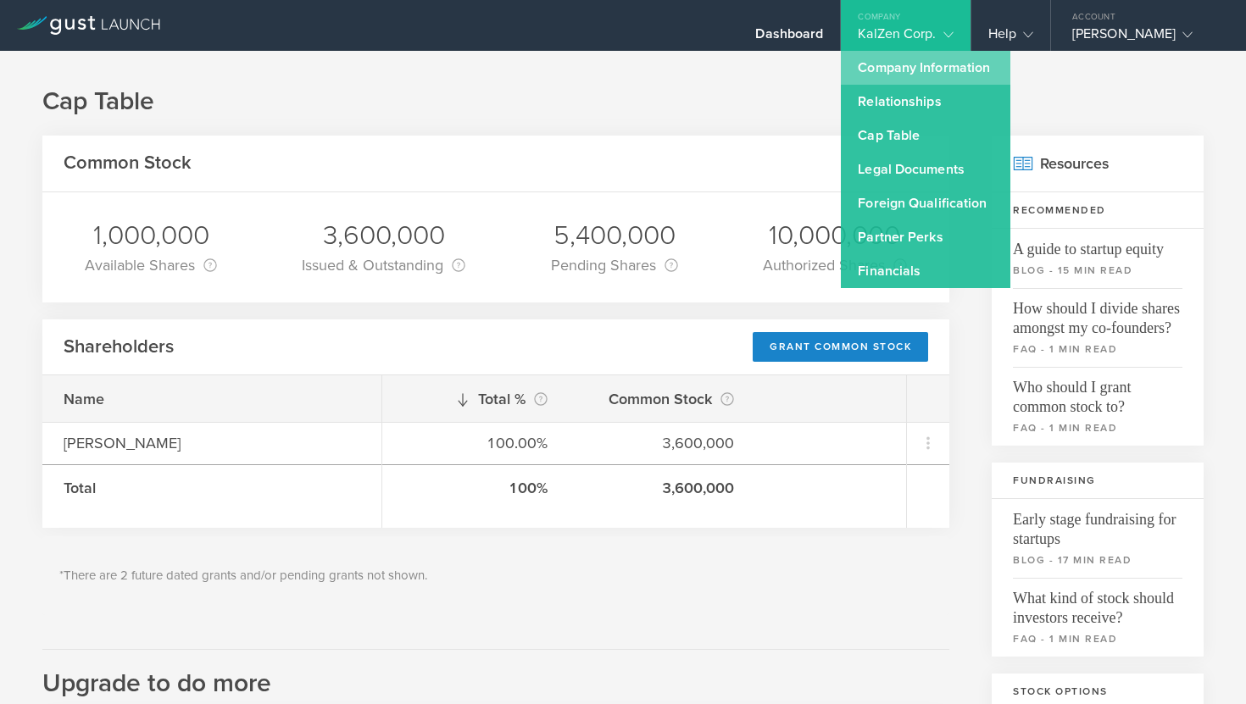
click at [907, 67] on link "Company Information" at bounding box center [926, 68] width 170 height 34
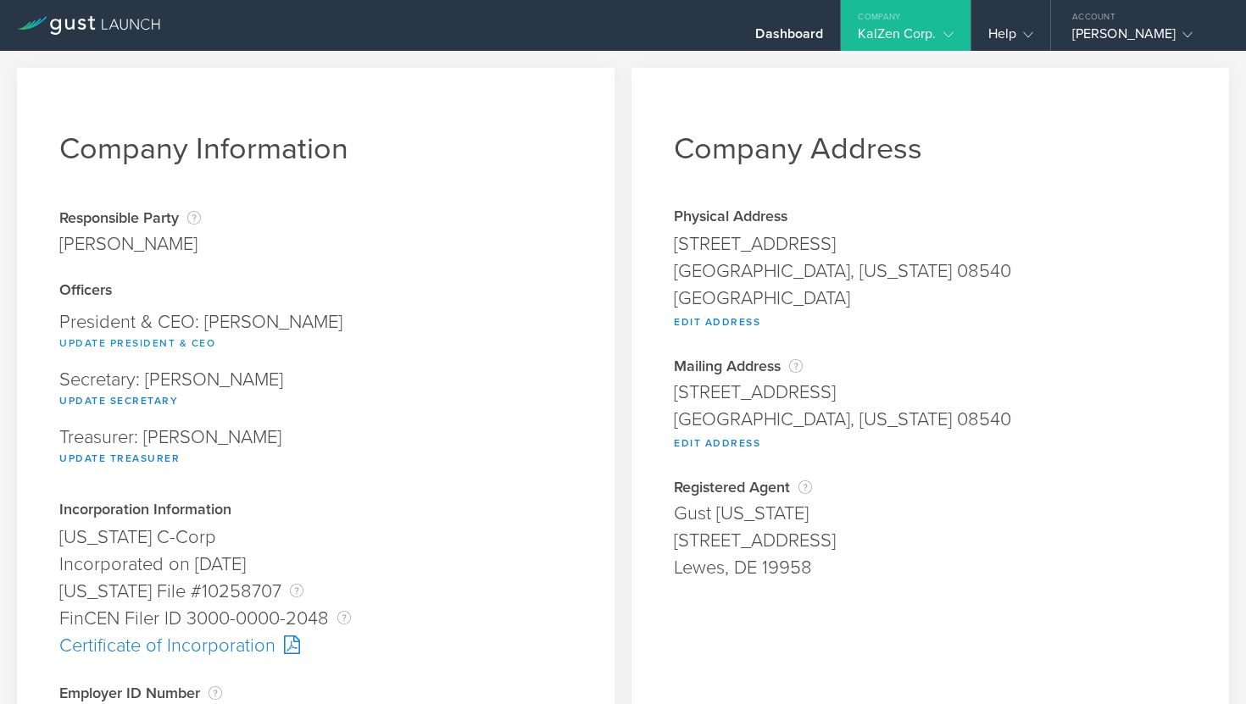
click at [171, 344] on button "Update President & CEO" at bounding box center [137, 343] width 156 height 20
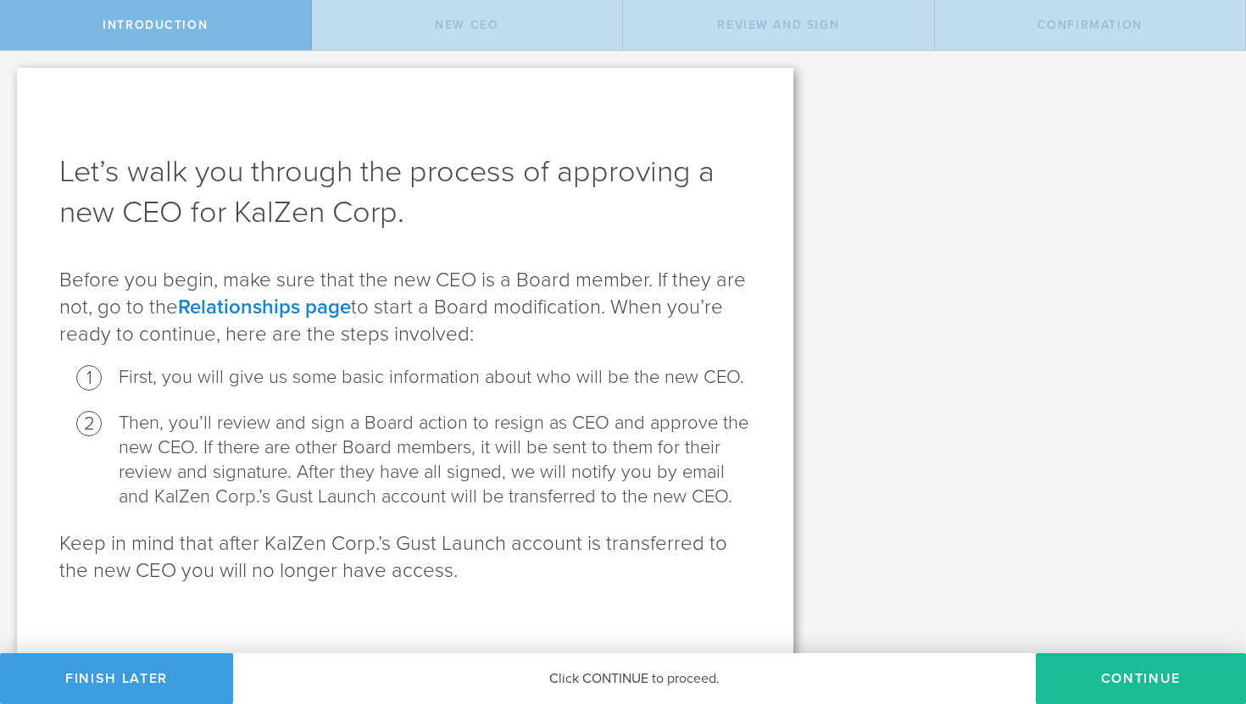
scroll to position [12, 0]
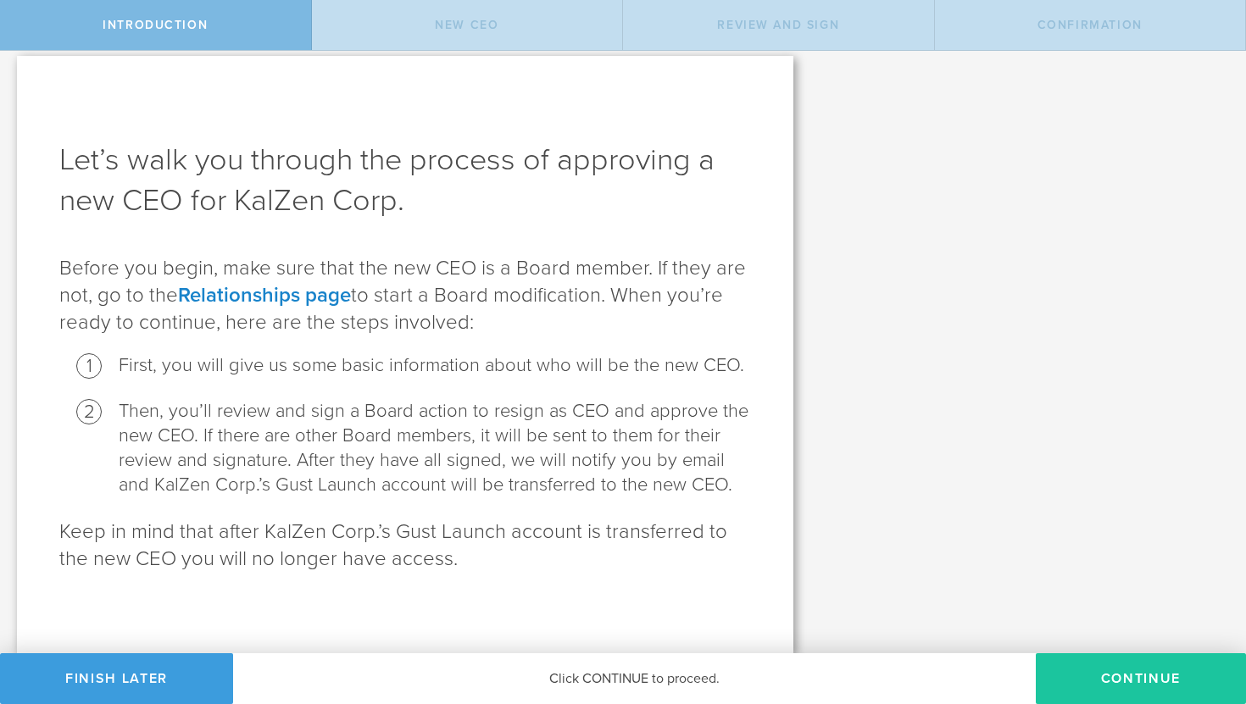
click at [1141, 687] on button "Continue" at bounding box center [1141, 678] width 210 height 51
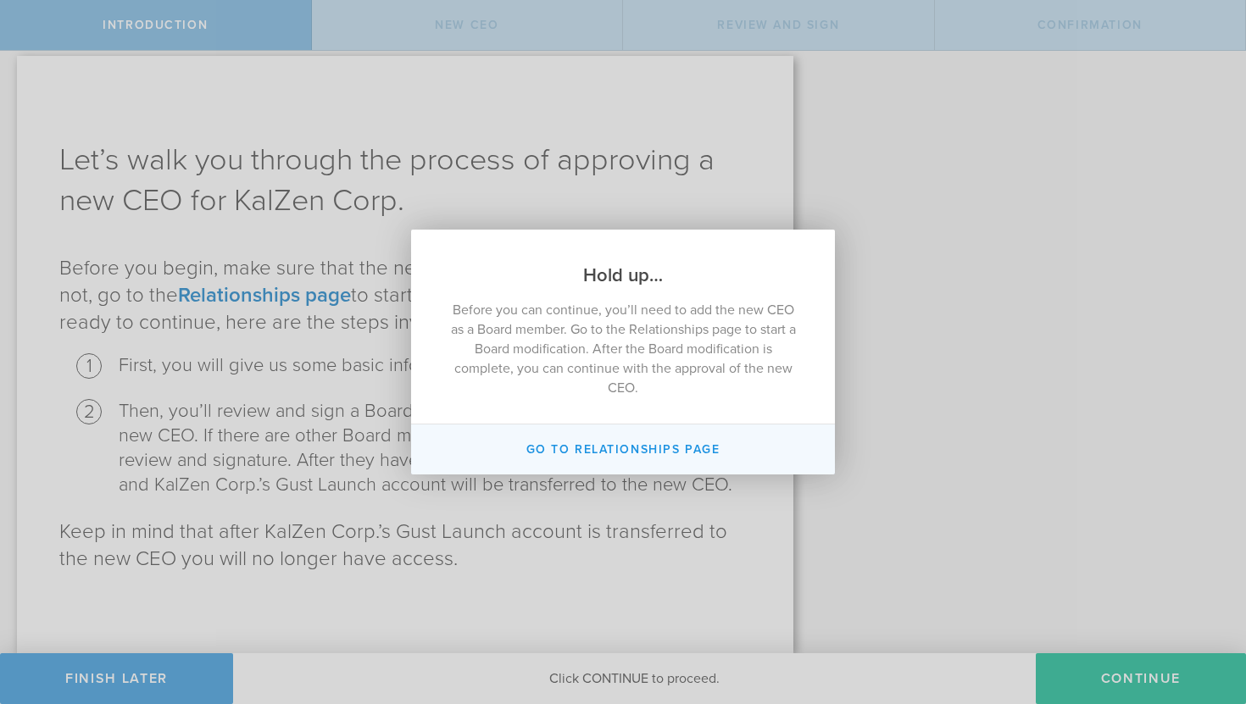
click at [633, 453] on button "Go to Relationships page" at bounding box center [623, 450] width 424 height 50
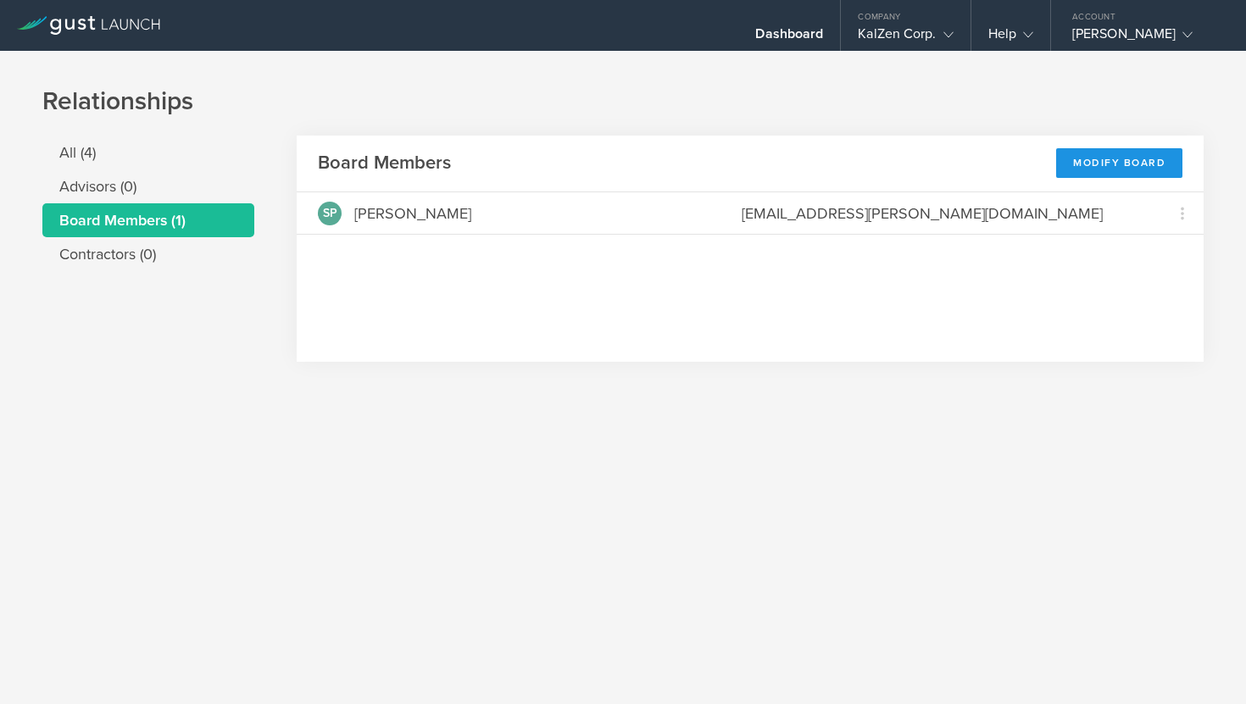
click at [1115, 165] on div "Modify Board" at bounding box center [1119, 163] width 126 height 30
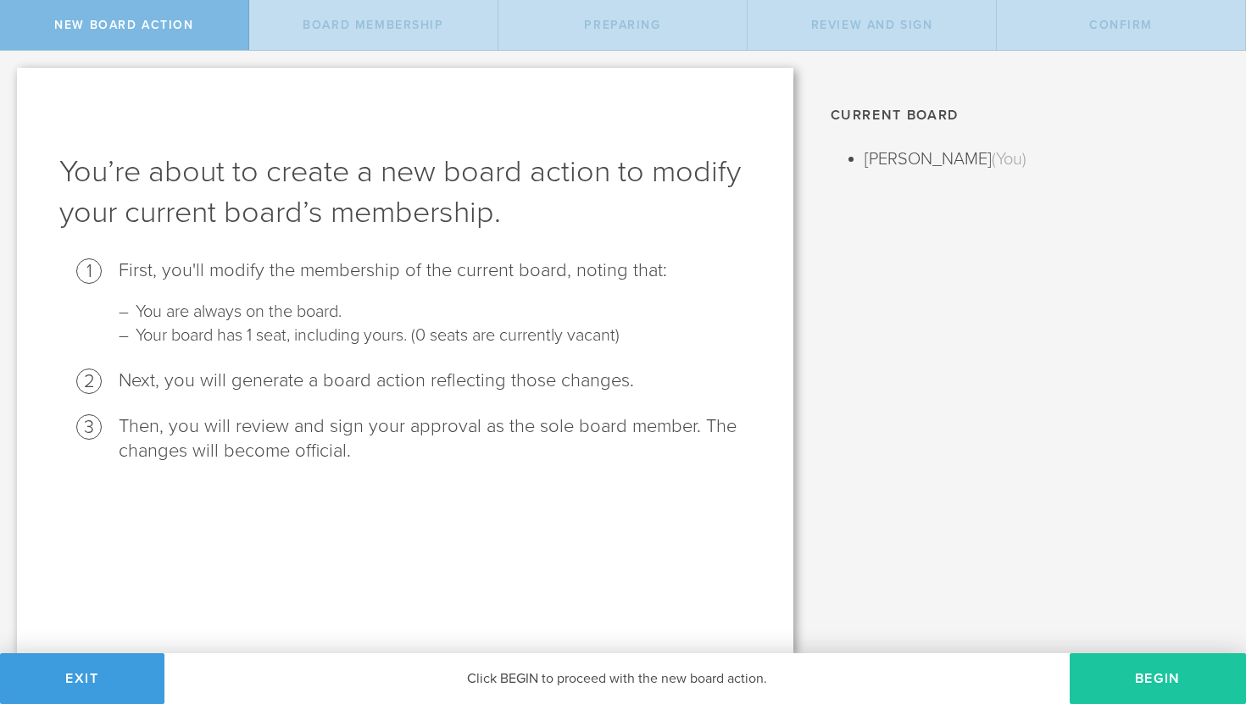
click at [1160, 681] on button "Begin" at bounding box center [1158, 678] width 176 height 51
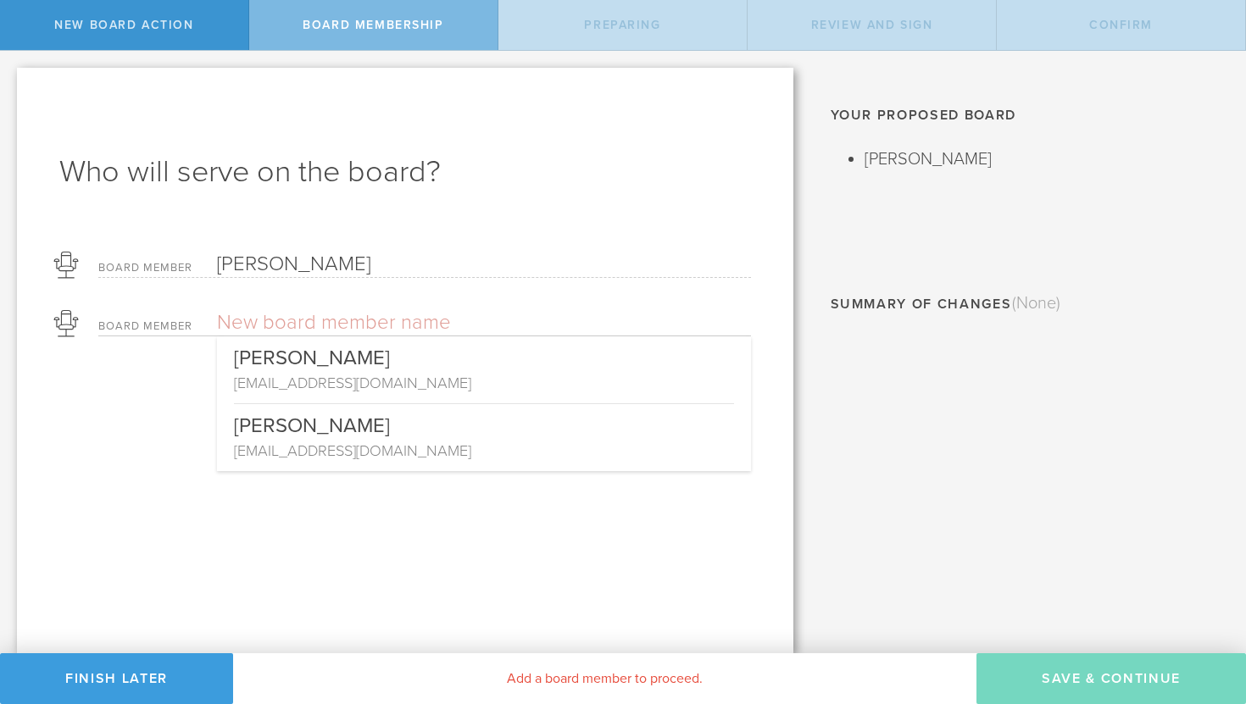
click at [309, 324] on input "text" at bounding box center [424, 322] width 415 height 25
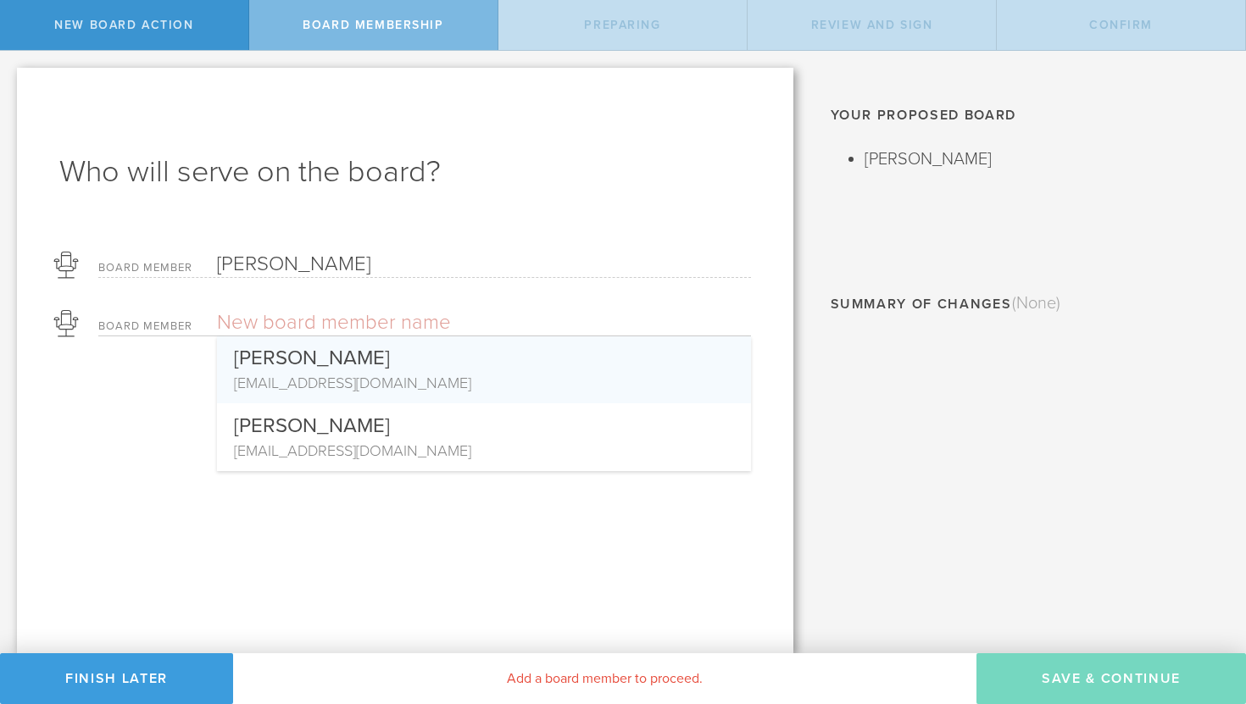
click at [350, 359] on div "[PERSON_NAME]" at bounding box center [484, 354] width 500 height 36
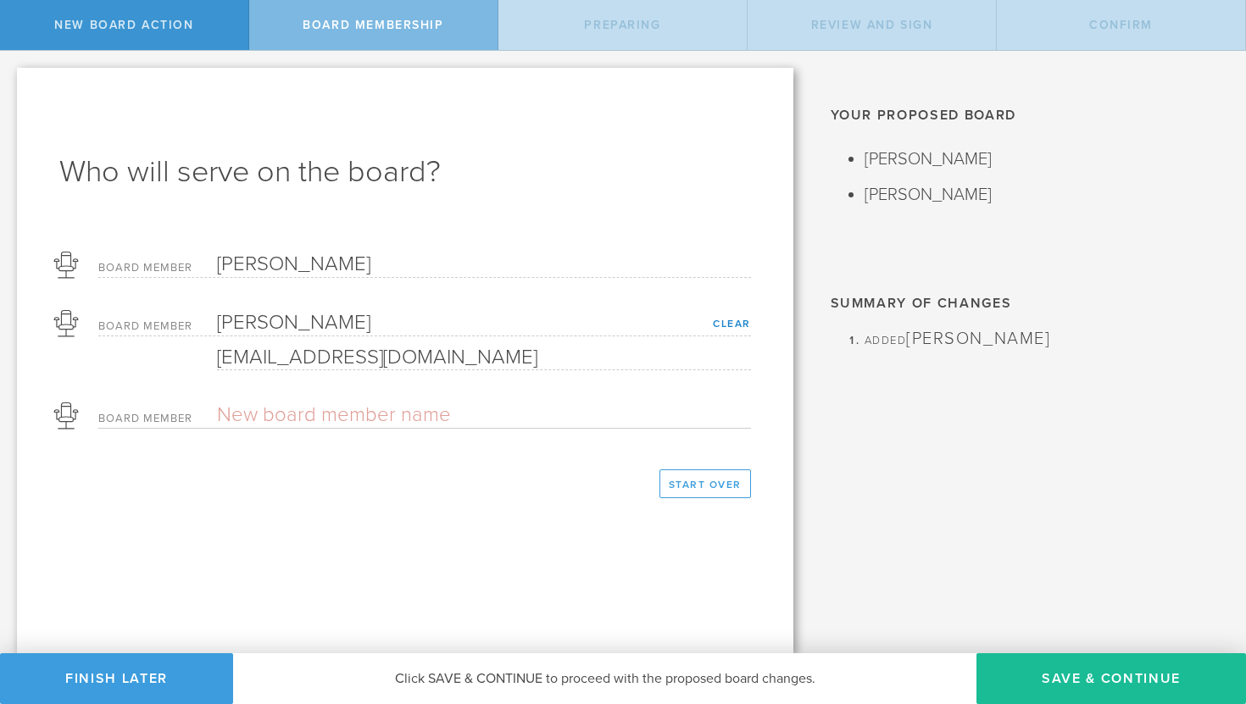
click at [330, 415] on input "text" at bounding box center [424, 415] width 415 height 25
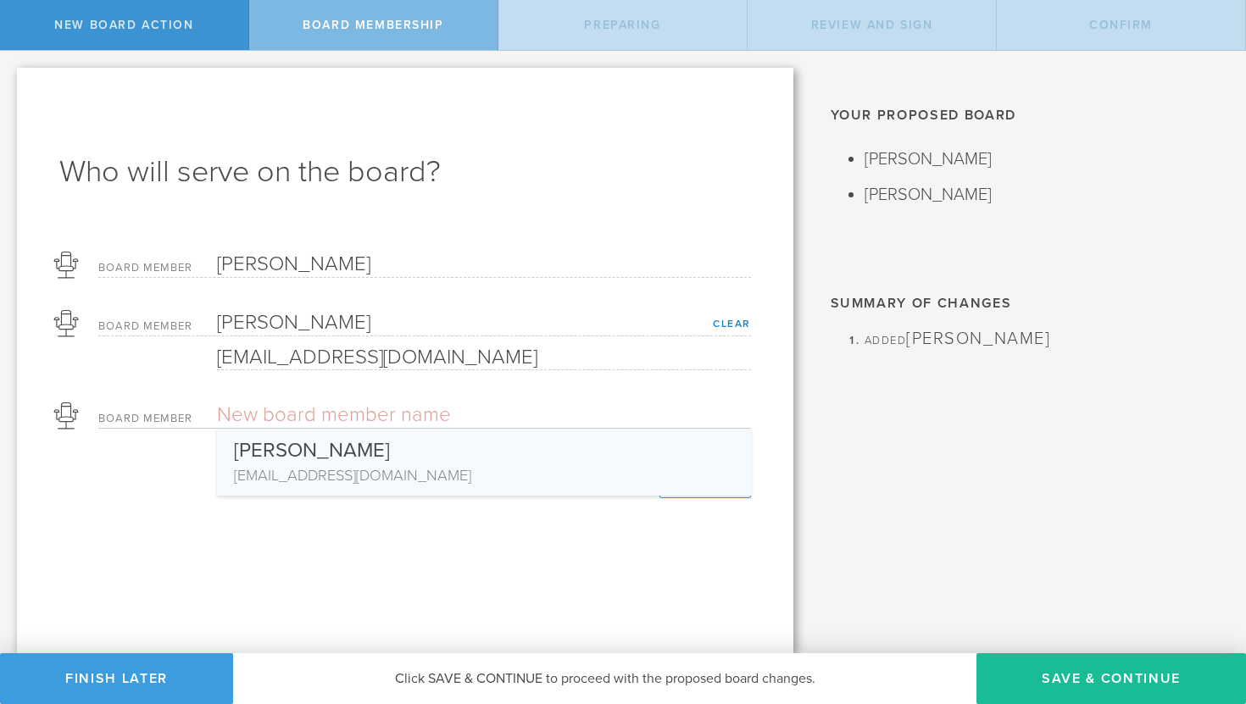
click at [318, 465] on div "[EMAIL_ADDRESS][DOMAIN_NAME]" at bounding box center [484, 475] width 500 height 22
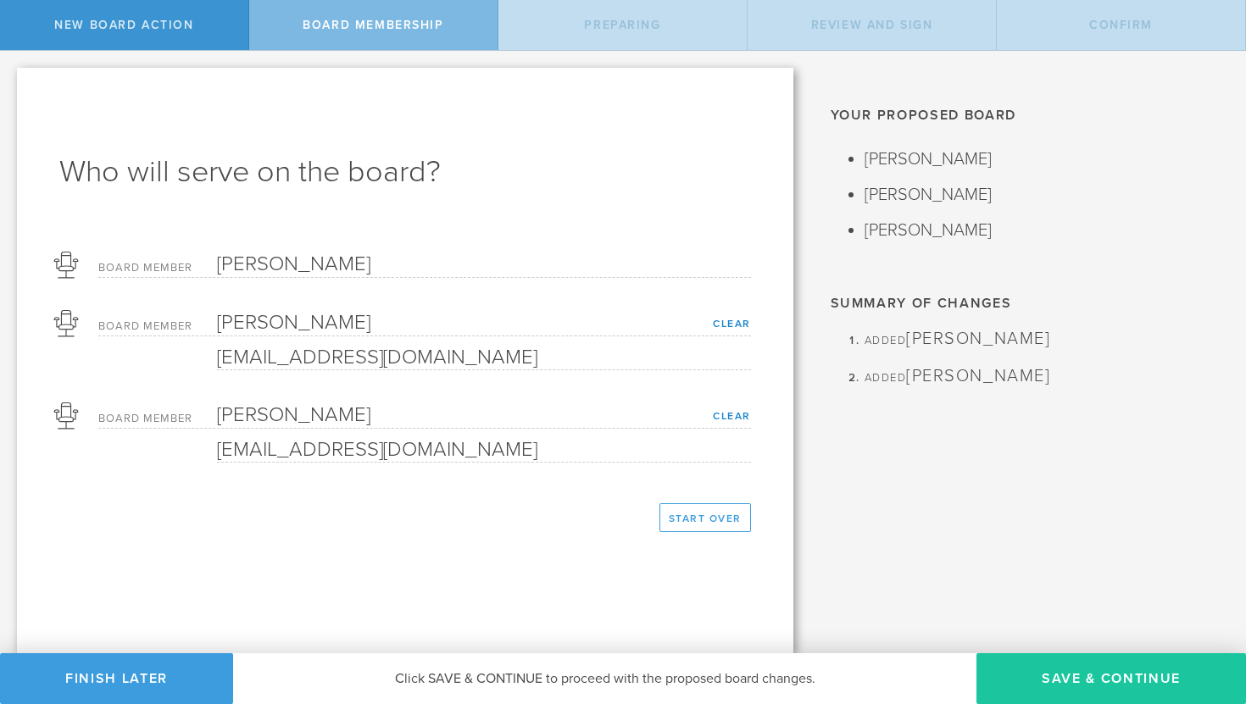
click at [1126, 692] on button "Save & Continue" at bounding box center [1111, 678] width 270 height 51
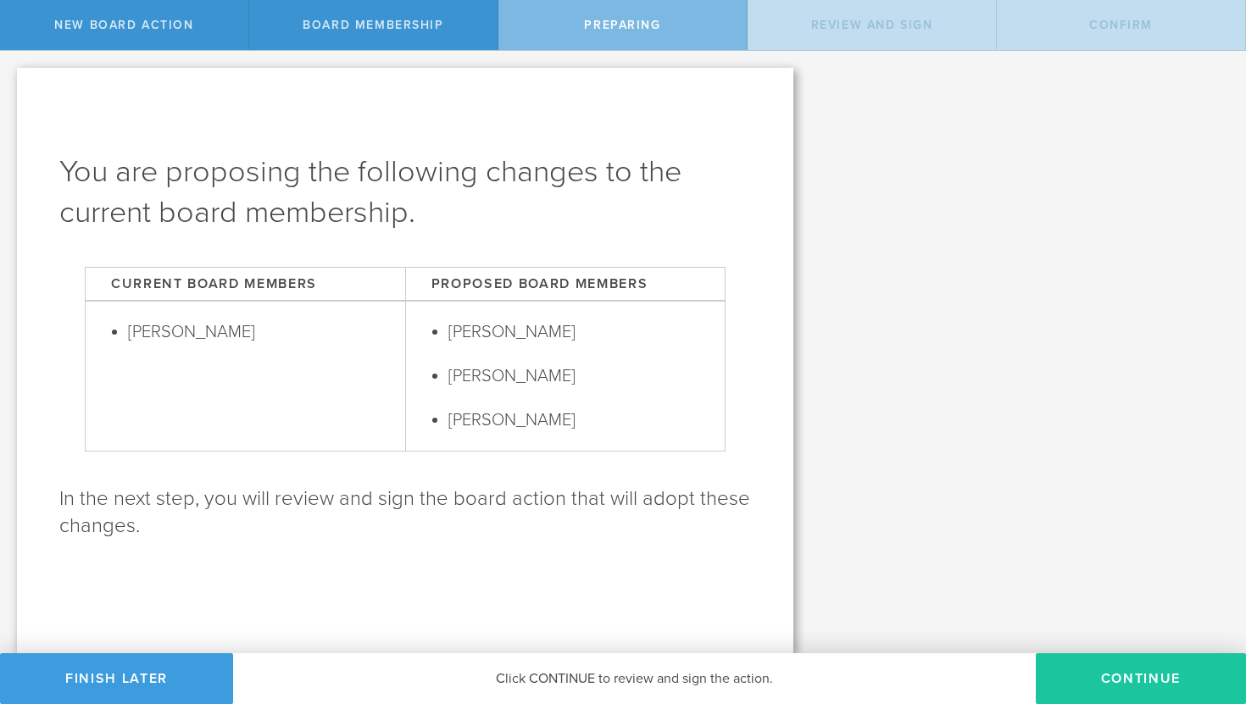
click at [1124, 699] on button "Continue" at bounding box center [1141, 678] width 210 height 51
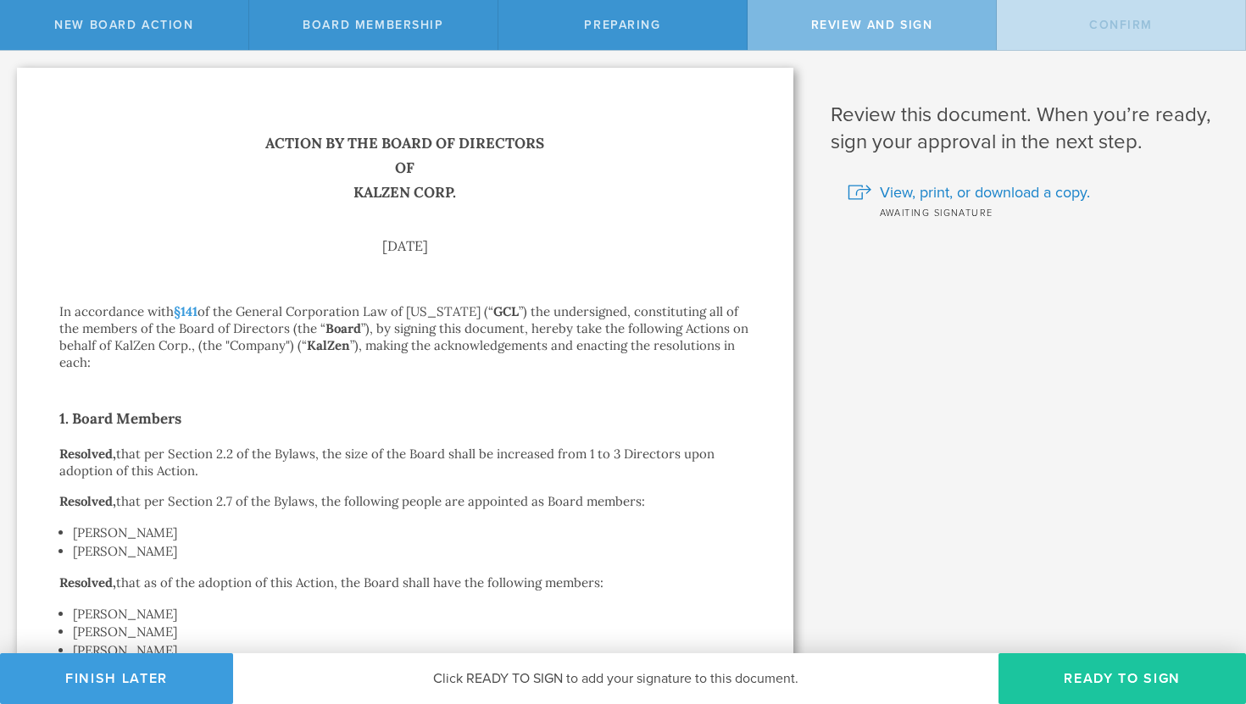
click at [1090, 683] on button "Ready to Sign" at bounding box center [1121, 678] width 247 height 51
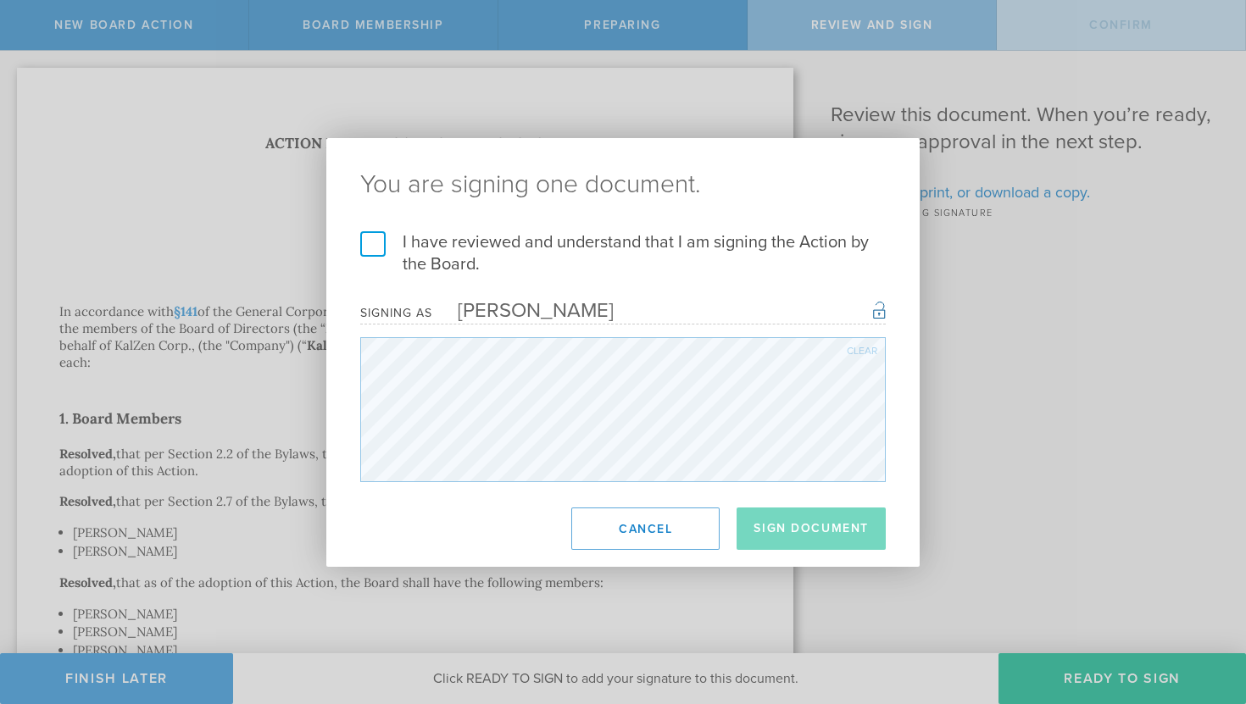
click at [375, 236] on label "I have reviewed and understand that I am signing the Action by the Board." at bounding box center [622, 253] width 525 height 44
click at [0, 0] on input "I have reviewed and understand that I am signing the Action by the Board." at bounding box center [0, 0] width 0 height 0
click at [769, 520] on button "Sign Document" at bounding box center [811, 529] width 149 height 42
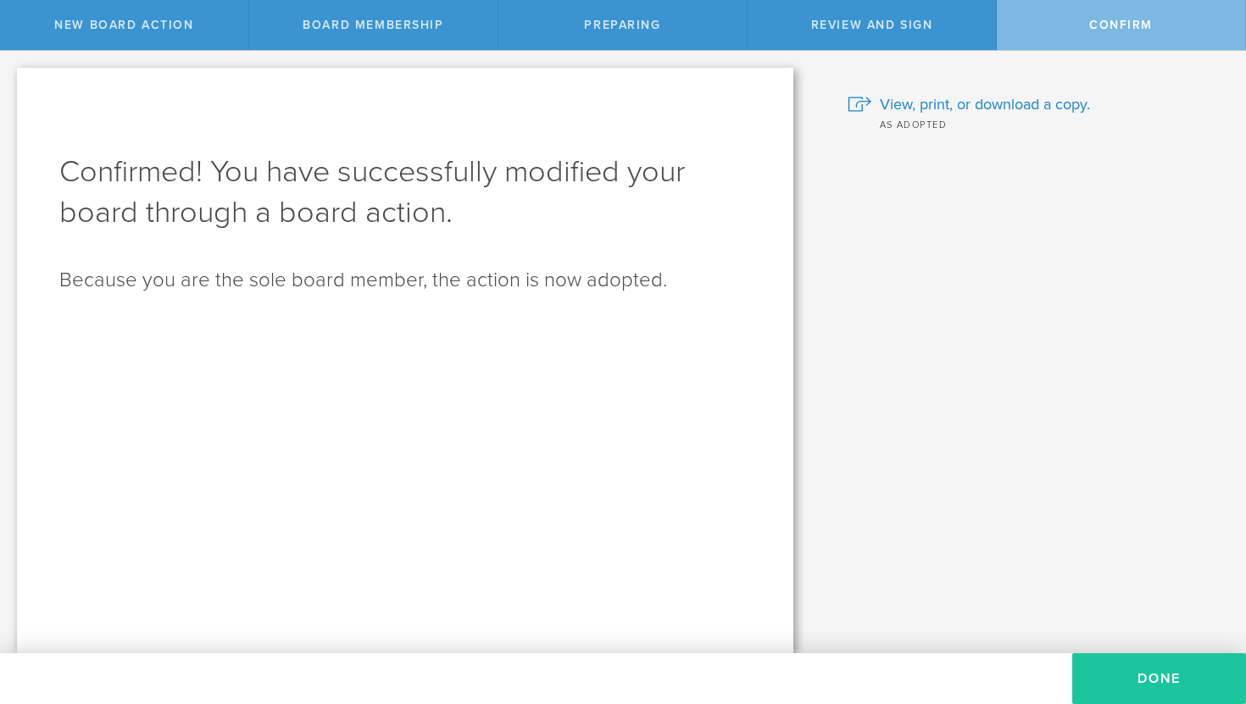
click at [1171, 693] on button "Done" at bounding box center [1159, 678] width 174 height 51
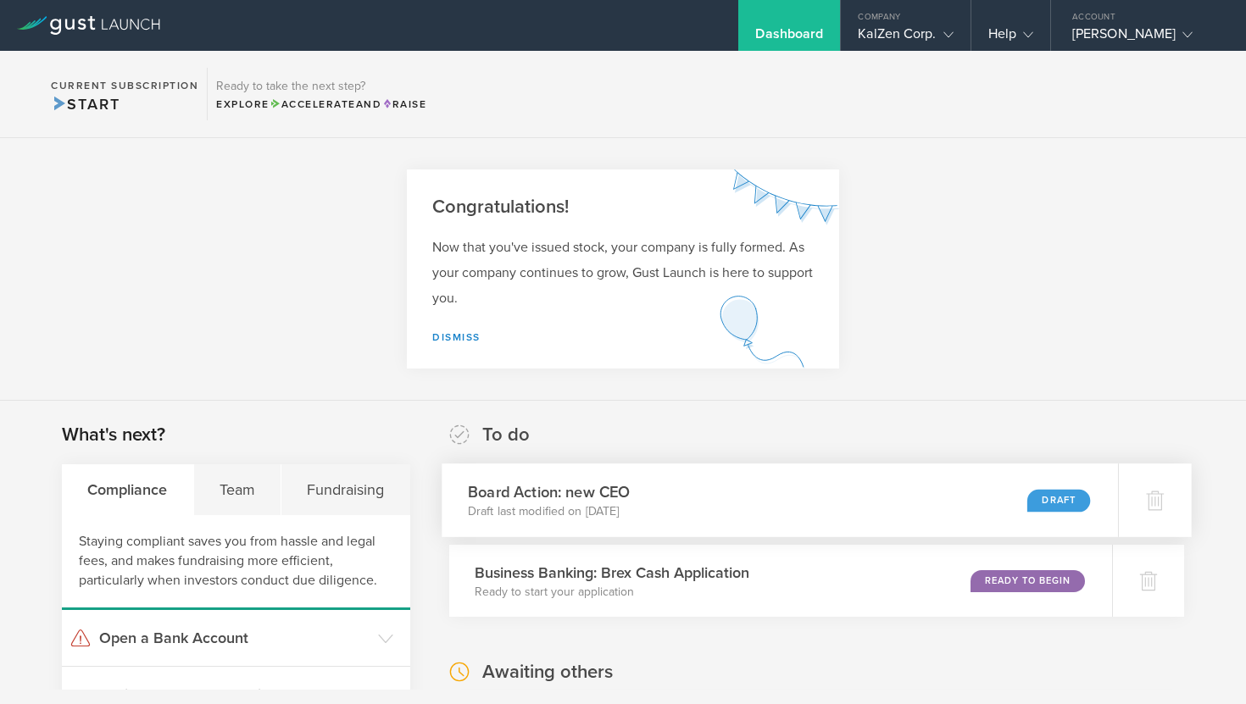
click at [599, 509] on p "Draft last modified on Sep 8, 2025" at bounding box center [549, 511] width 163 height 17
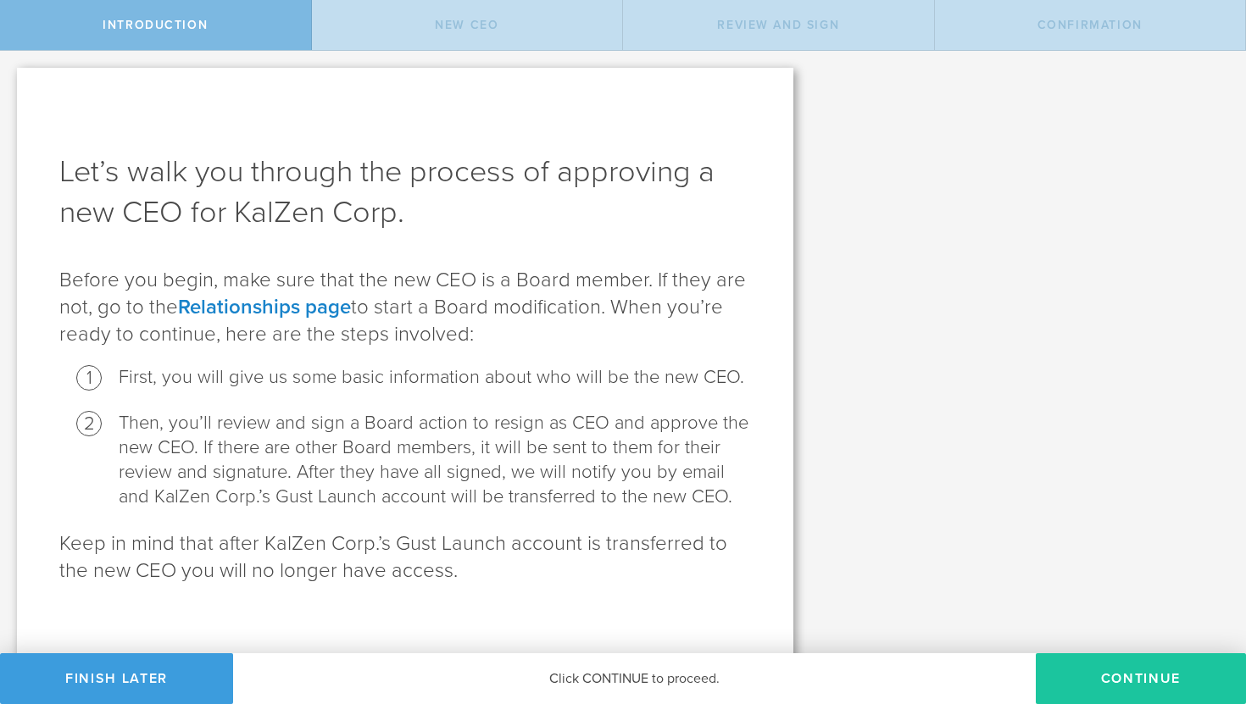
click at [1135, 679] on button "Continue" at bounding box center [1141, 678] width 210 height 51
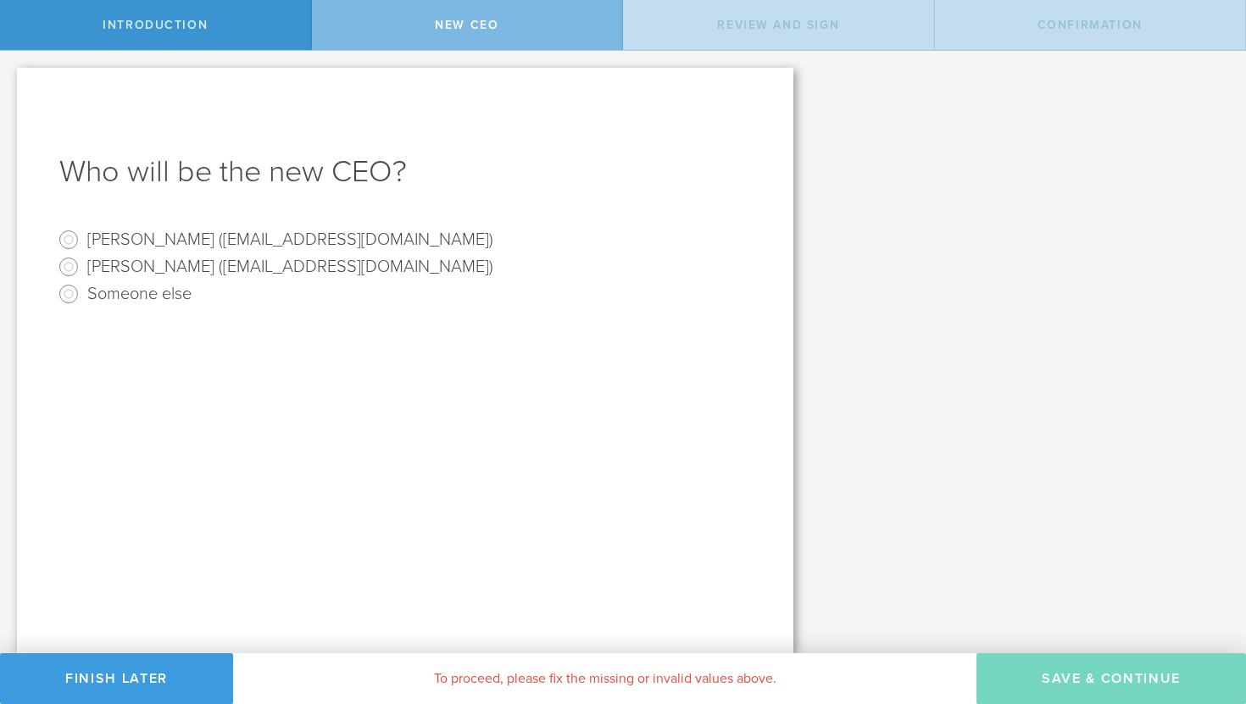
click at [119, 266] on label "[PERSON_NAME] ([EMAIL_ADDRESS][DOMAIN_NAME])" at bounding box center [290, 265] width 406 height 25
click at [82, 266] on input "[PERSON_NAME] ([EMAIL_ADDRESS][DOMAIN_NAME])" at bounding box center [68, 266] width 27 height 27
radio input "true"
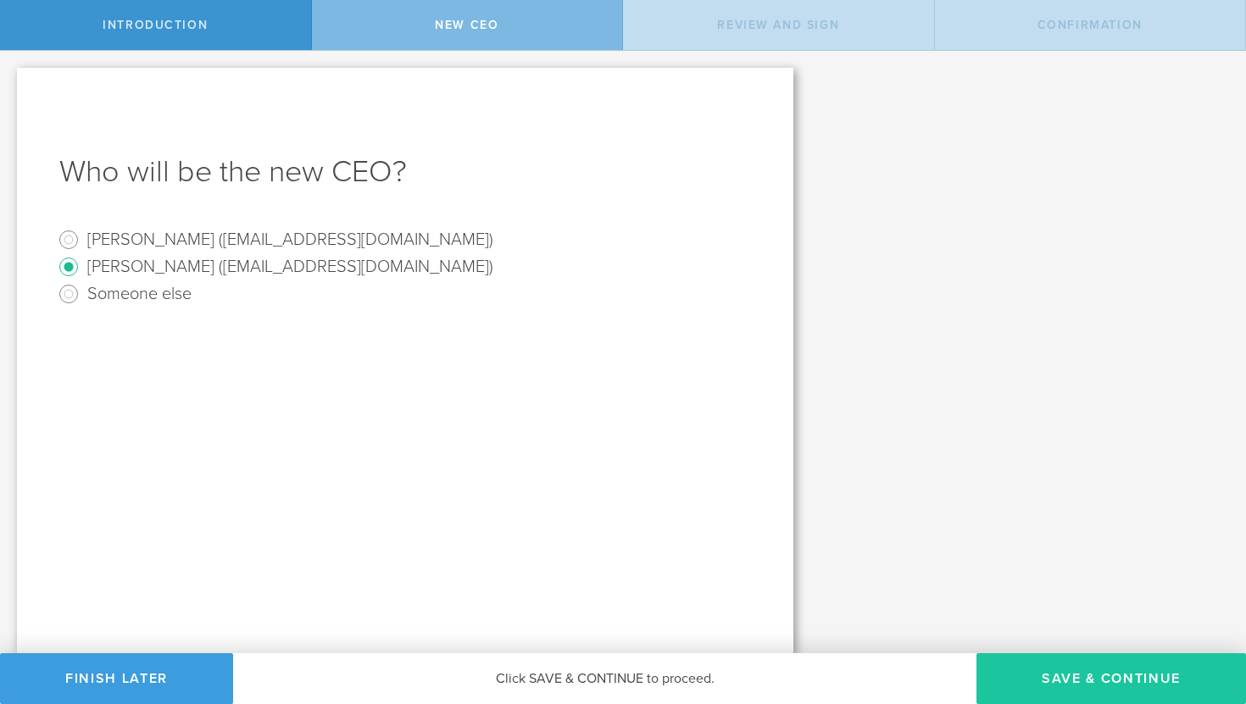
click at [1103, 688] on button "Save & Continue" at bounding box center [1111, 678] width 270 height 51
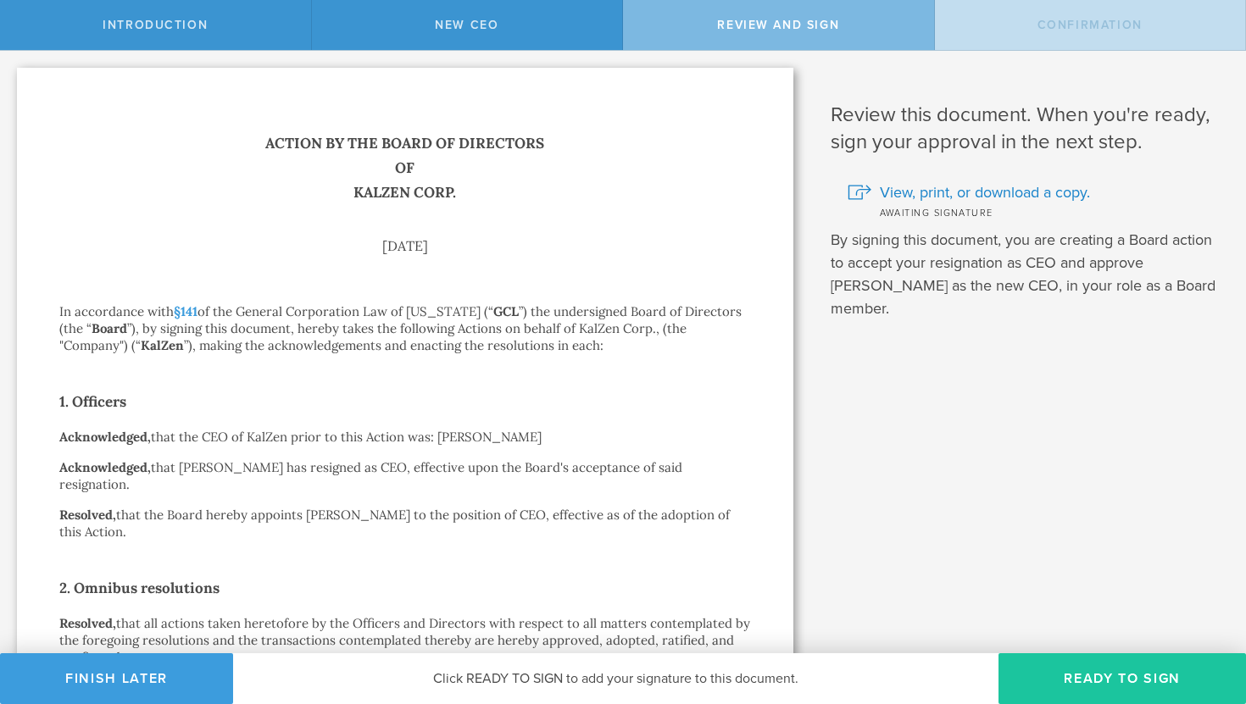
click at [1103, 703] on button "Ready to Sign" at bounding box center [1121, 678] width 247 height 51
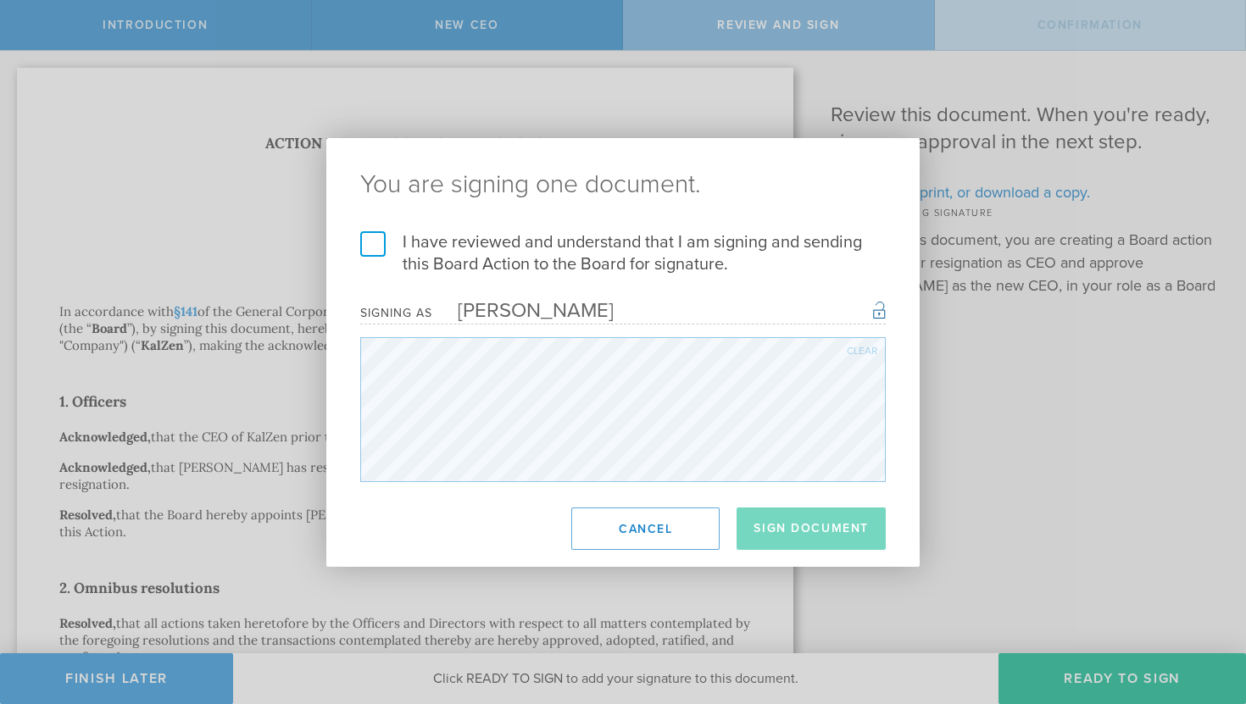
click at [370, 244] on label "I have reviewed and understand that I am signing and sending this Board Action …" at bounding box center [622, 253] width 525 height 44
click at [0, 0] on input "I have reviewed and understand that I am signing and sending this Board Action …" at bounding box center [0, 0] width 0 height 0
click at [1121, 702] on div "You are signing one document. I have reviewed and understand that I am signing …" at bounding box center [623, 352] width 1246 height 704
click at [799, 522] on button "Sign Document" at bounding box center [811, 529] width 149 height 42
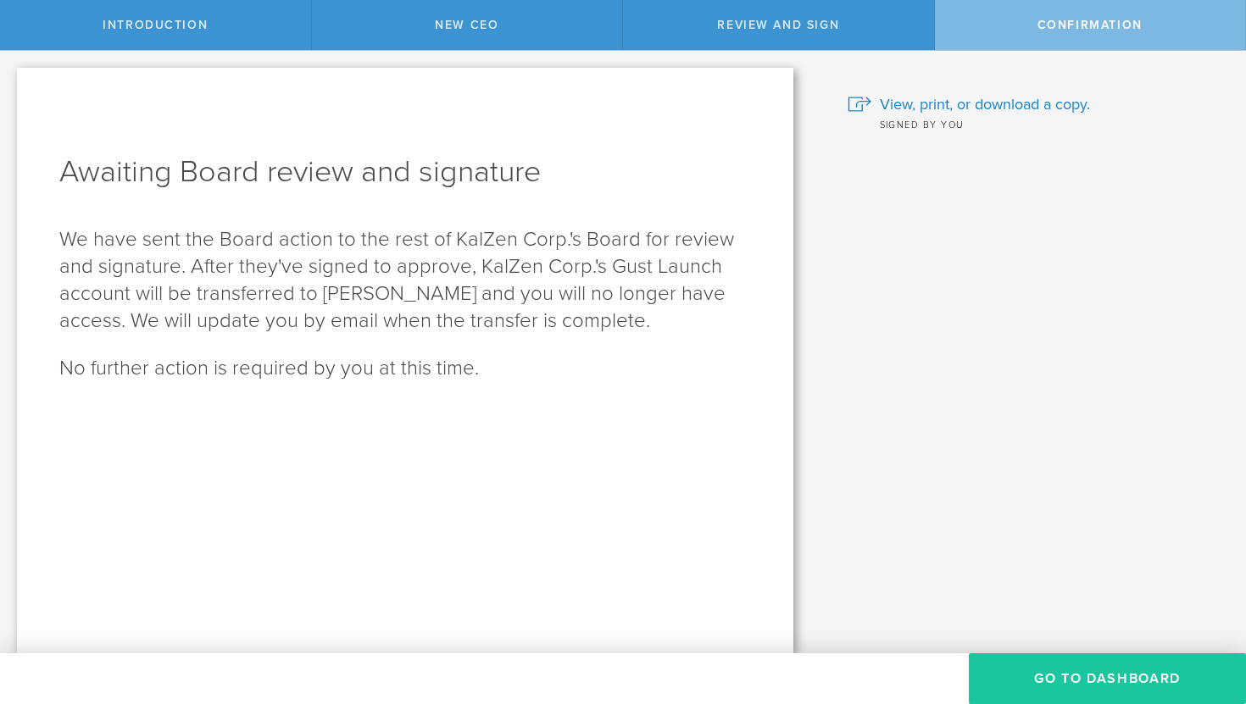
click at [1088, 680] on button "Go To Dashboard" at bounding box center [1107, 678] width 277 height 51
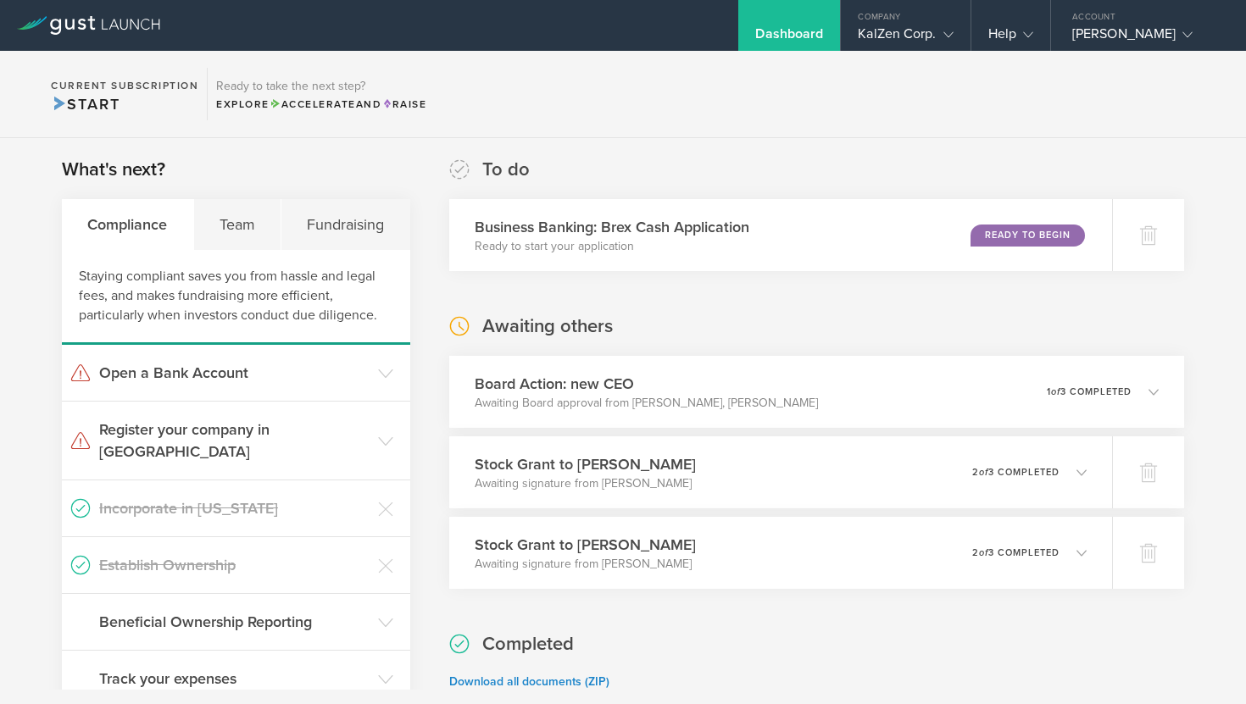
scroll to position [268, 0]
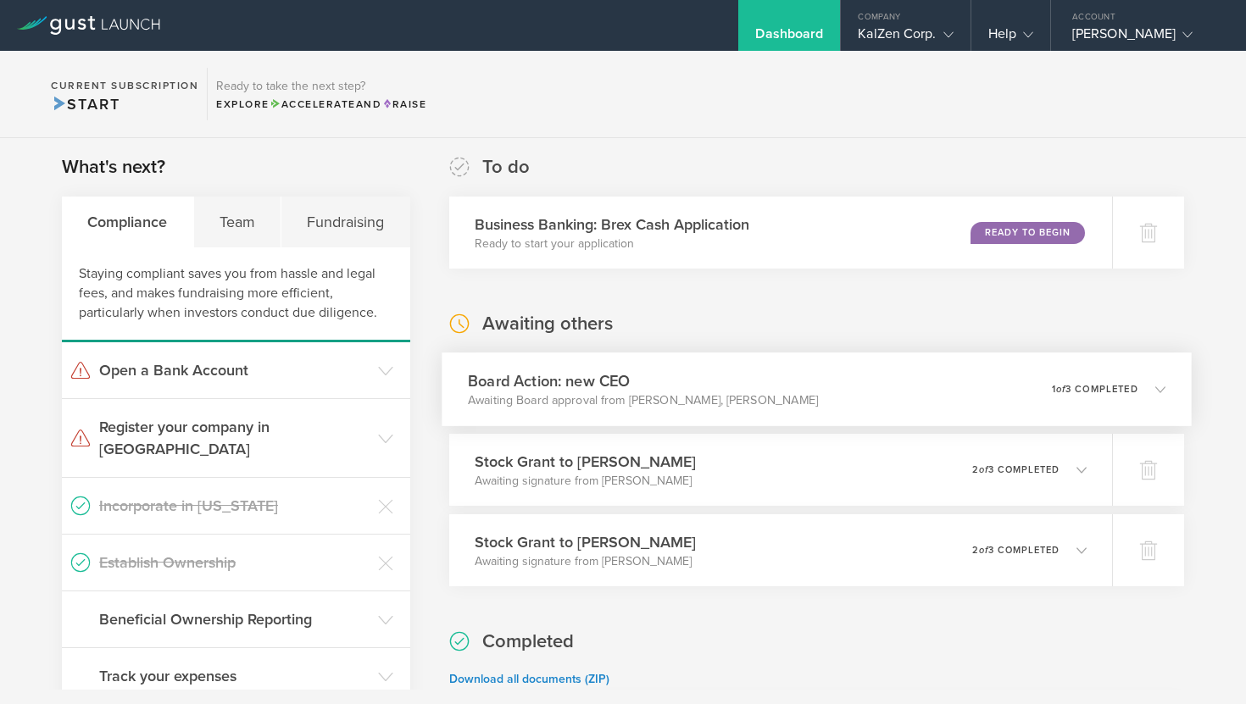
click at [764, 397] on p "Awaiting Board approval from Ashrya Agrawal, Jingye Yang" at bounding box center [643, 400] width 350 height 17
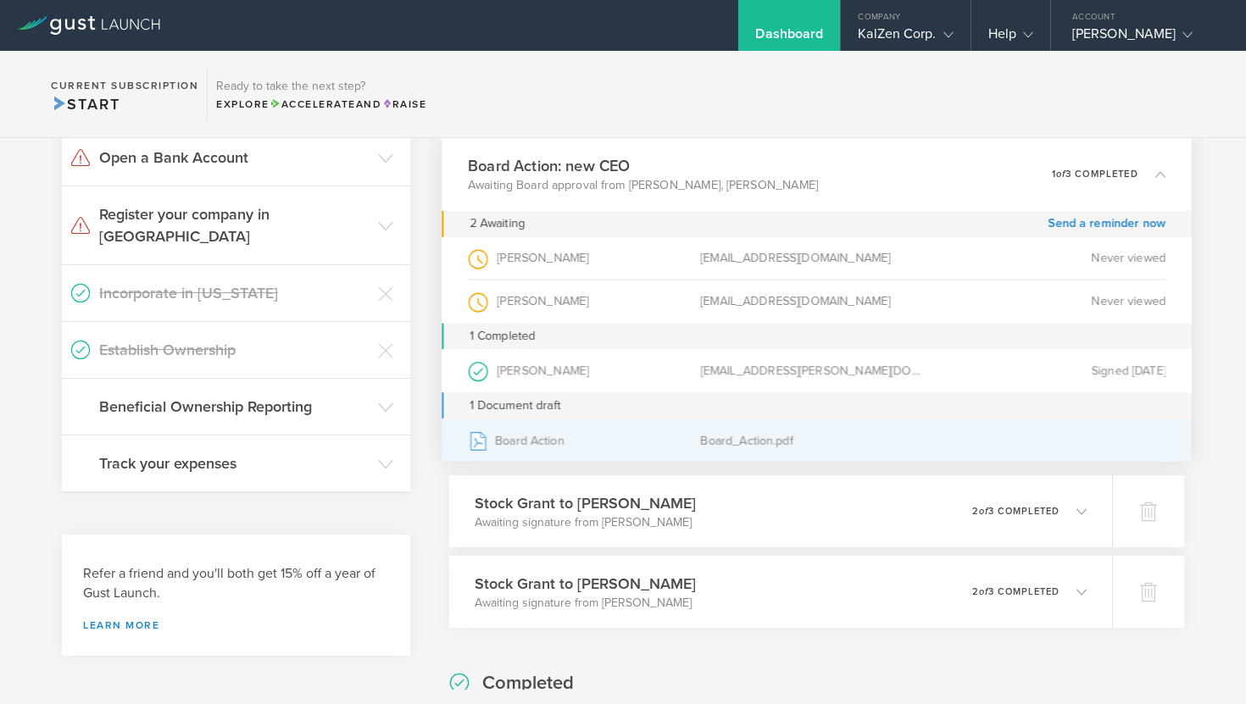
scroll to position [0, 0]
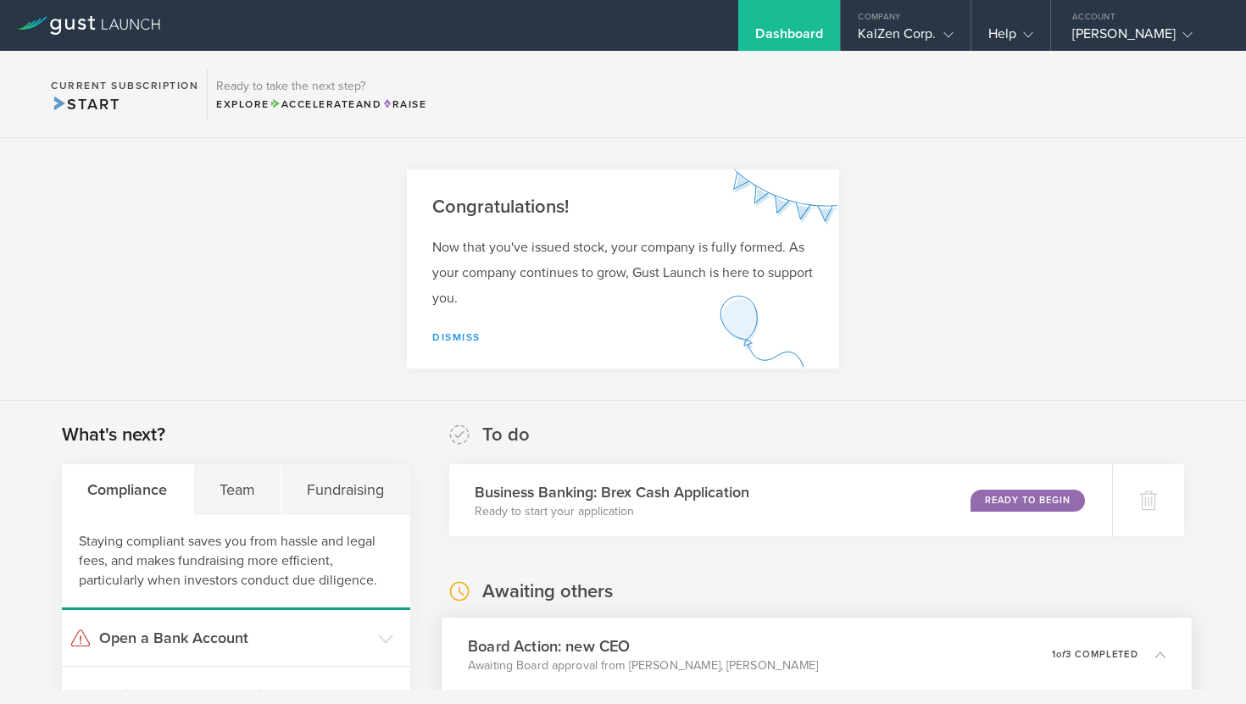
click at [462, 339] on link "Dismiss" at bounding box center [456, 337] width 48 height 12
click at [458, 333] on link "Dismiss" at bounding box center [456, 337] width 48 height 12
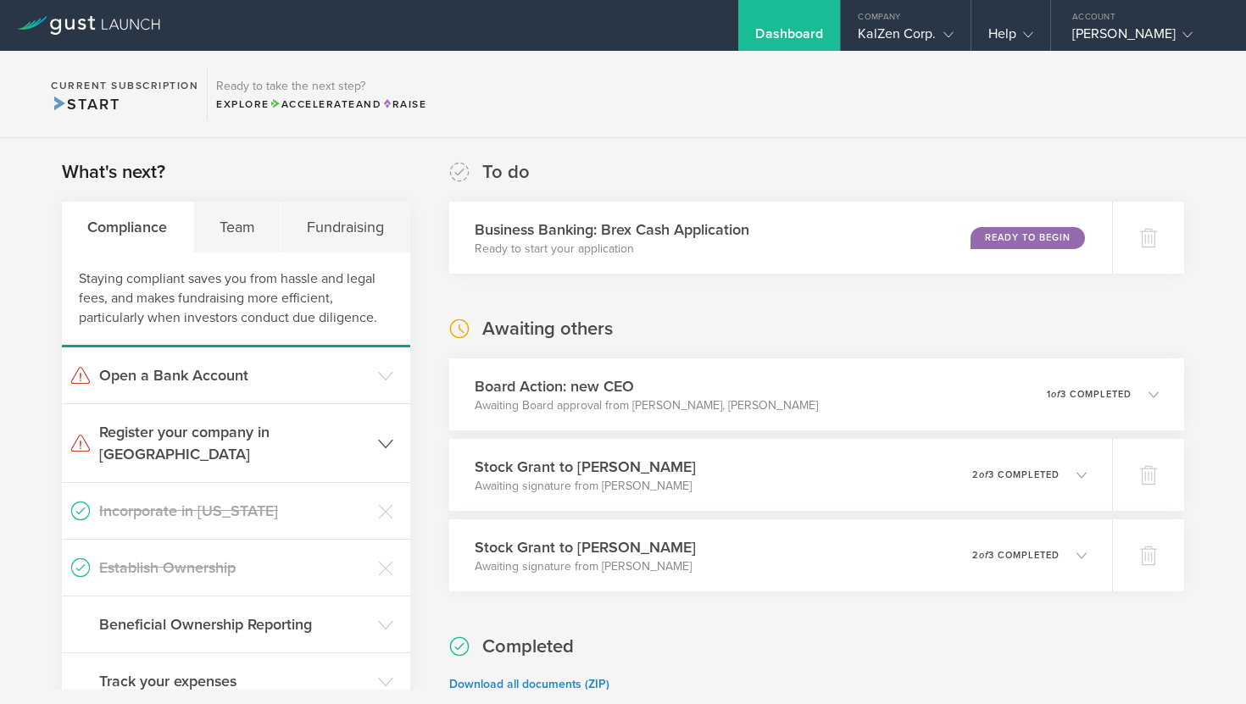
click at [385, 436] on icon at bounding box center [385, 443] width 15 height 15
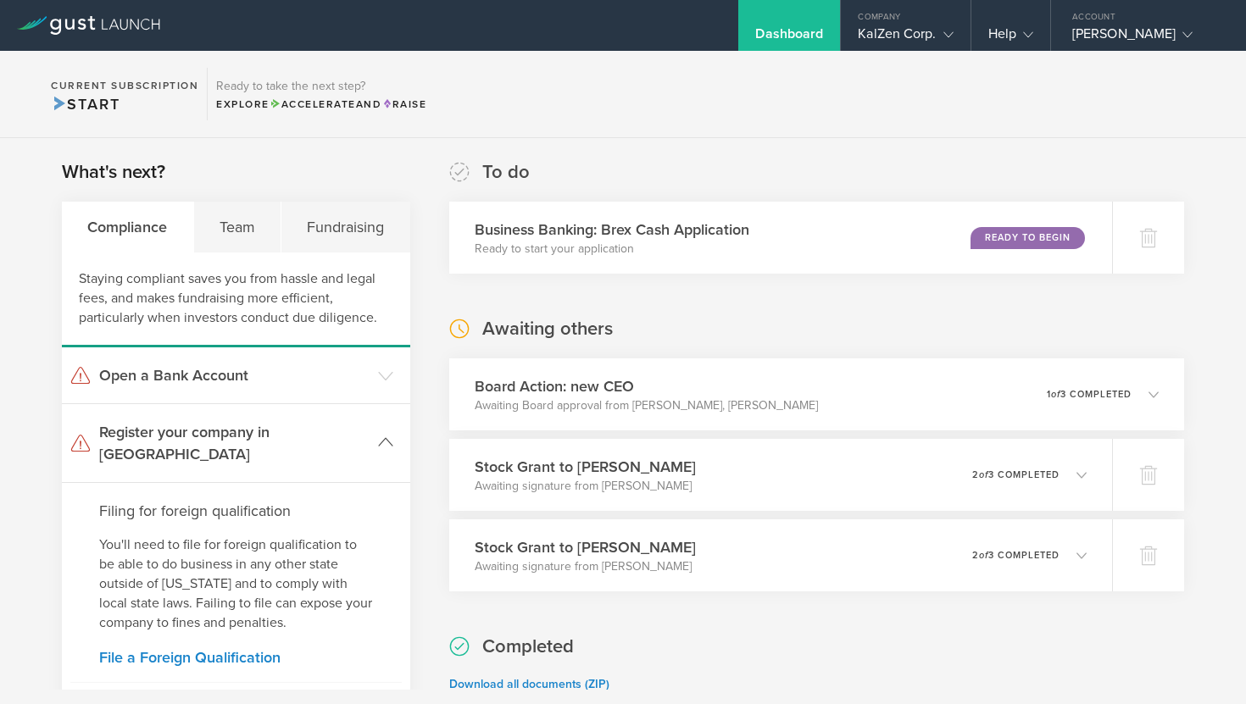
click at [385, 435] on icon at bounding box center [385, 442] width 15 height 15
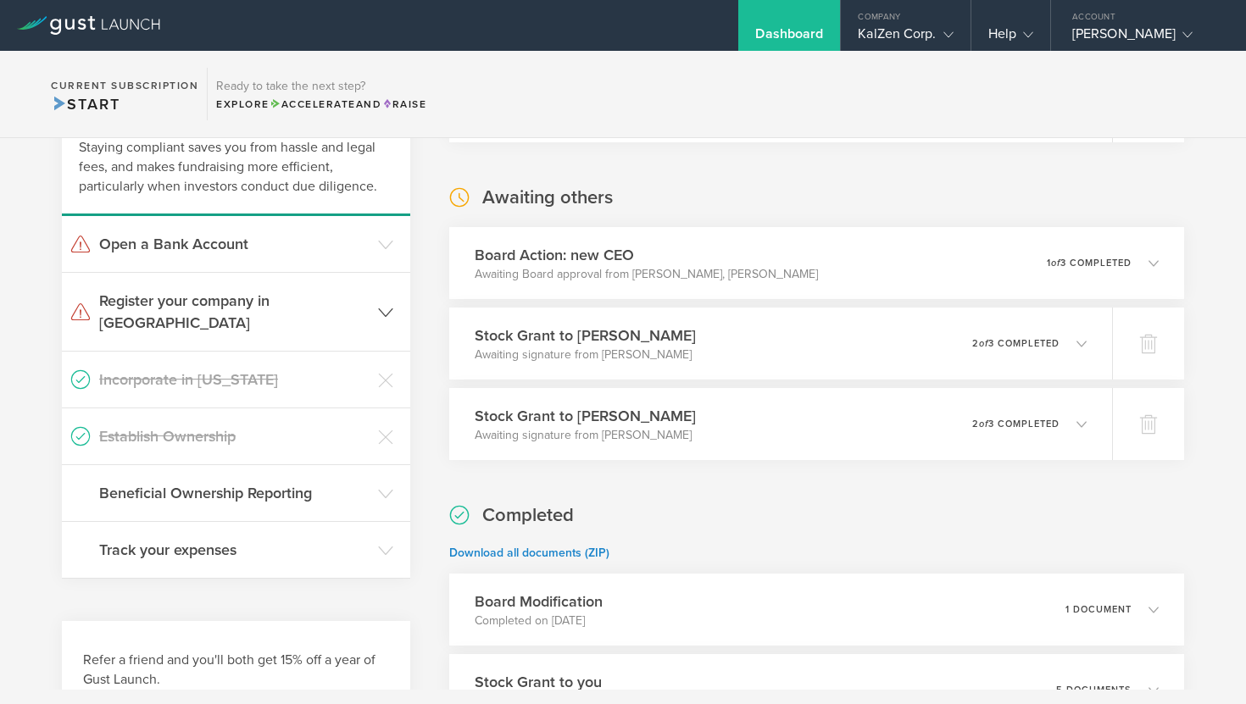
scroll to position [184, 0]
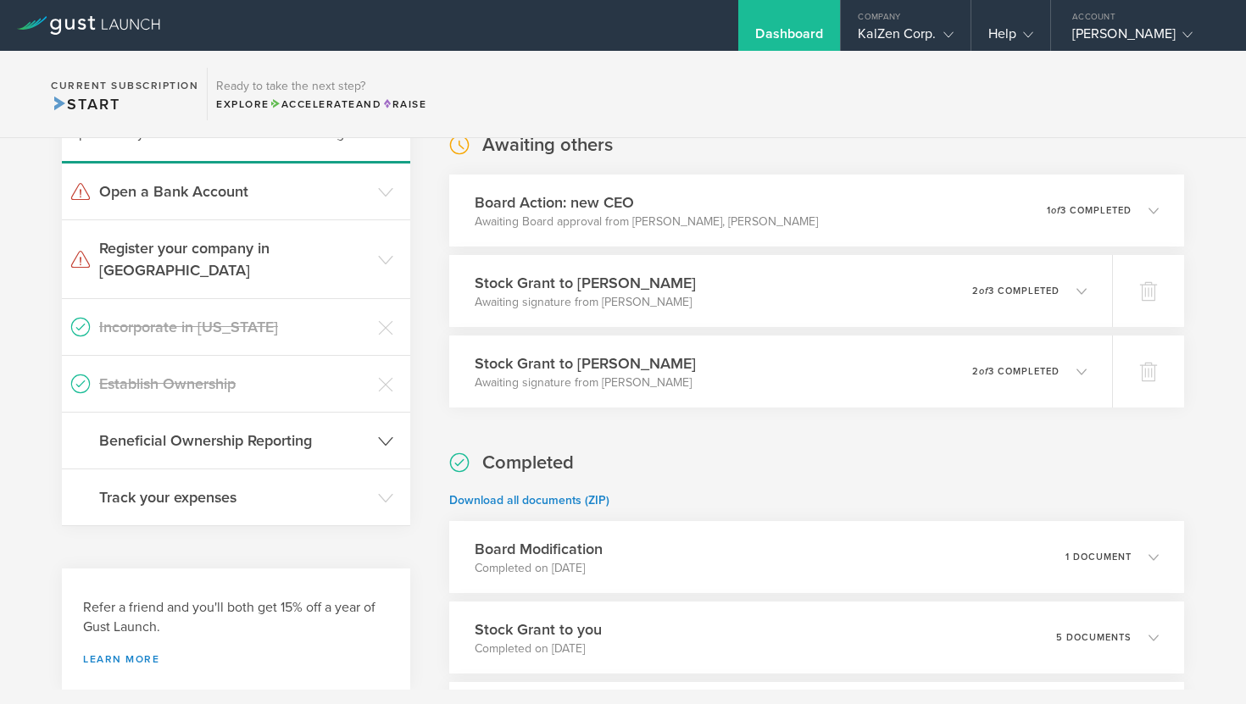
click at [388, 434] on icon at bounding box center [385, 441] width 15 height 15
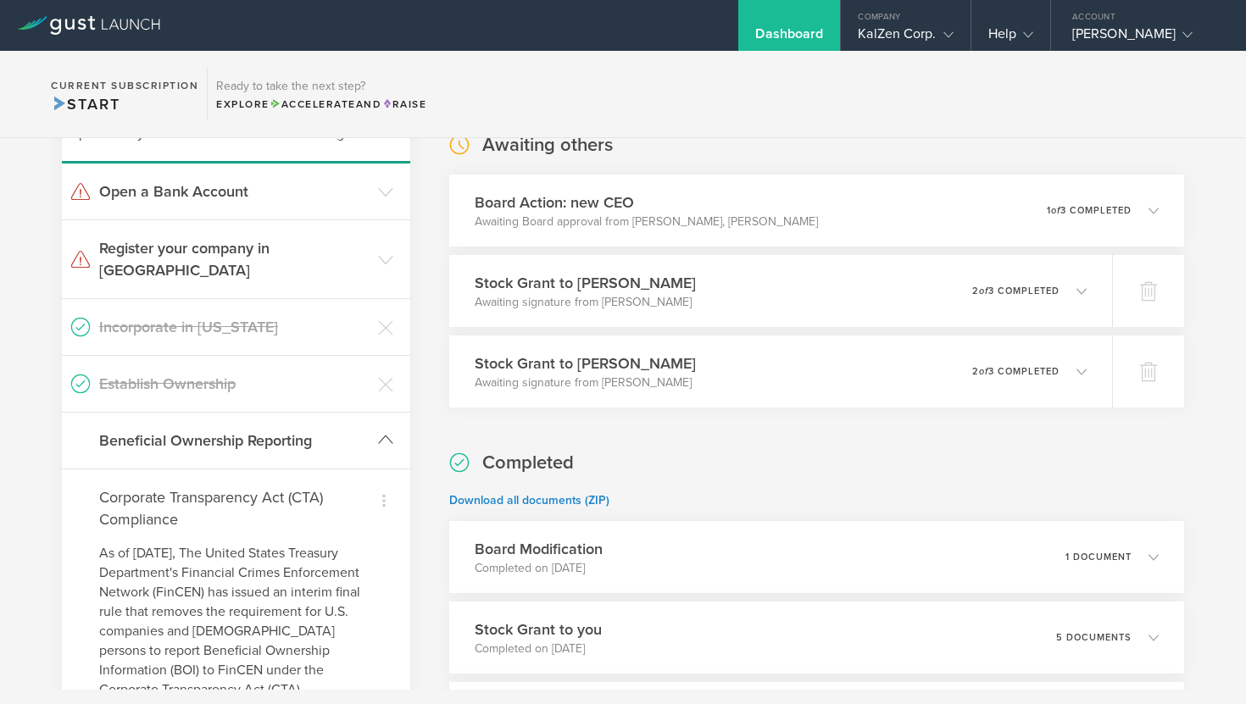
click at [388, 432] on icon at bounding box center [385, 439] width 15 height 15
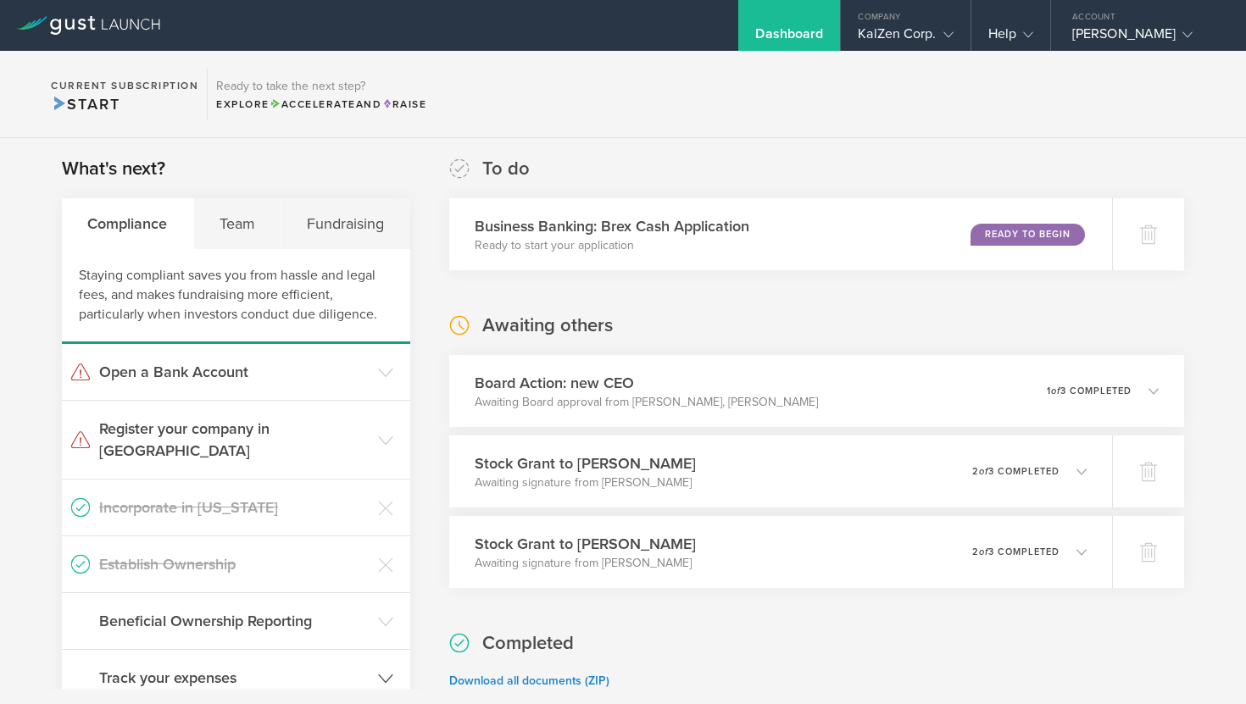
scroll to position [0, 0]
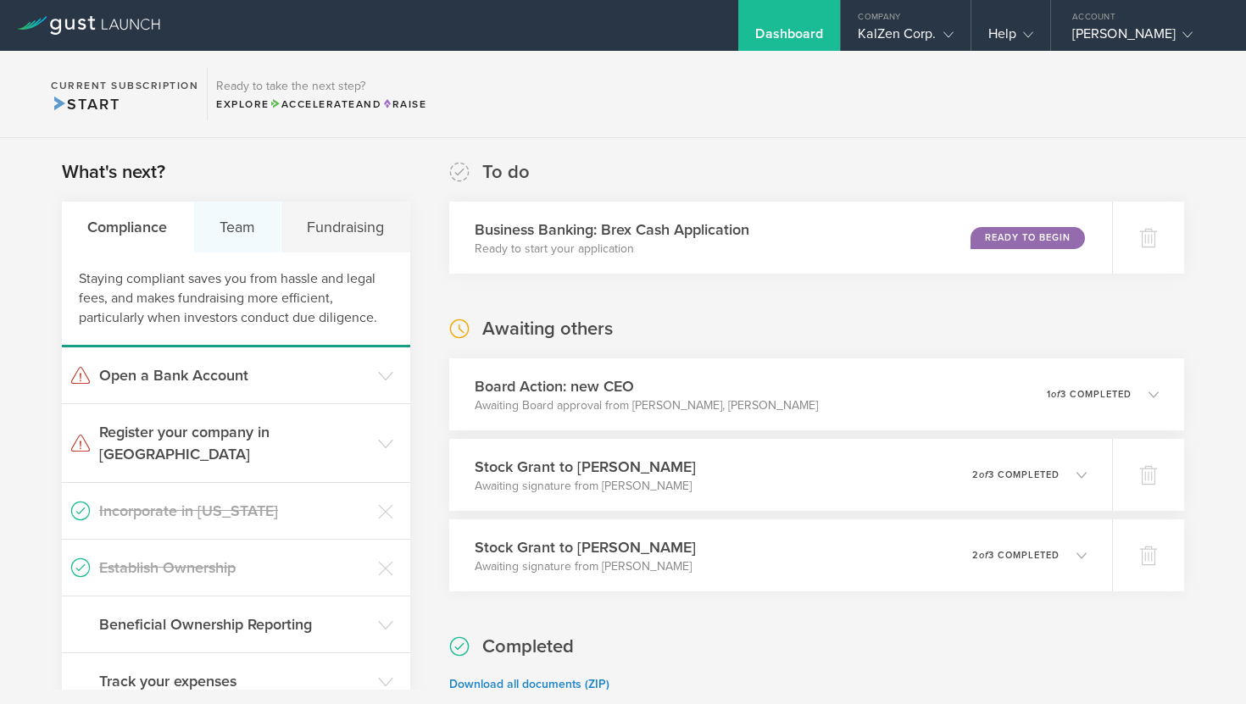
click at [237, 214] on div "Team" at bounding box center [238, 227] width 88 height 51
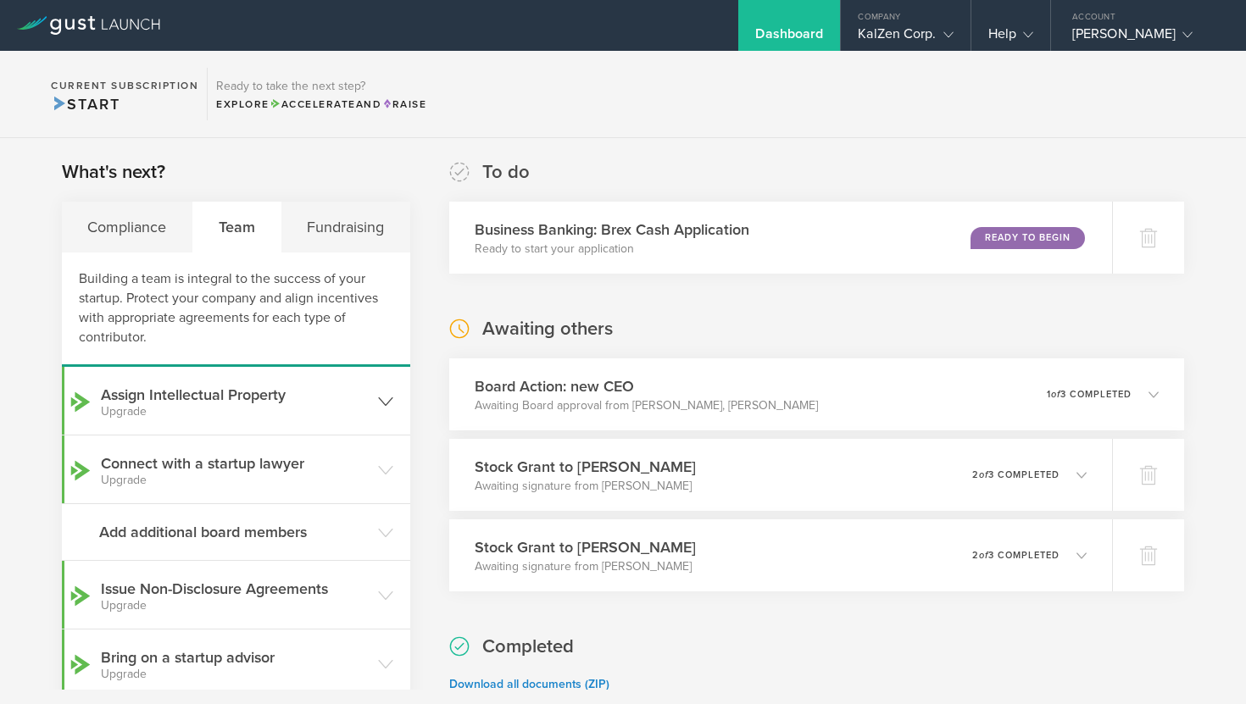
click at [344, 400] on h3 "Assign Intellectual Property Upgrade" at bounding box center [235, 401] width 269 height 34
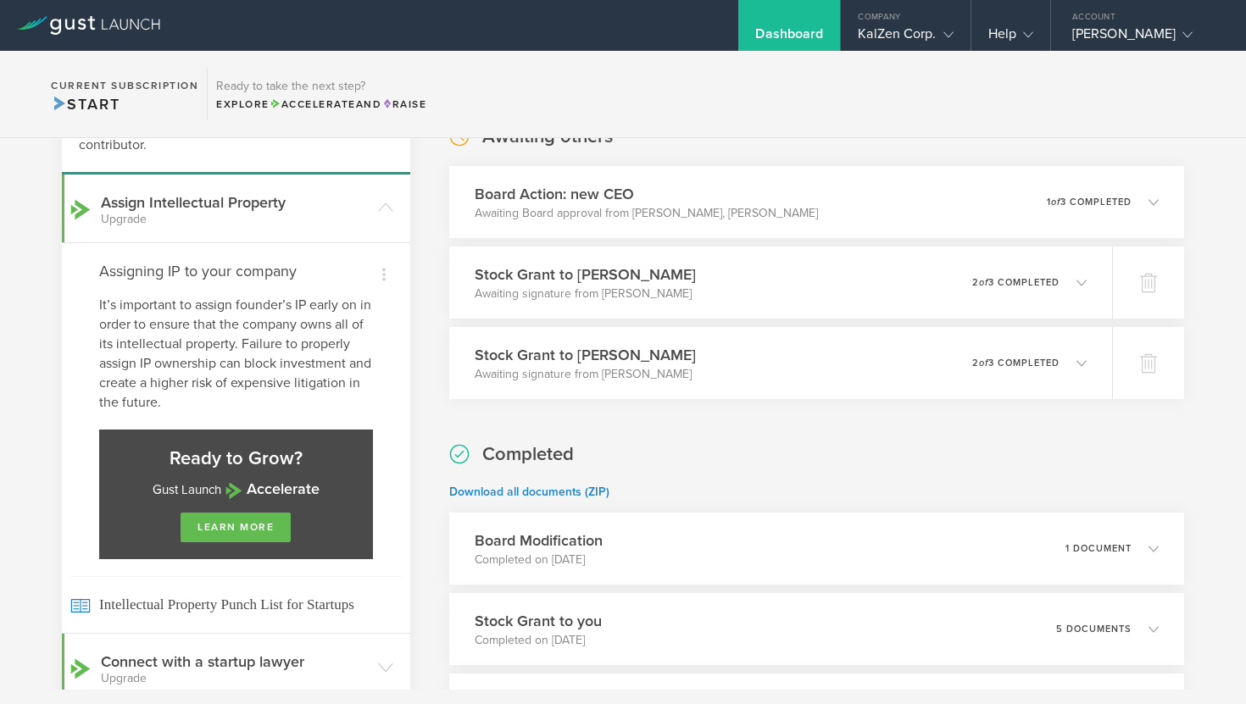
scroll to position [162, 0]
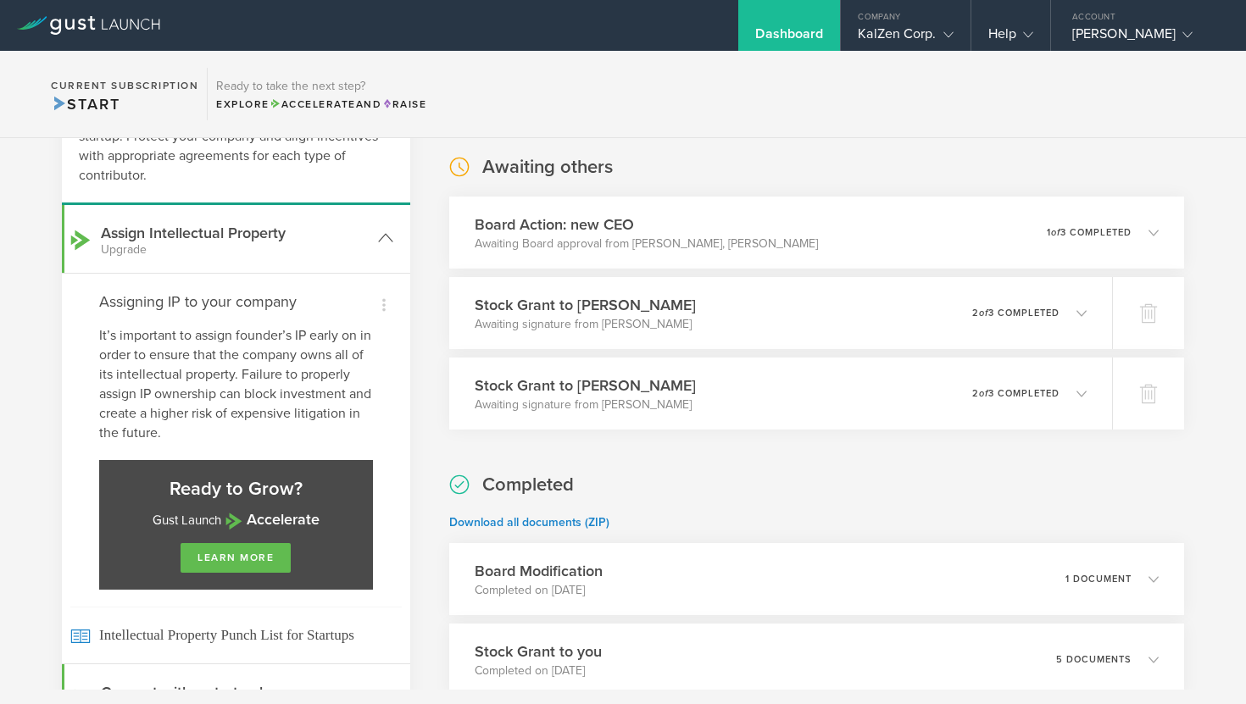
click at [385, 246] on icon at bounding box center [385, 238] width 15 height 15
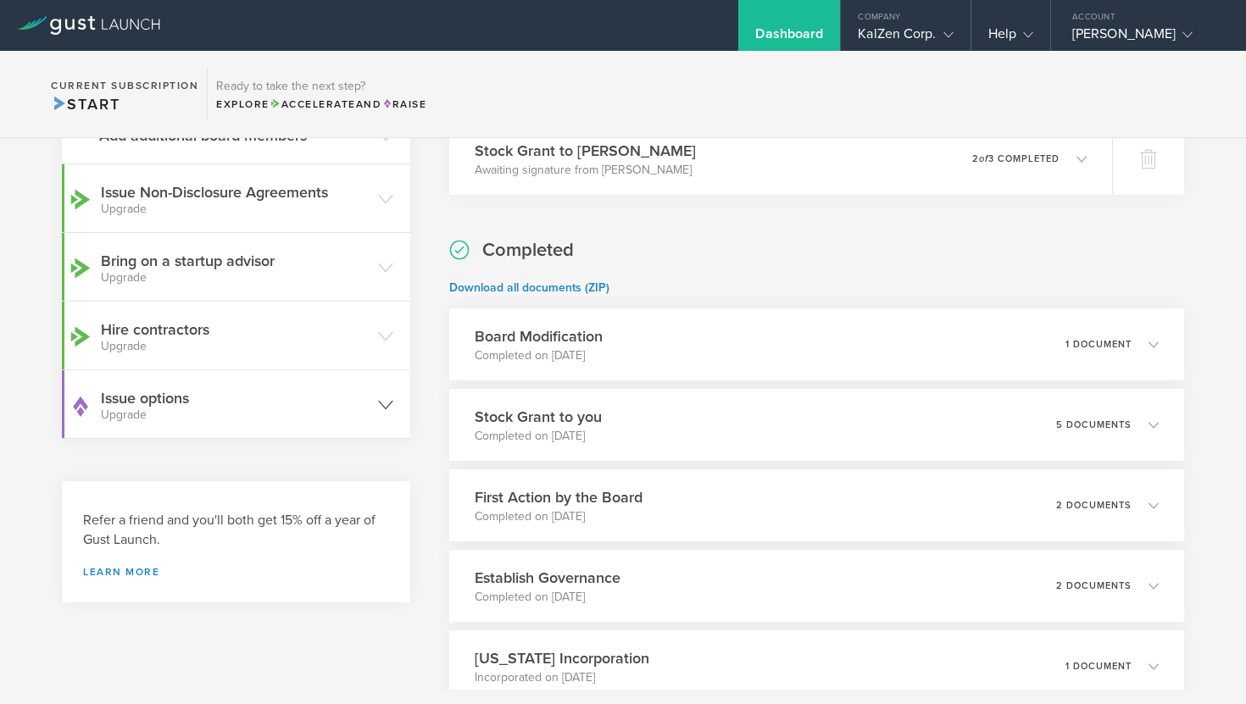
scroll to position [0, 0]
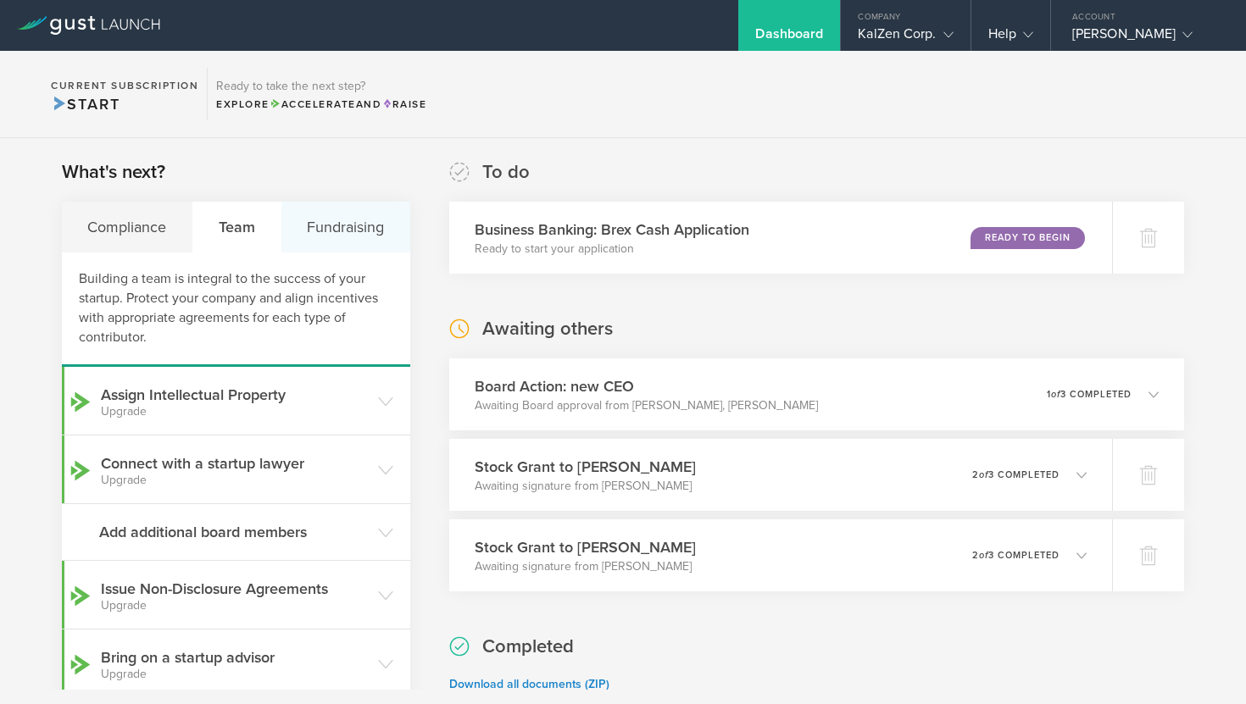
click at [355, 233] on div "Fundraising" at bounding box center [345, 227] width 129 height 51
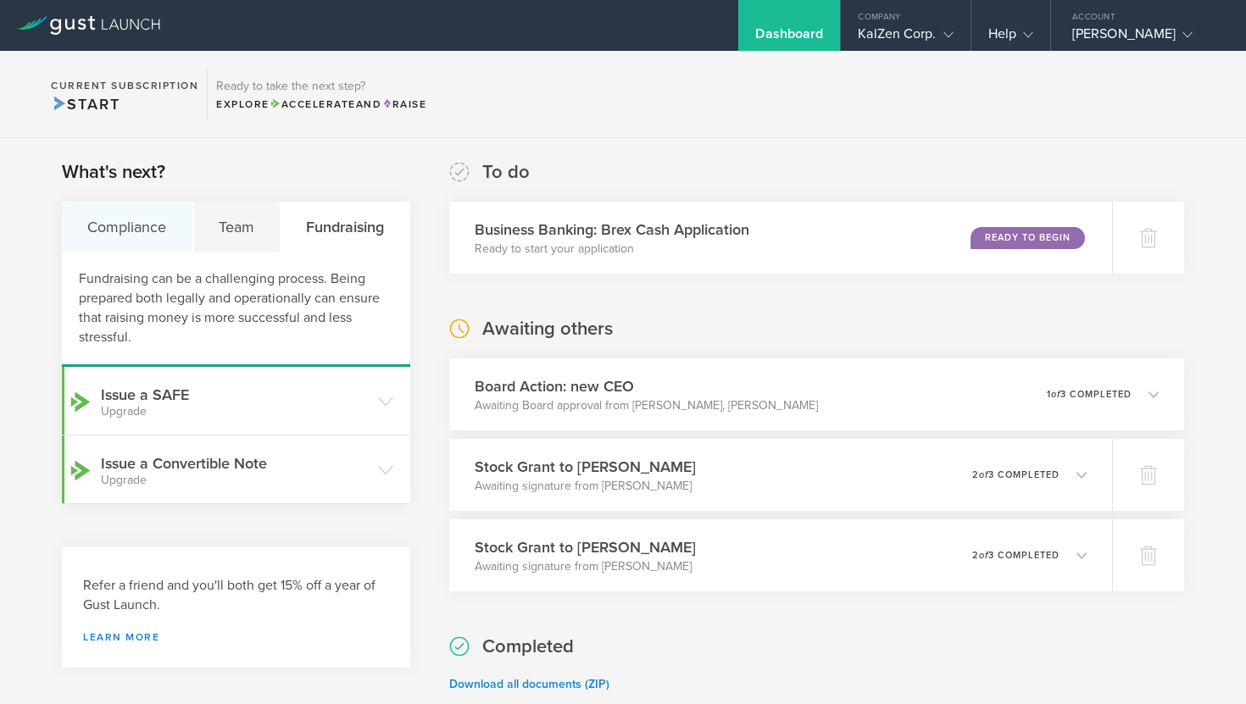
click at [147, 214] on div "Compliance" at bounding box center [127, 227] width 131 height 51
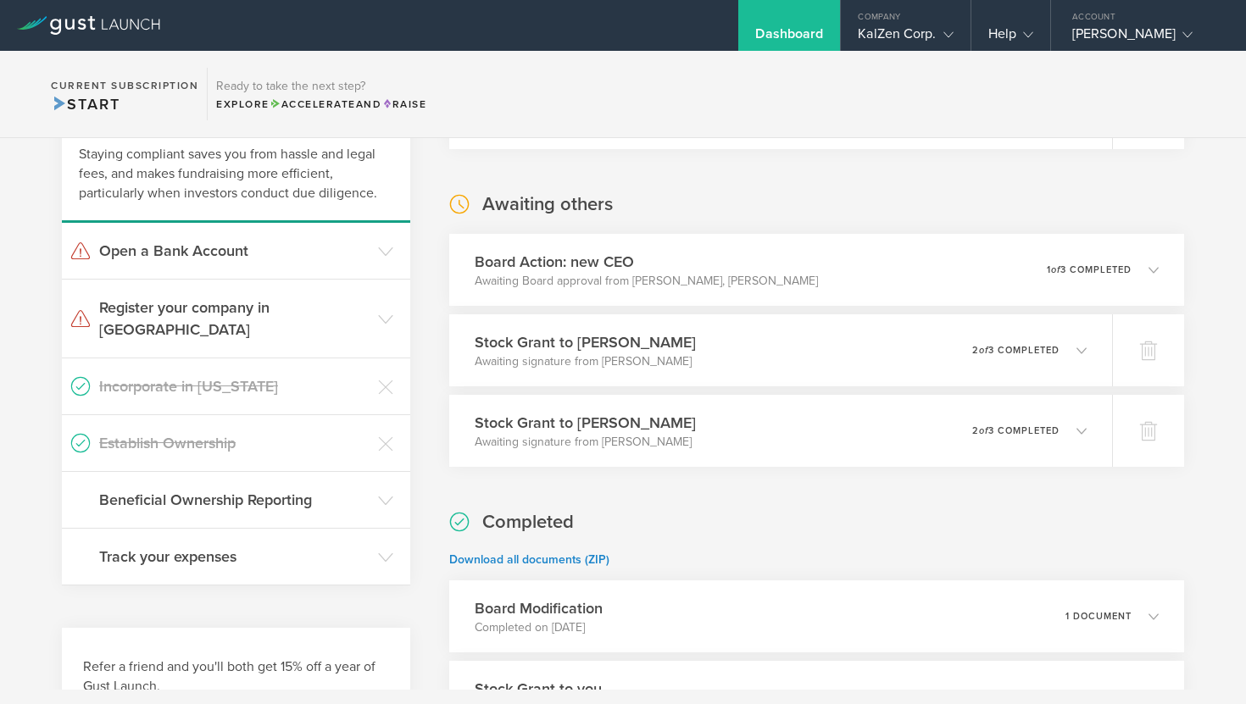
scroll to position [130, 0]
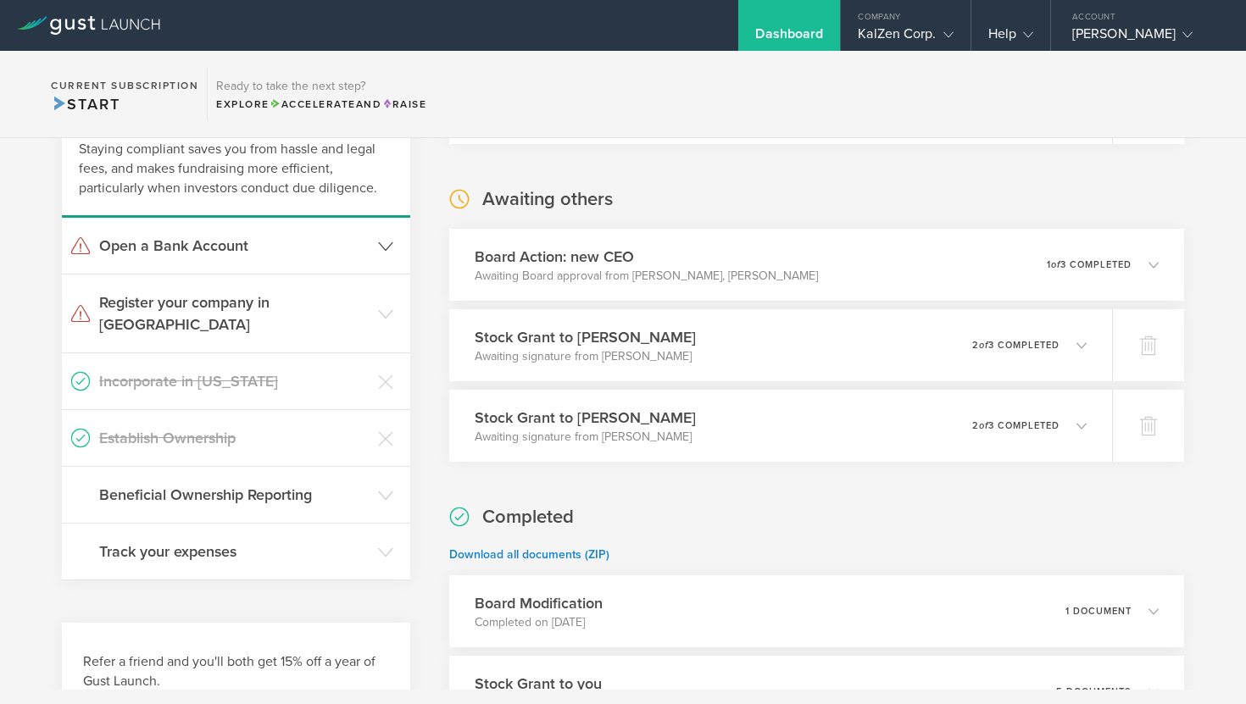
click at [381, 243] on icon at bounding box center [385, 246] width 15 height 15
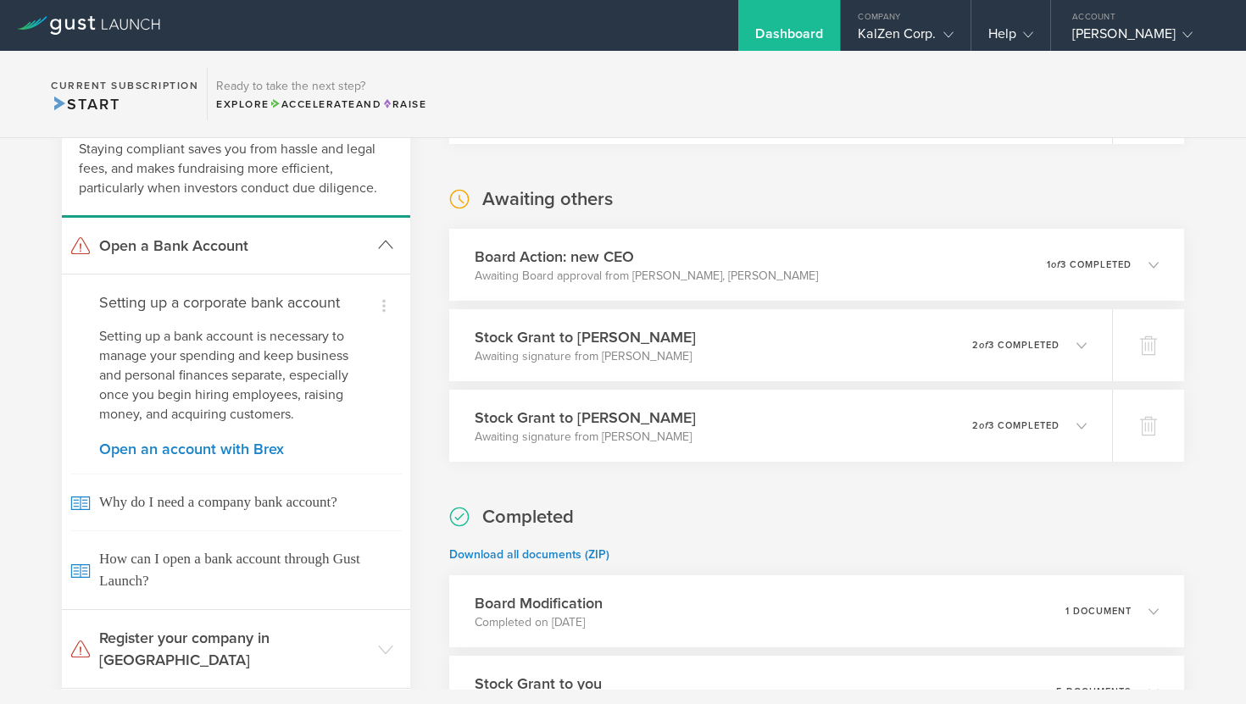
click at [392, 231] on header "Open a Bank Account" at bounding box center [236, 246] width 348 height 56
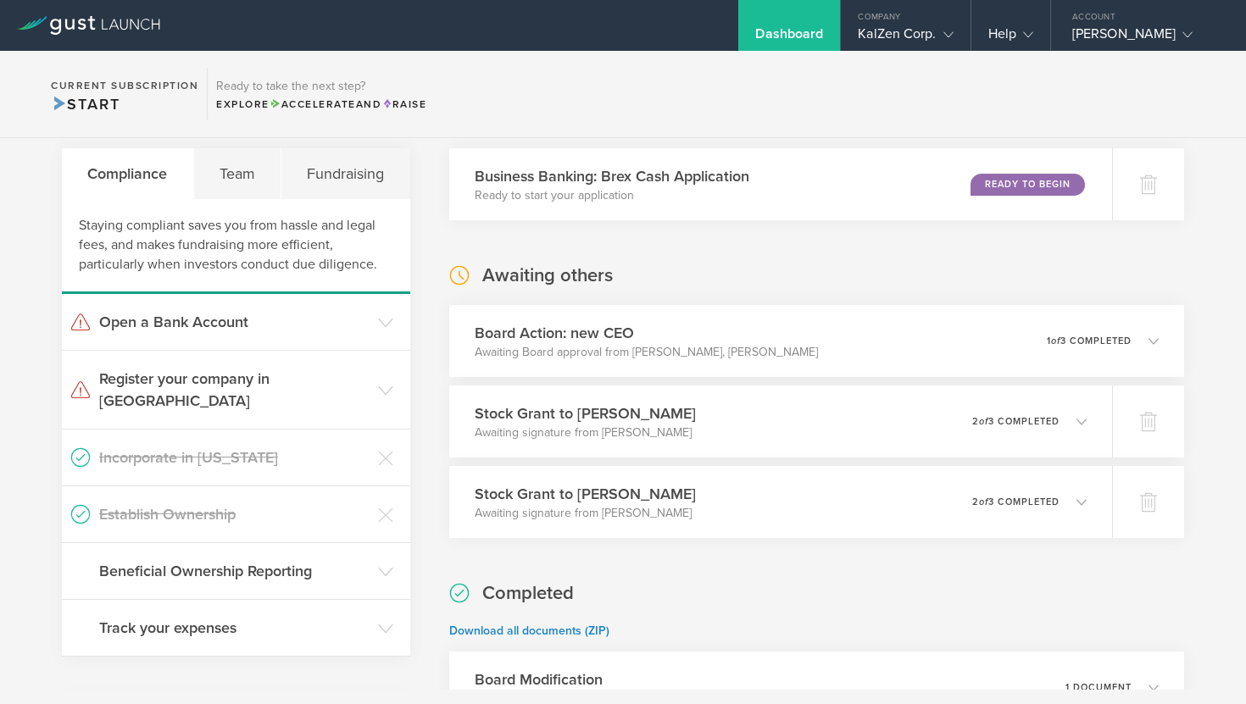
scroll to position [0, 0]
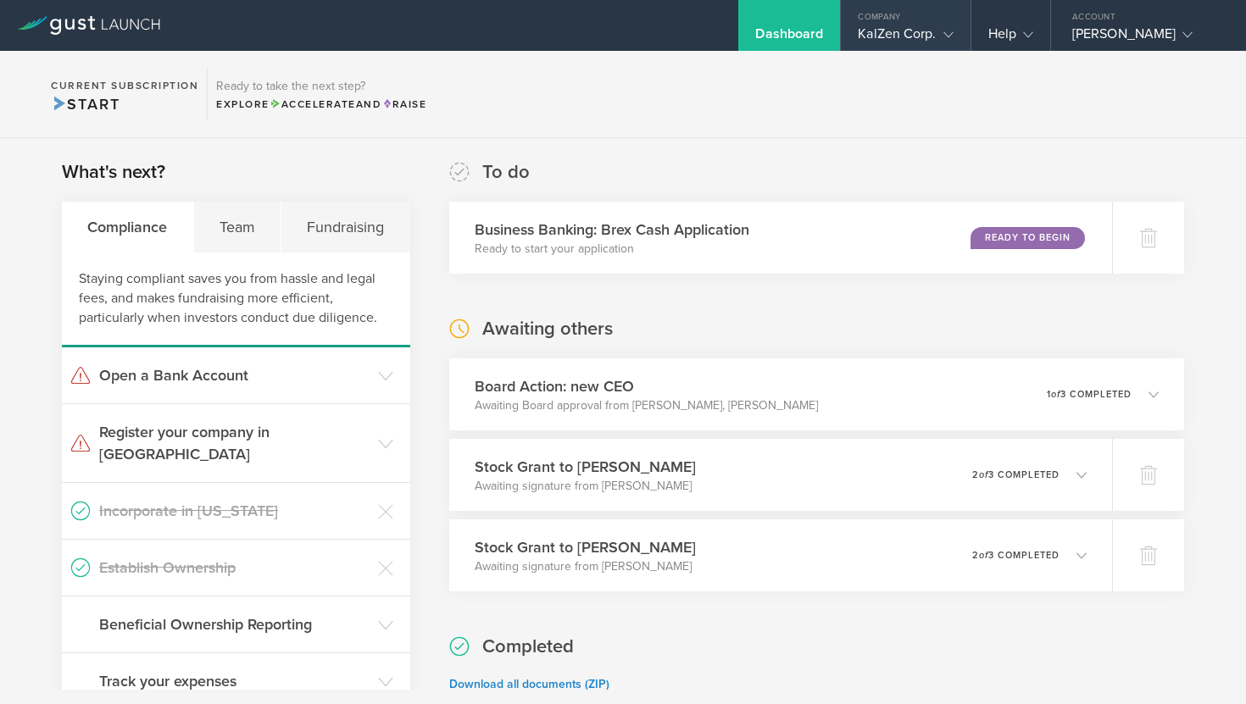
click at [920, 43] on div "KalZen Corp." at bounding box center [905, 37] width 95 height 25
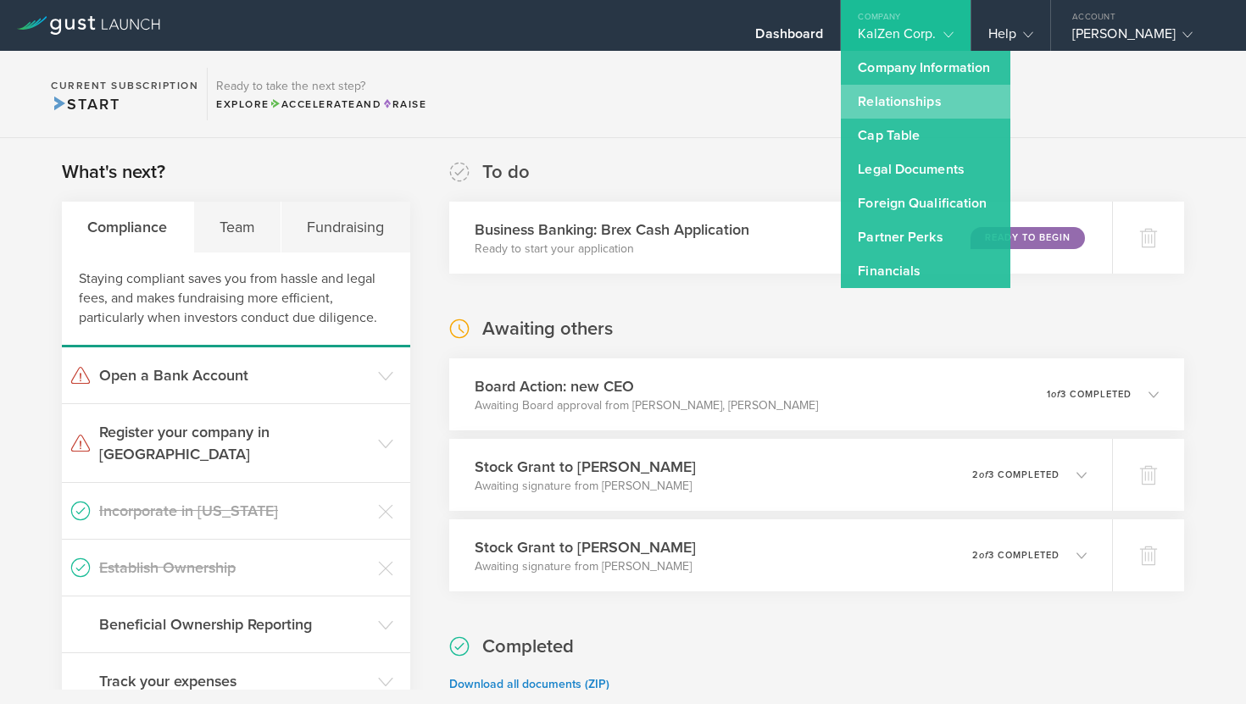
click at [926, 108] on link "Relationships" at bounding box center [926, 102] width 170 height 34
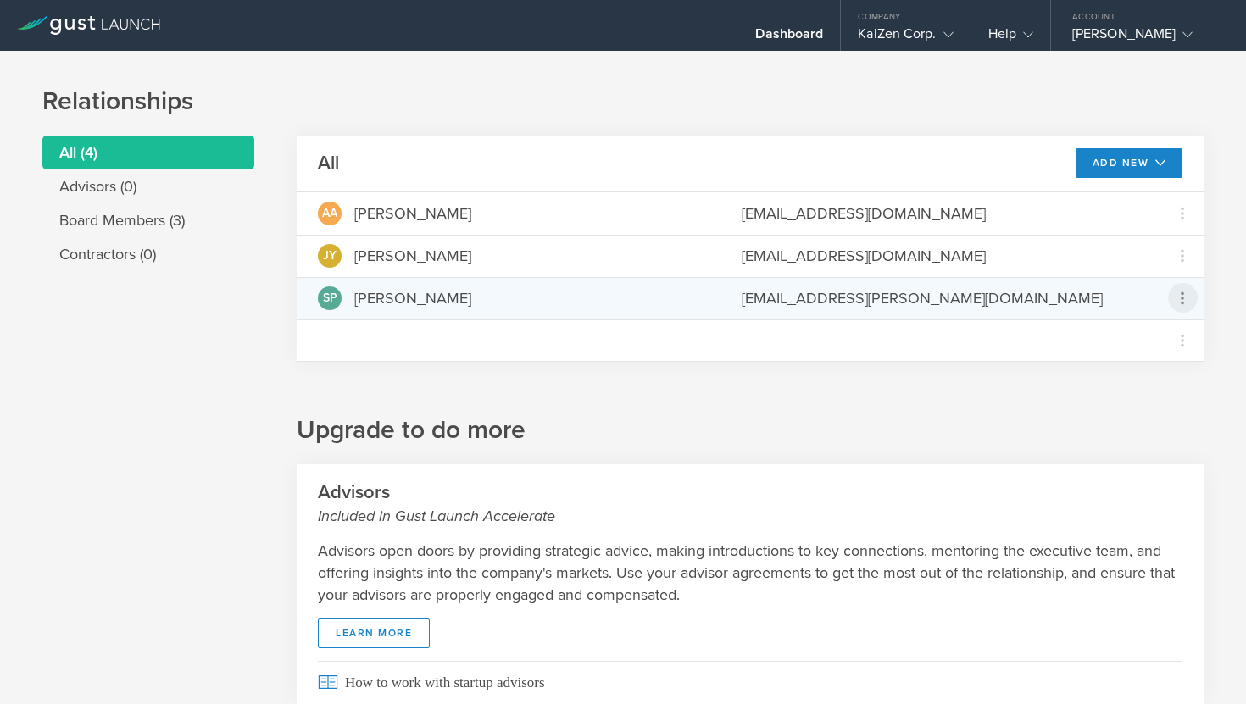
click at [1184, 292] on icon at bounding box center [1182, 298] width 20 height 20
click at [667, 411] on md-backdrop at bounding box center [623, 352] width 1246 height 704
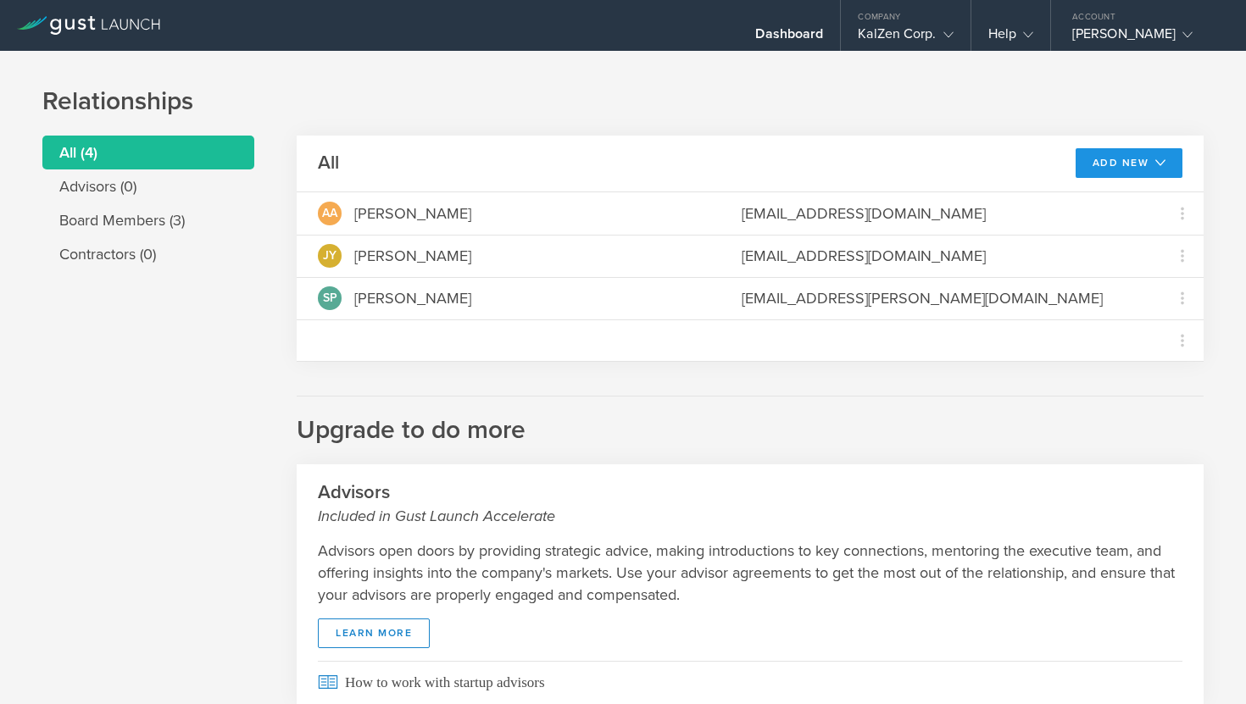
click at [1165, 160] on polyline at bounding box center [1160, 162] width 9 height 5
click at [930, 104] on h1 "Relationships" at bounding box center [622, 102] width 1161 height 34
click at [937, 36] on gust-icon at bounding box center [945, 33] width 17 height 17
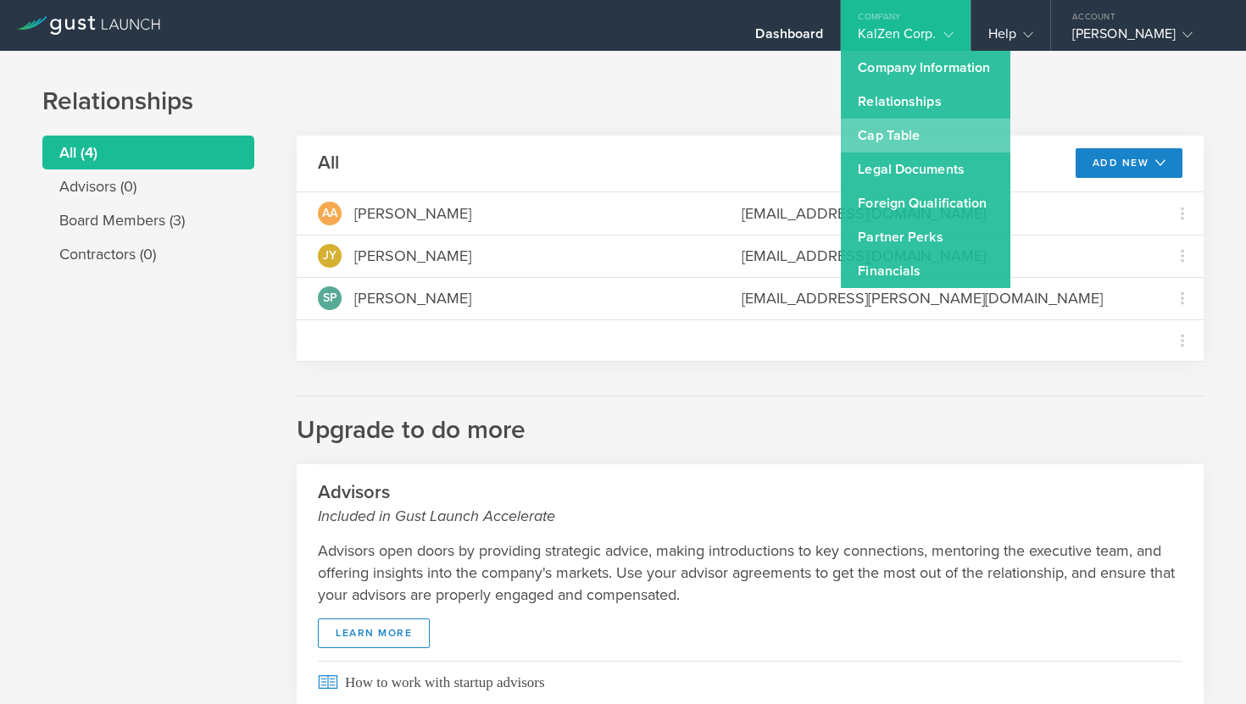
click at [894, 134] on link "Cap Table" at bounding box center [926, 136] width 170 height 34
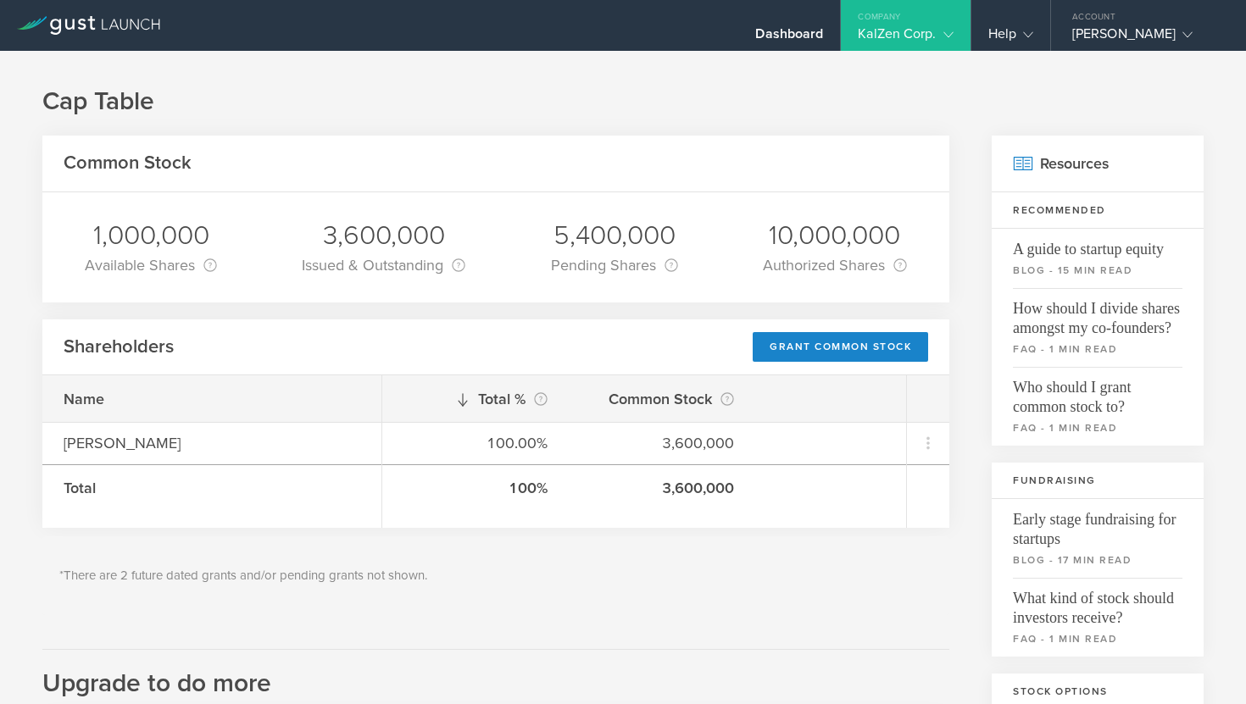
click at [928, 24] on div "Company" at bounding box center [905, 12] width 129 height 25
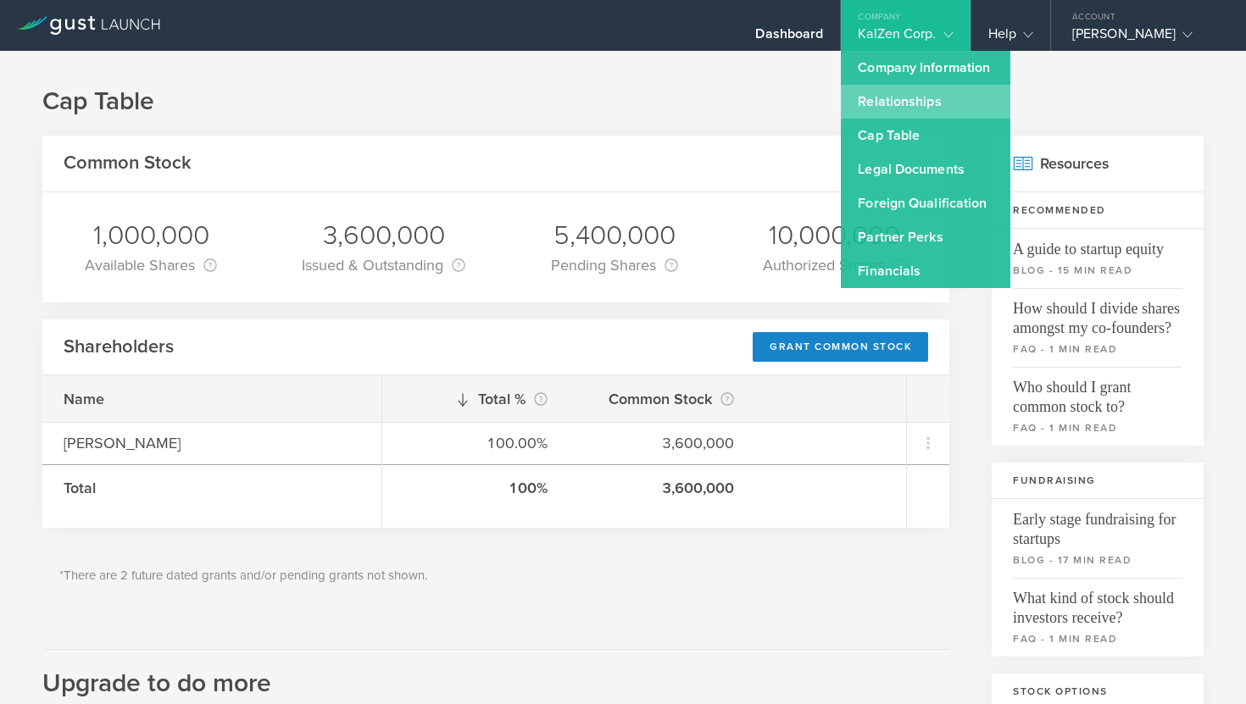
click at [908, 108] on link "Relationships" at bounding box center [926, 102] width 170 height 34
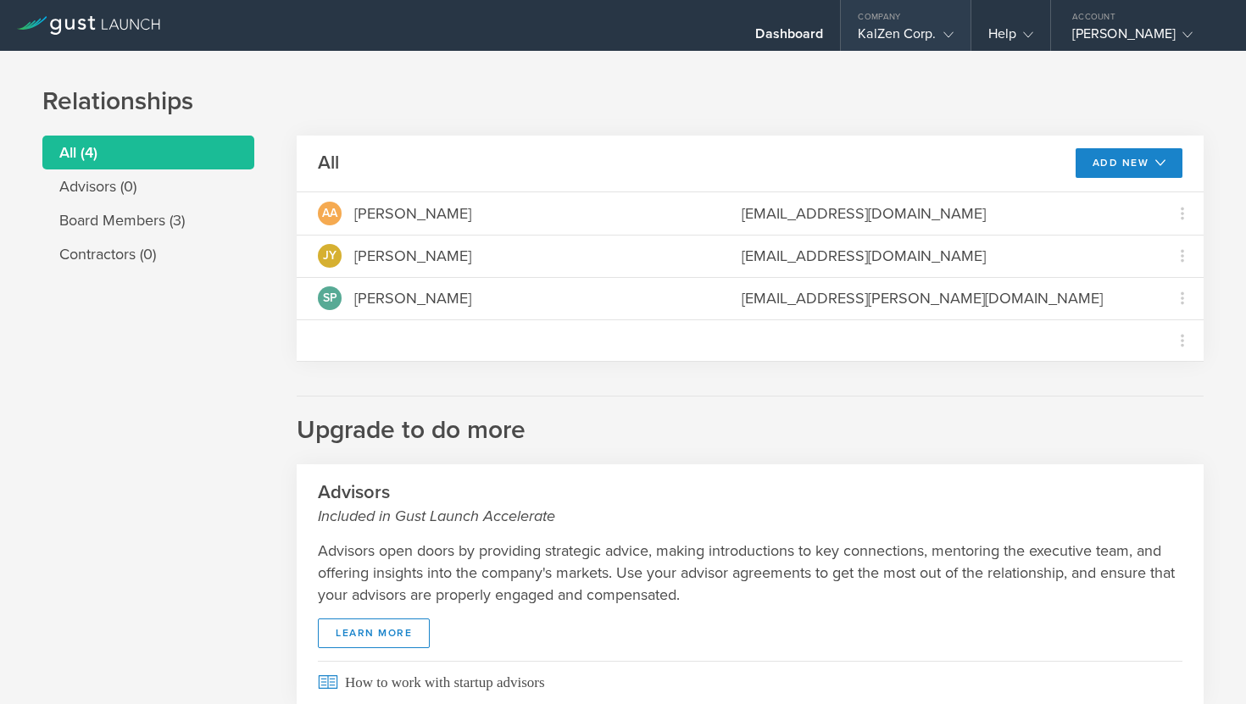
click at [919, 34] on div "KalZen Corp." at bounding box center [905, 37] width 95 height 25
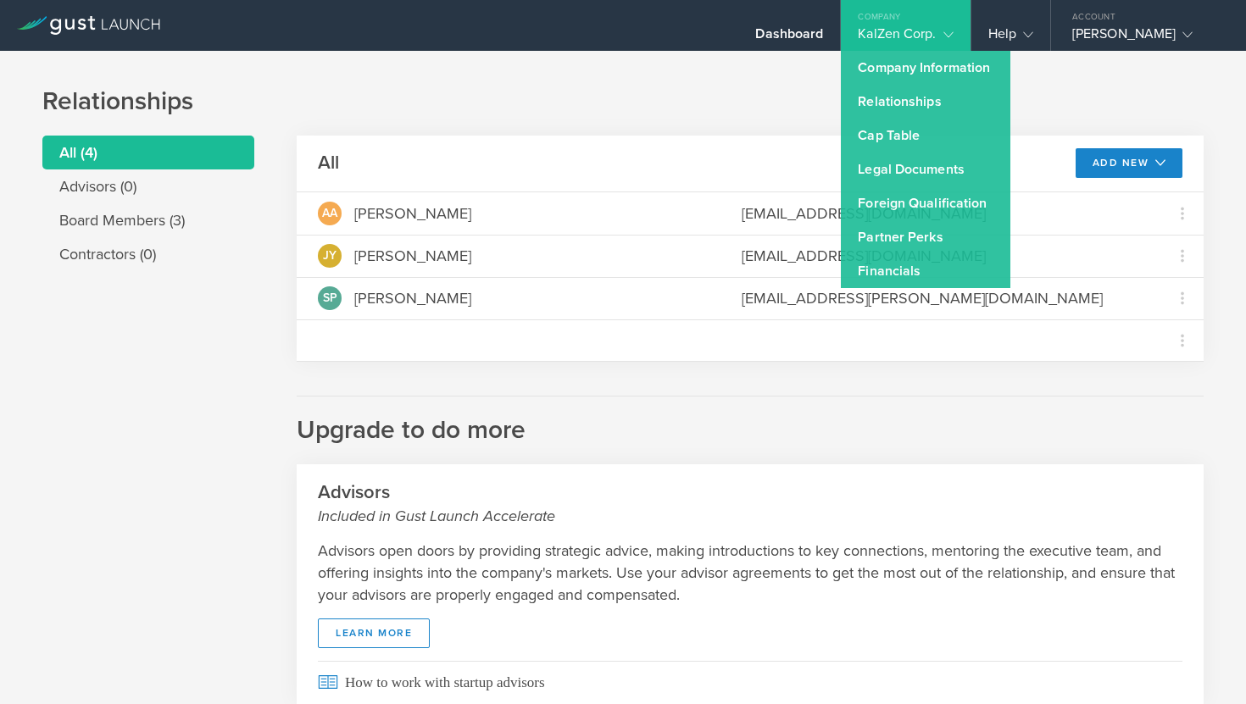
click at [706, 100] on h1 "Relationships" at bounding box center [622, 102] width 1161 height 34
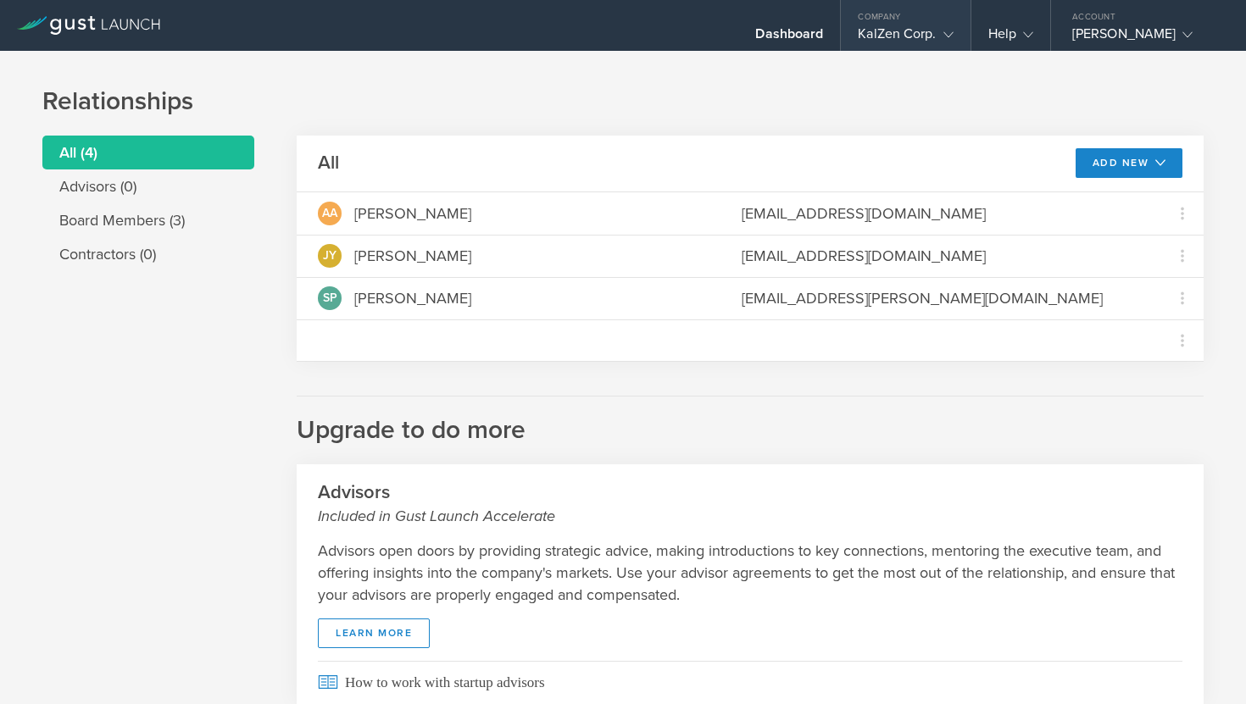
click at [947, 42] on div "KalZen Corp." at bounding box center [905, 37] width 95 height 25
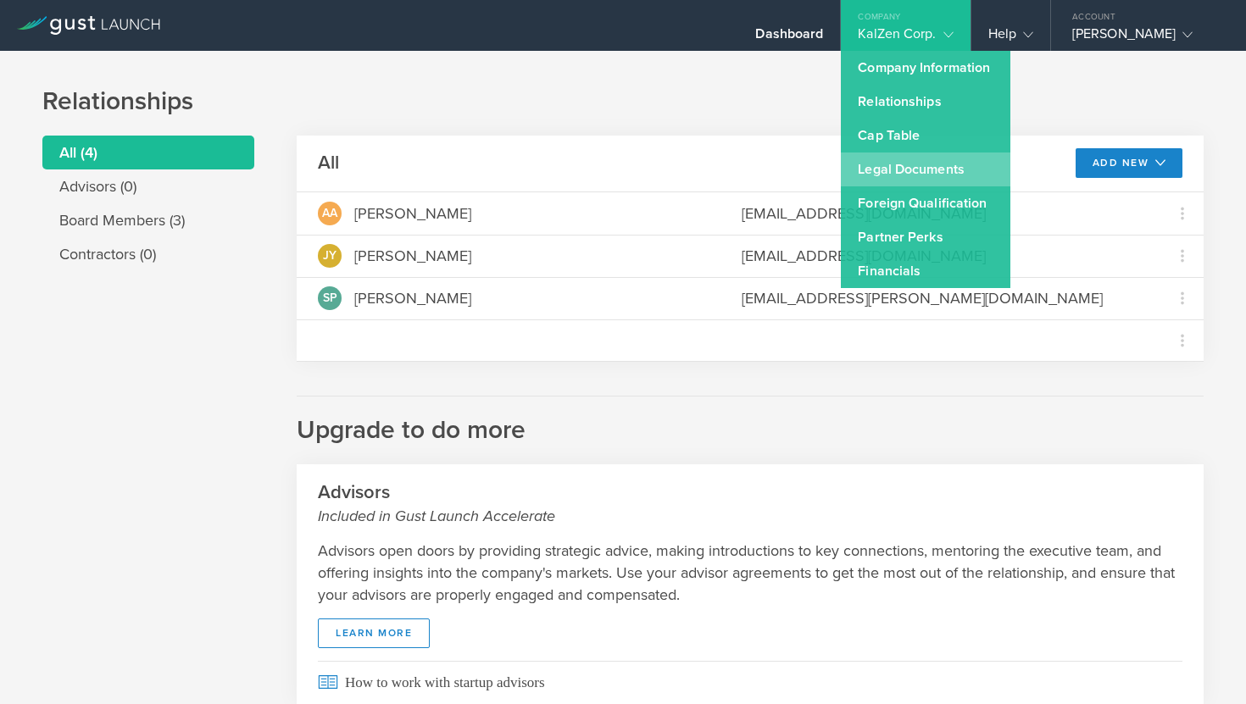
click at [911, 168] on link "Legal Documents" at bounding box center [926, 170] width 170 height 34
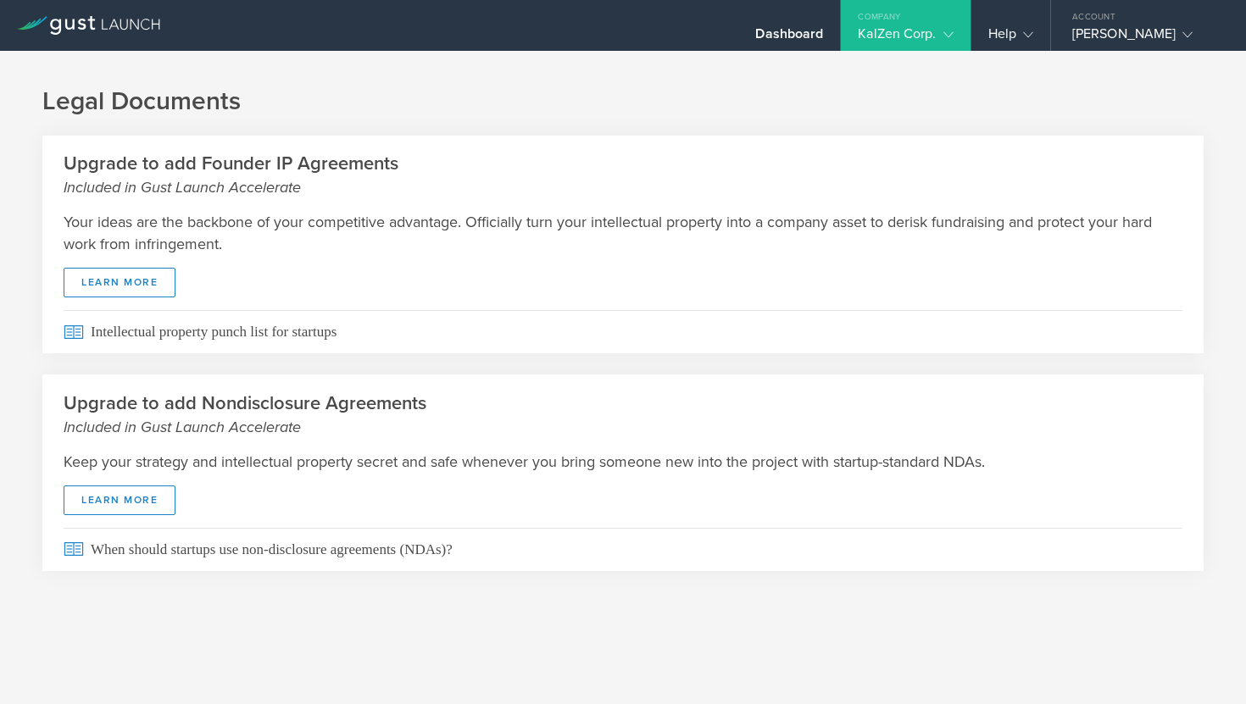
click at [943, 34] on icon at bounding box center [948, 35] width 10 height 10
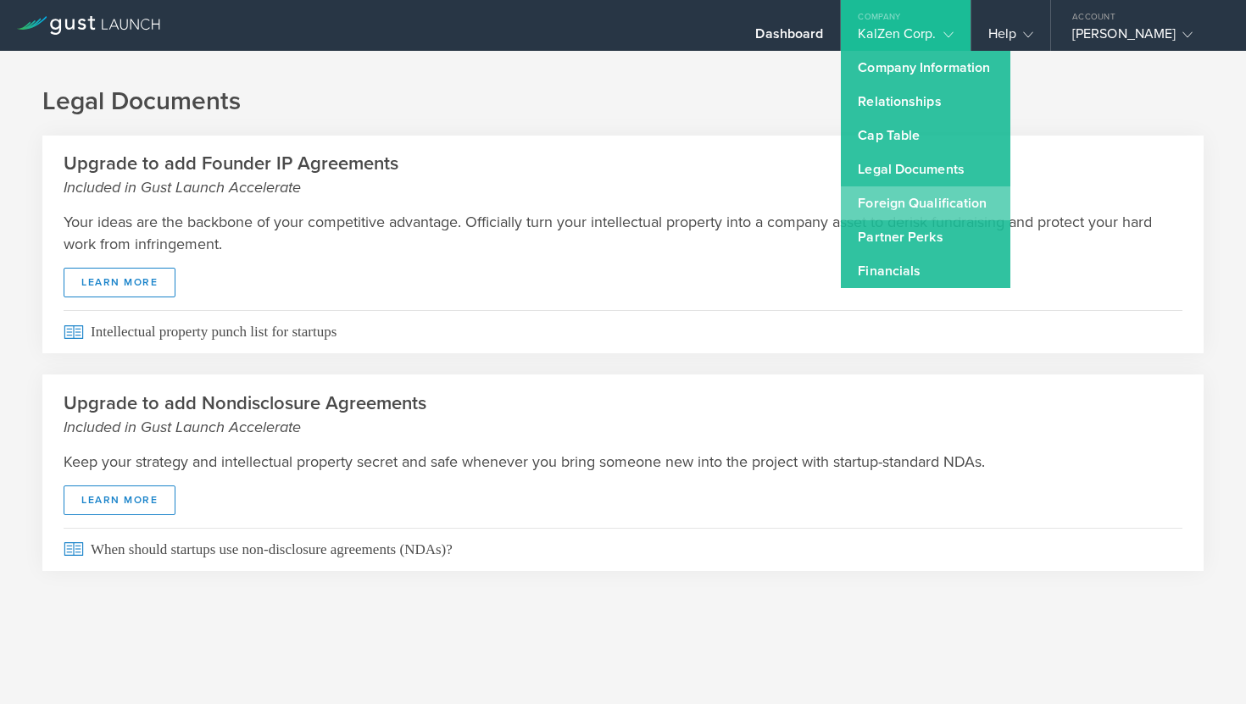
click at [936, 205] on link "Foreign Qualification" at bounding box center [926, 203] width 170 height 34
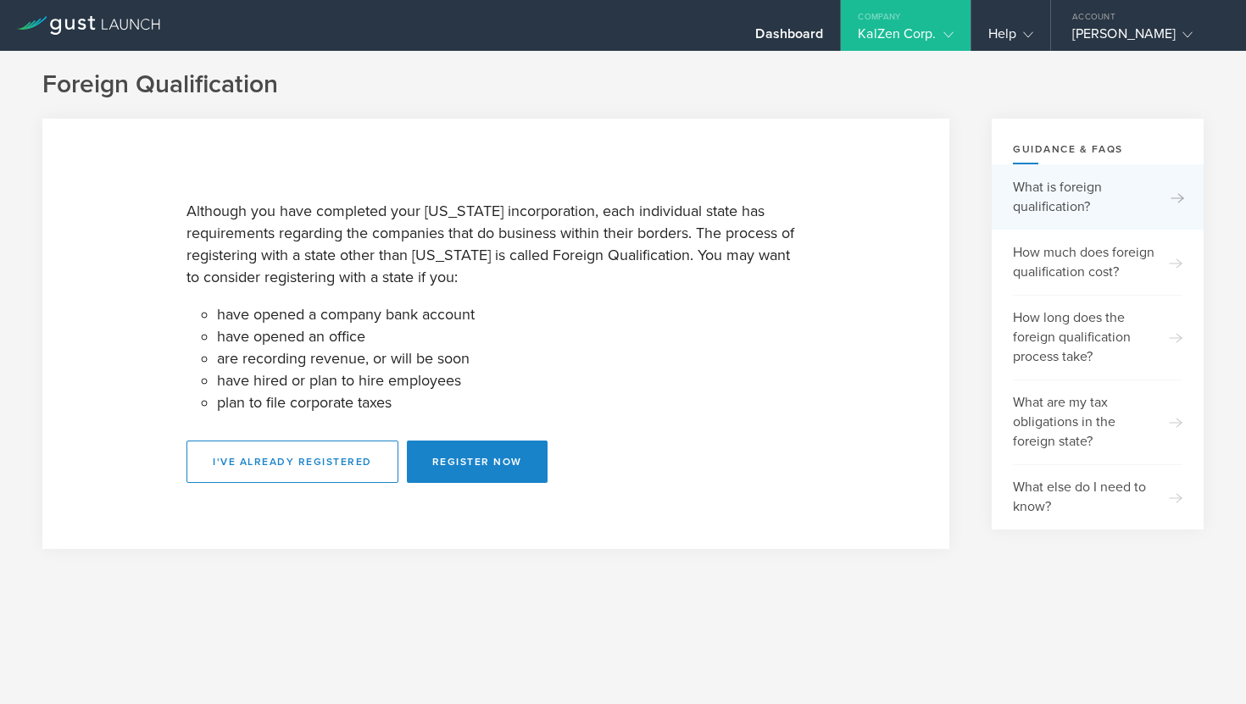
click at [1157, 194] on gust-icon at bounding box center [1169, 197] width 26 height 19
click at [931, 27] on div "KalZen Corp." at bounding box center [905, 37] width 95 height 25
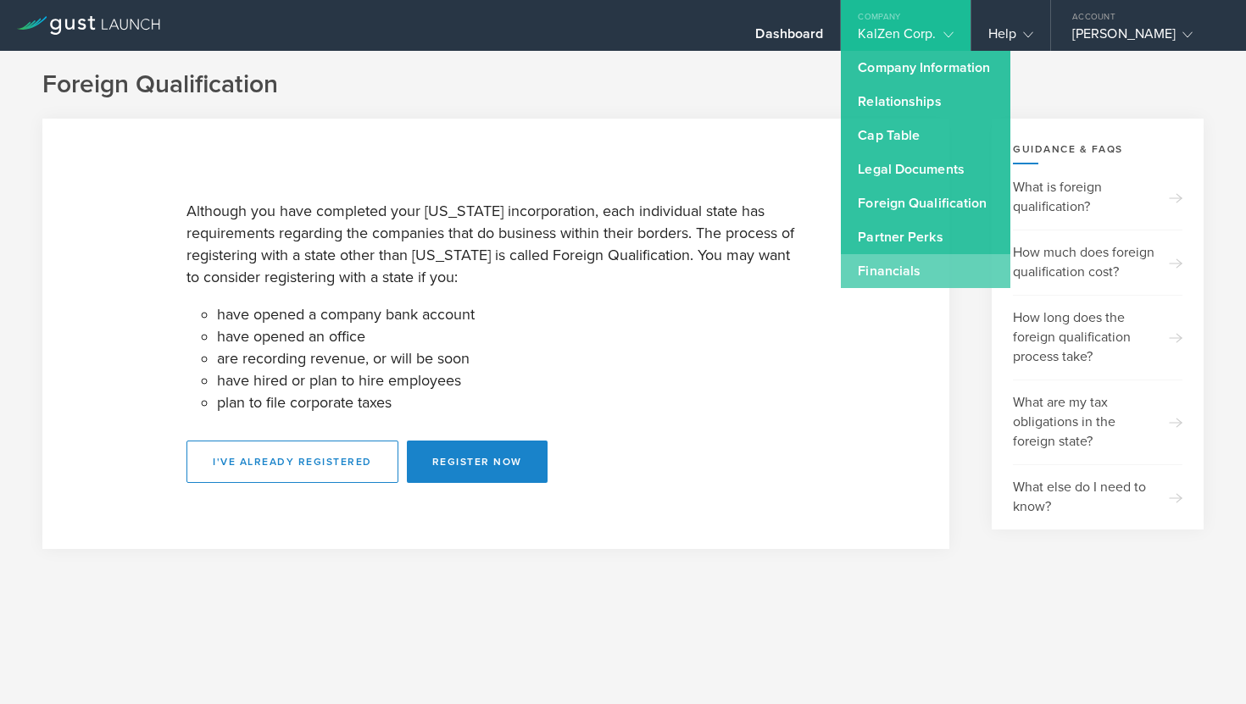
click at [918, 278] on link "Financials" at bounding box center [926, 271] width 170 height 34
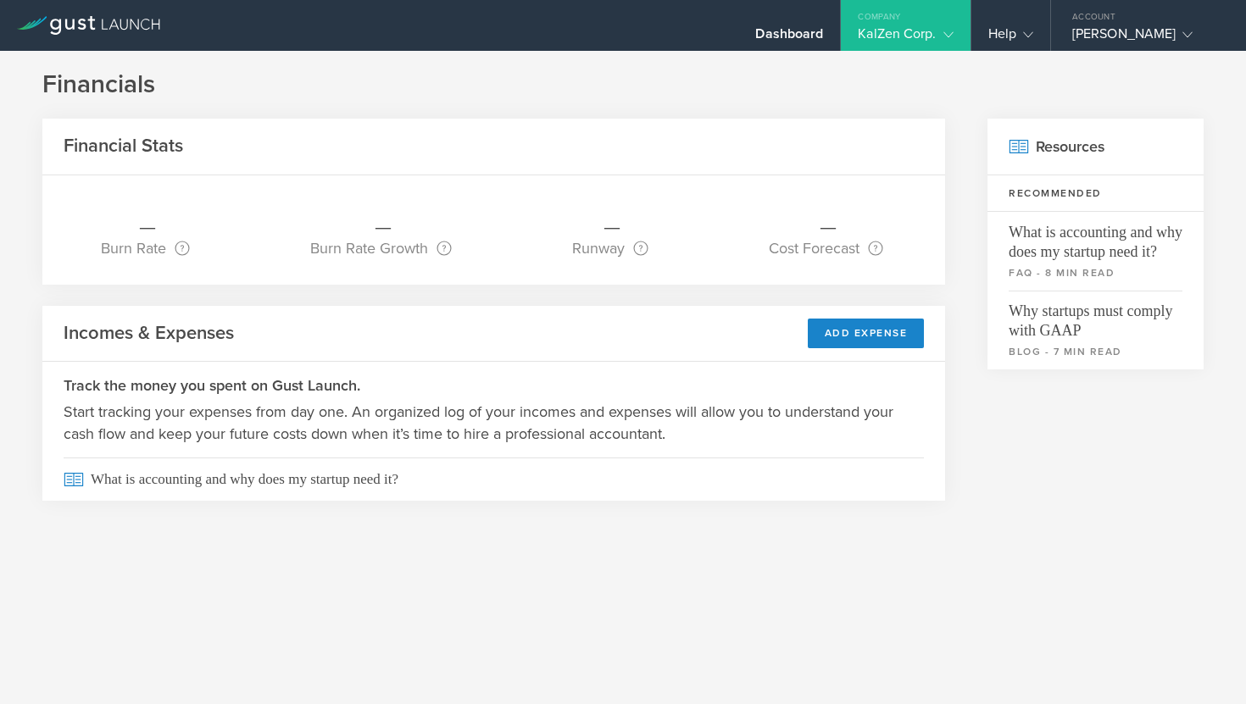
click at [953, 34] on icon at bounding box center [948, 35] width 10 height 10
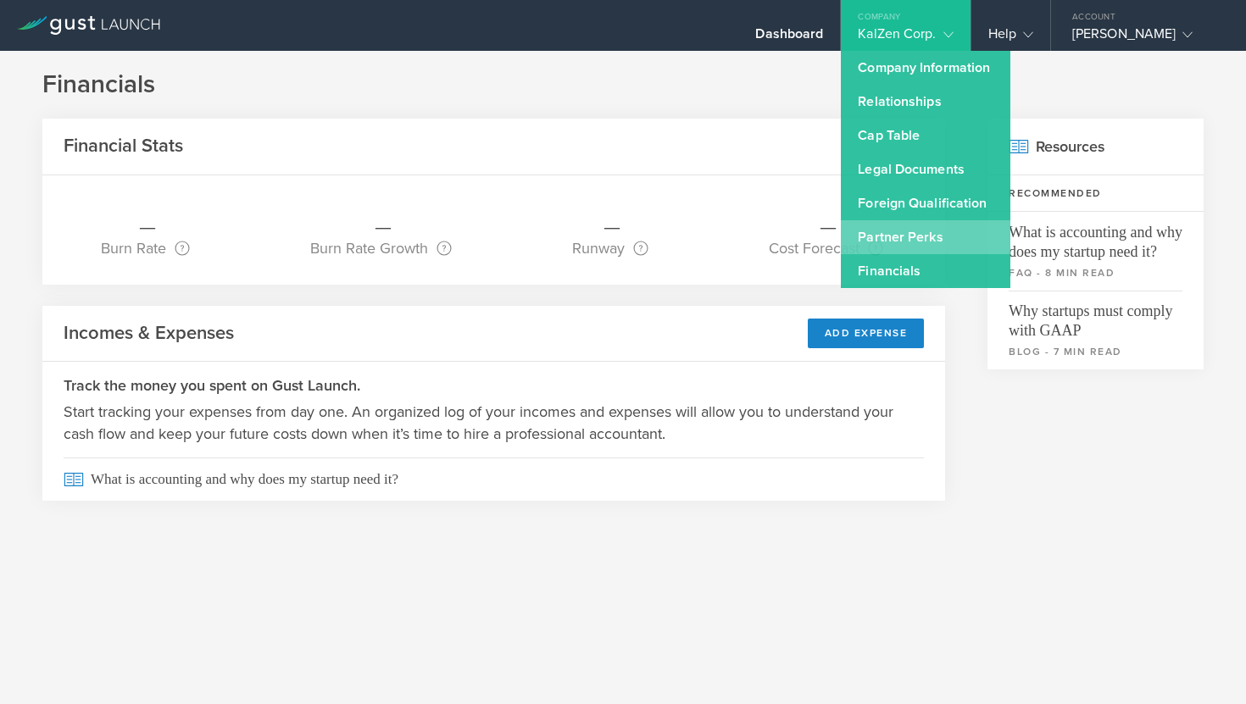
click at [915, 240] on link "Partner Perks" at bounding box center [926, 237] width 170 height 34
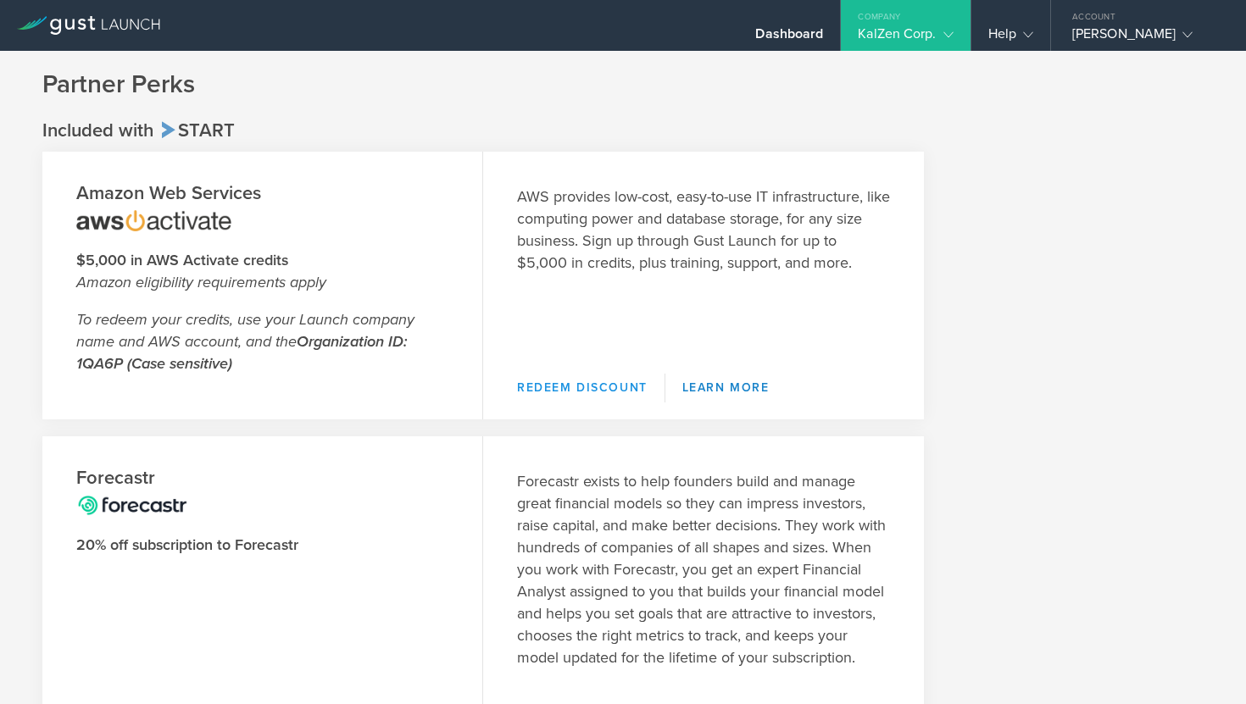
click at [578, 395] on link "Redeem Discount" at bounding box center [591, 388] width 148 height 29
